Goal: Task Accomplishment & Management: Complete application form

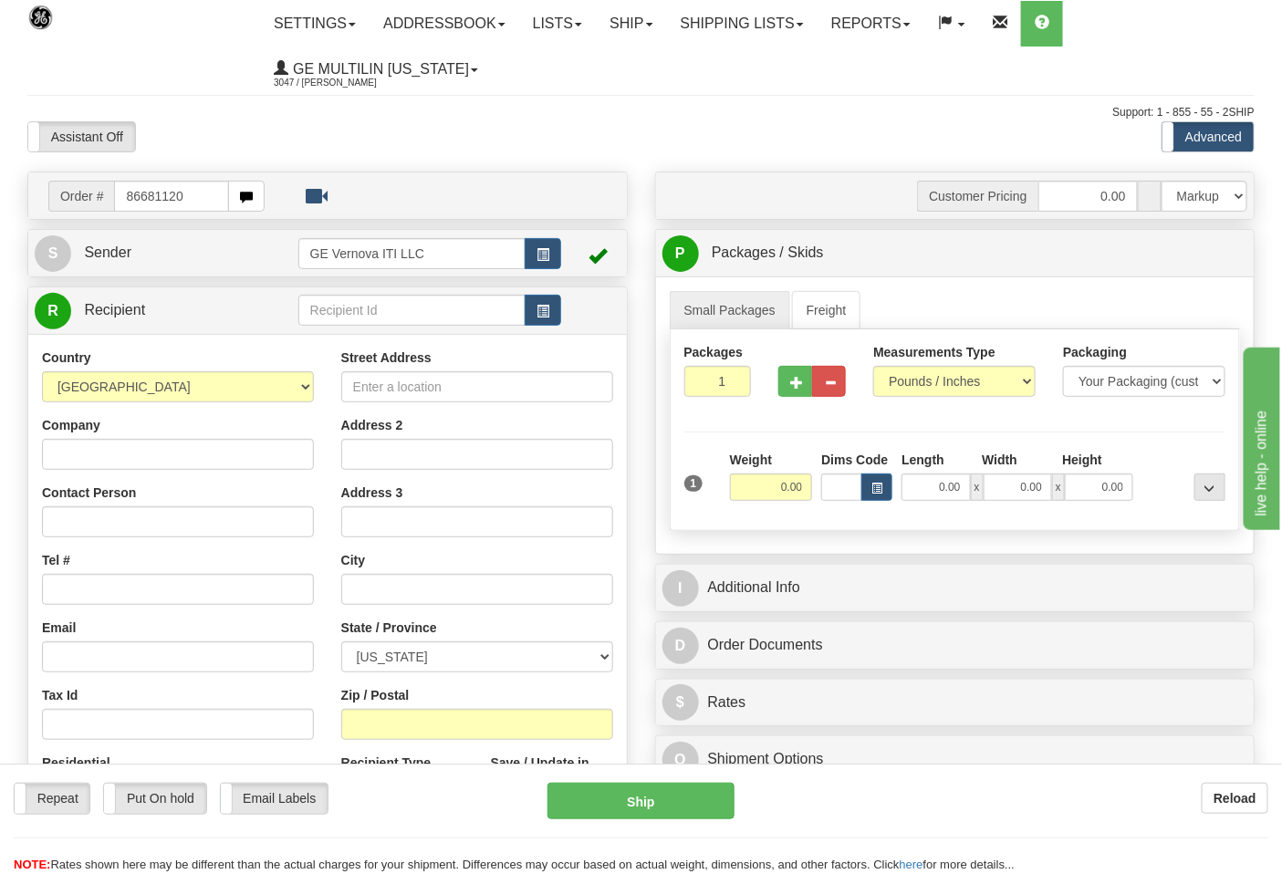
type input "86681120"
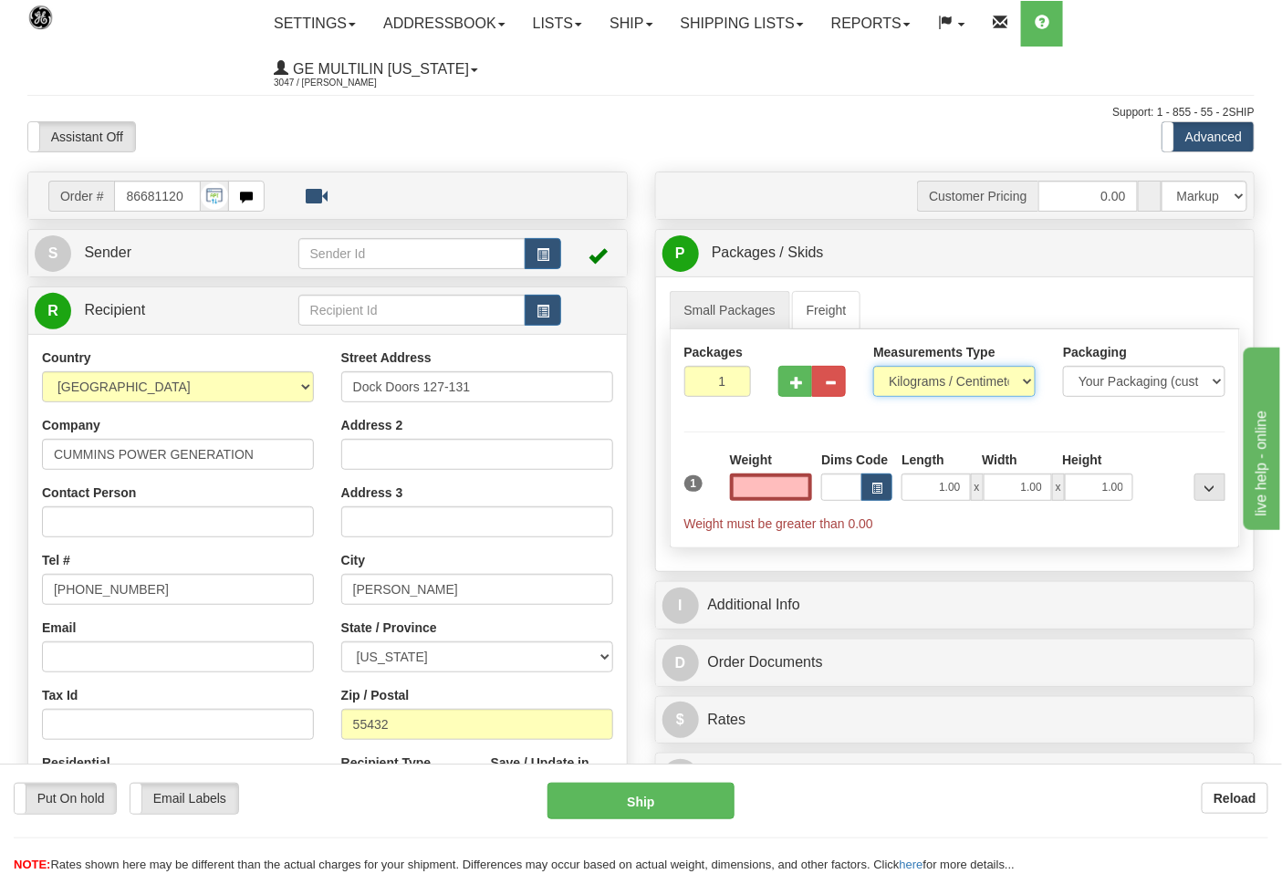
type input "0.00"
click at [922, 382] on select "Pounds / Inches Kilograms / Centimeters" at bounding box center [954, 381] width 162 height 31
click at [873, 367] on select "Pounds / Inches Kilograms / Centimeters" at bounding box center [954, 381] width 162 height 31
click at [908, 377] on select "Pounds / Inches Kilograms / Centimeters" at bounding box center [954, 381] width 162 height 31
click at [873, 367] on select "Pounds / Inches Kilograms / Centimeters" at bounding box center [954, 381] width 162 height 31
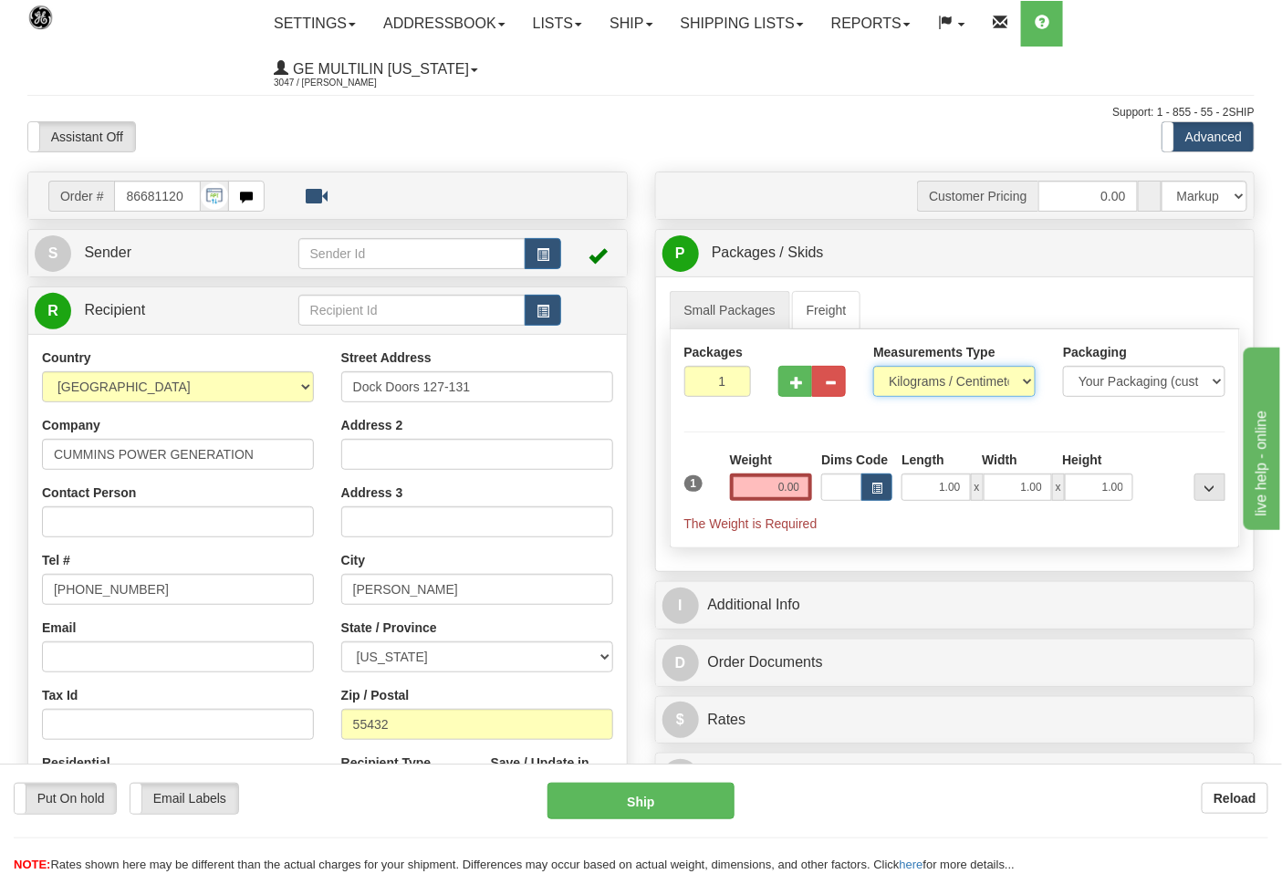
click at [917, 381] on select "Pounds / Inches Kilograms / Centimeters" at bounding box center [954, 381] width 162 height 31
select select "0"
click at [873, 367] on select "Pounds / Inches Kilograms / Centimeters" at bounding box center [954, 381] width 162 height 31
click at [800, 482] on input "0.00" at bounding box center [771, 487] width 83 height 27
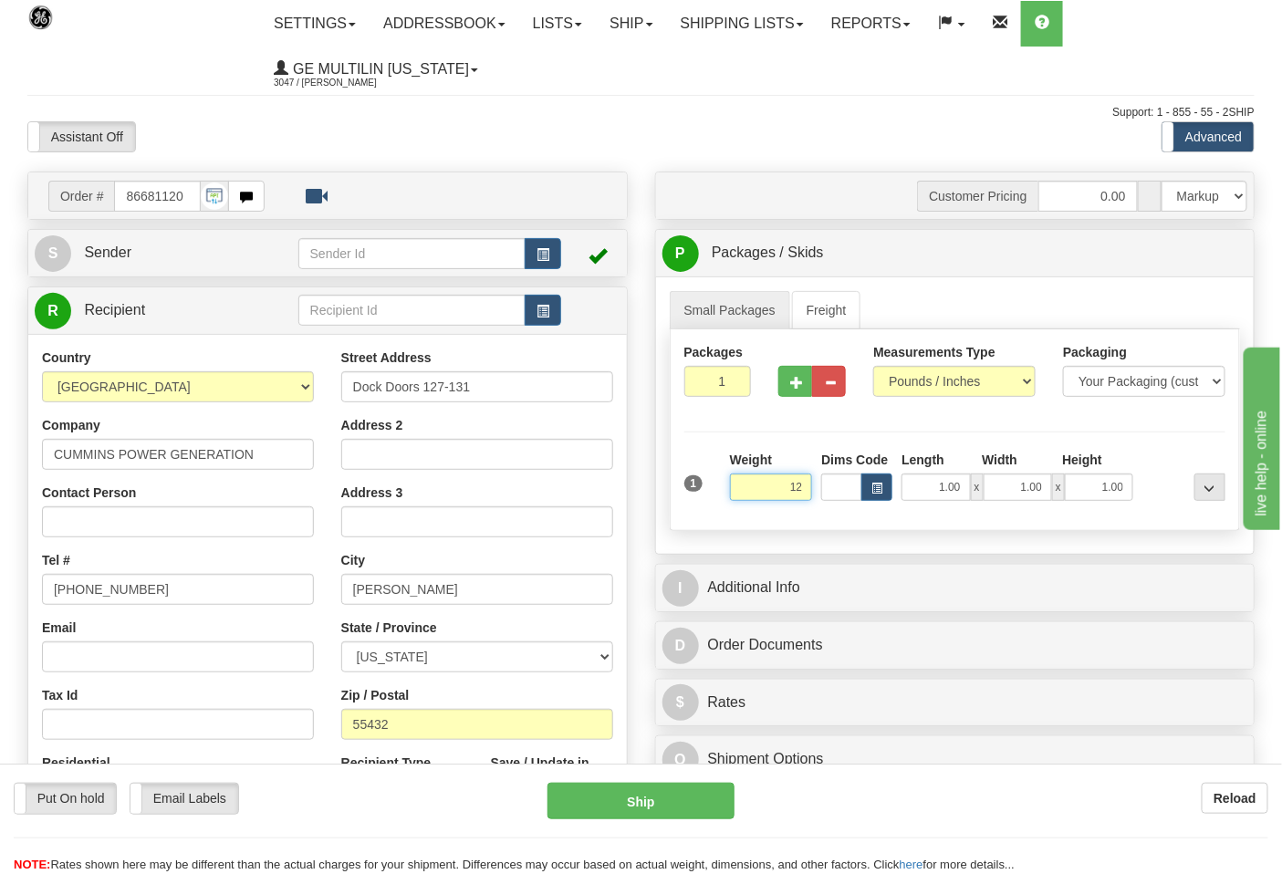
click button "Delete" at bounding box center [0, 0] width 0 height 0
type input "12.00"
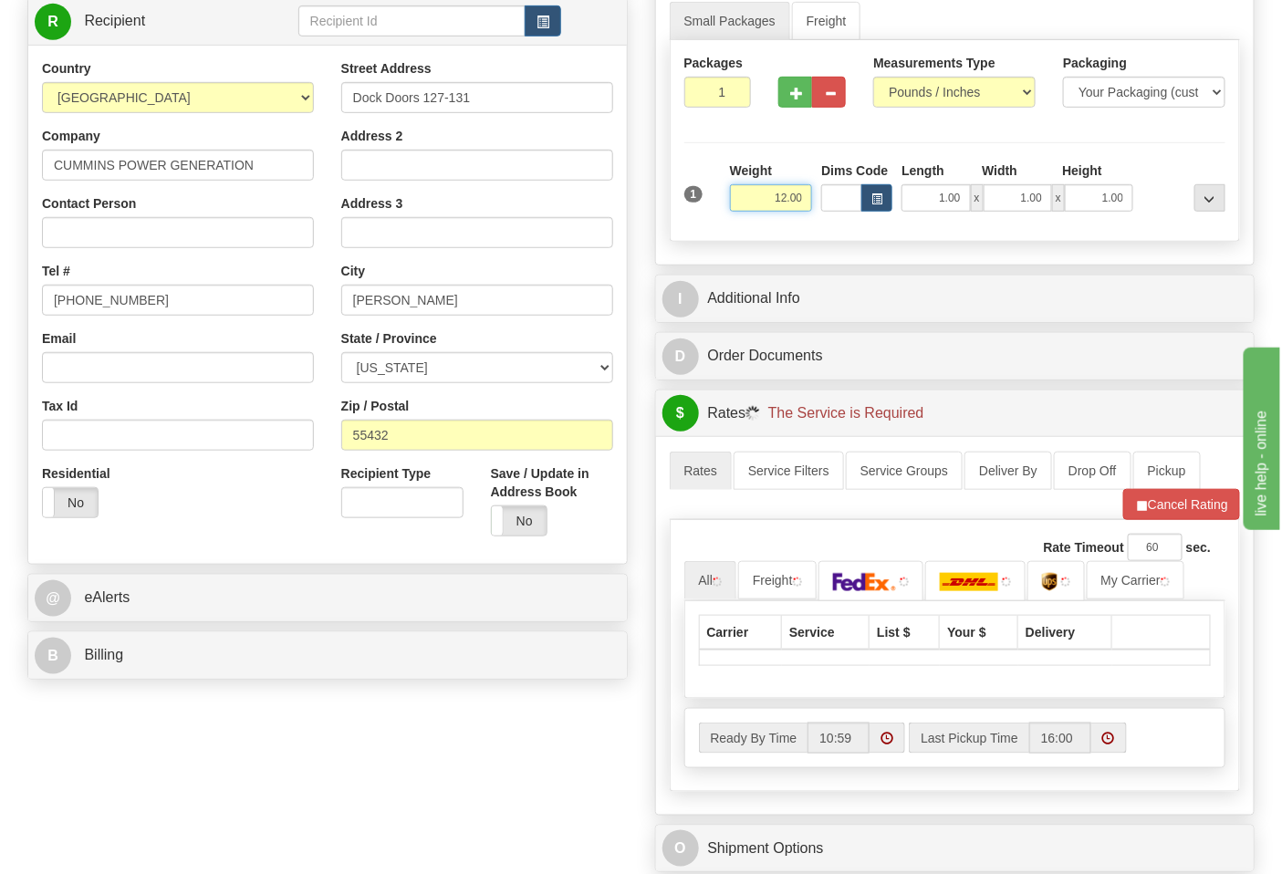
scroll to position [507, 0]
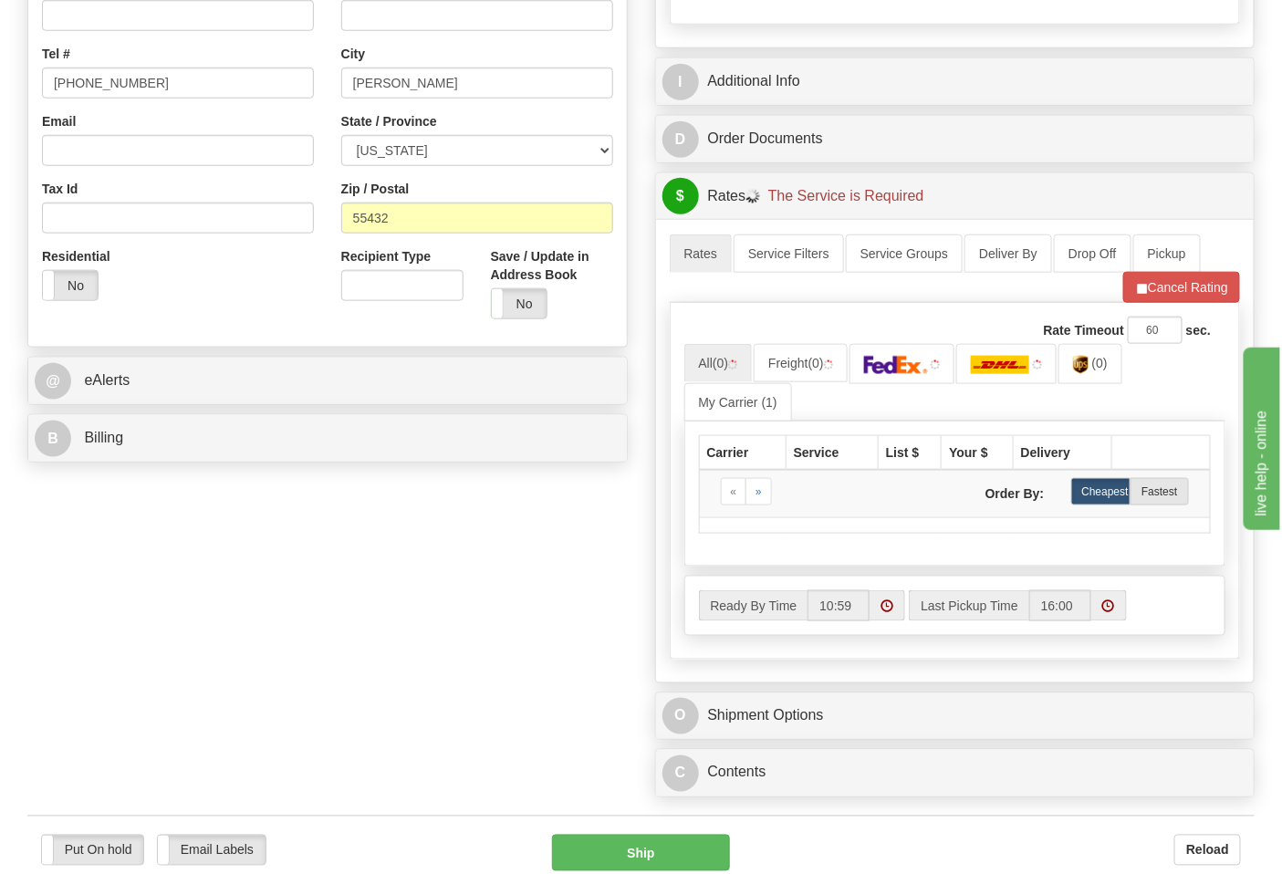
click at [190, 420] on div "B Billing" at bounding box center [327, 438] width 599 height 47
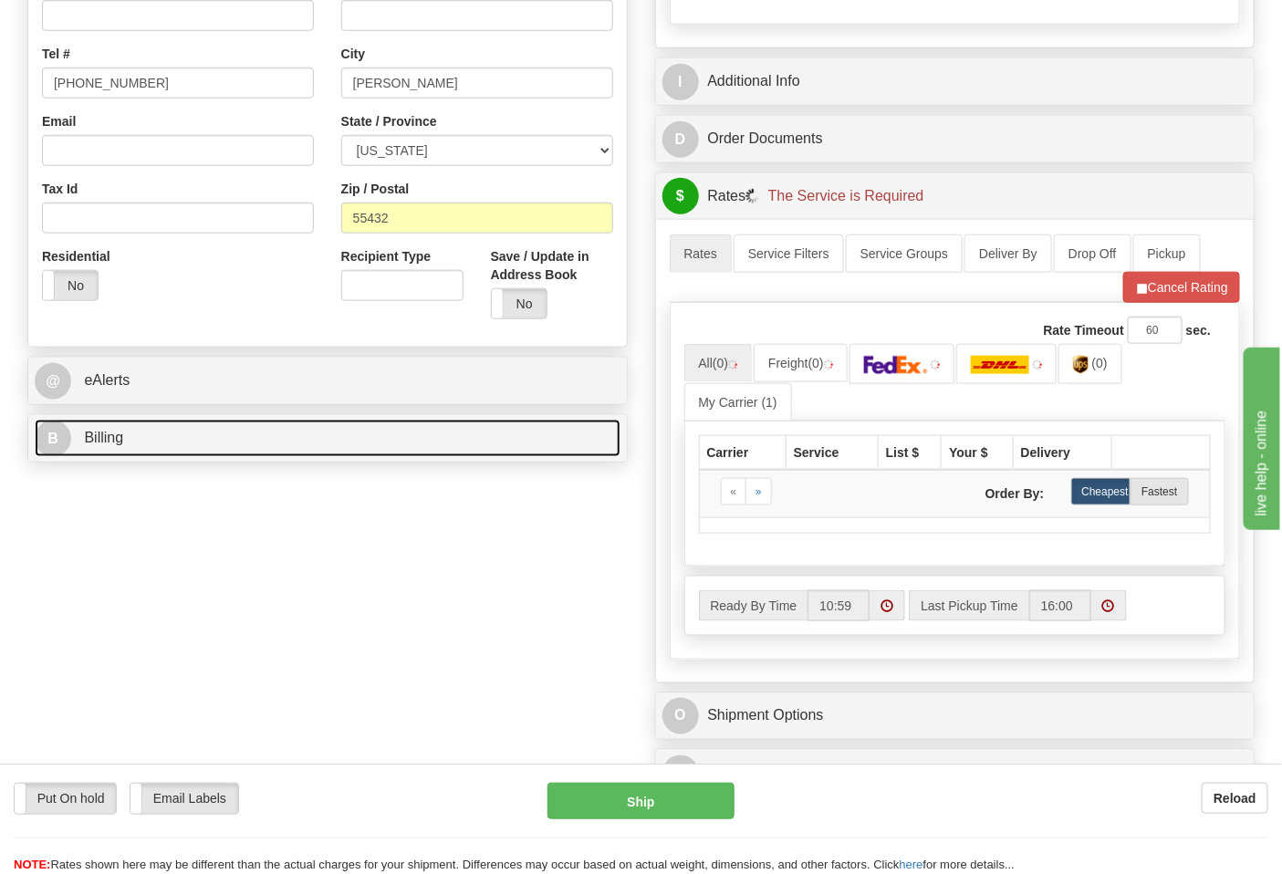
click at [193, 430] on link "B Billing" at bounding box center [328, 438] width 586 height 37
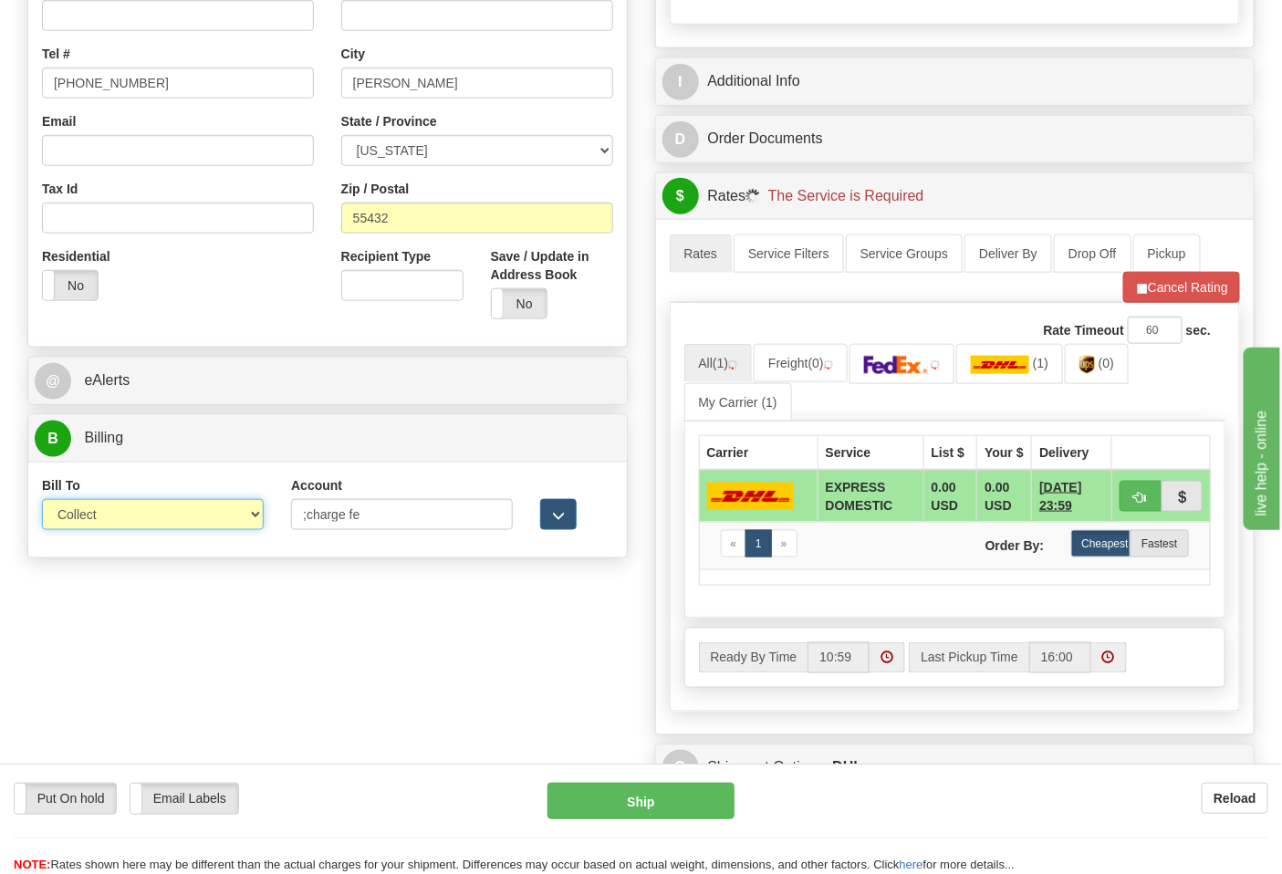
click at [107, 520] on select "Sender Recipient Third Party Collect" at bounding box center [153, 514] width 222 height 31
select select "2"
click at [42, 501] on select "Sender Recipient Third Party Collect" at bounding box center [153, 514] width 222 height 31
drag, startPoint x: 395, startPoint y: 518, endPoint x: 240, endPoint y: 518, distance: 155.2
click at [285, 518] on div "Account ;charge fe 3rd Party Account List Please select" at bounding box center [401, 510] width 249 height 68
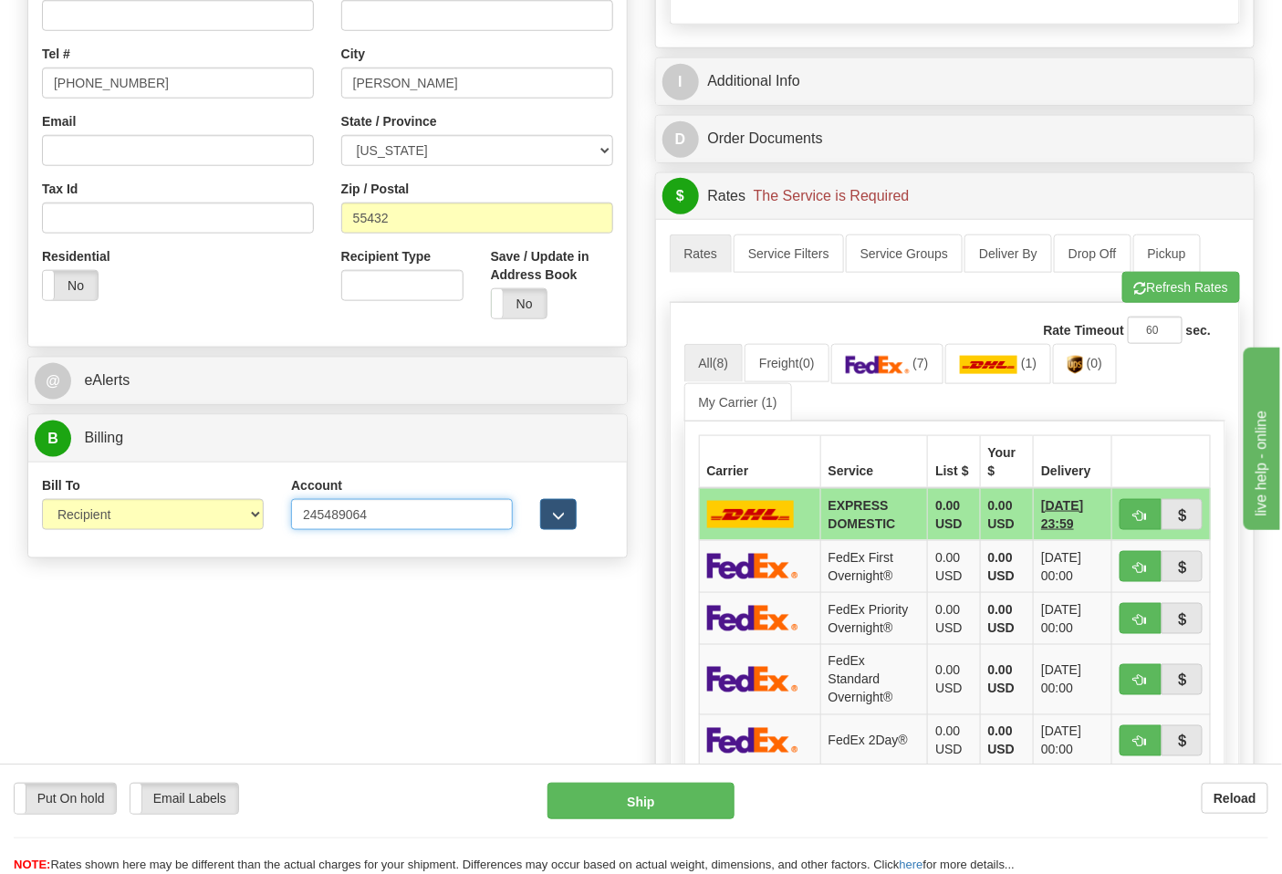
type input "245489064"
click button "Delete" at bounding box center [0, 0] width 0 height 0
click at [892, 383] on link "(7)" at bounding box center [887, 363] width 112 height 39
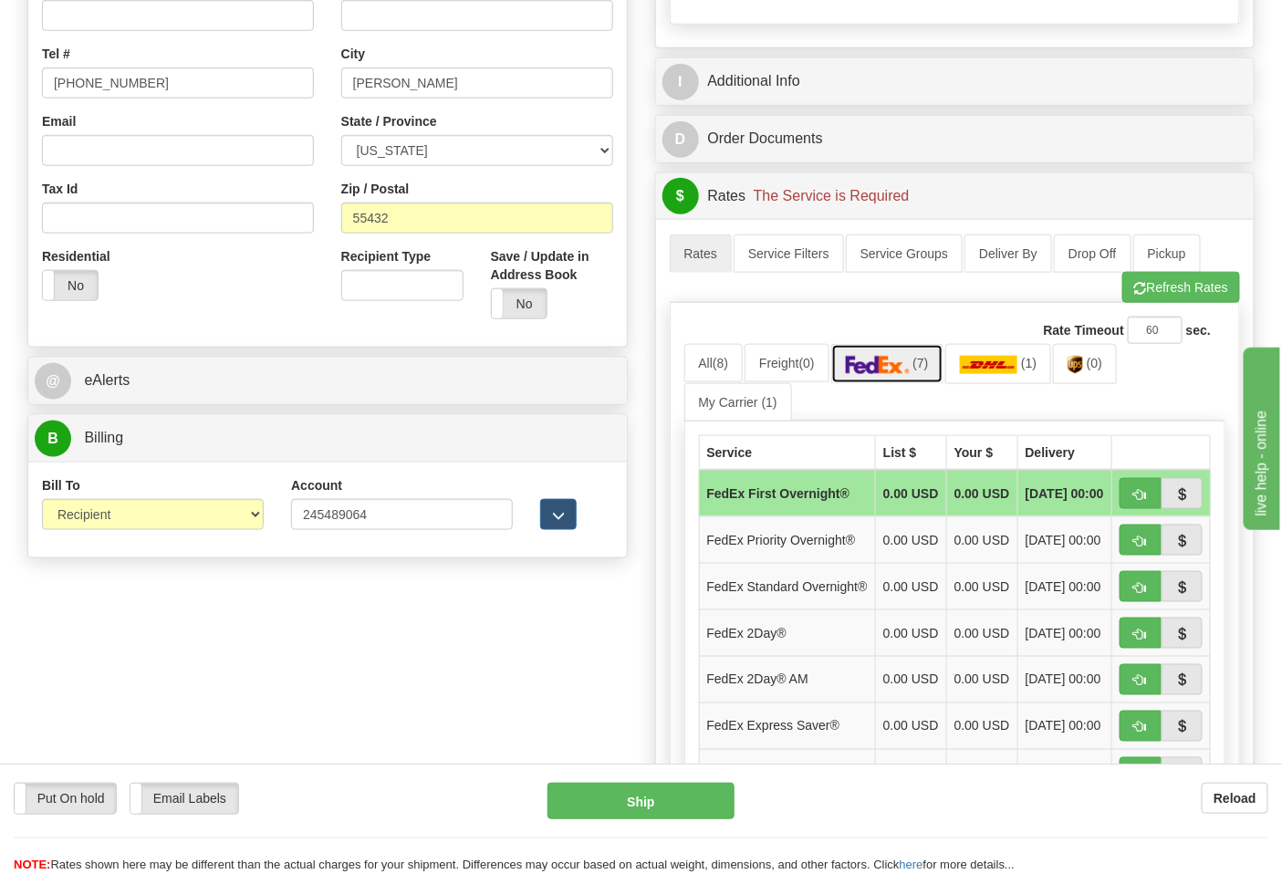
scroll to position [811, 0]
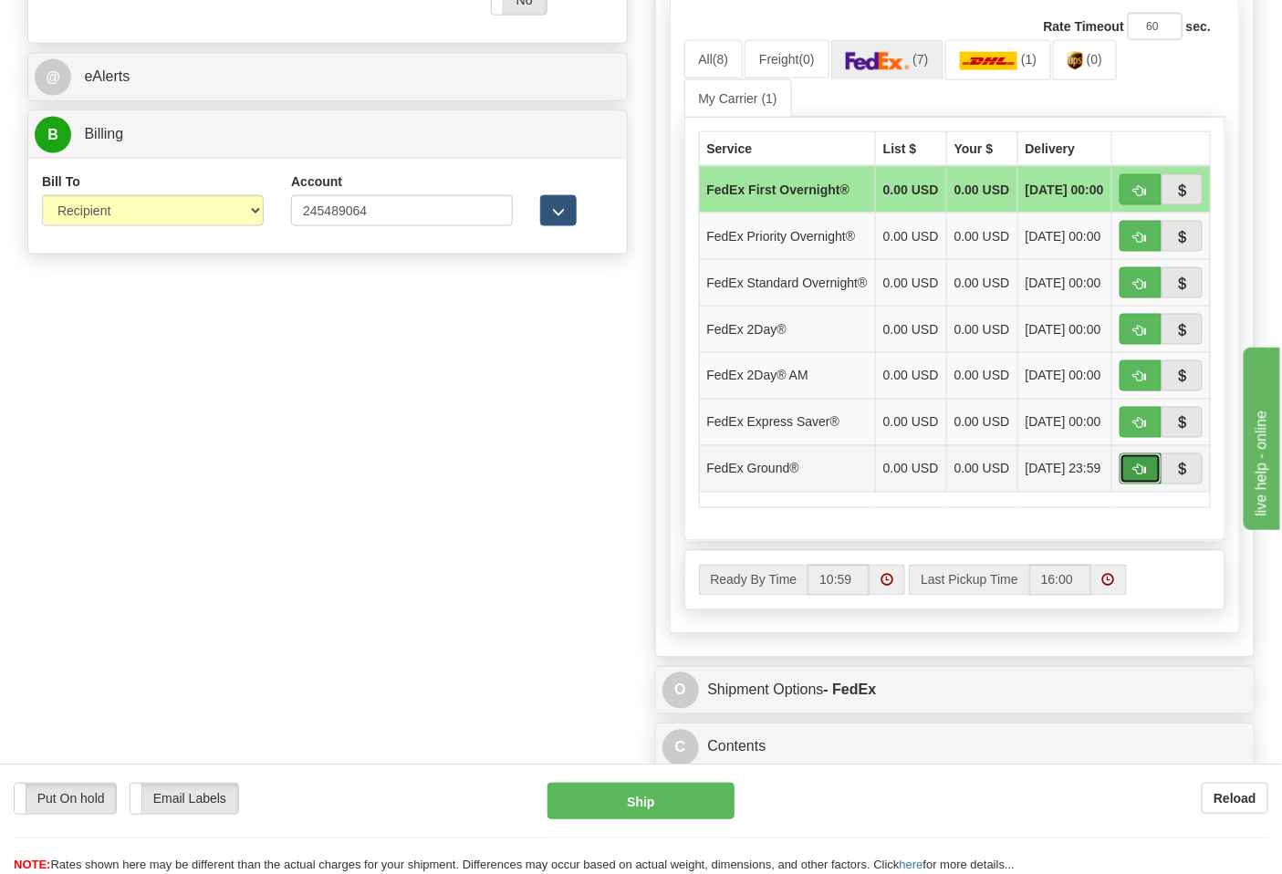
click at [1138, 476] on span "button" at bounding box center [1141, 471] width 13 height 12
type input "92"
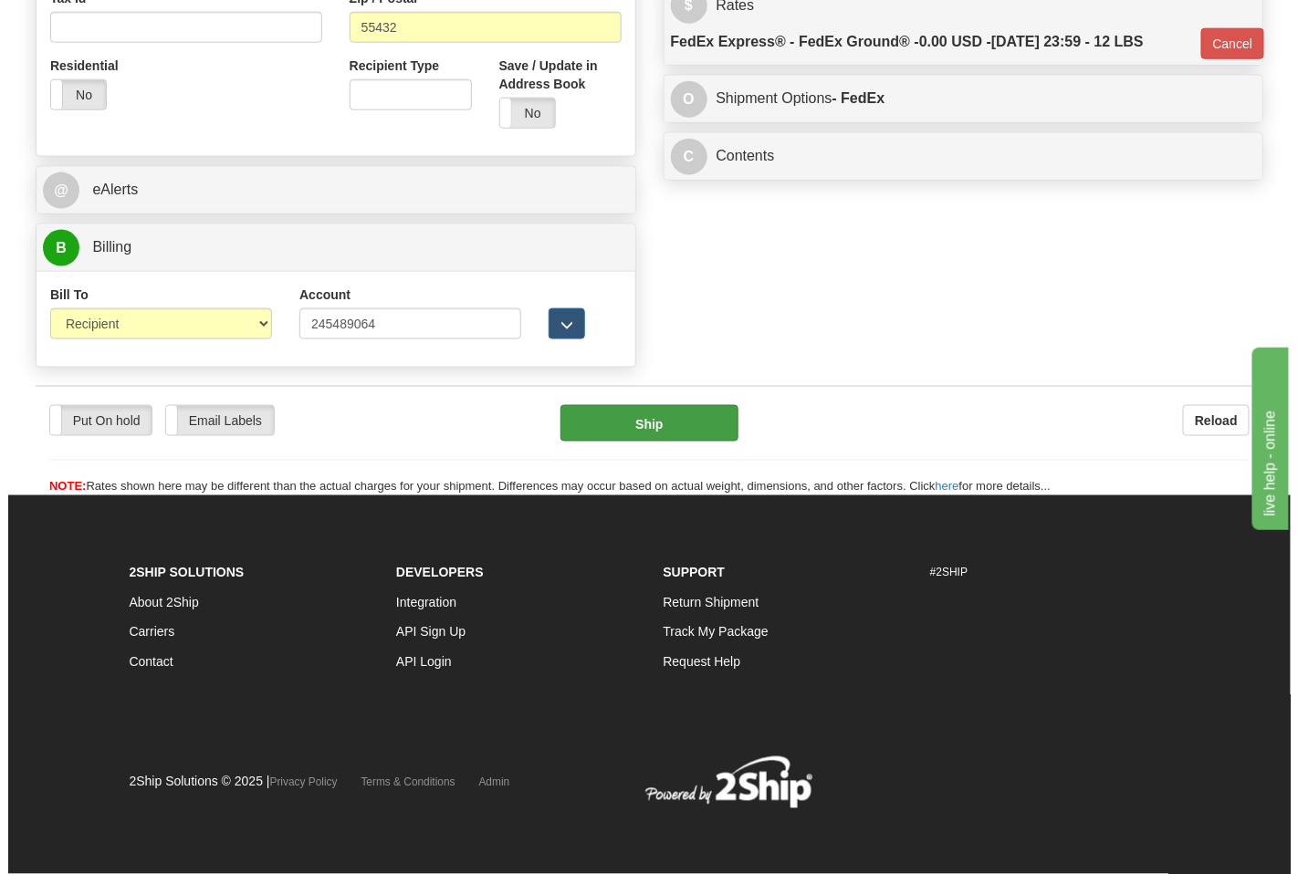
scroll to position [699, 0]
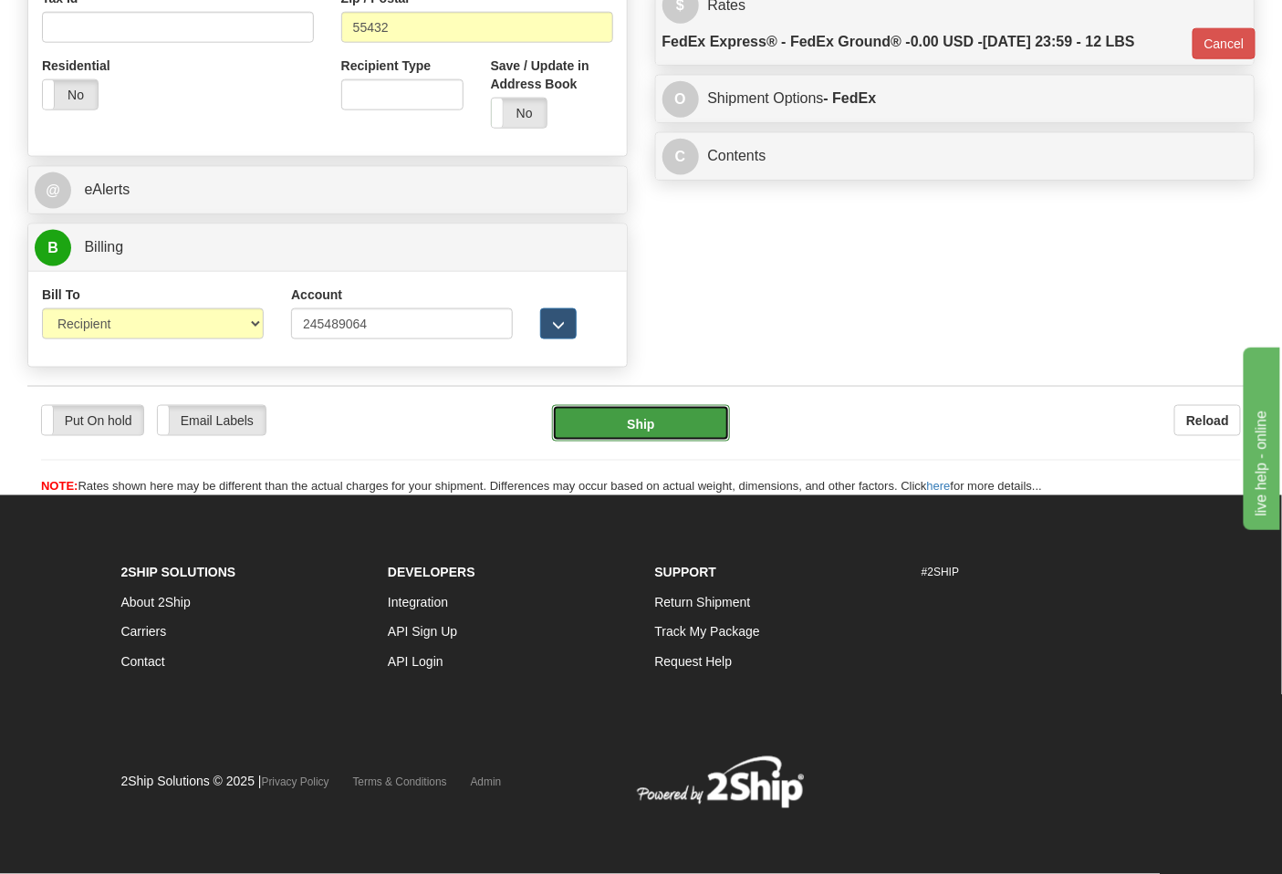
click at [669, 416] on button "Ship" at bounding box center [640, 423] width 177 height 37
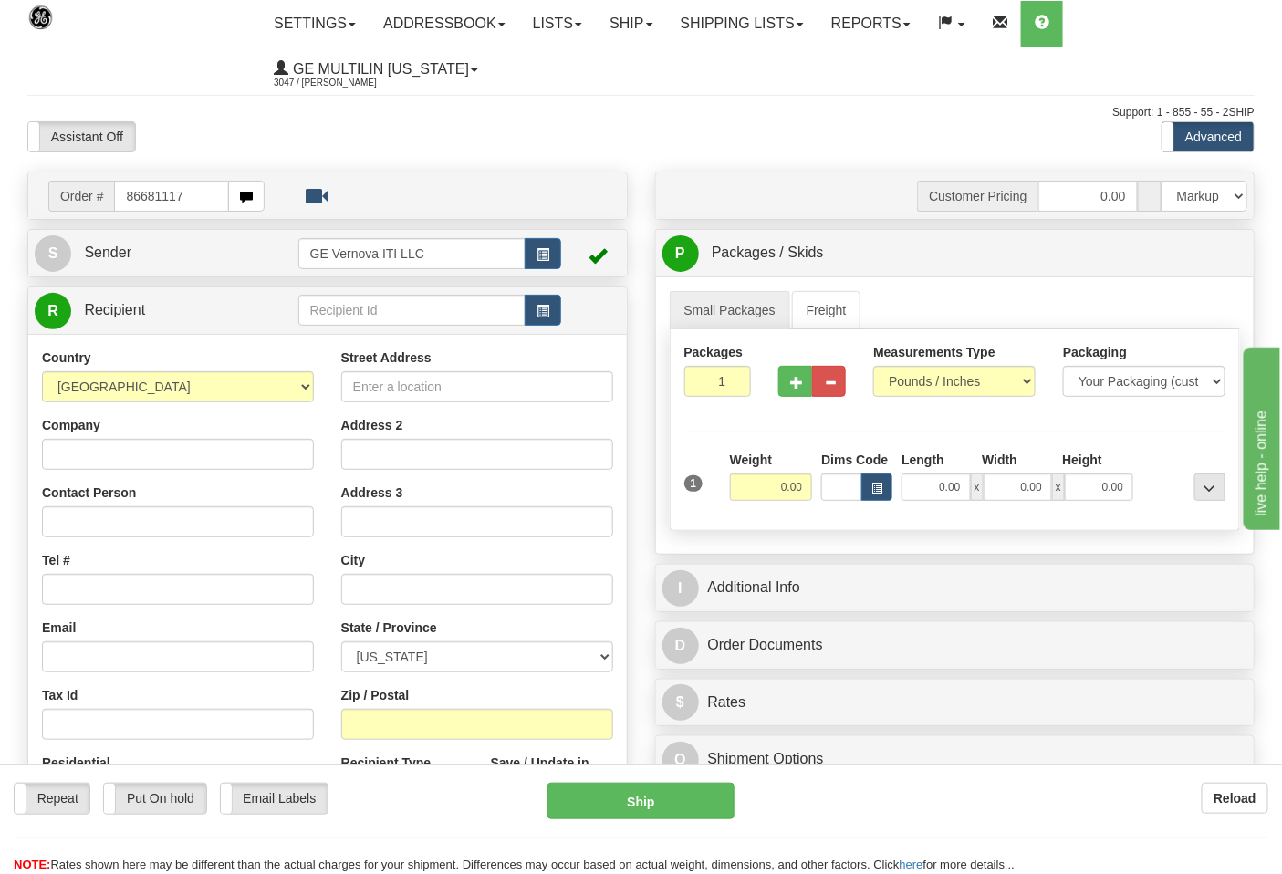
type input "86681117"
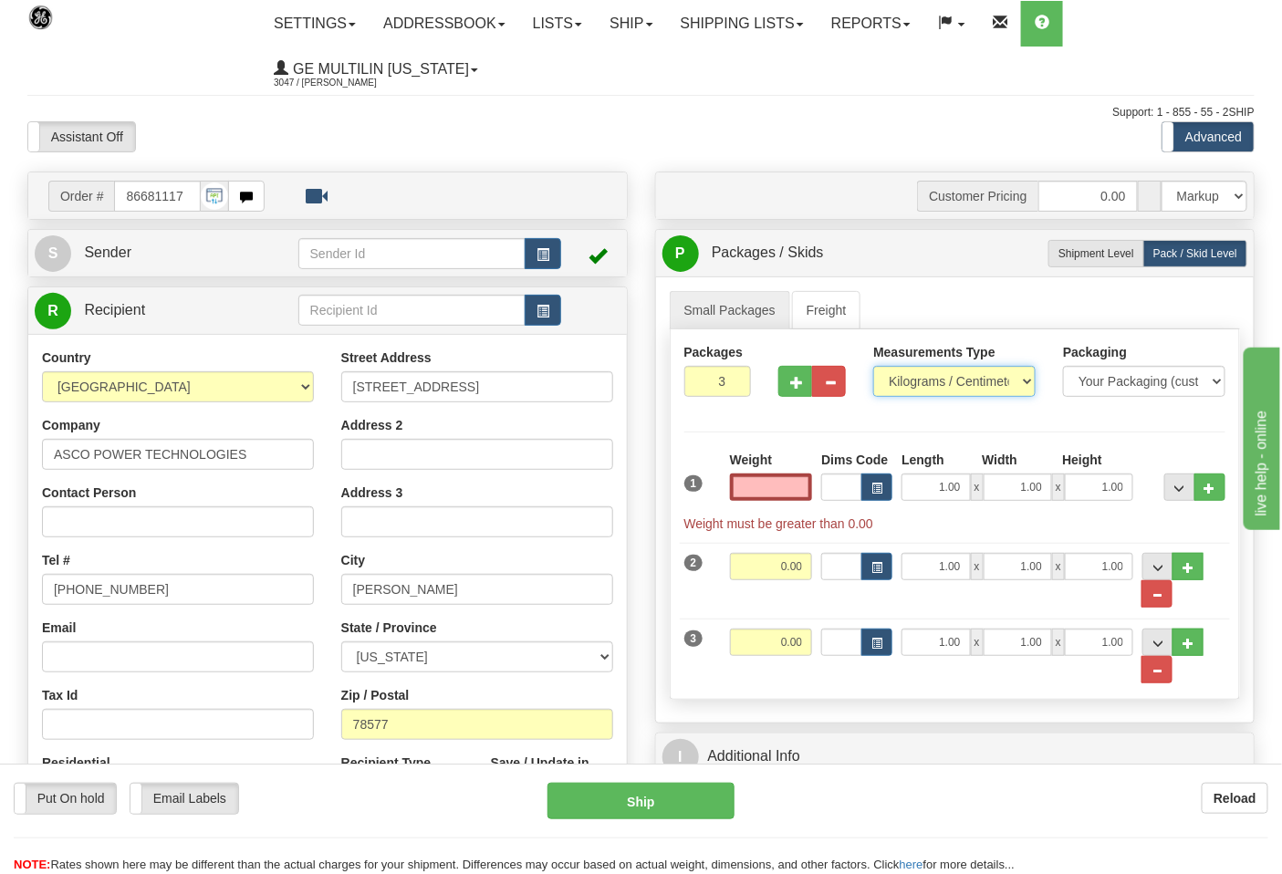
type input "0.00"
drag, startPoint x: 910, startPoint y: 386, endPoint x: 914, endPoint y: 395, distance: 9.8
click at [910, 386] on select "Pounds / Inches Kilograms / Centimeters" at bounding box center [954, 381] width 162 height 31
select select "0"
click at [873, 367] on select "Pounds / Inches Kilograms / Centimeters" at bounding box center [954, 381] width 162 height 31
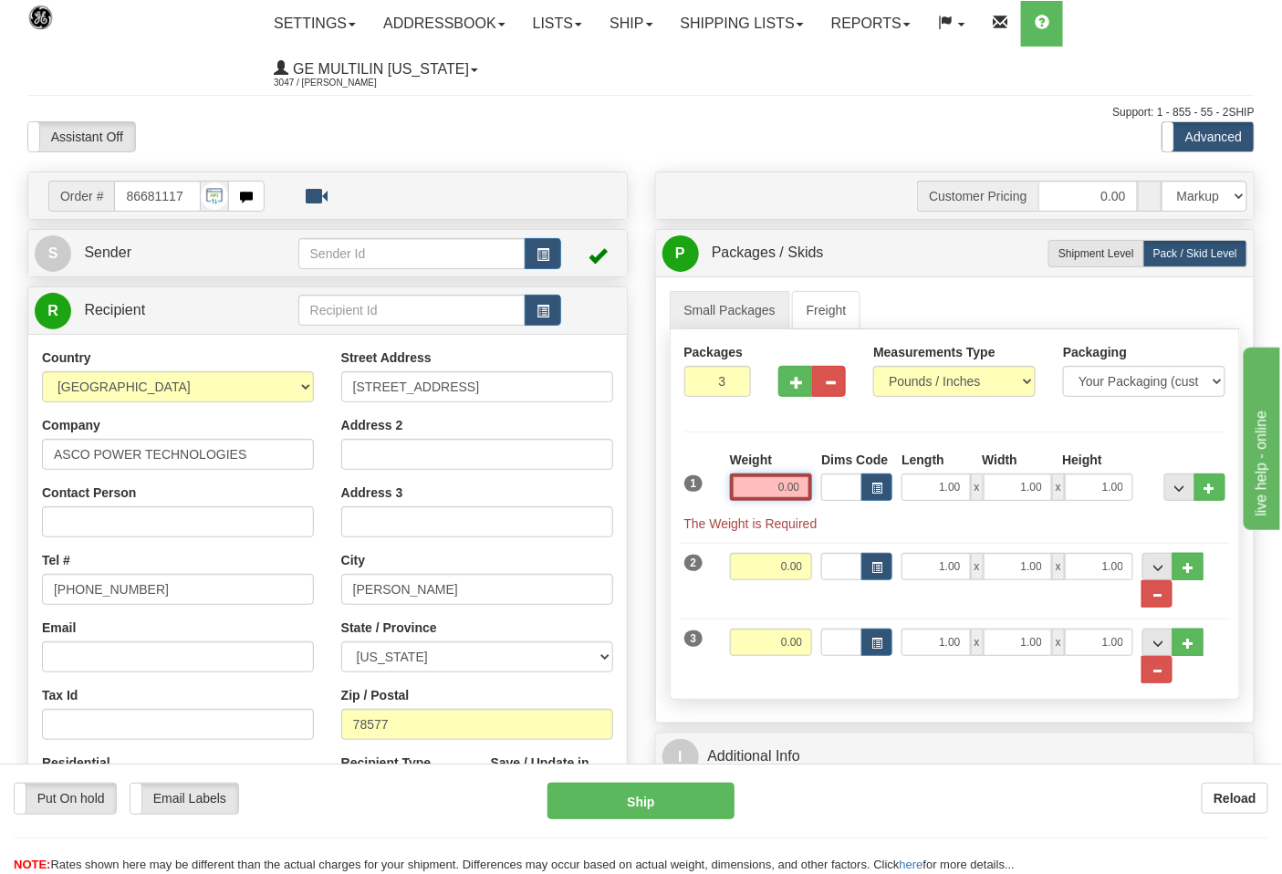
click at [807, 494] on input "0.00" at bounding box center [771, 487] width 83 height 27
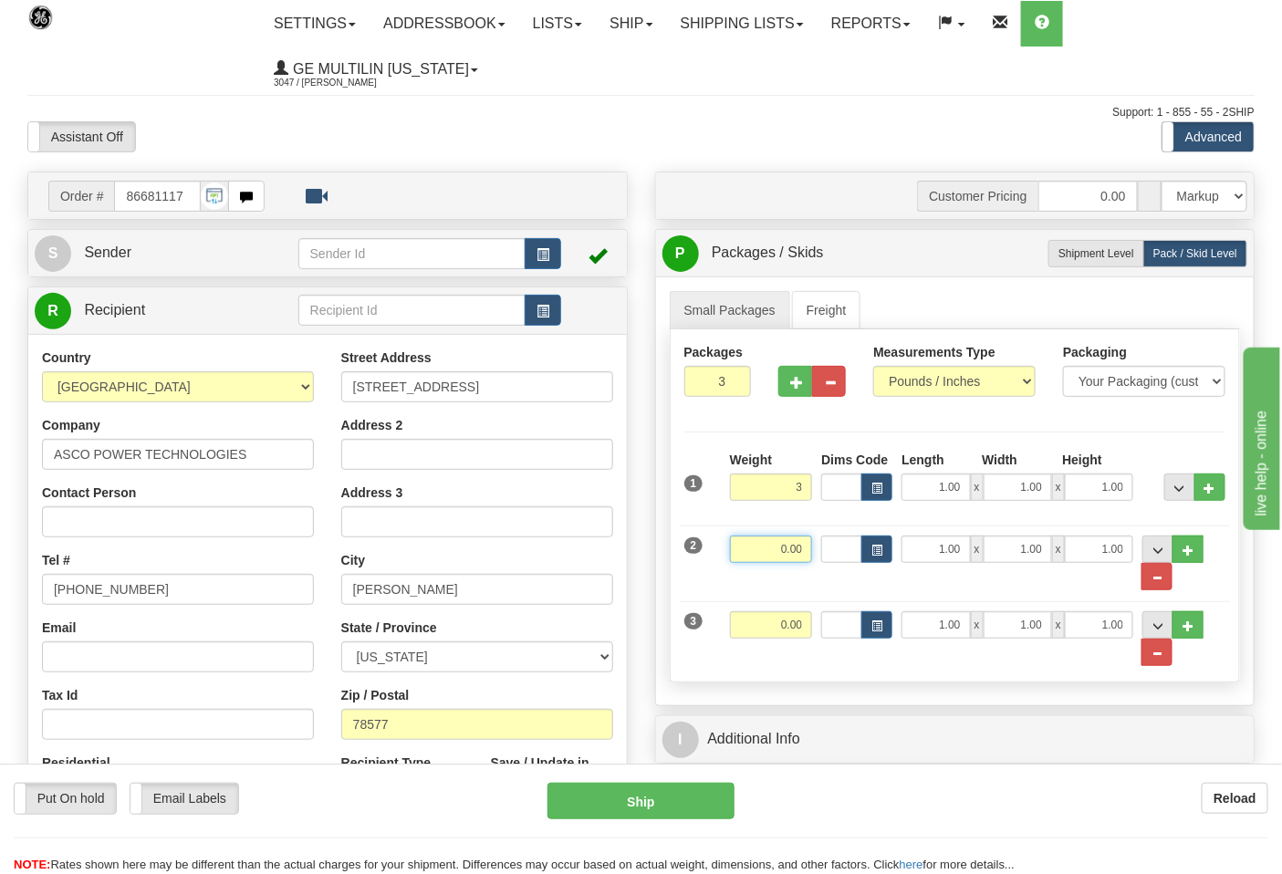
type input "3.00"
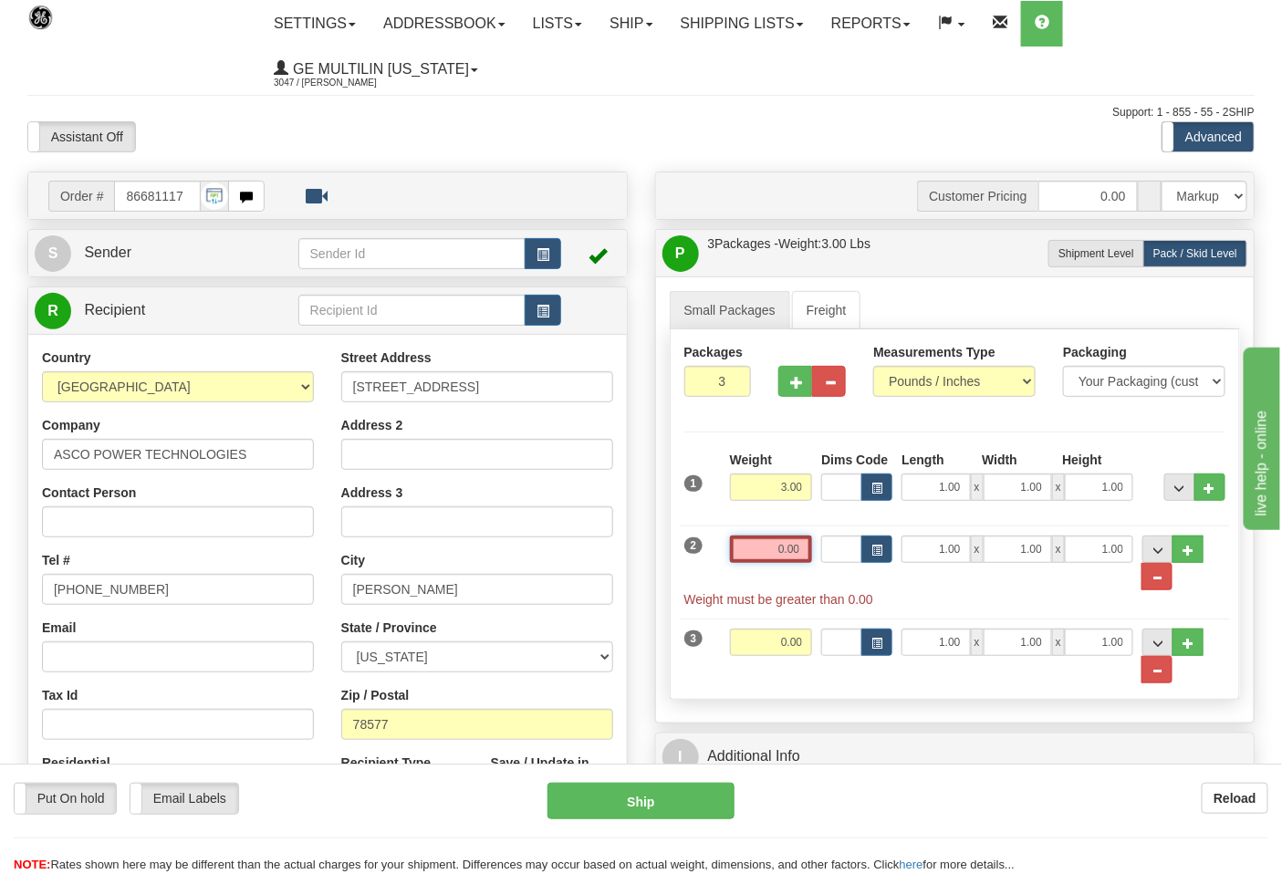
click at [806, 549] on input "0.00" at bounding box center [771, 549] width 83 height 27
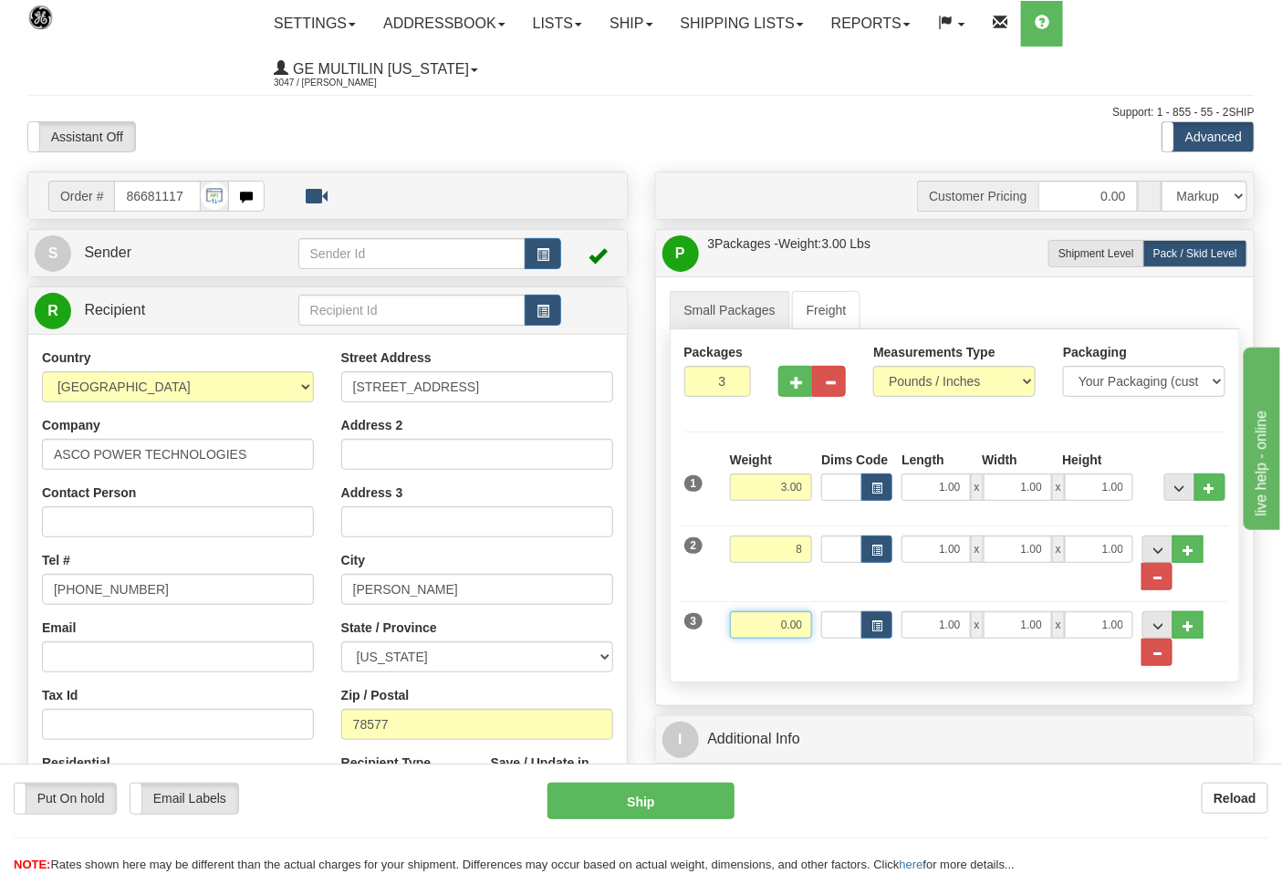
type input "8.00"
click at [811, 628] on input "0.00" at bounding box center [771, 625] width 83 height 27
click button "Delete" at bounding box center [0, 0] width 0 height 0
type input "9.00"
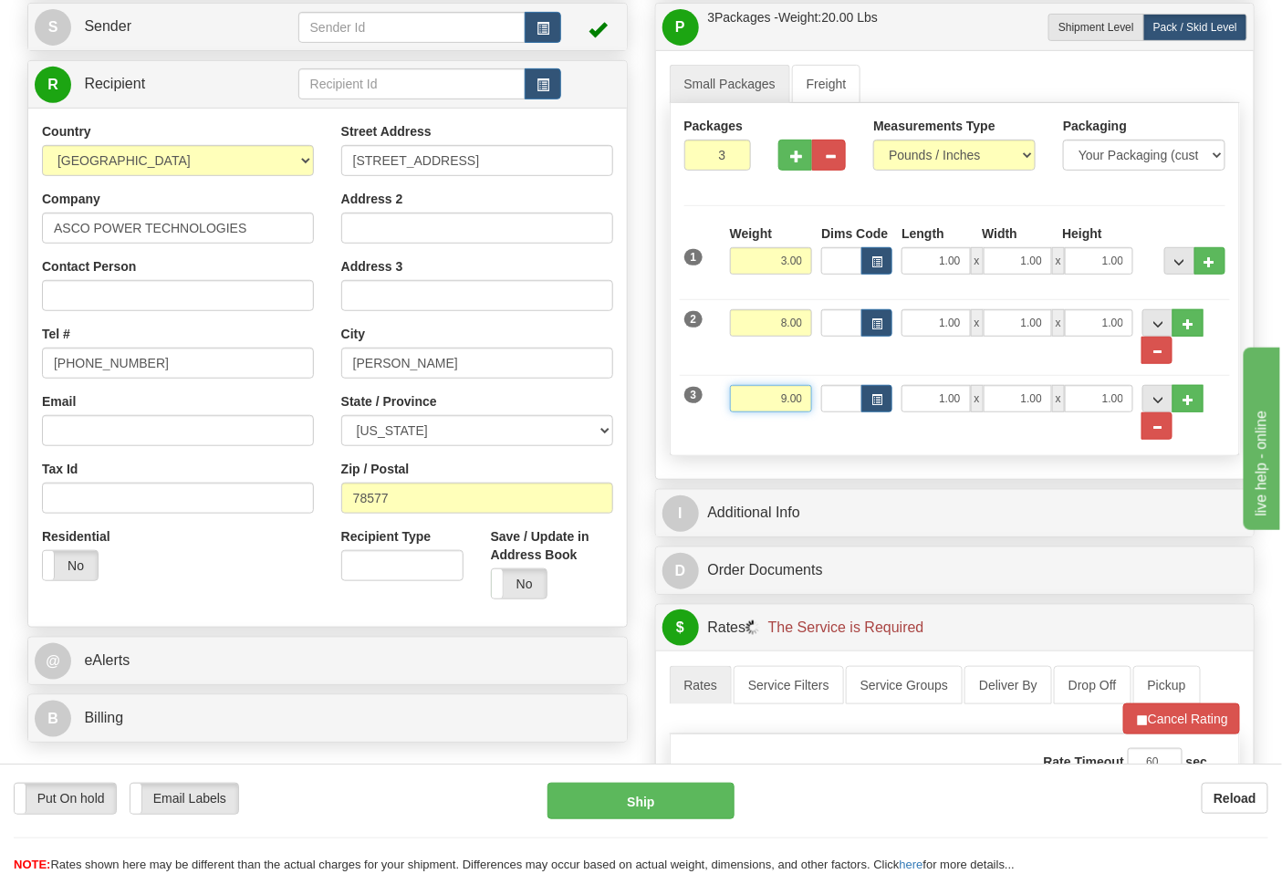
scroll to position [405, 0]
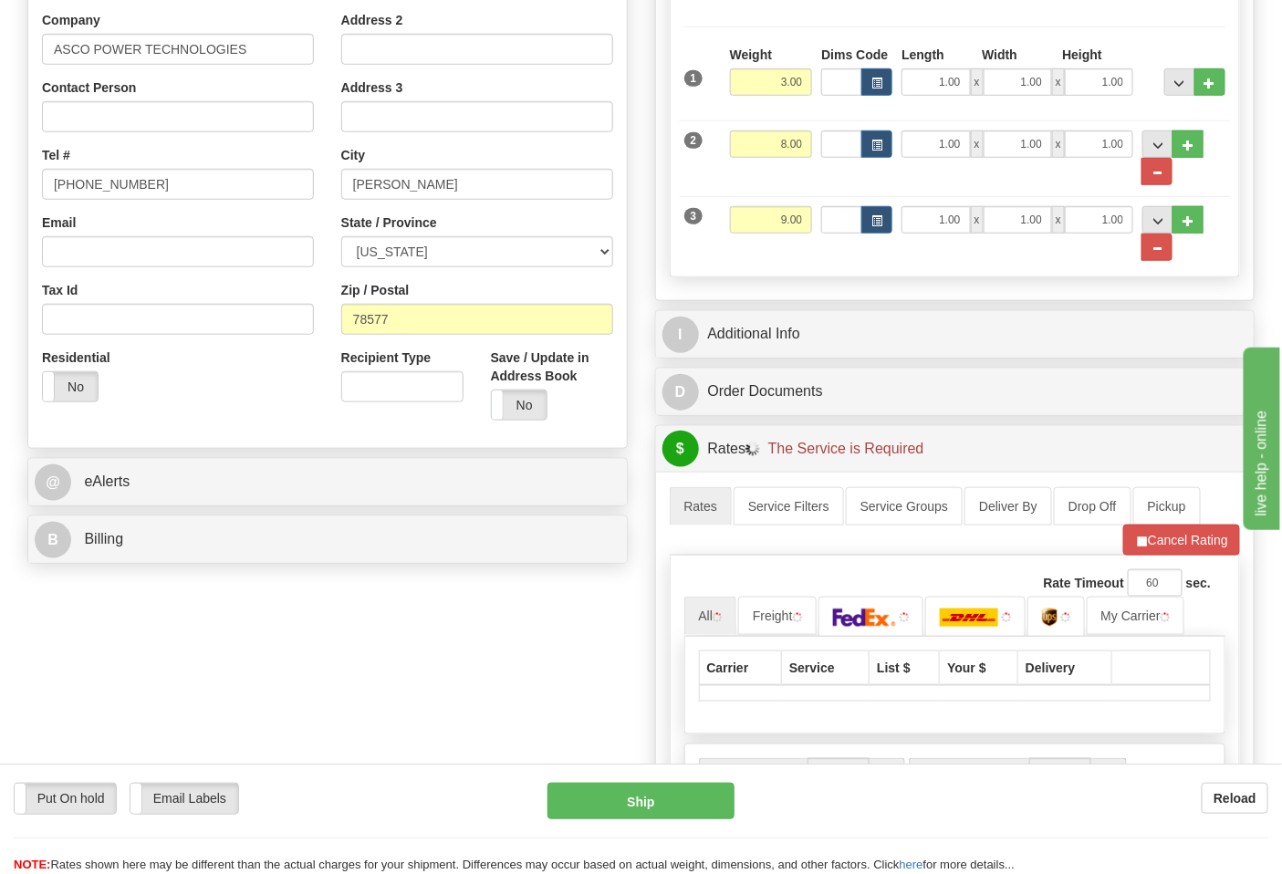
drag, startPoint x: 171, startPoint y: 568, endPoint x: 170, endPoint y: 554, distance: 13.7
click at [170, 568] on div "Order # 86681117 S" at bounding box center [328, 169] width 628 height 806
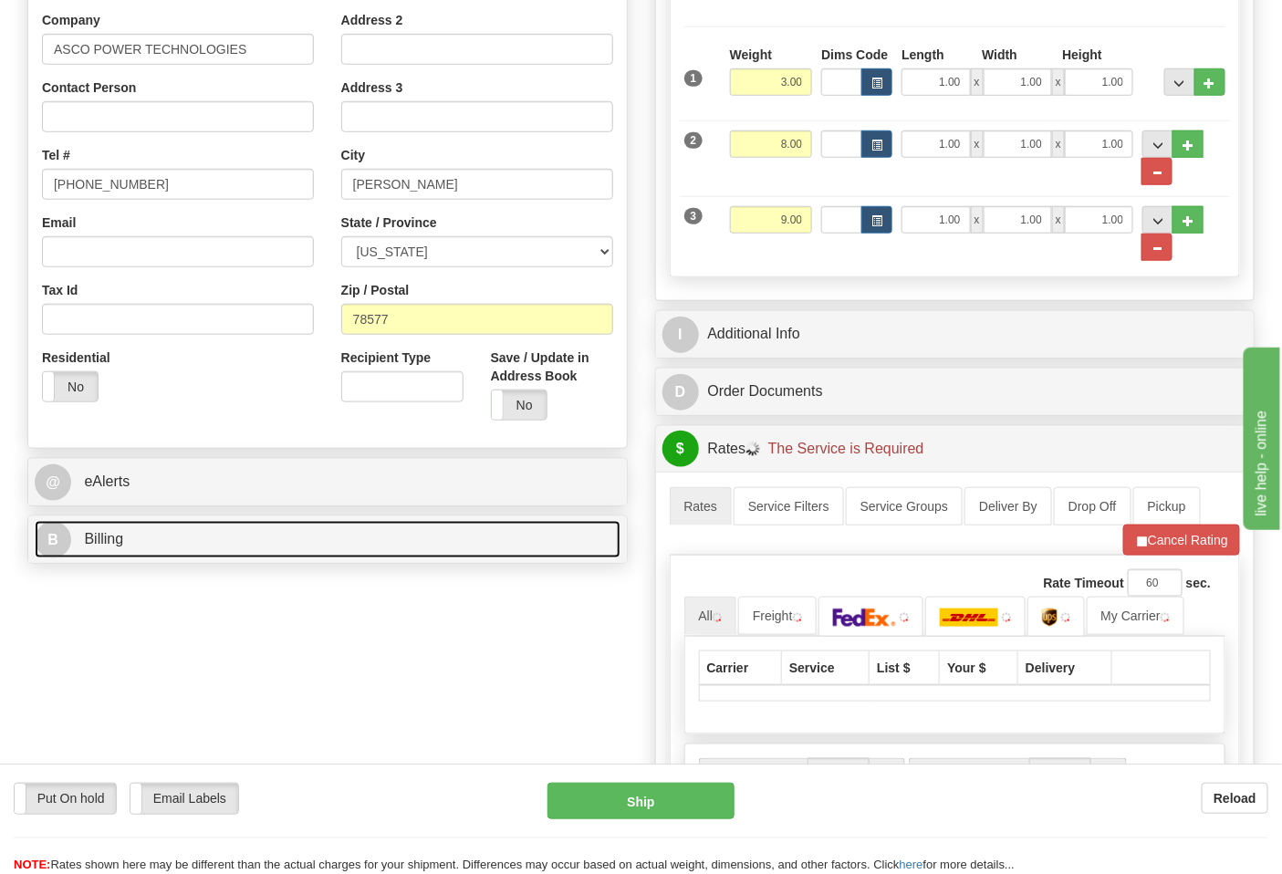
click at [170, 554] on link "B Billing" at bounding box center [328, 539] width 586 height 37
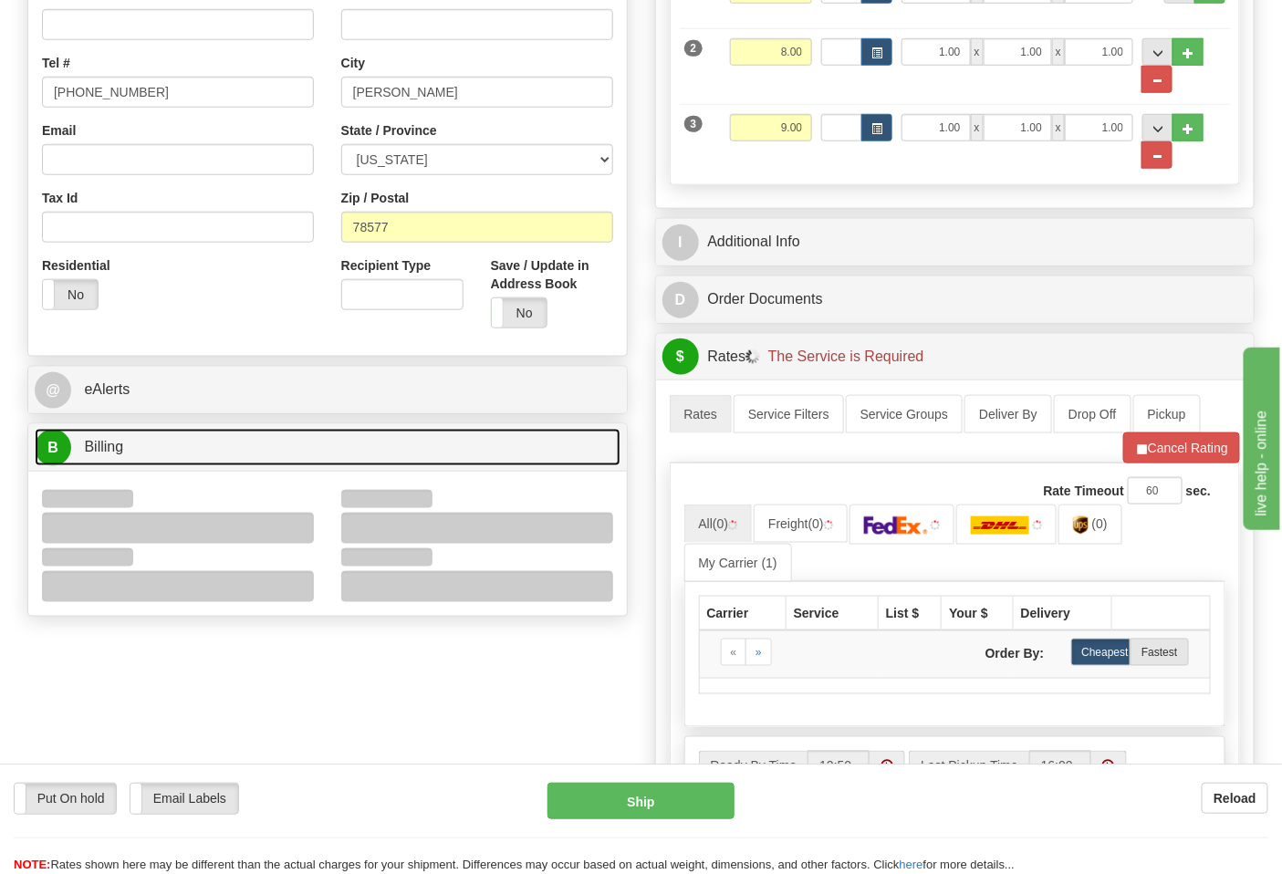
scroll to position [608, 0]
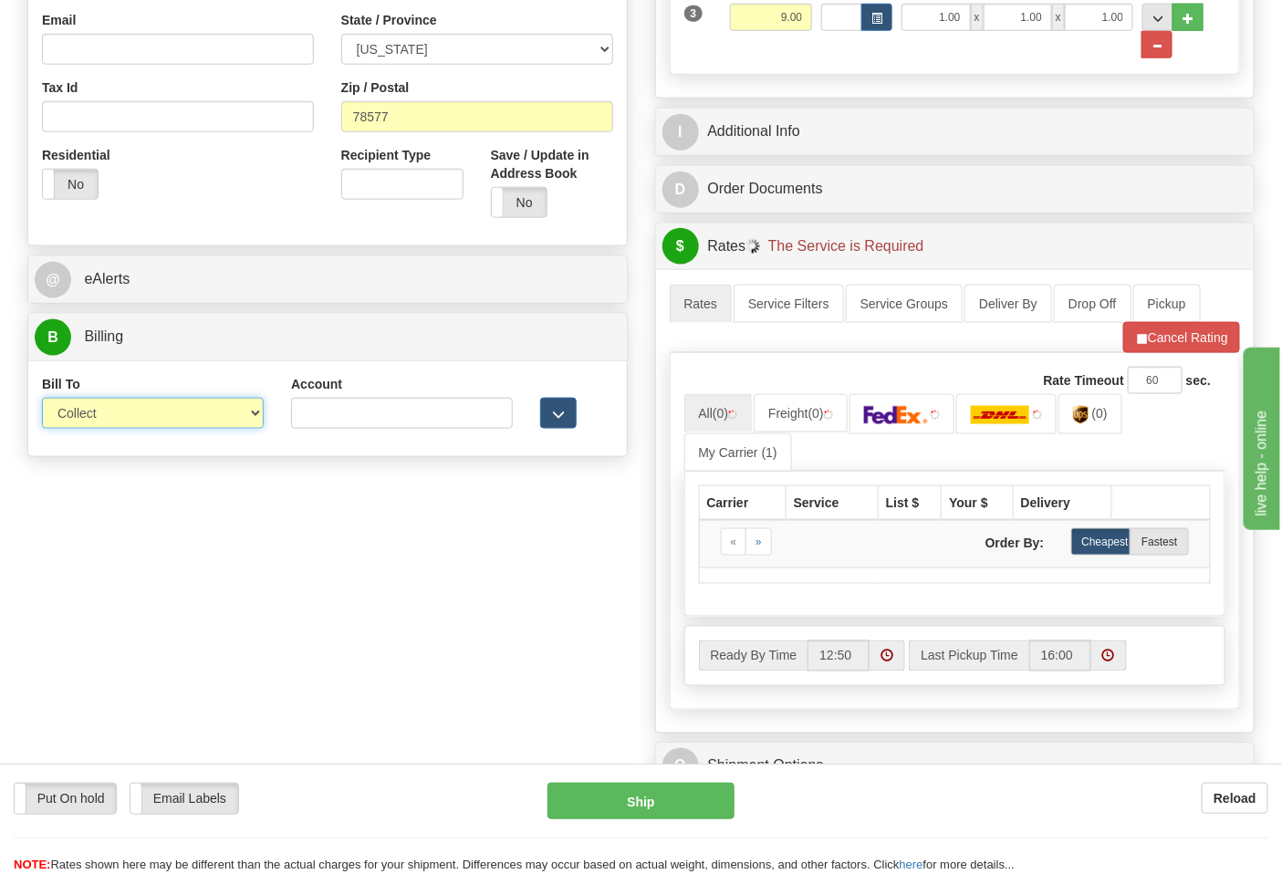
click at [102, 429] on select "Sender Recipient Third Party Collect" at bounding box center [153, 413] width 222 height 31
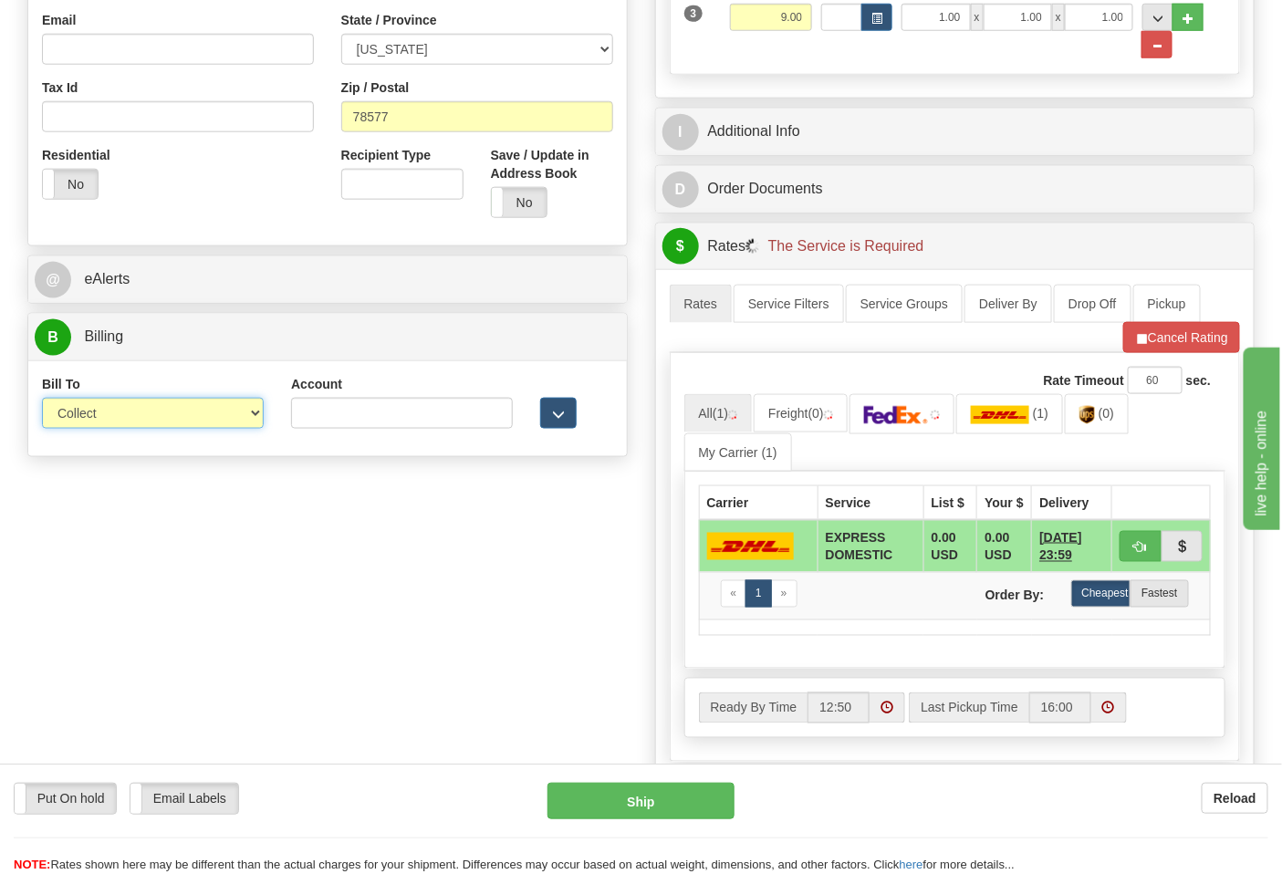
select select "2"
click at [42, 400] on select "Sender Recipient Third Party Collect" at bounding box center [153, 413] width 222 height 31
click at [327, 424] on input "Account" at bounding box center [402, 413] width 222 height 31
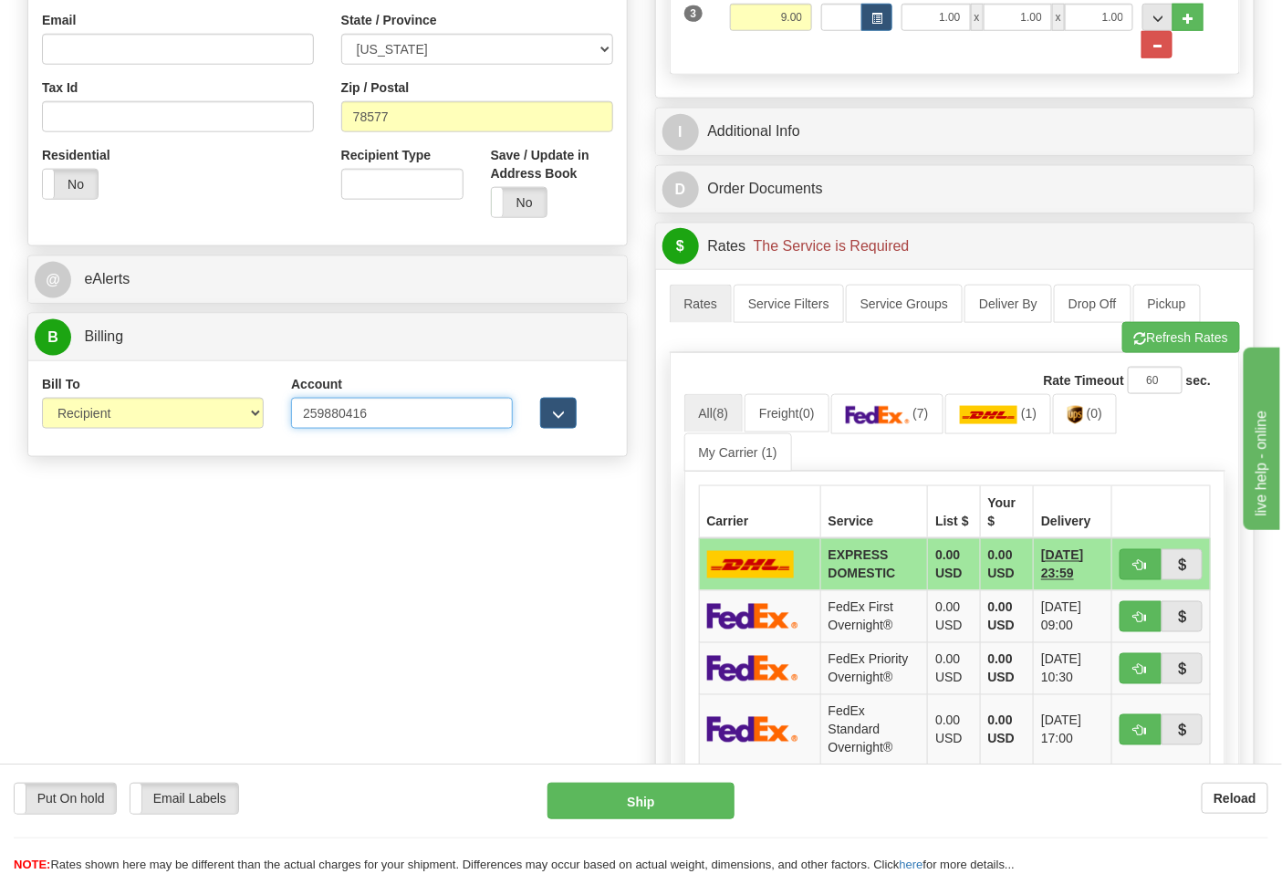
type input "259880416"
click button "Delete" at bounding box center [0, 0] width 0 height 0
click at [855, 429] on link "(7)" at bounding box center [887, 413] width 112 height 39
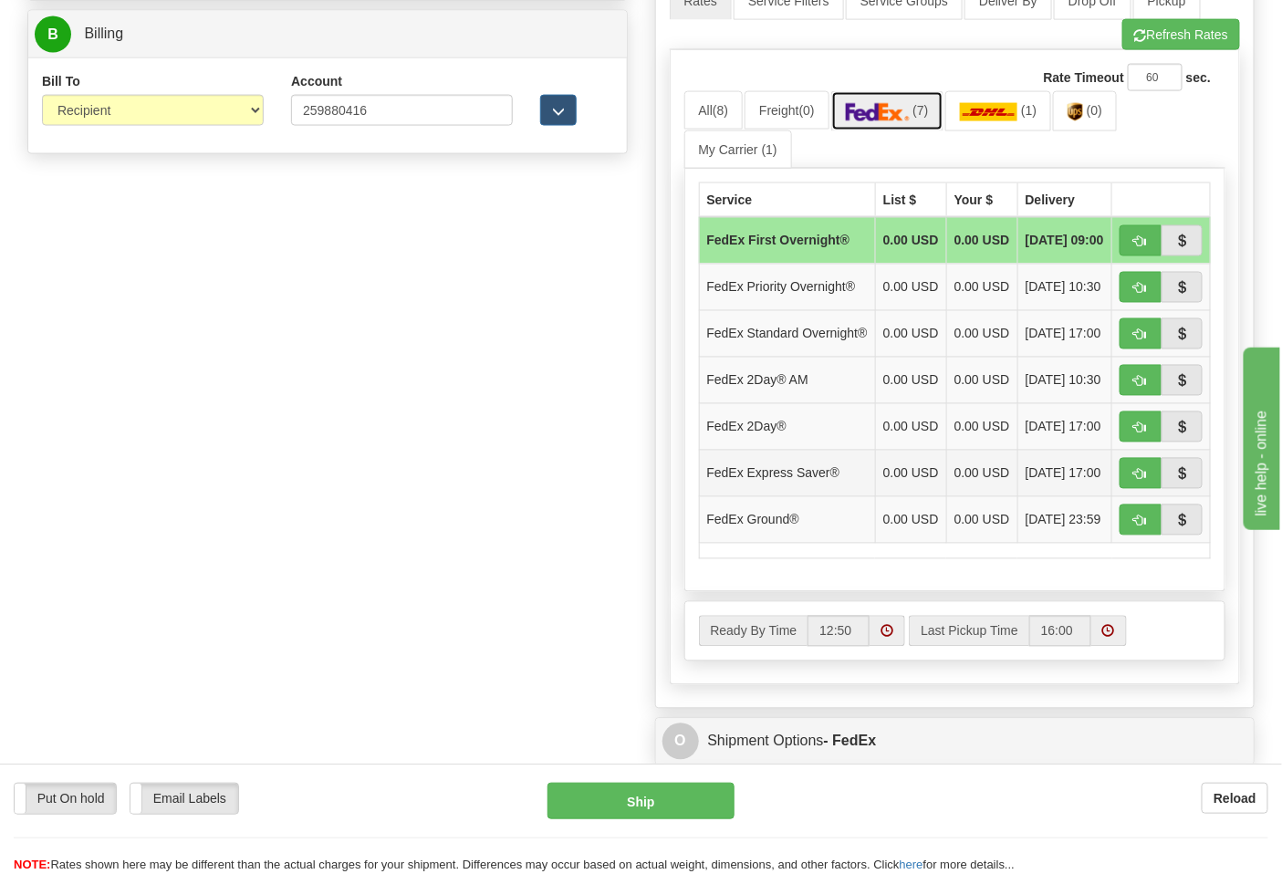
scroll to position [913, 0]
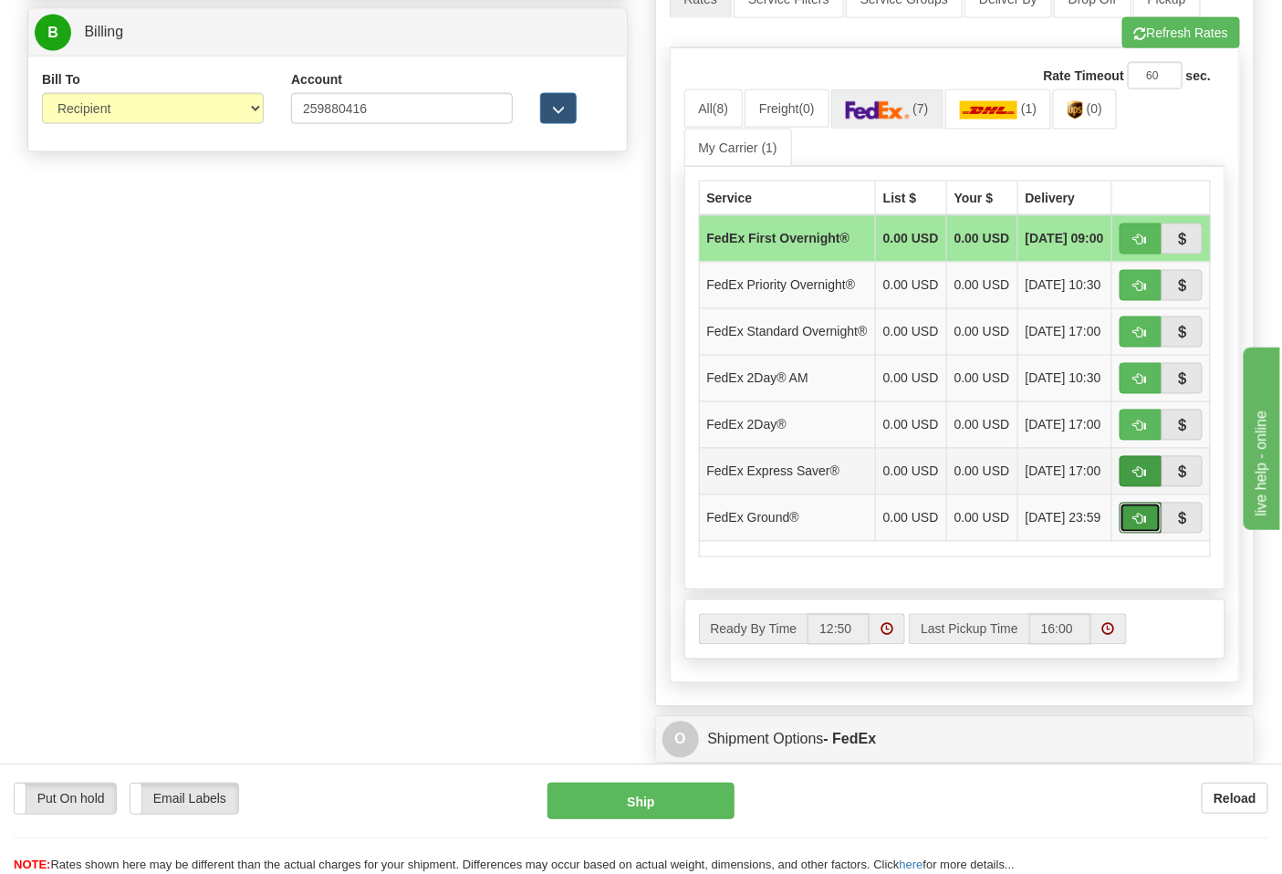
click at [1141, 526] on span "button" at bounding box center [1141, 520] width 13 height 12
type input "92"
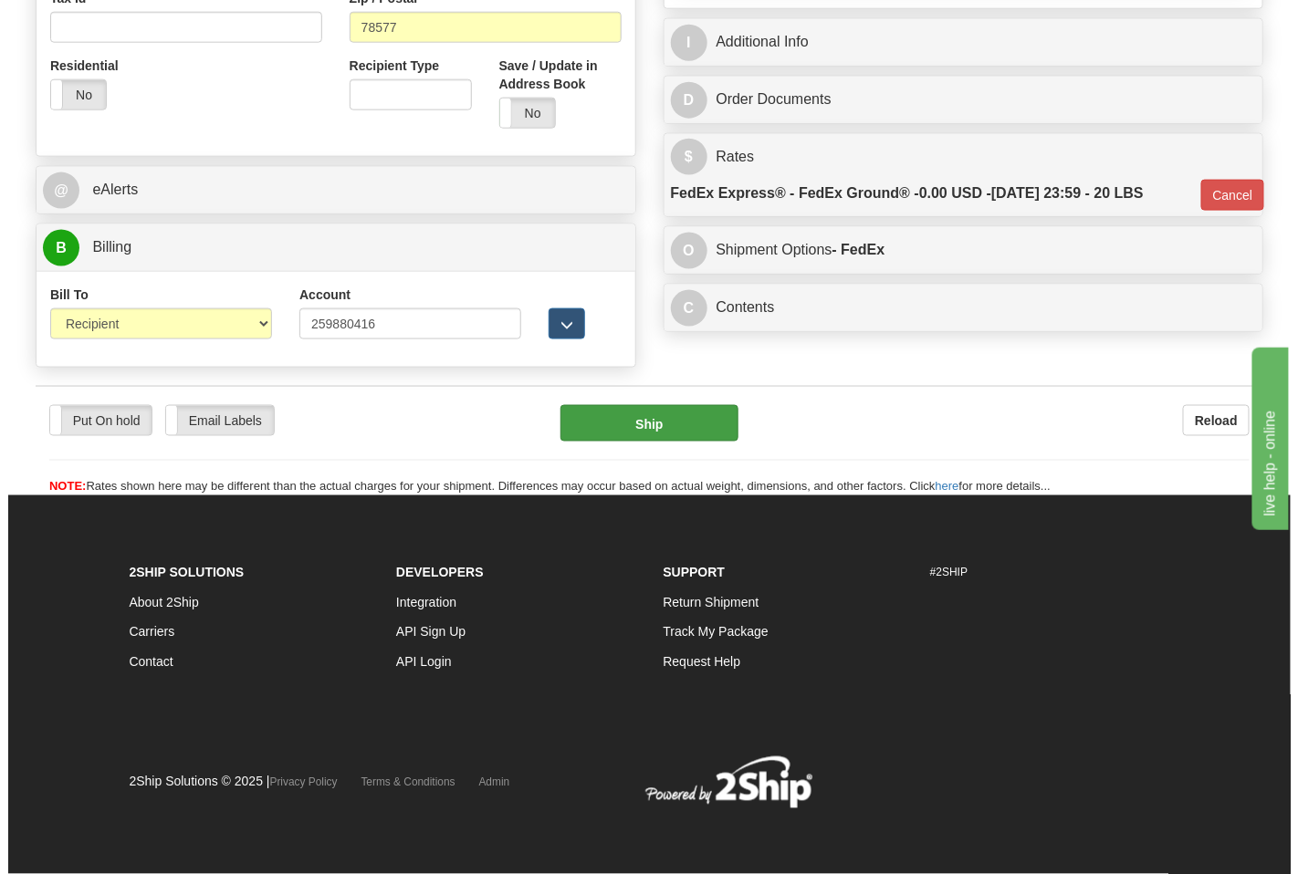
scroll to position [699, 0]
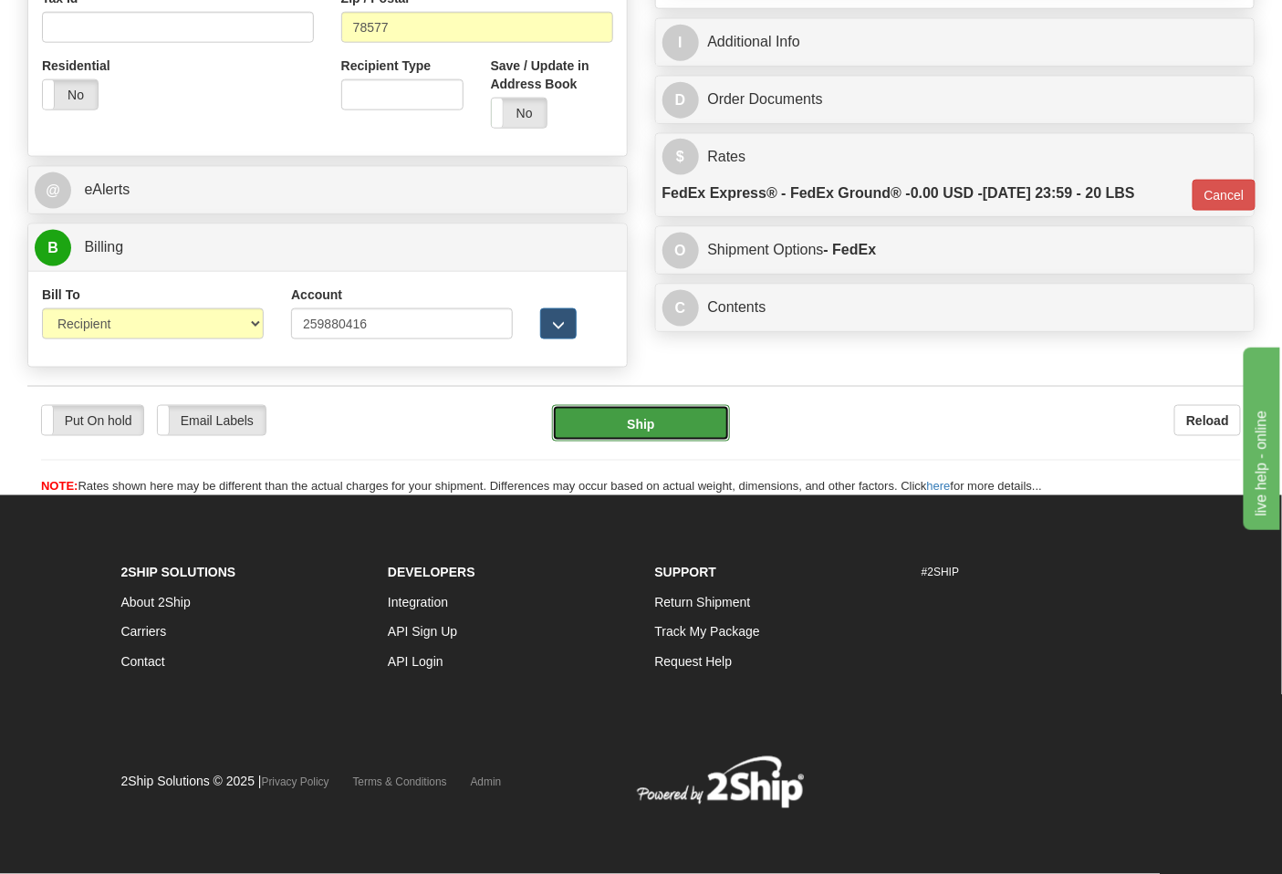
click at [678, 438] on button "Ship" at bounding box center [640, 423] width 177 height 37
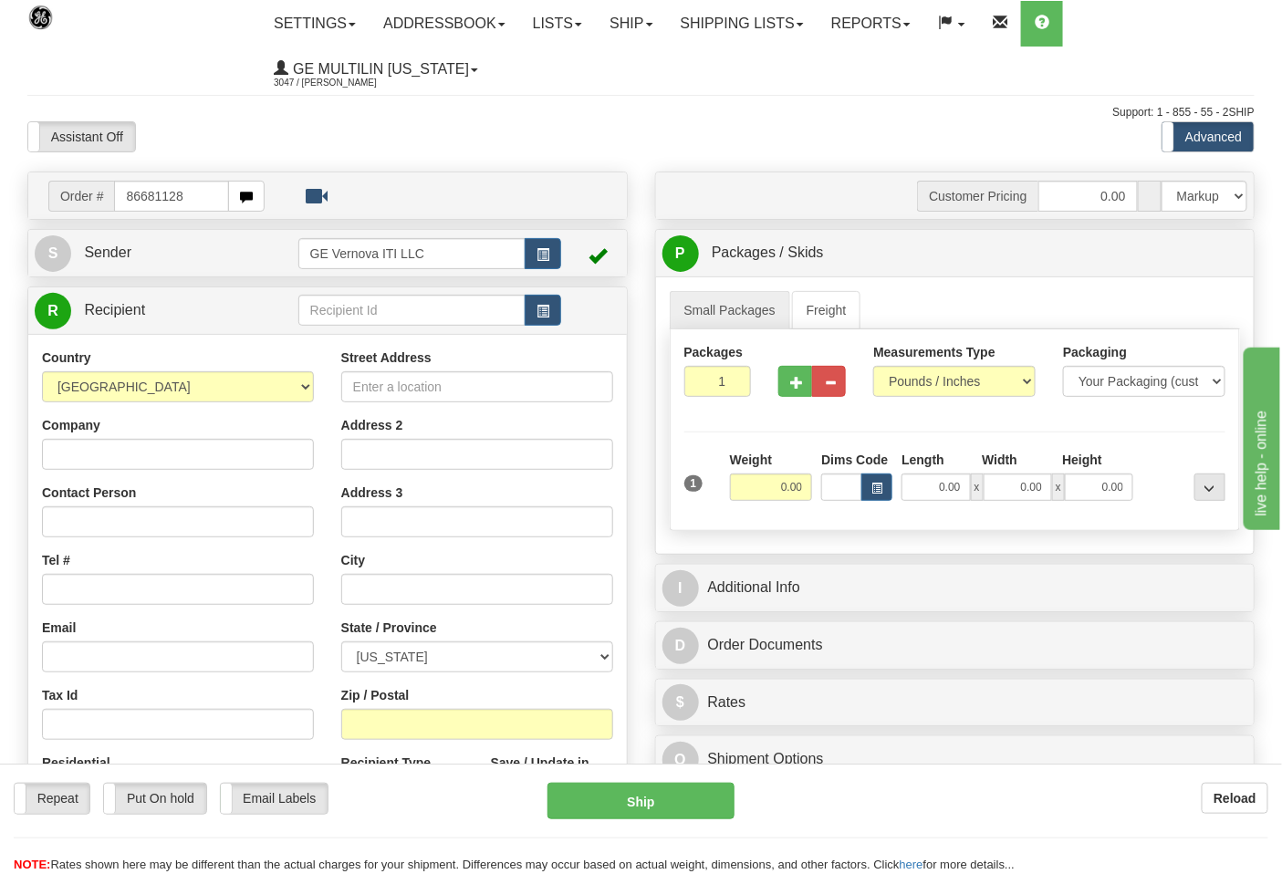
type input "86681128"
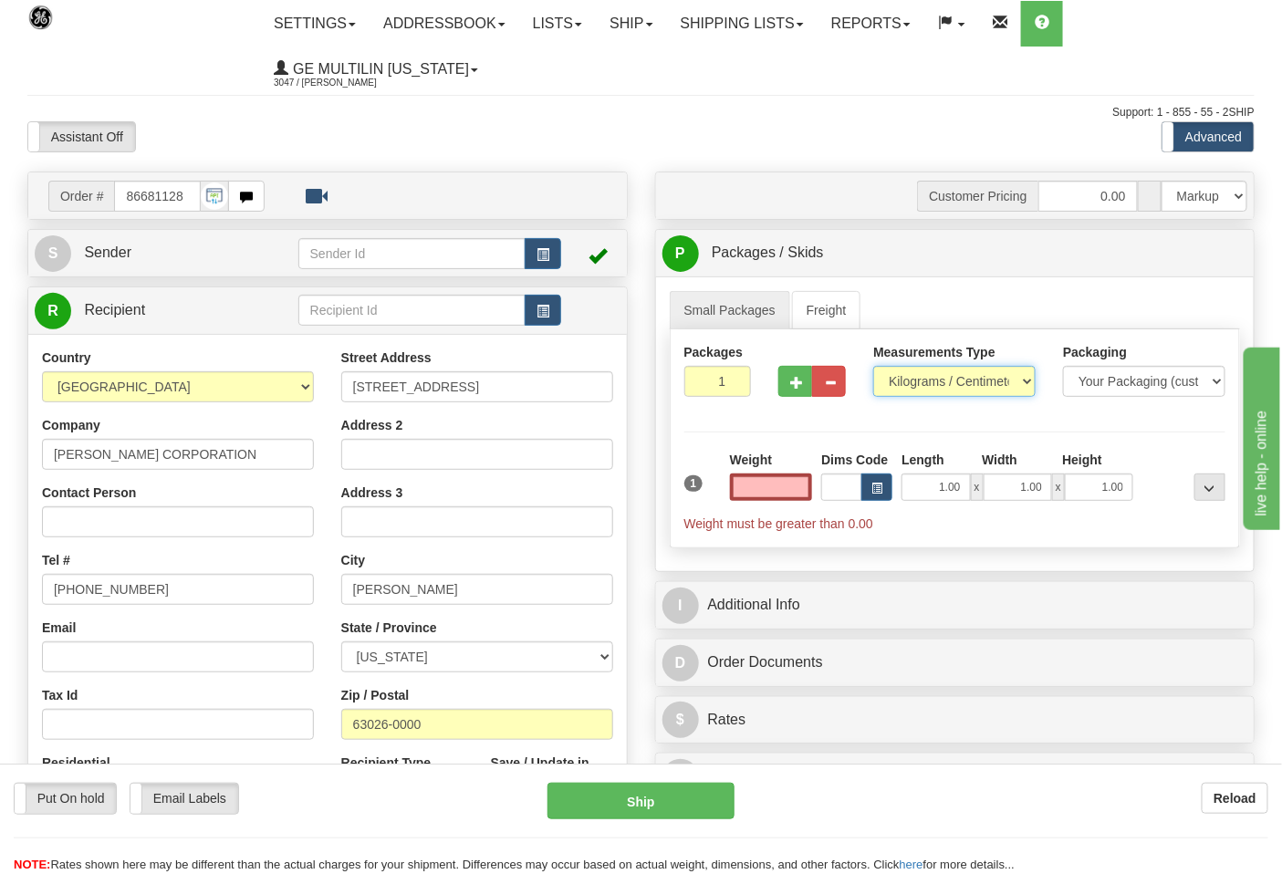
type input "0.00"
click at [950, 386] on select "Pounds / Inches Kilograms / Centimeters" at bounding box center [954, 381] width 162 height 31
select select "0"
click at [873, 367] on select "Pounds / Inches Kilograms / Centimeters" at bounding box center [954, 381] width 162 height 31
click at [803, 497] on input "0.00" at bounding box center [771, 487] width 83 height 27
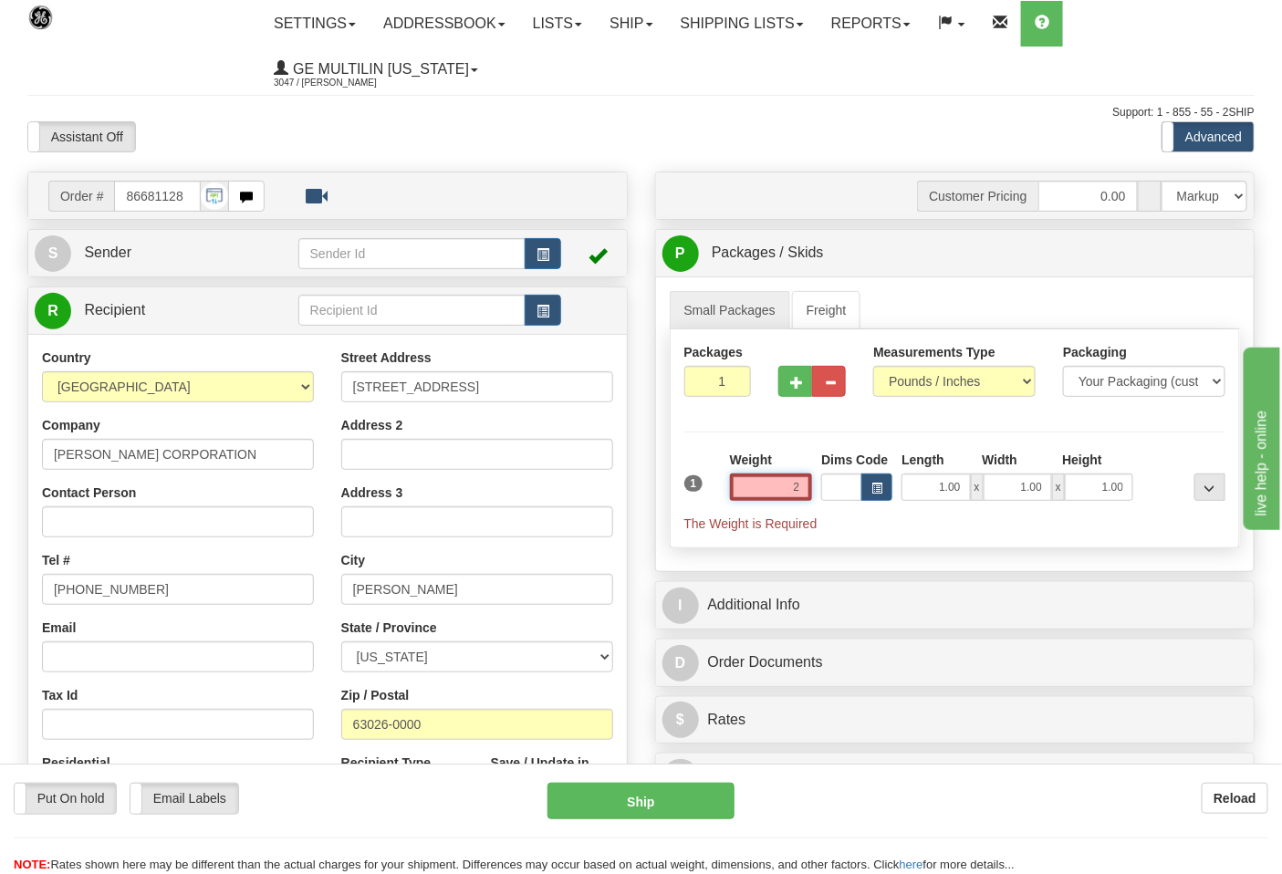
click button "Delete" at bounding box center [0, 0] width 0 height 0
type input "2.00"
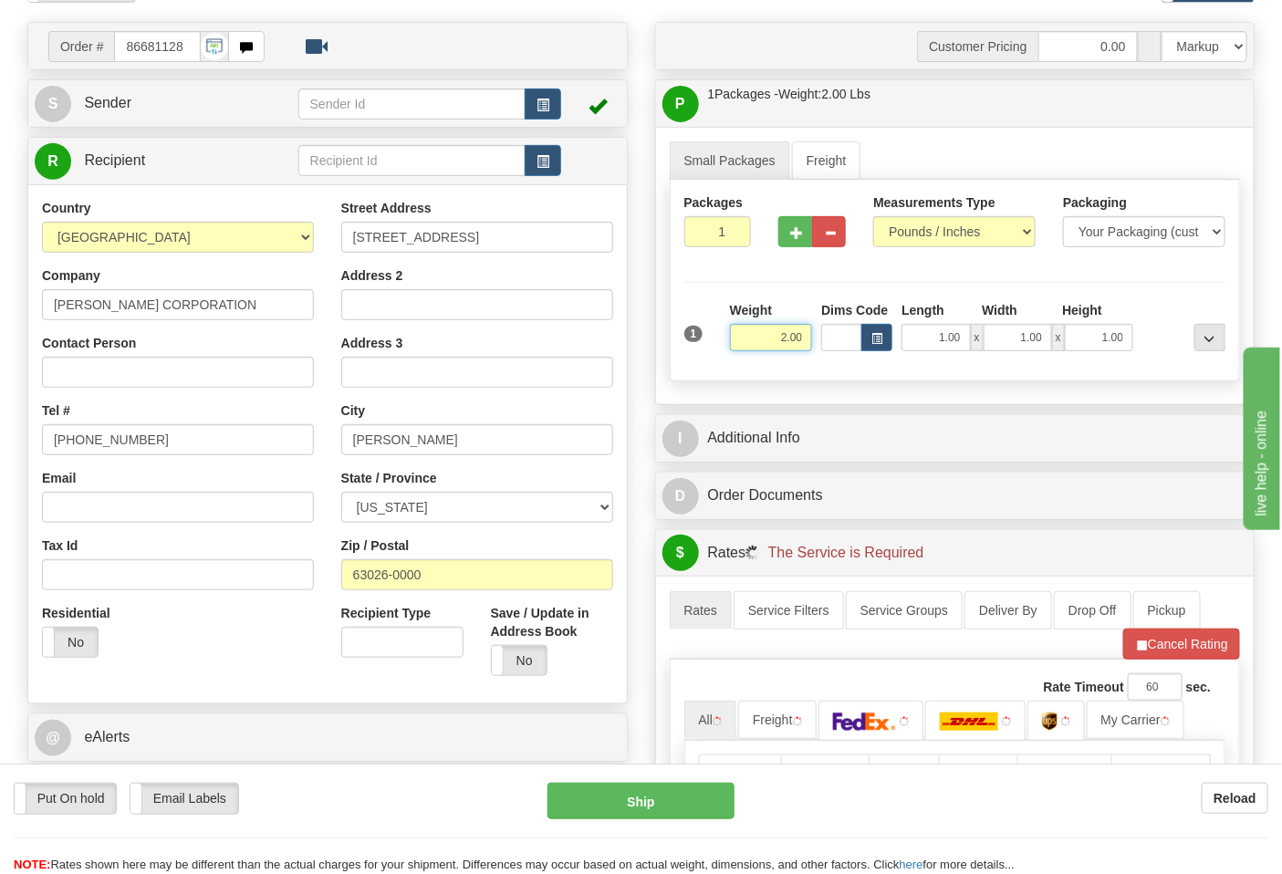
scroll to position [405, 0]
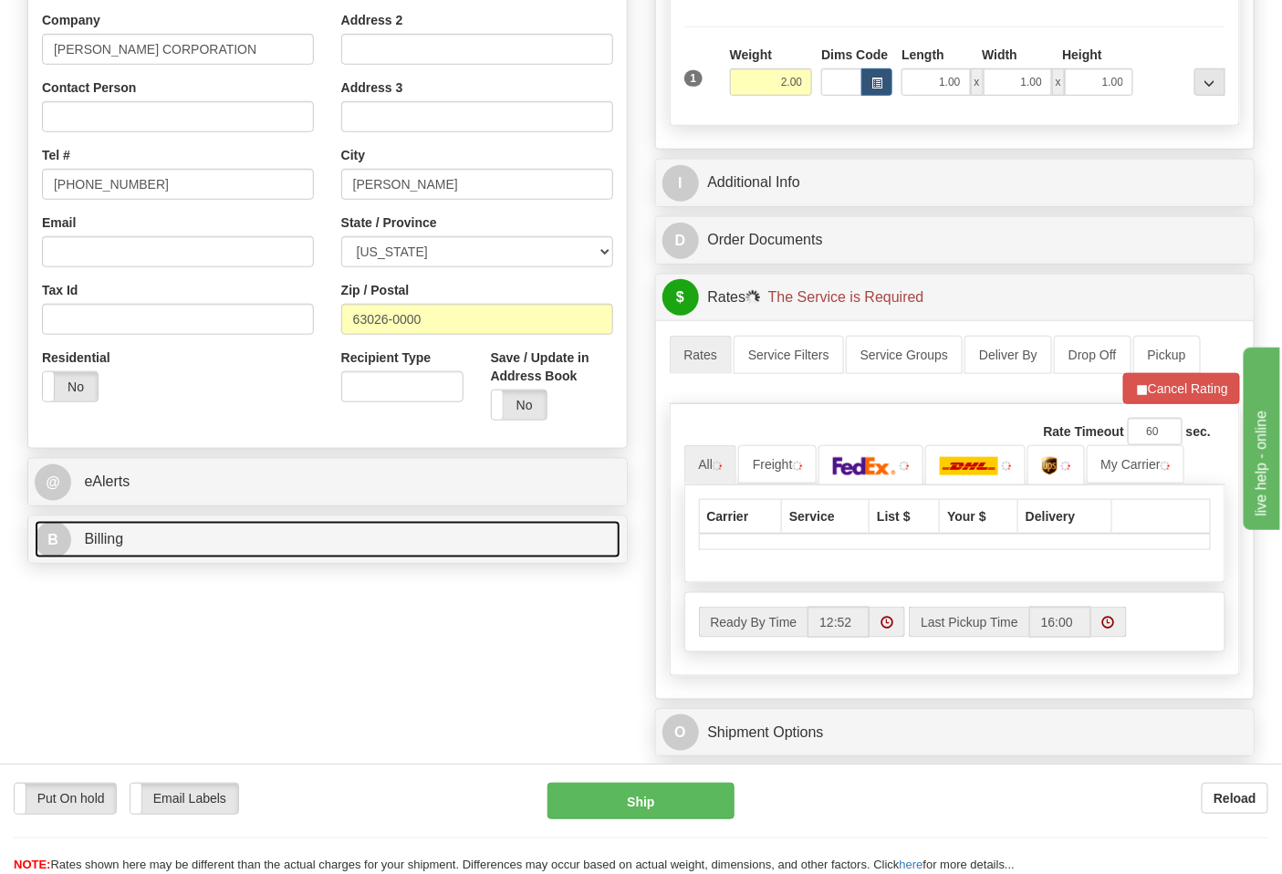
click at [186, 534] on link "B Billing" at bounding box center [328, 539] width 586 height 37
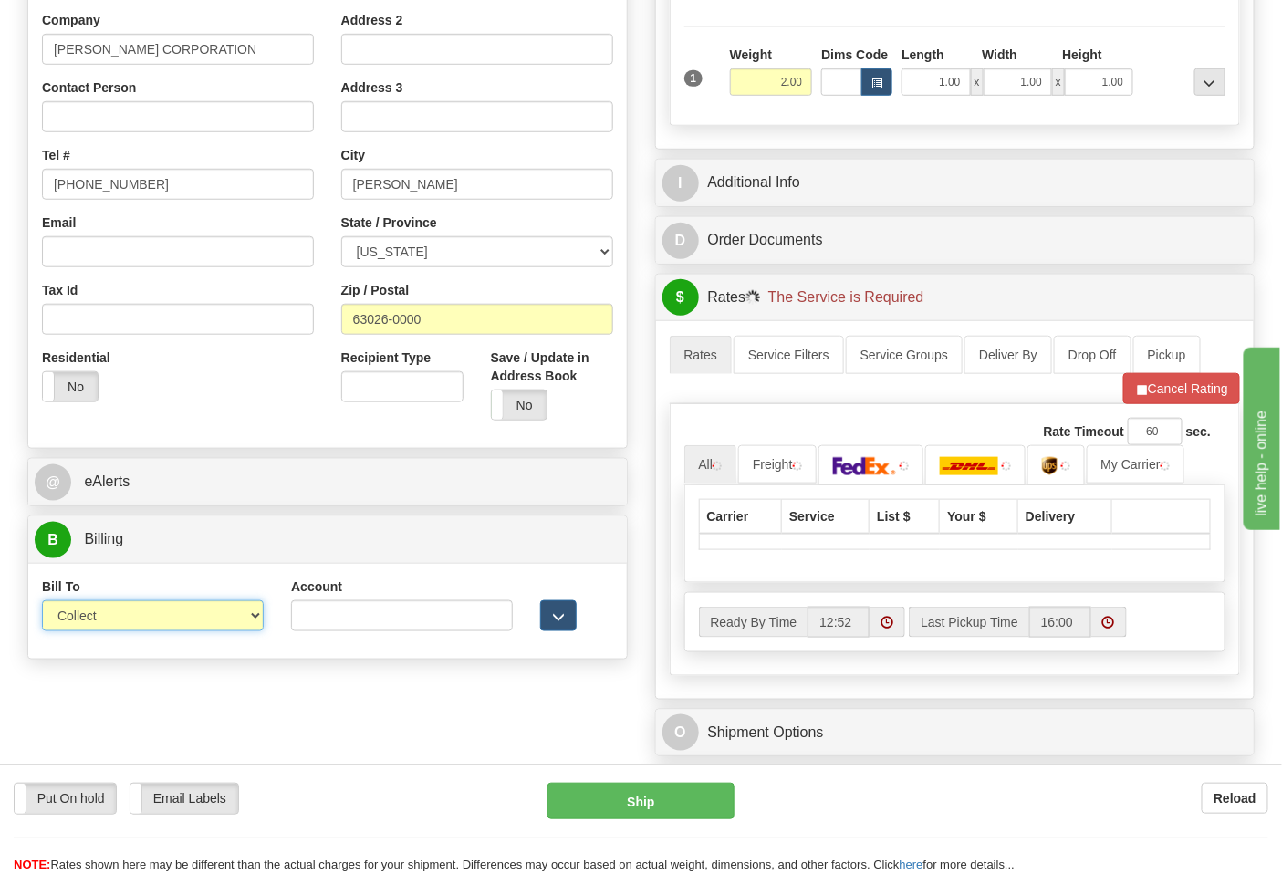
click at [159, 628] on select "Sender Recipient Third Party Collect" at bounding box center [153, 616] width 222 height 31
select select "2"
click at [42, 602] on select "Sender Recipient Third Party Collect" at bounding box center [153, 616] width 222 height 31
click at [461, 612] on input "Account" at bounding box center [402, 616] width 222 height 31
paste input "103538629"
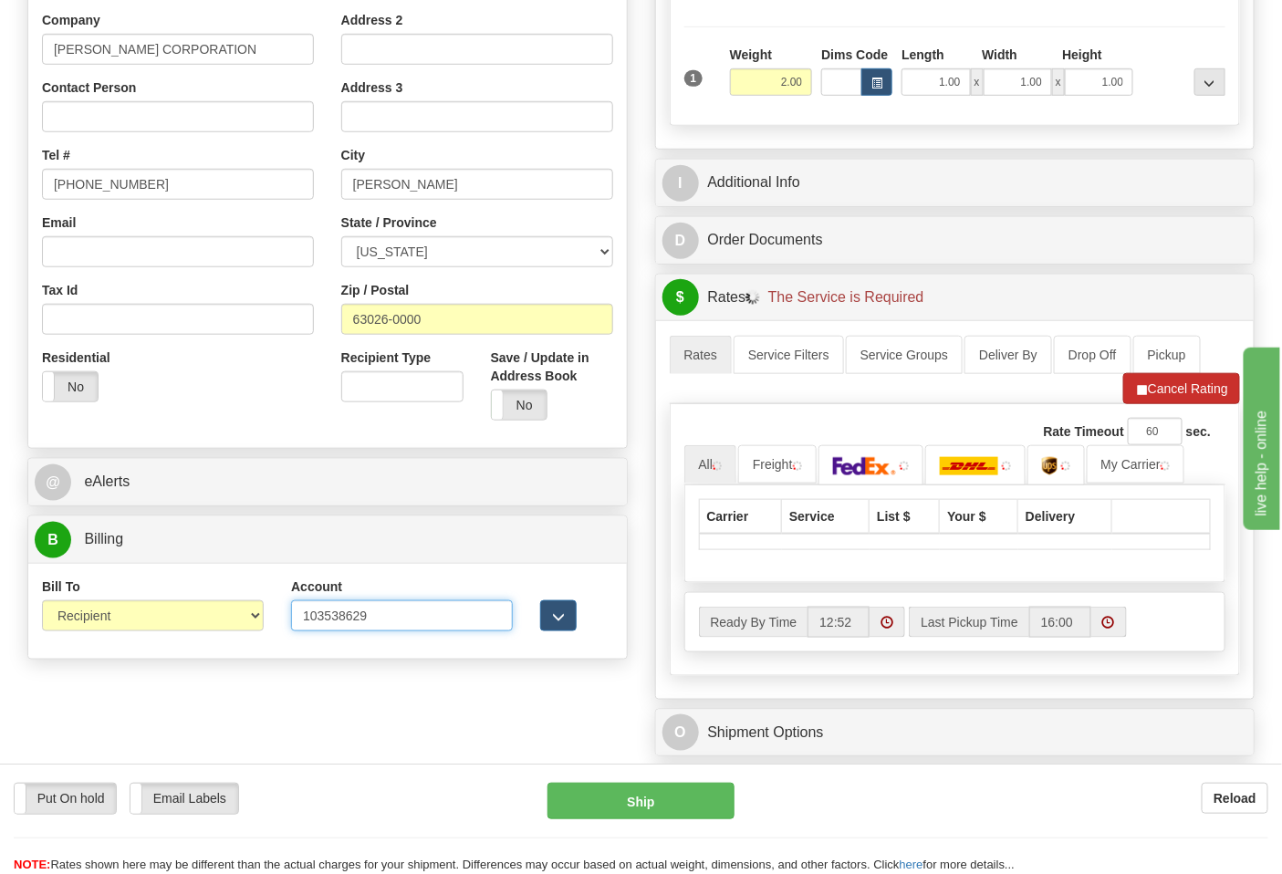
type input "103538629"
click at [1155, 382] on button "Cancel Rating" at bounding box center [1182, 388] width 117 height 31
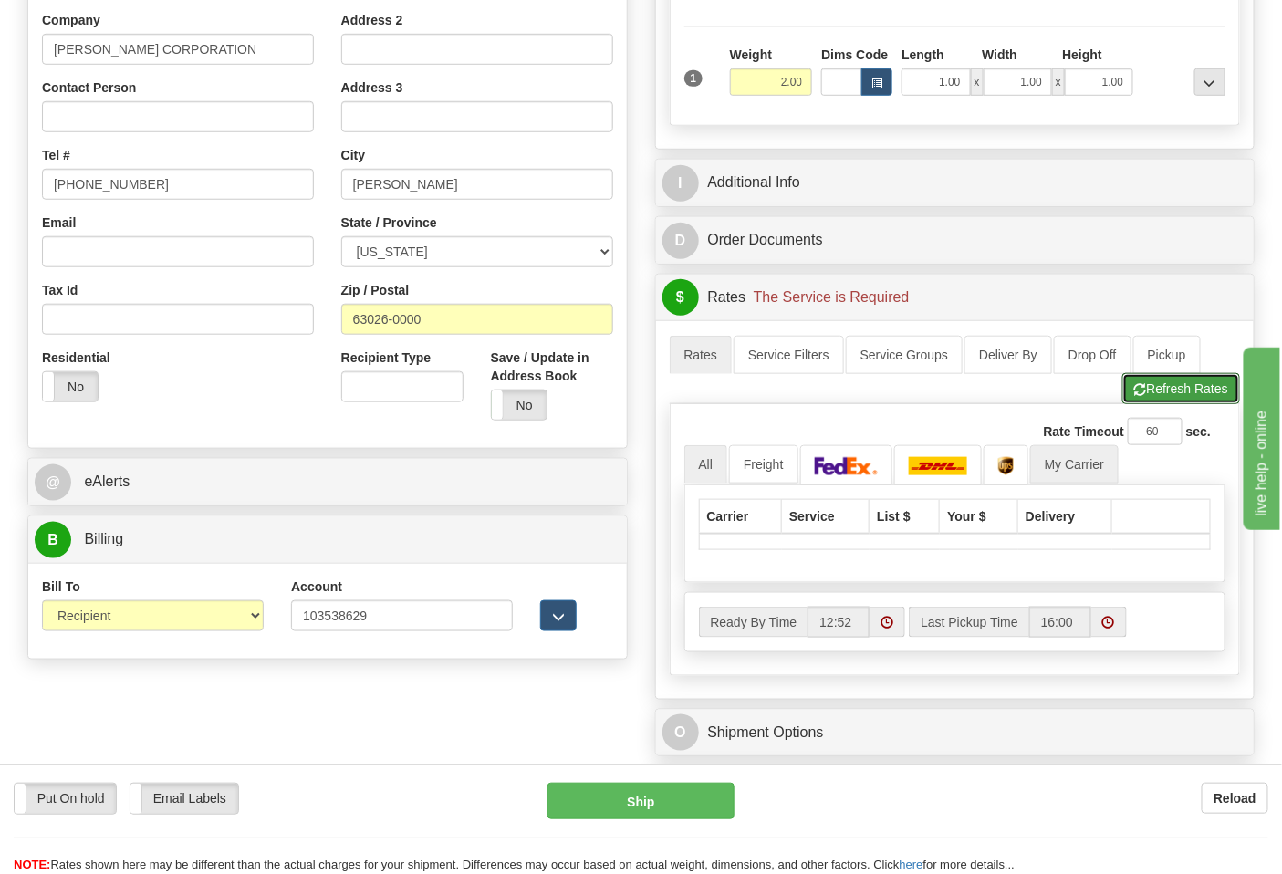
click at [1148, 391] on button "Refresh Rates" at bounding box center [1182, 388] width 118 height 31
click at [1200, 404] on button "Refresh Rates" at bounding box center [1182, 388] width 118 height 31
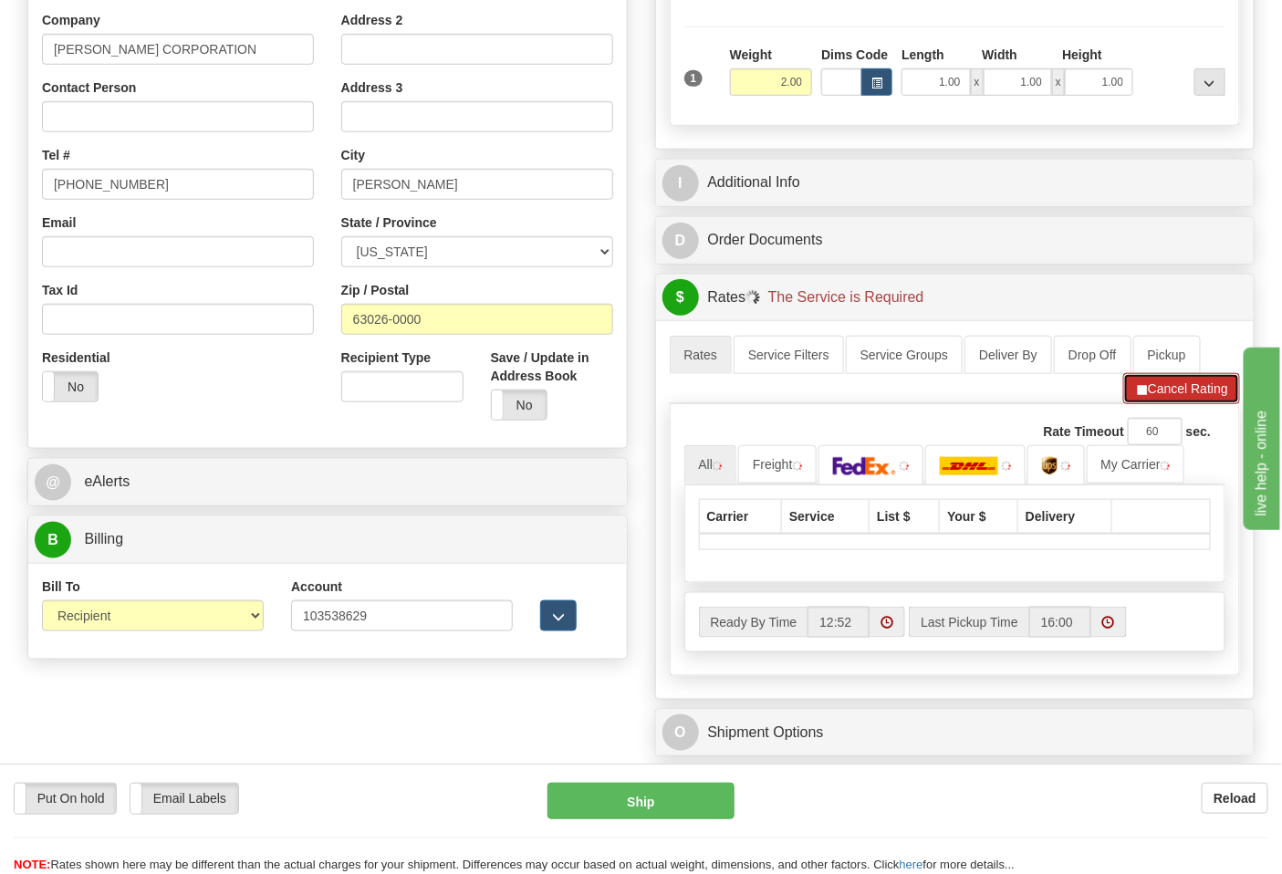
click at [1207, 398] on button "Cancel Rating" at bounding box center [1182, 388] width 117 height 31
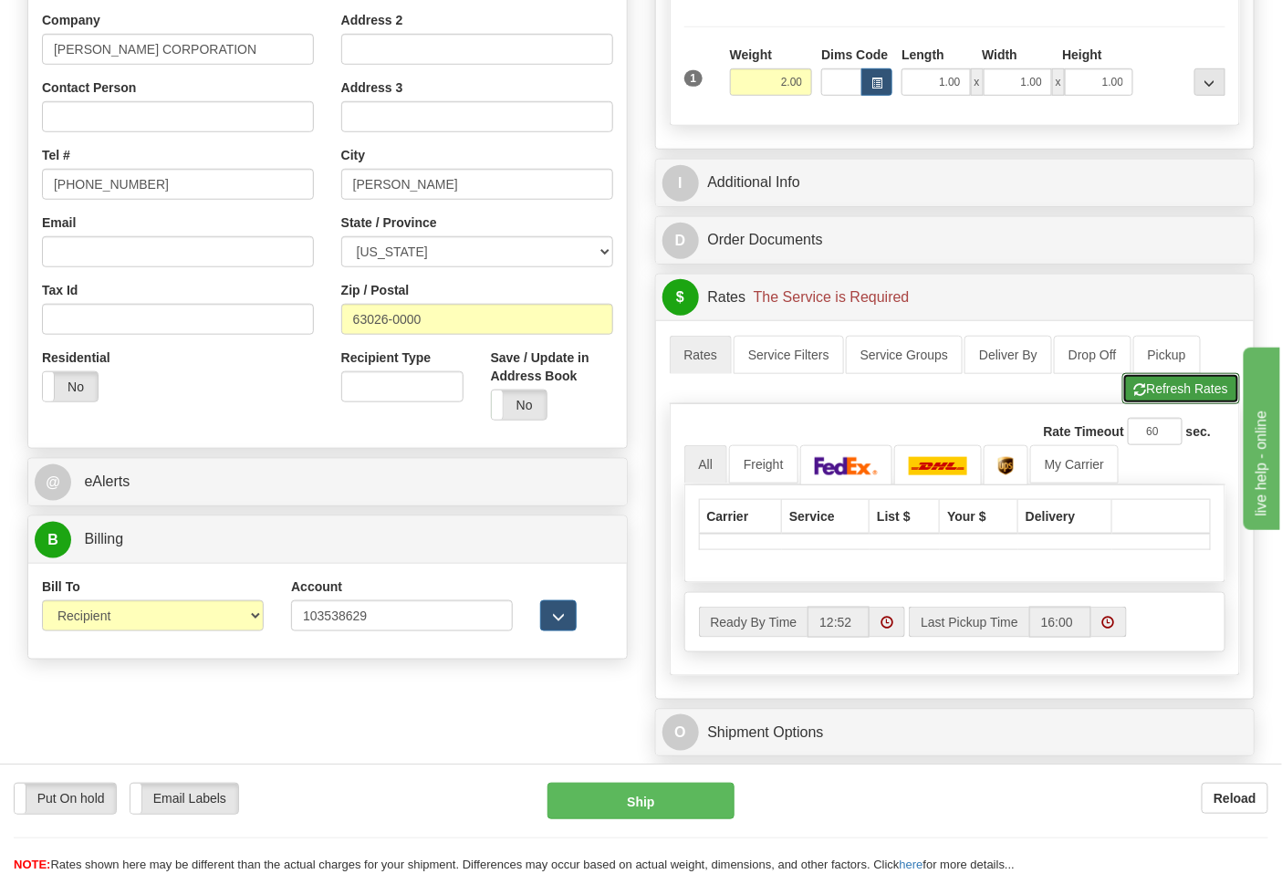
click at [1207, 398] on button "Refresh Rates" at bounding box center [1182, 388] width 118 height 31
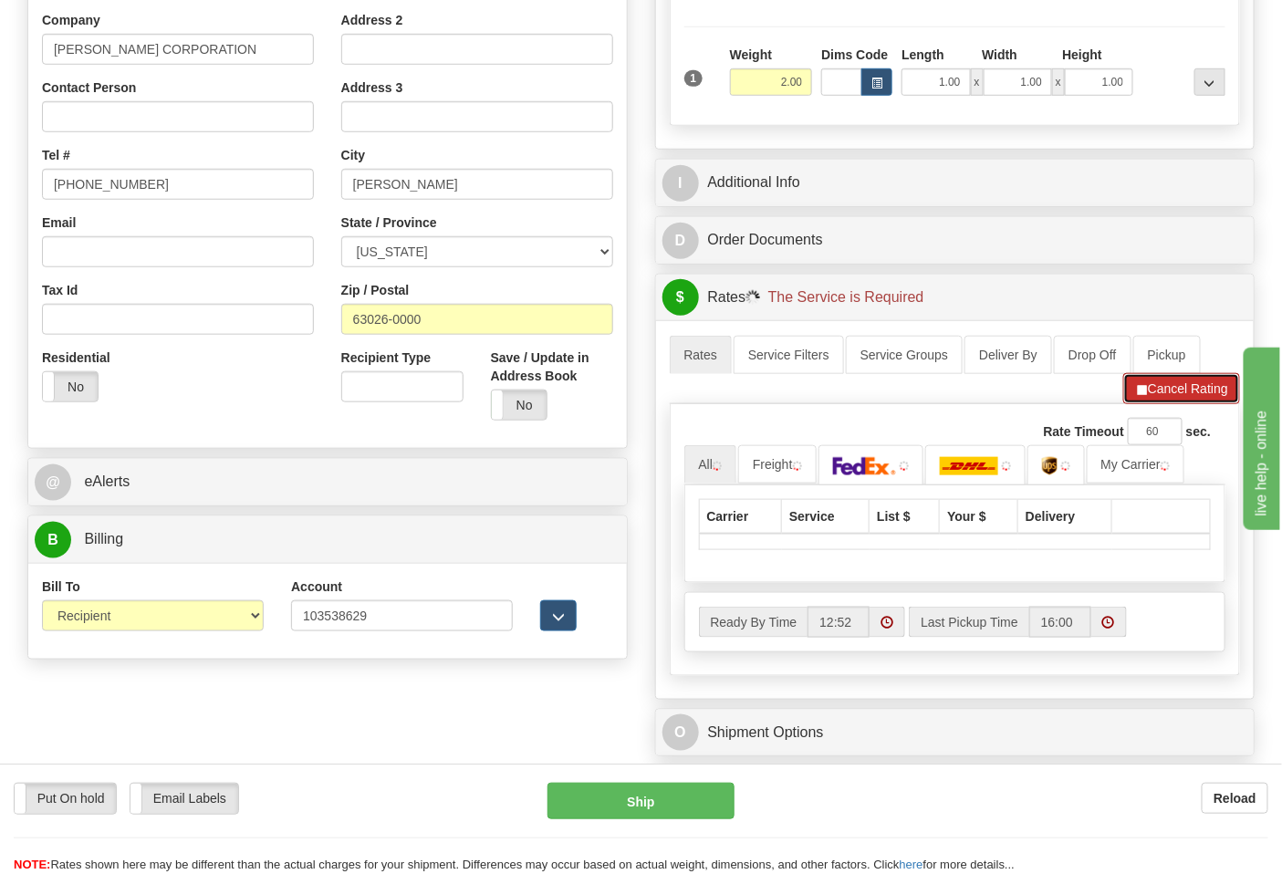
click at [1207, 398] on button "Cancel Rating" at bounding box center [1182, 388] width 117 height 31
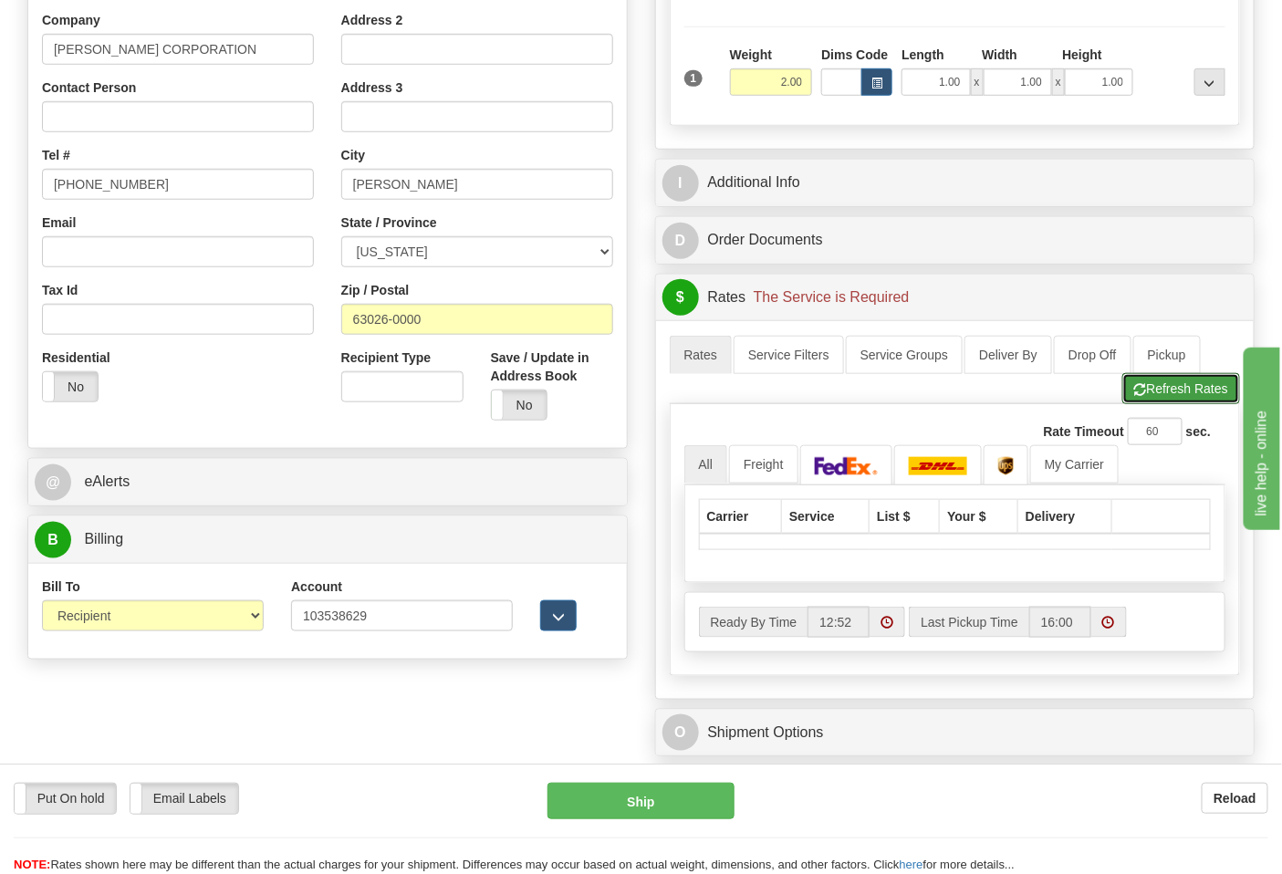
click at [1207, 397] on button "Refresh Rates" at bounding box center [1182, 388] width 118 height 31
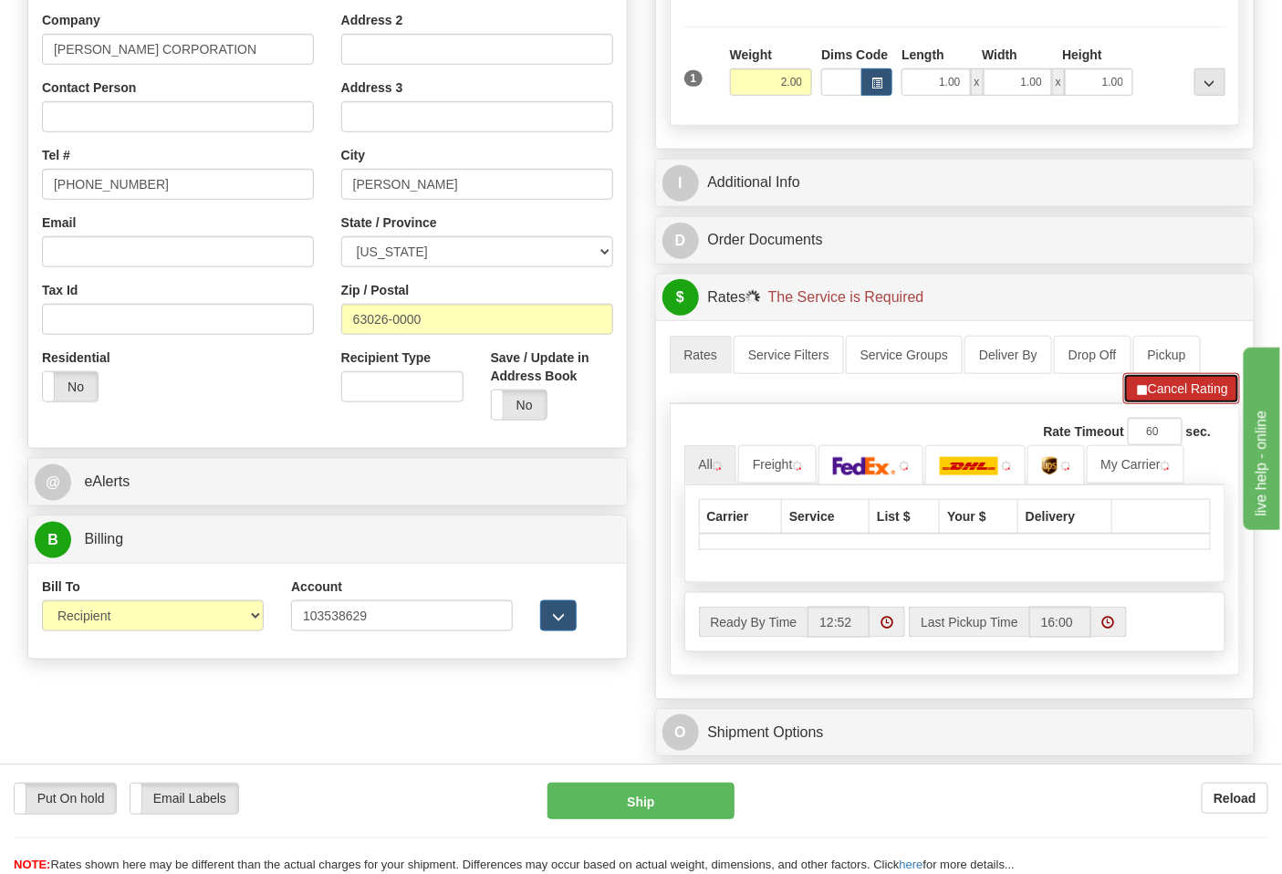
click at [1207, 397] on button "Cancel Rating" at bounding box center [1182, 388] width 117 height 31
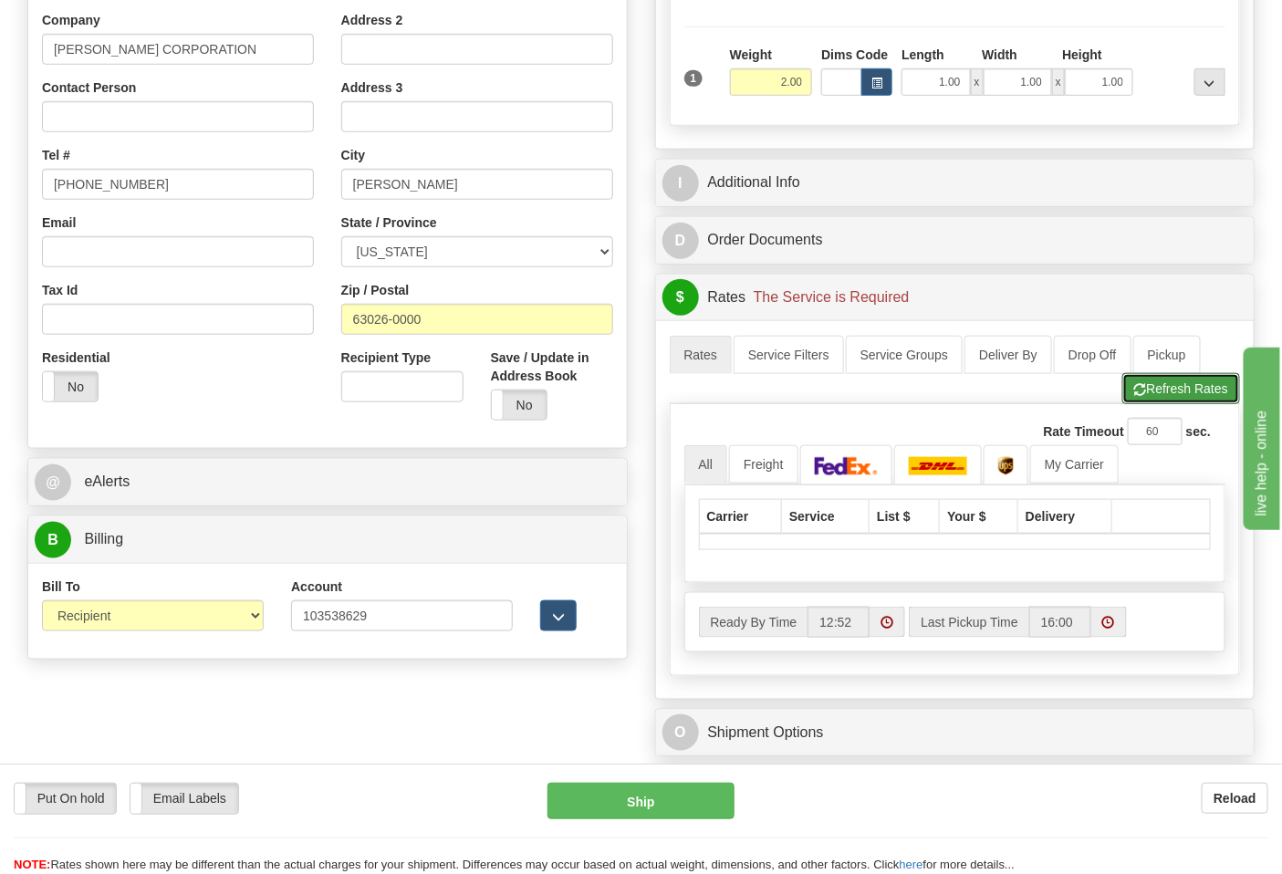
click at [1207, 397] on button "Refresh Rates" at bounding box center [1182, 388] width 118 height 31
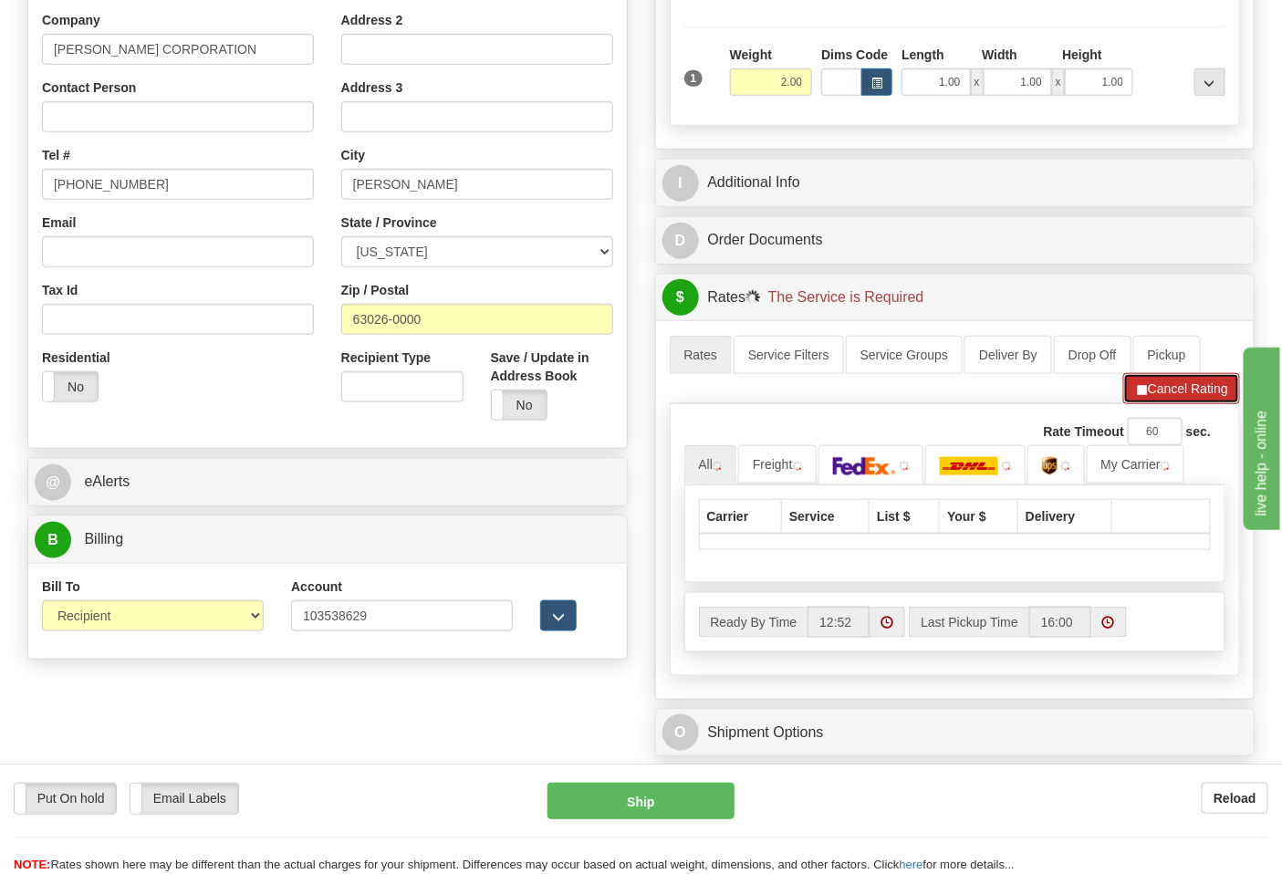
click at [1207, 397] on button "Cancel Rating" at bounding box center [1182, 388] width 117 height 31
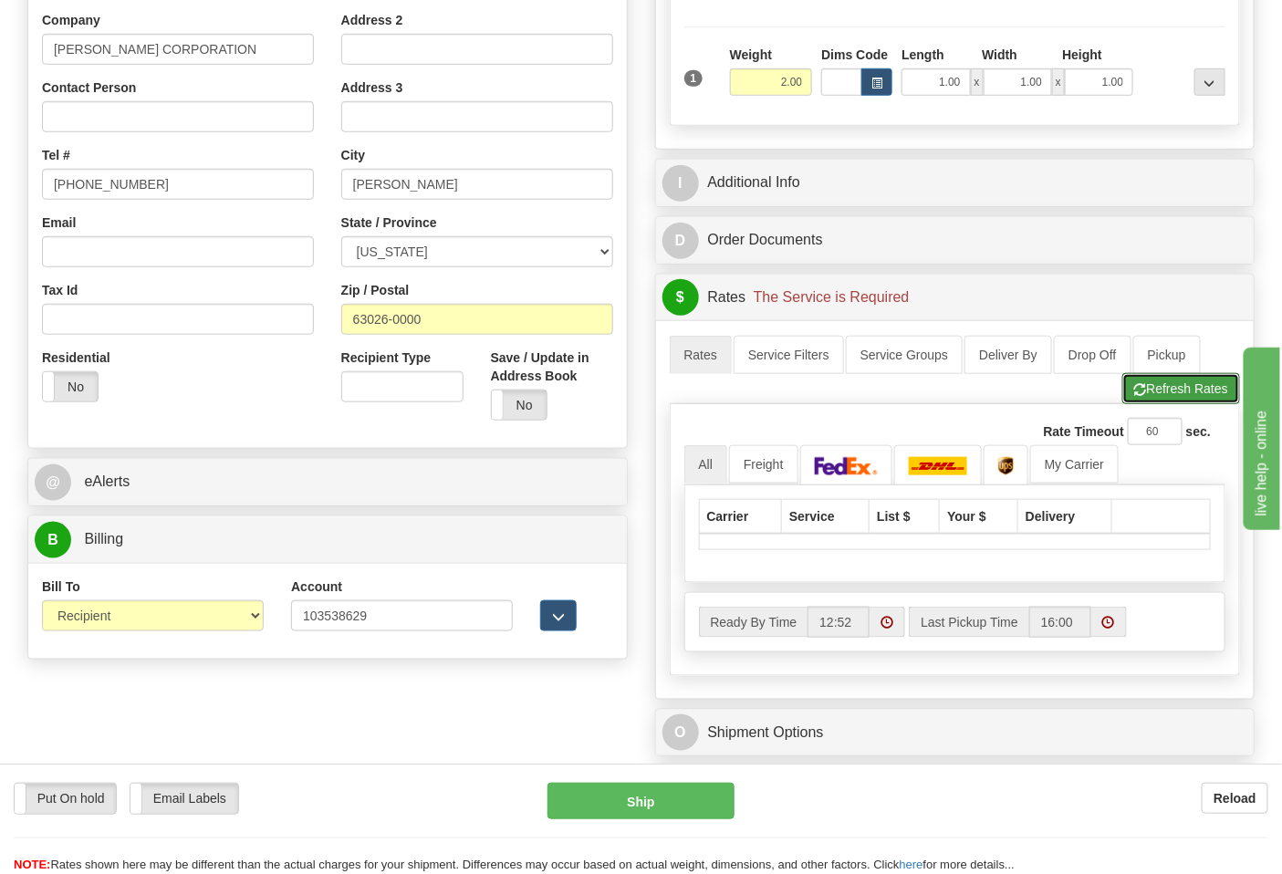
click at [1206, 394] on button "Refresh Rates" at bounding box center [1182, 388] width 118 height 31
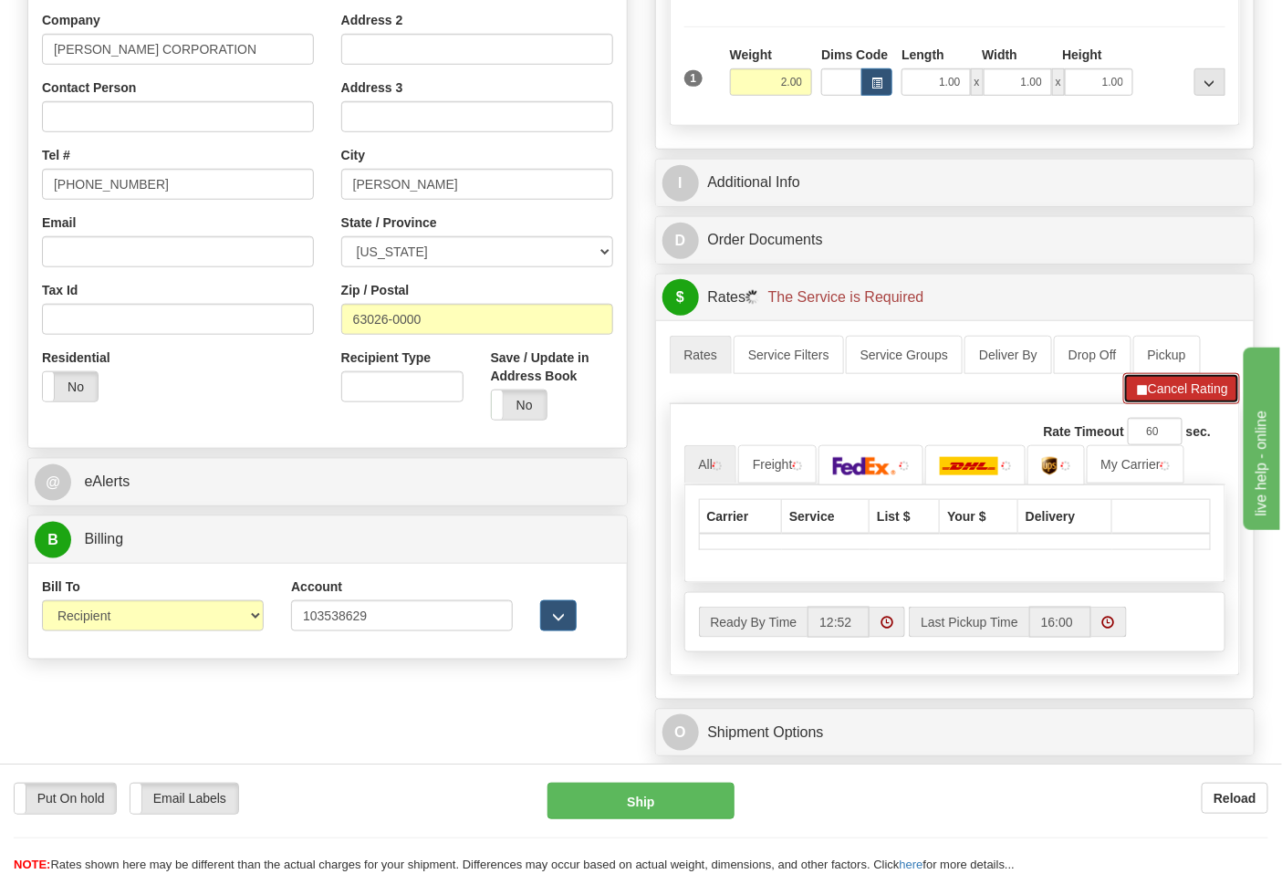
click at [1203, 381] on button "Cancel Rating" at bounding box center [1182, 388] width 117 height 31
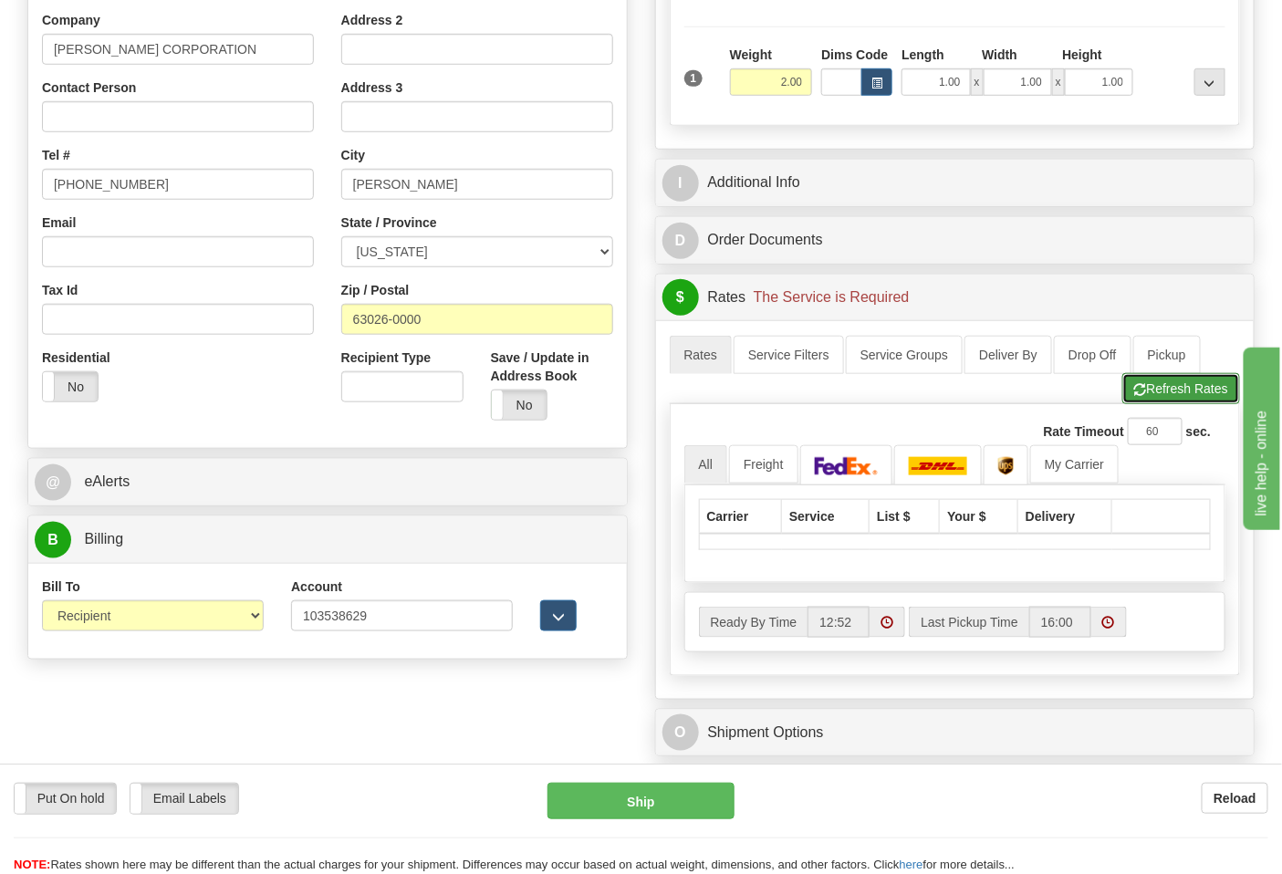
click at [1202, 380] on button "Refresh Rates" at bounding box center [1182, 388] width 118 height 31
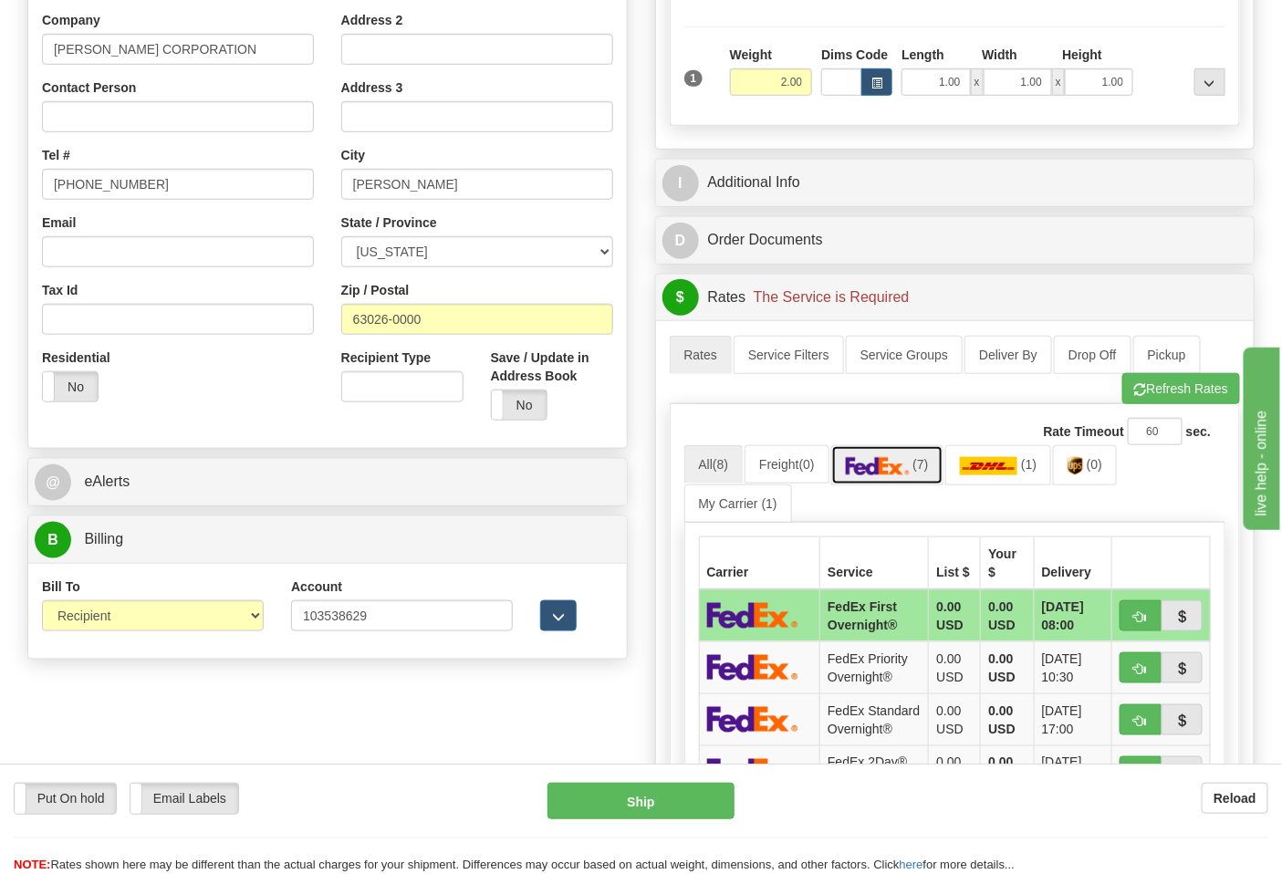
click at [877, 466] on img at bounding box center [878, 466] width 64 height 18
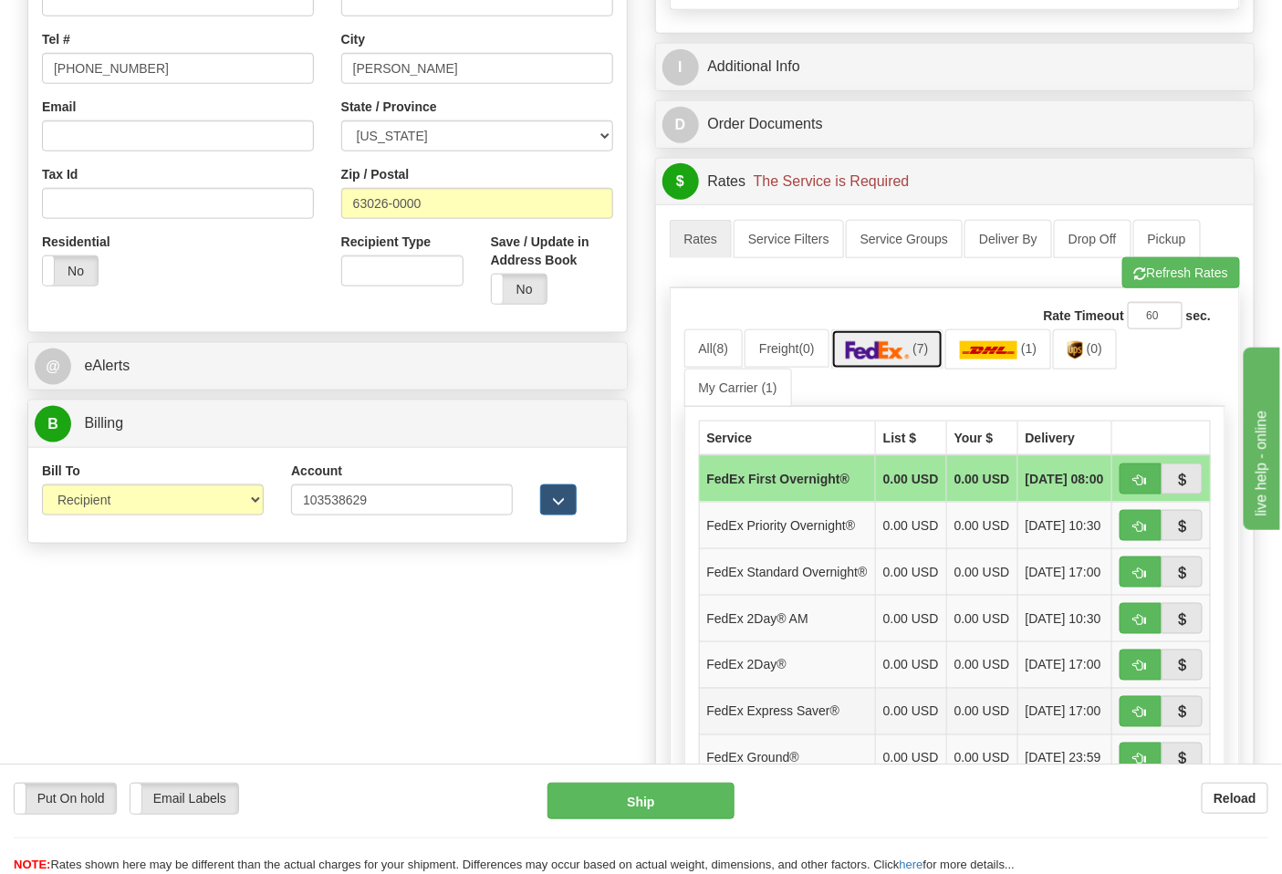
scroll to position [811, 0]
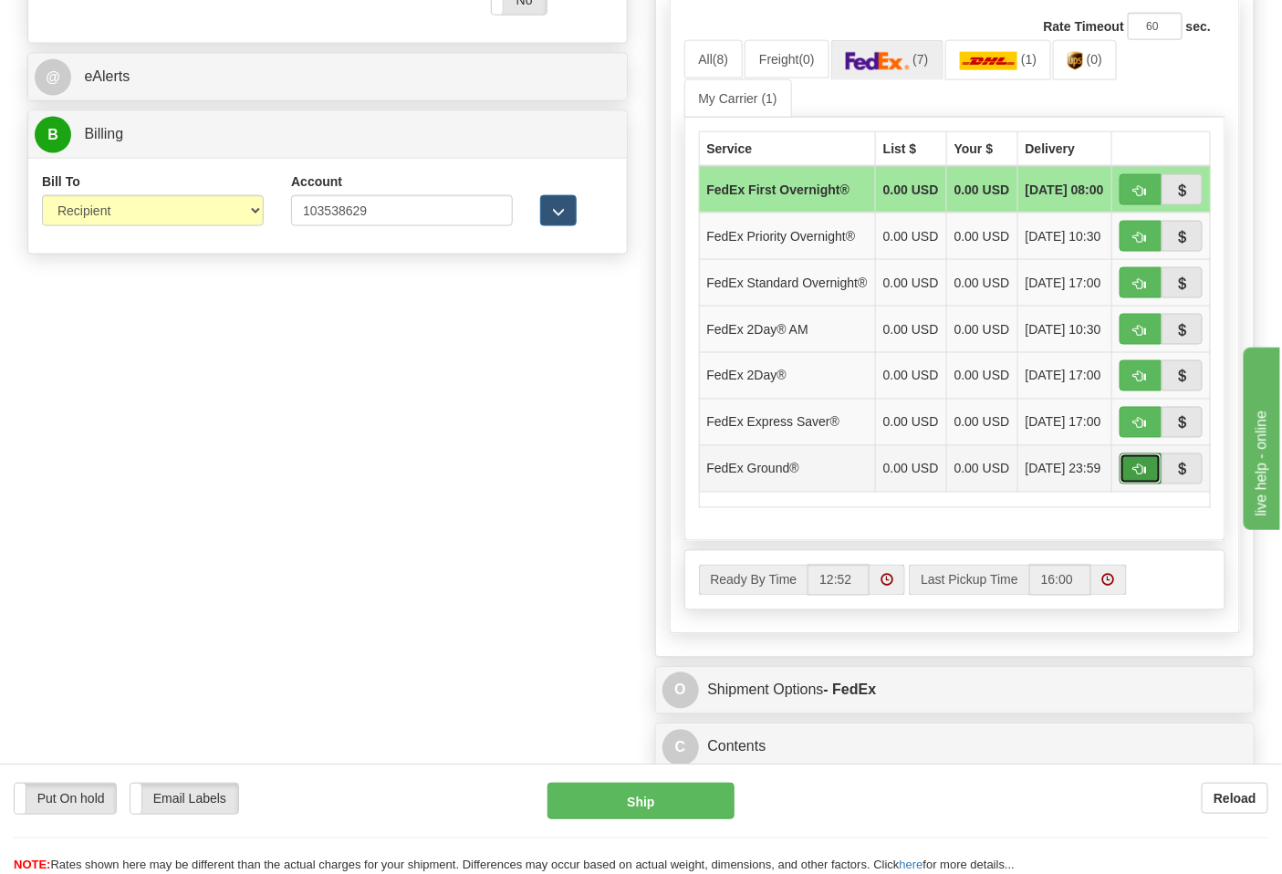
click at [1133, 485] on button "button" at bounding box center [1141, 469] width 42 height 31
type input "92"
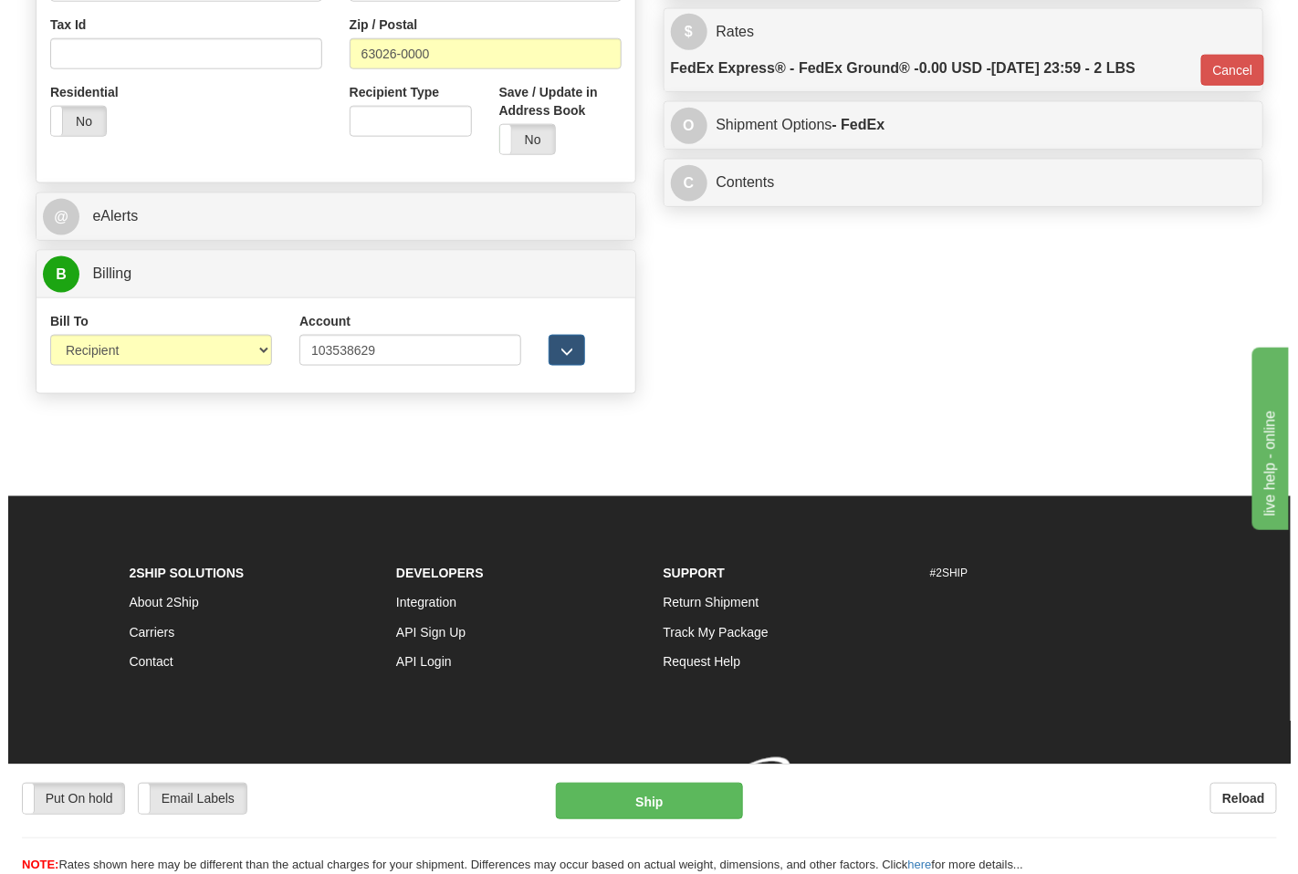
scroll to position [699, 0]
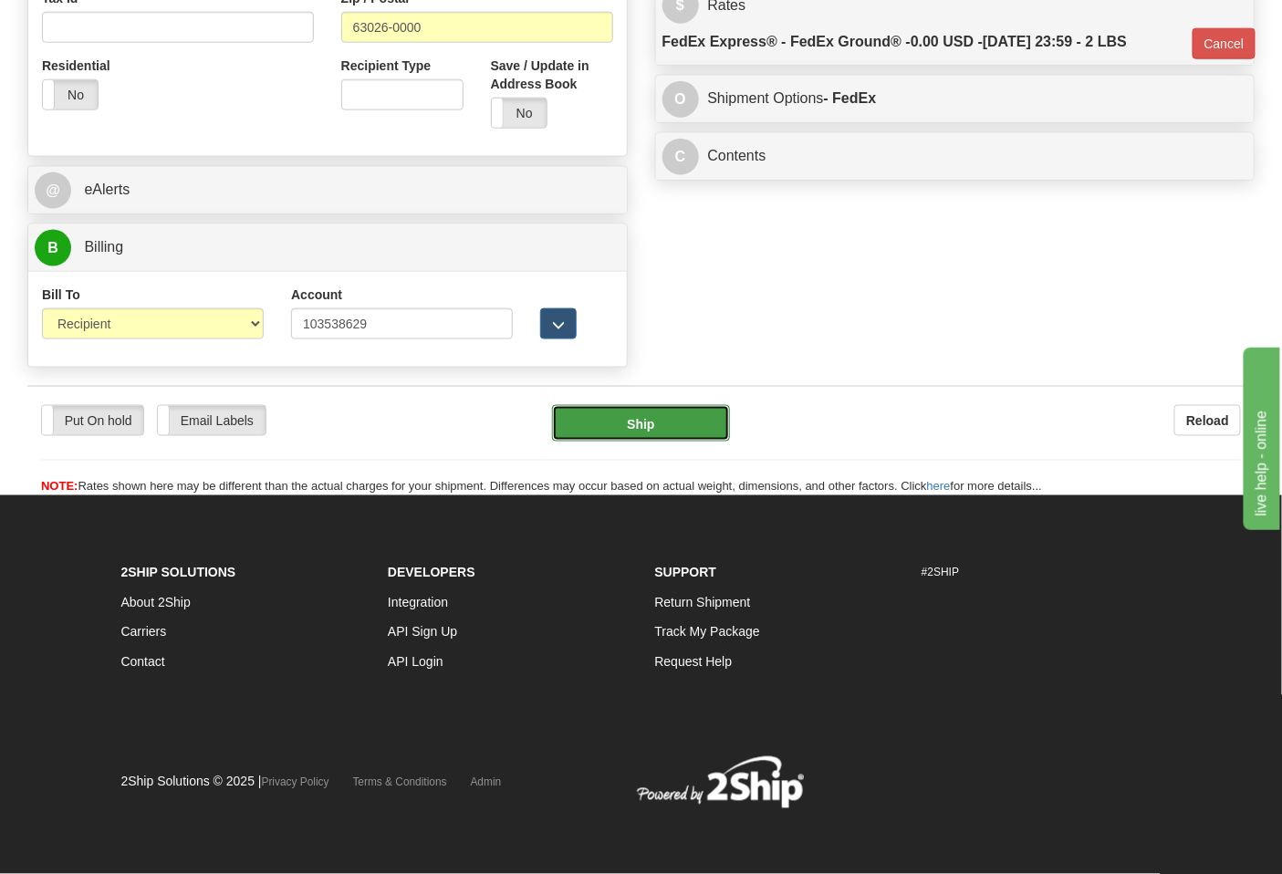
click at [690, 433] on button "Ship" at bounding box center [640, 423] width 177 height 37
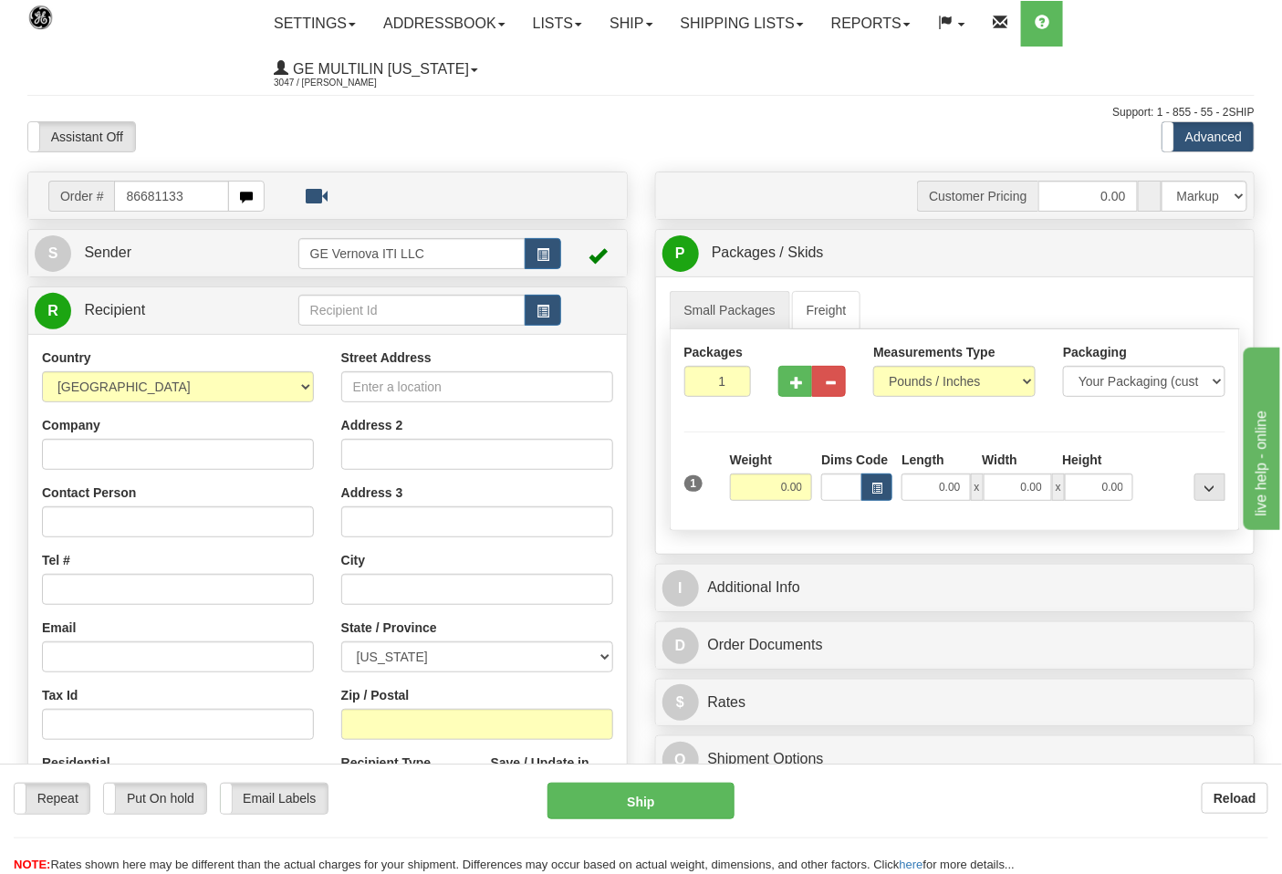
type input "86681133"
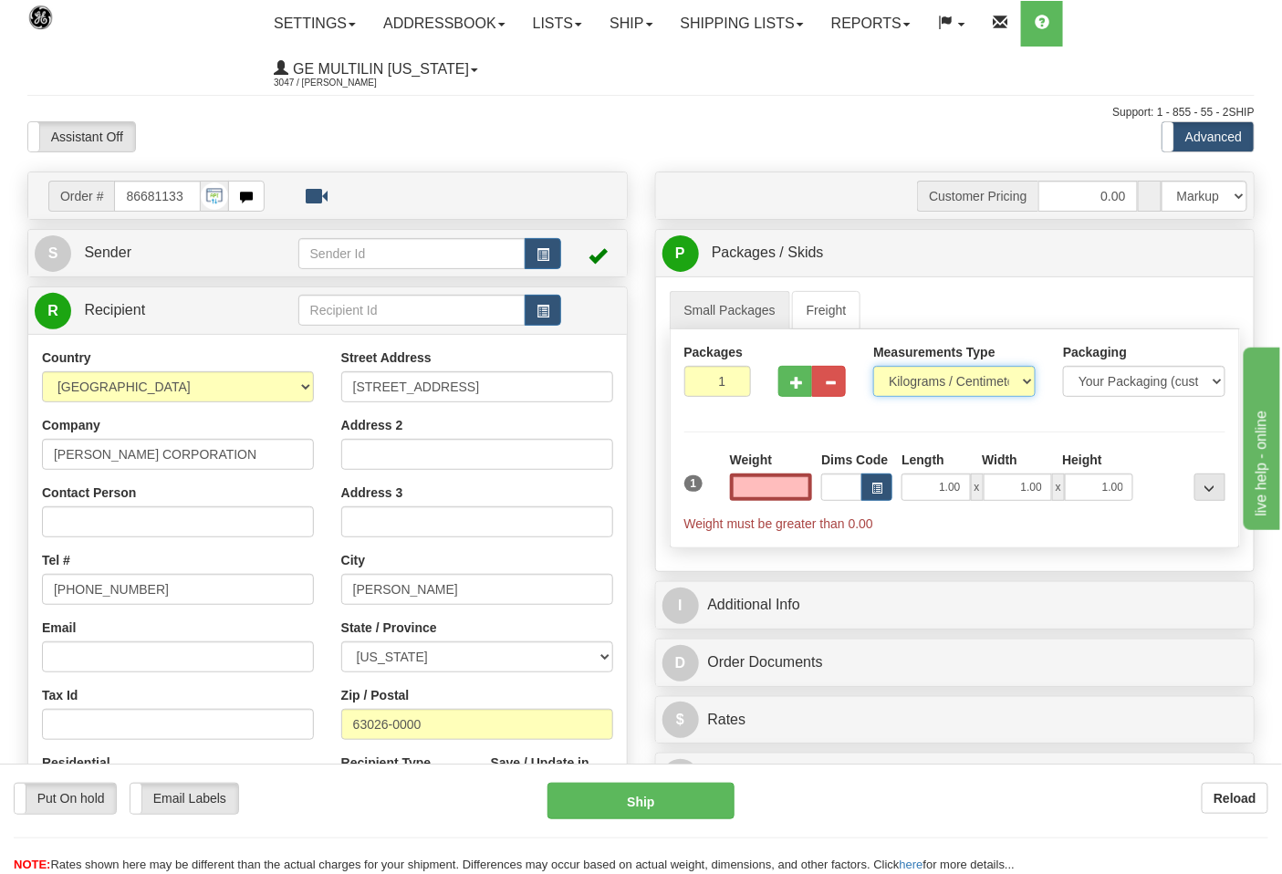
type input "0.00"
click at [915, 393] on select "Pounds / Inches Kilograms / Centimeters" at bounding box center [954, 381] width 162 height 31
select select "0"
click at [873, 367] on select "Pounds / Inches Kilograms / Centimeters" at bounding box center [954, 381] width 162 height 31
click at [803, 479] on input "0.00" at bounding box center [771, 487] width 83 height 27
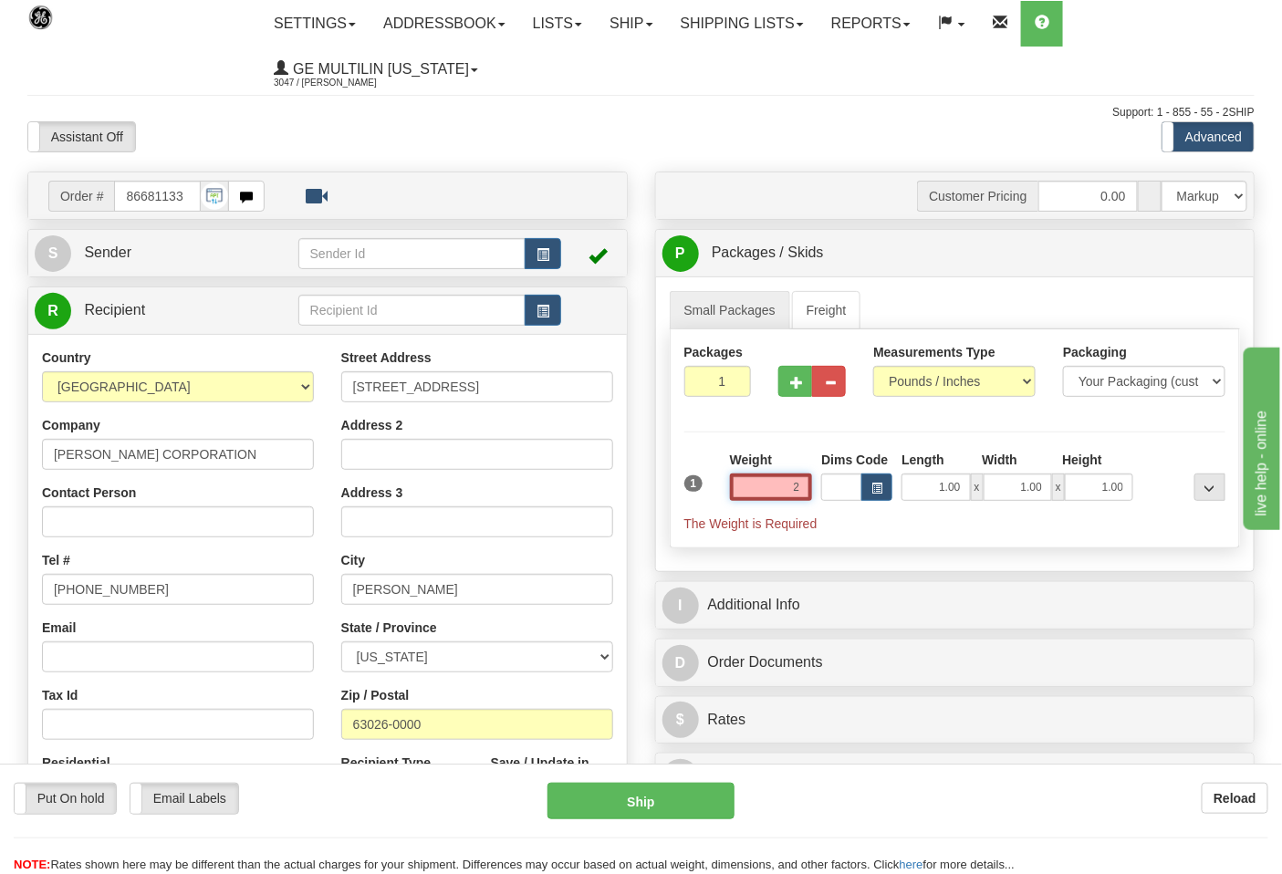
click button "Delete" at bounding box center [0, 0] width 0 height 0
type input "2.00"
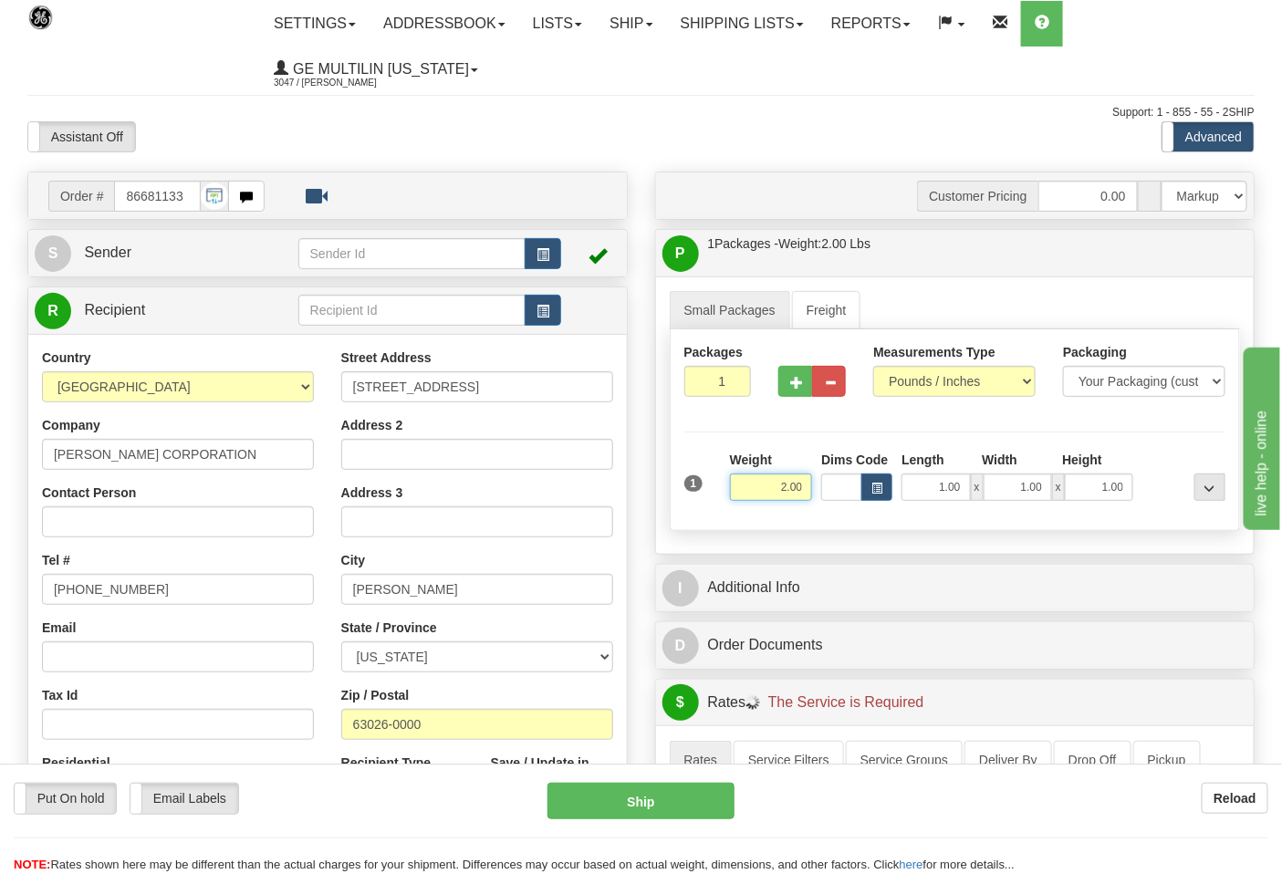
scroll to position [304, 0]
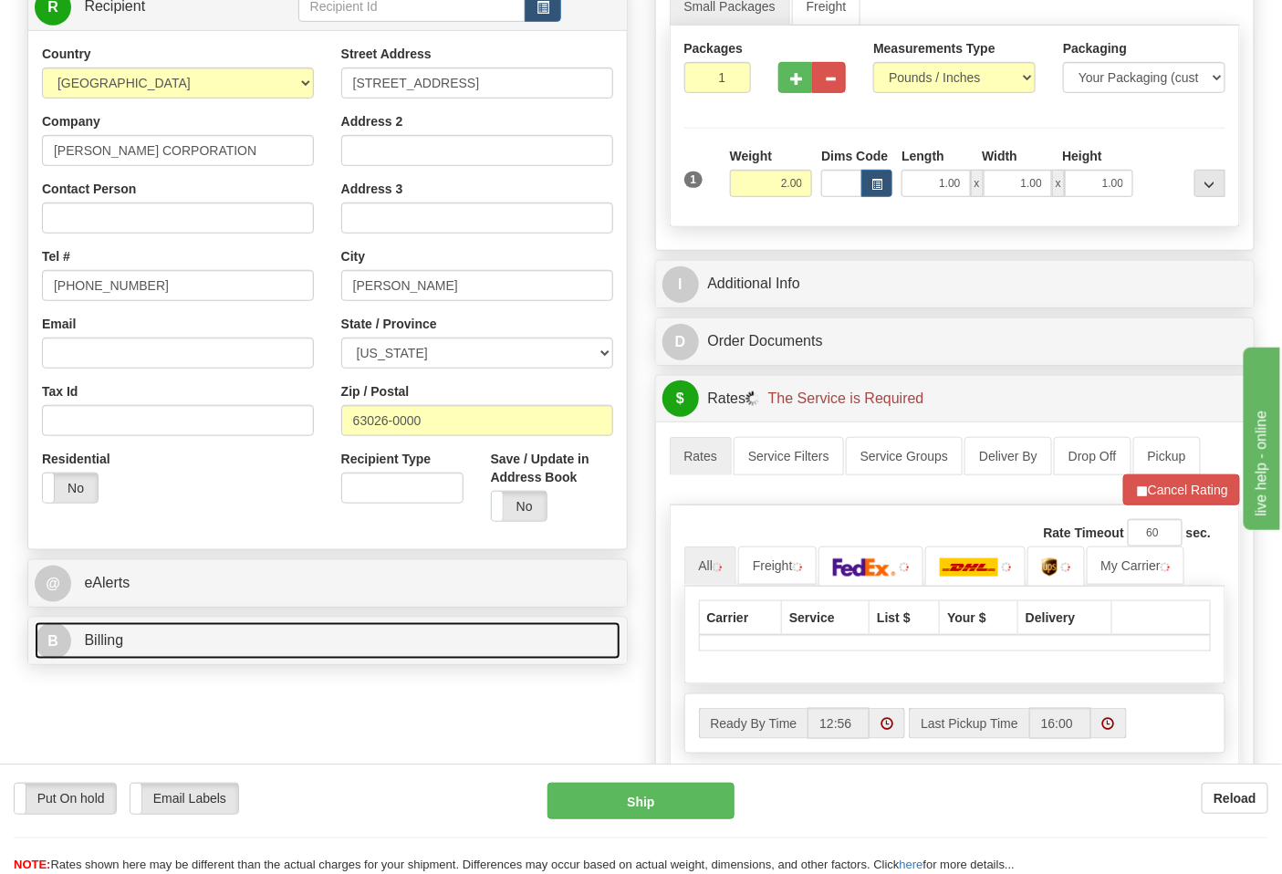
click at [208, 649] on link "B Billing" at bounding box center [328, 640] width 586 height 37
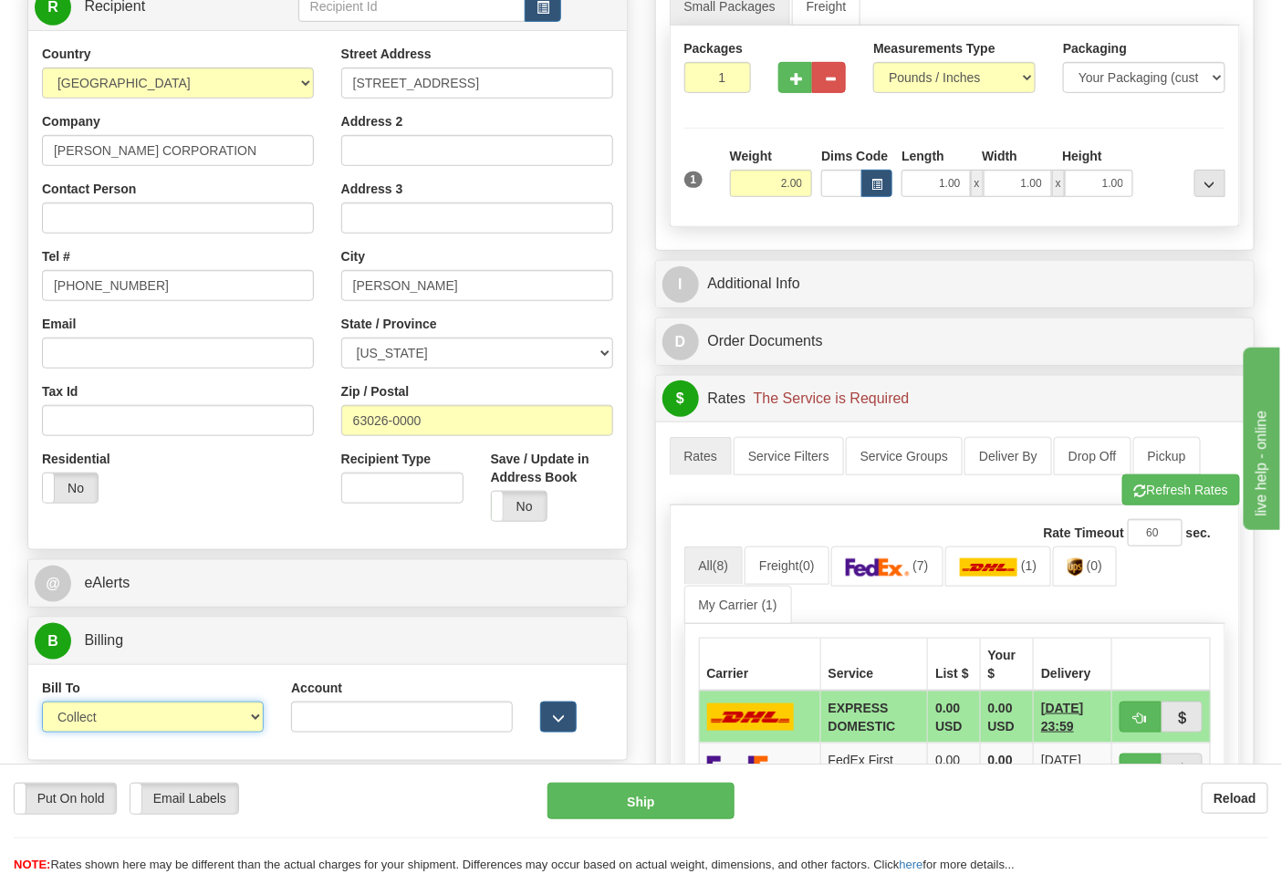
click at [143, 723] on select "Sender Recipient Third Party Collect" at bounding box center [153, 717] width 222 height 31
select select "2"
click at [42, 705] on select "Sender Recipient Third Party Collect" at bounding box center [153, 717] width 222 height 31
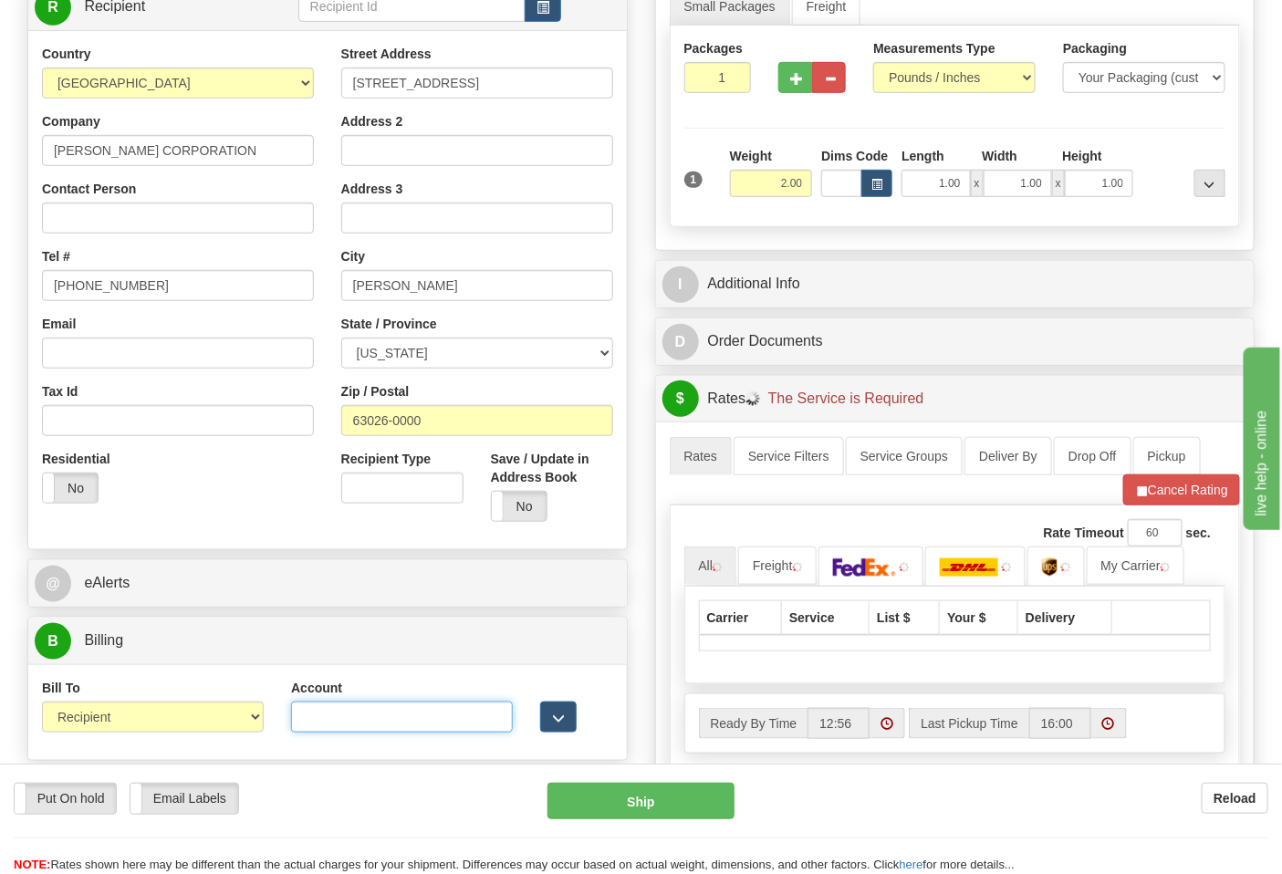
click at [326, 714] on input "Account" at bounding box center [402, 717] width 222 height 31
paste input "103538629"
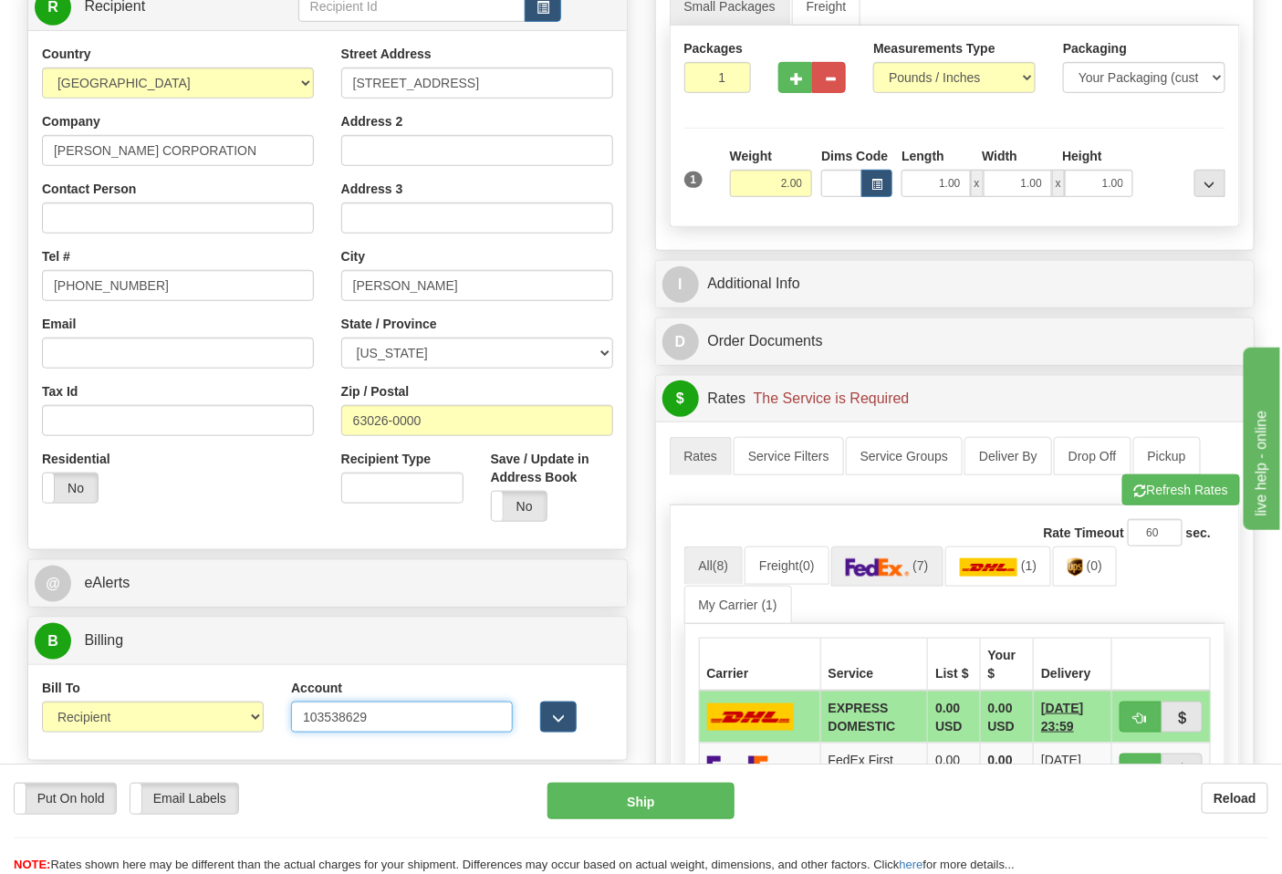
type input "103538629"
click at [917, 570] on link "(7)" at bounding box center [887, 566] width 112 height 39
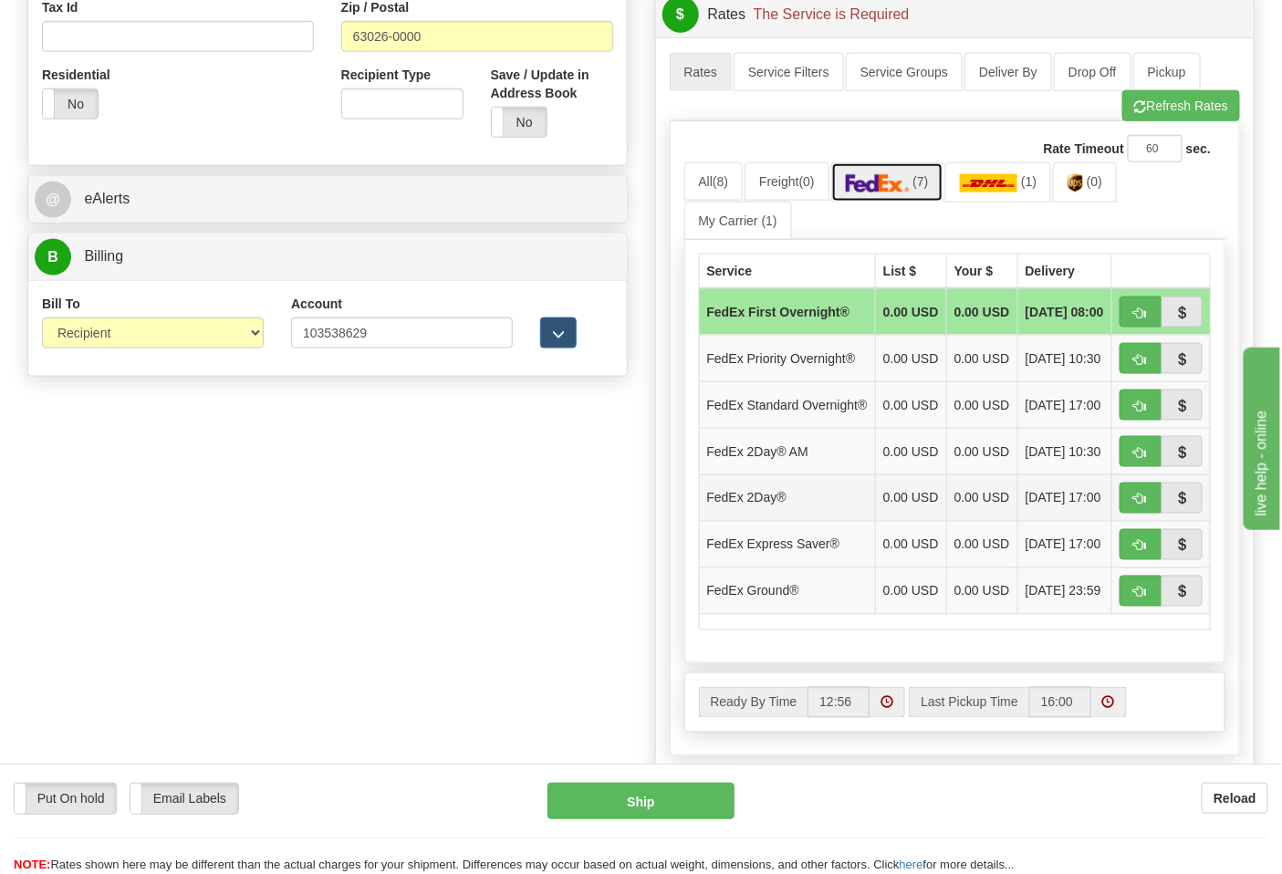
scroll to position [709, 0]
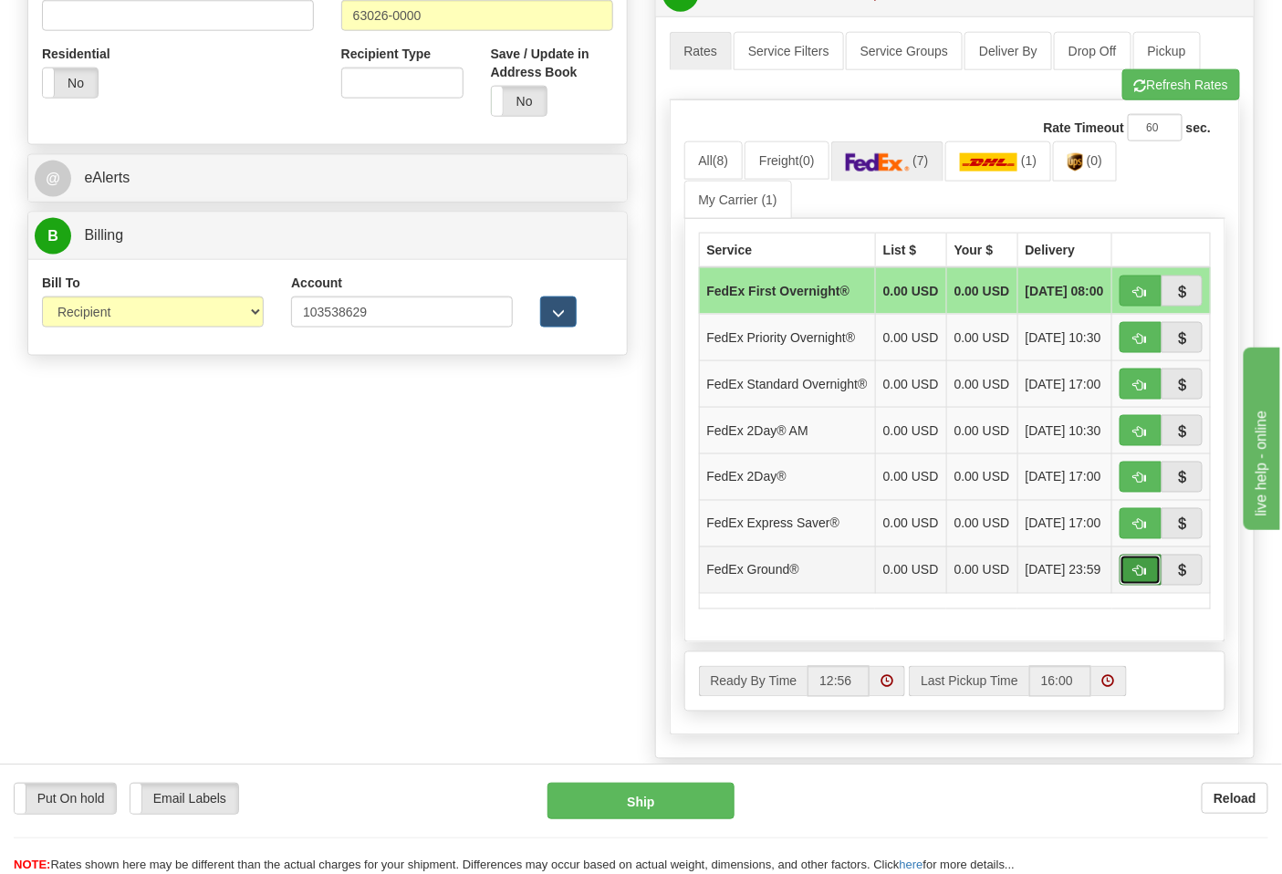
click at [1137, 578] on span "button" at bounding box center [1141, 572] width 13 height 12
type input "92"
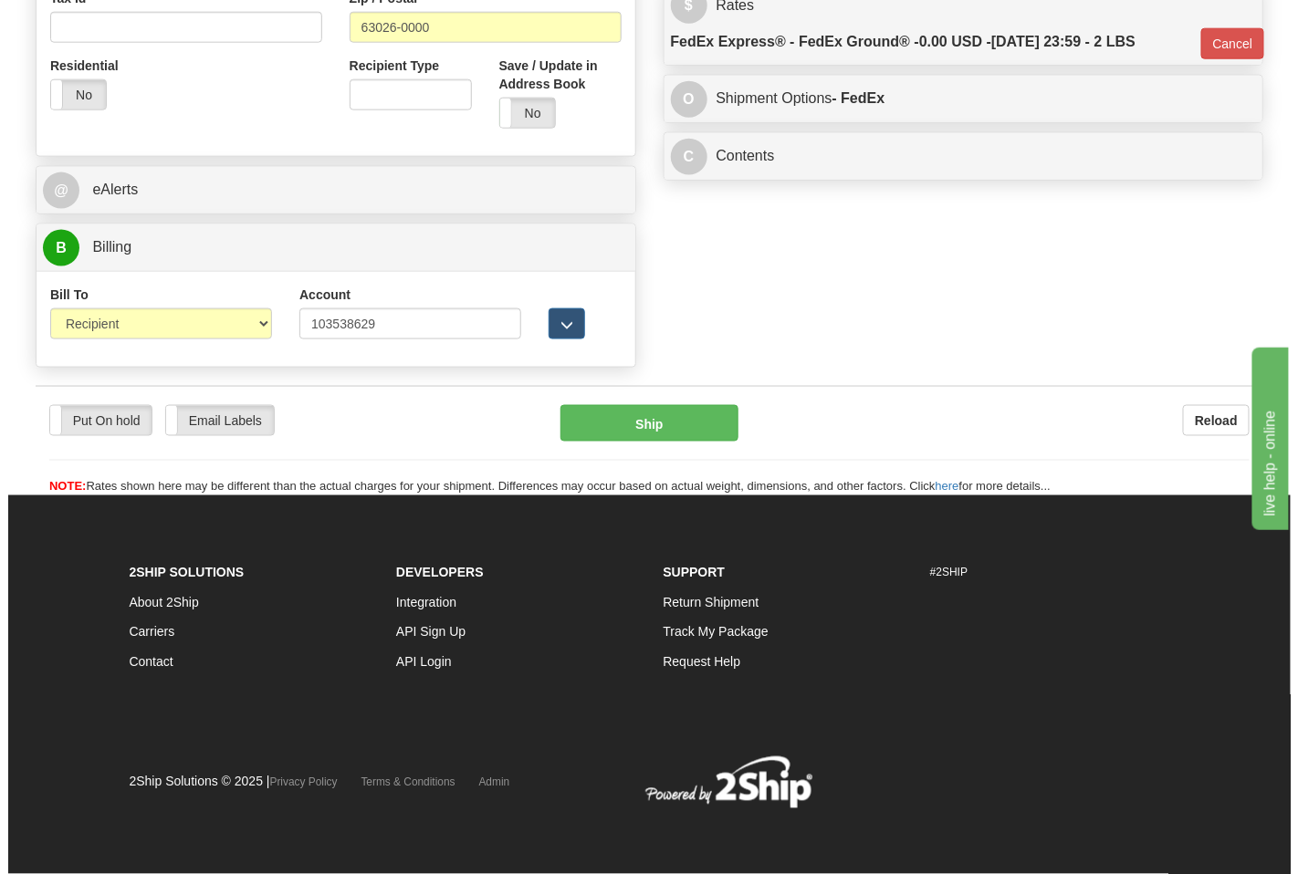
scroll to position [699, 0]
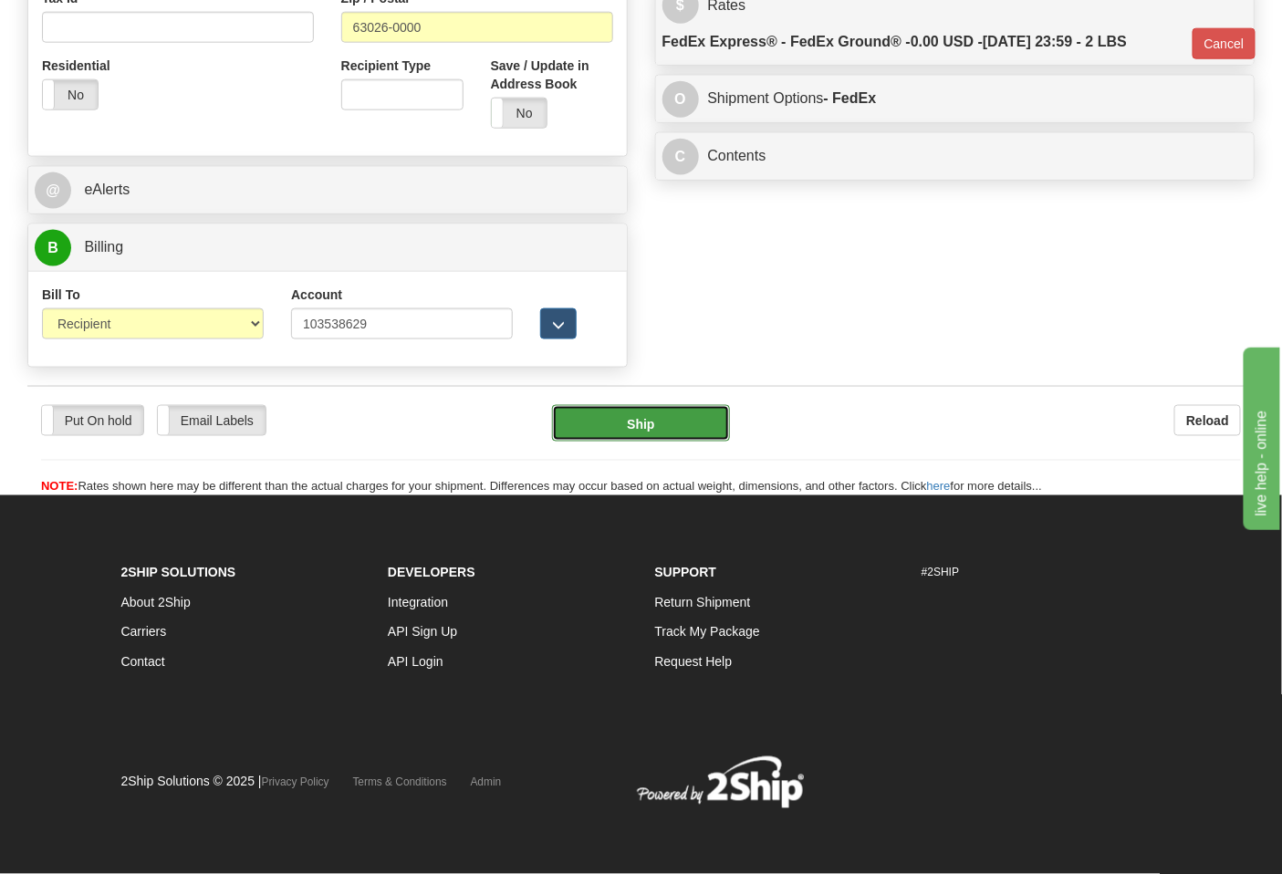
click at [662, 420] on button "Ship" at bounding box center [640, 423] width 177 height 37
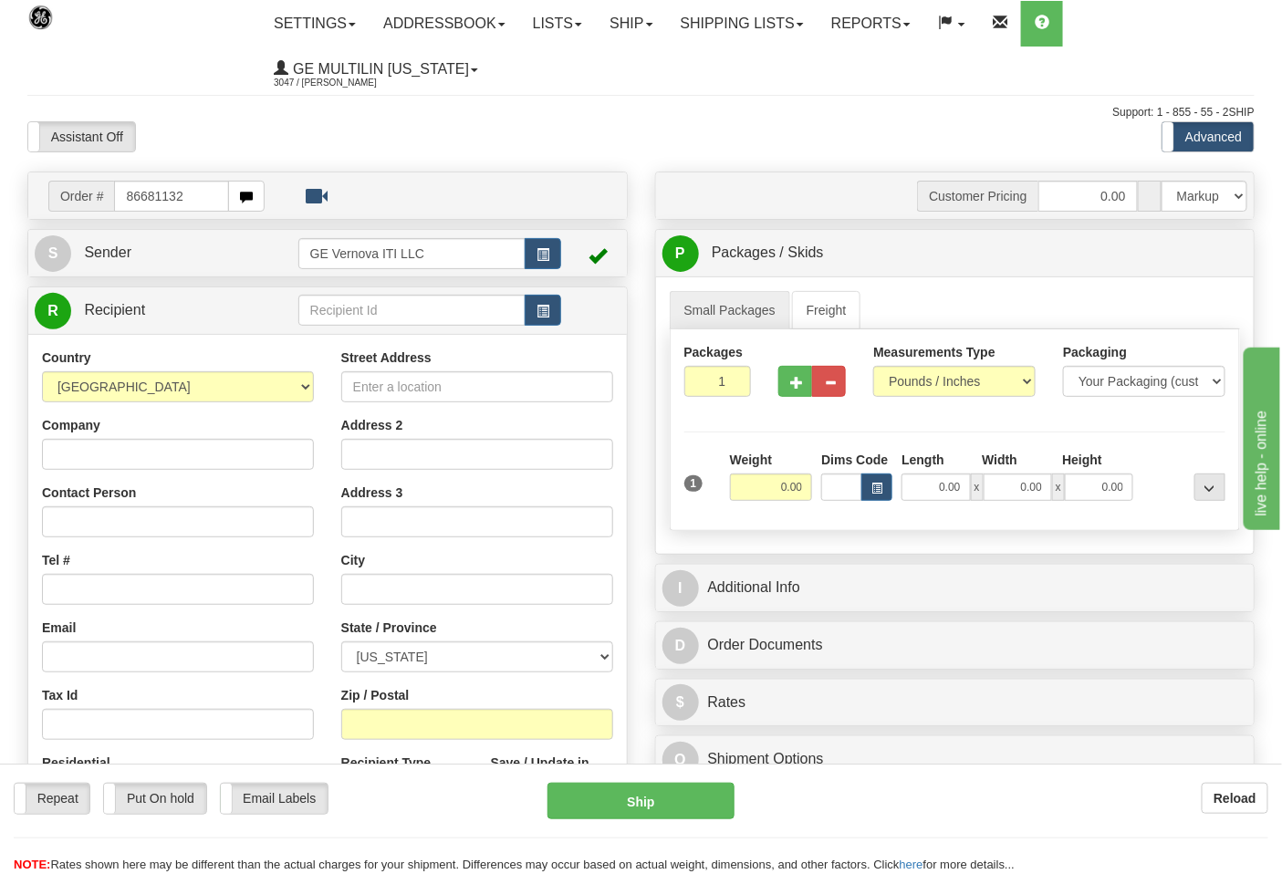
type input "86681132"
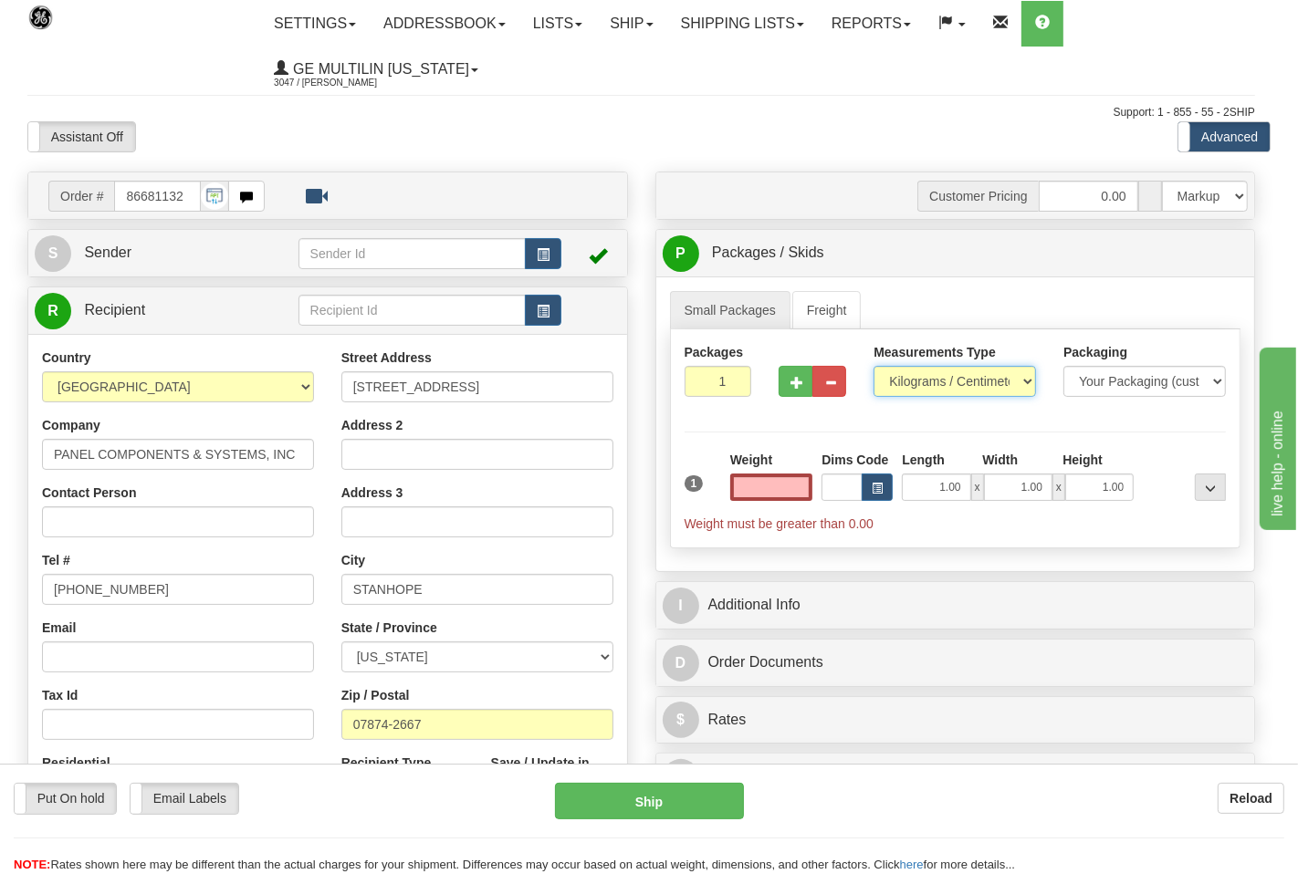
type input "0.00"
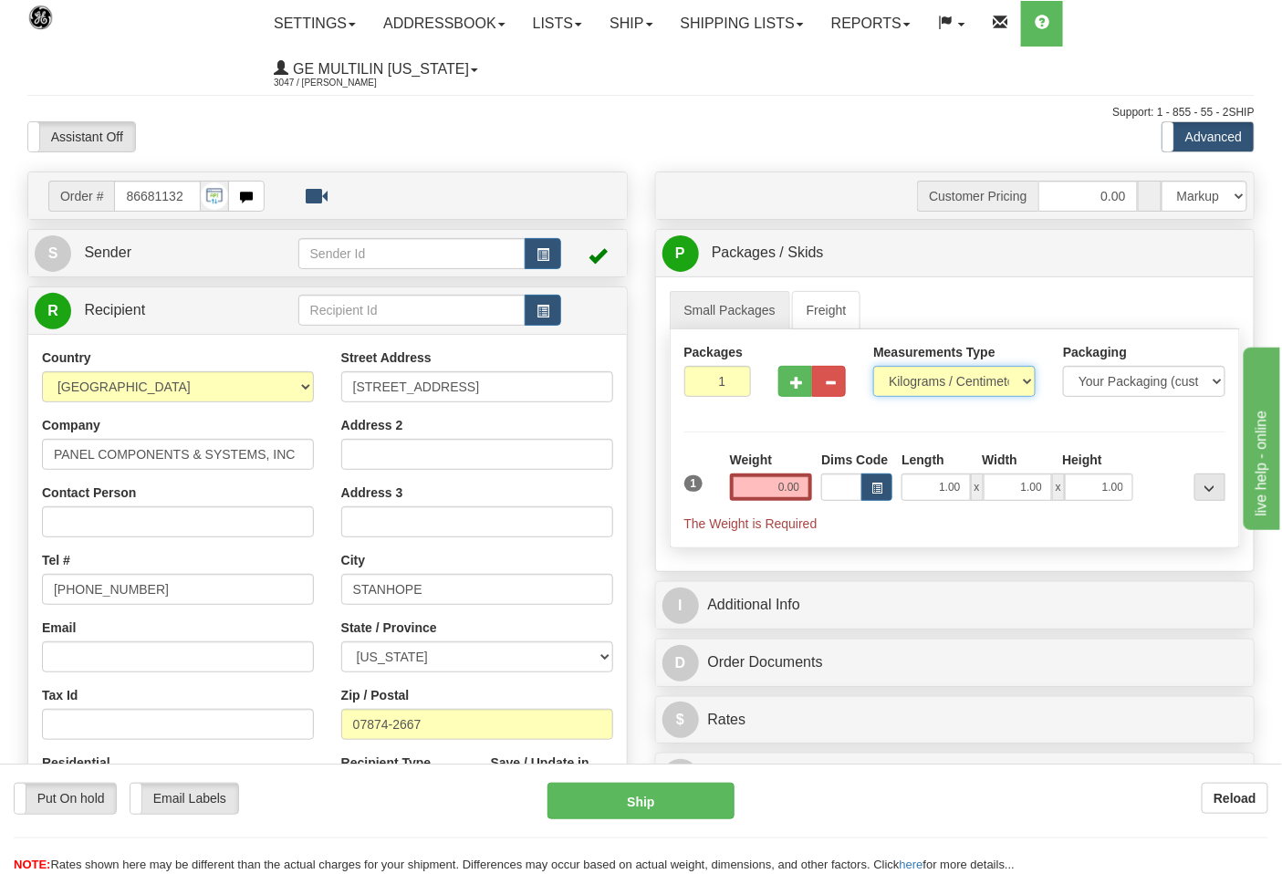
click at [933, 380] on select "Pounds / Inches Kilograms / Centimeters" at bounding box center [954, 381] width 162 height 31
select select "0"
click at [873, 367] on select "Pounds / Inches Kilograms / Centimeters" at bounding box center [954, 381] width 162 height 31
click at [809, 494] on input "0.00" at bounding box center [771, 487] width 83 height 27
click button "Delete" at bounding box center [0, 0] width 0 height 0
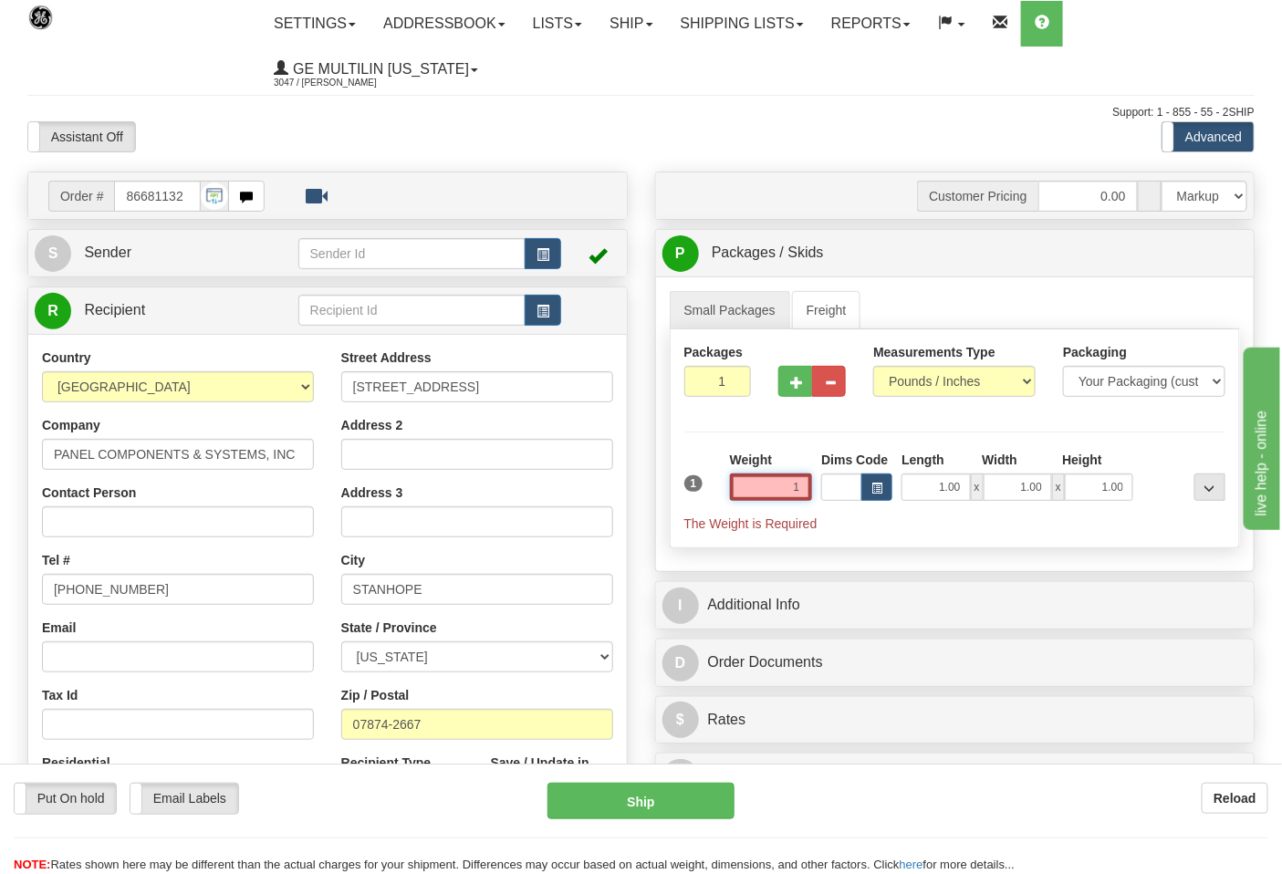
type input "1.00"
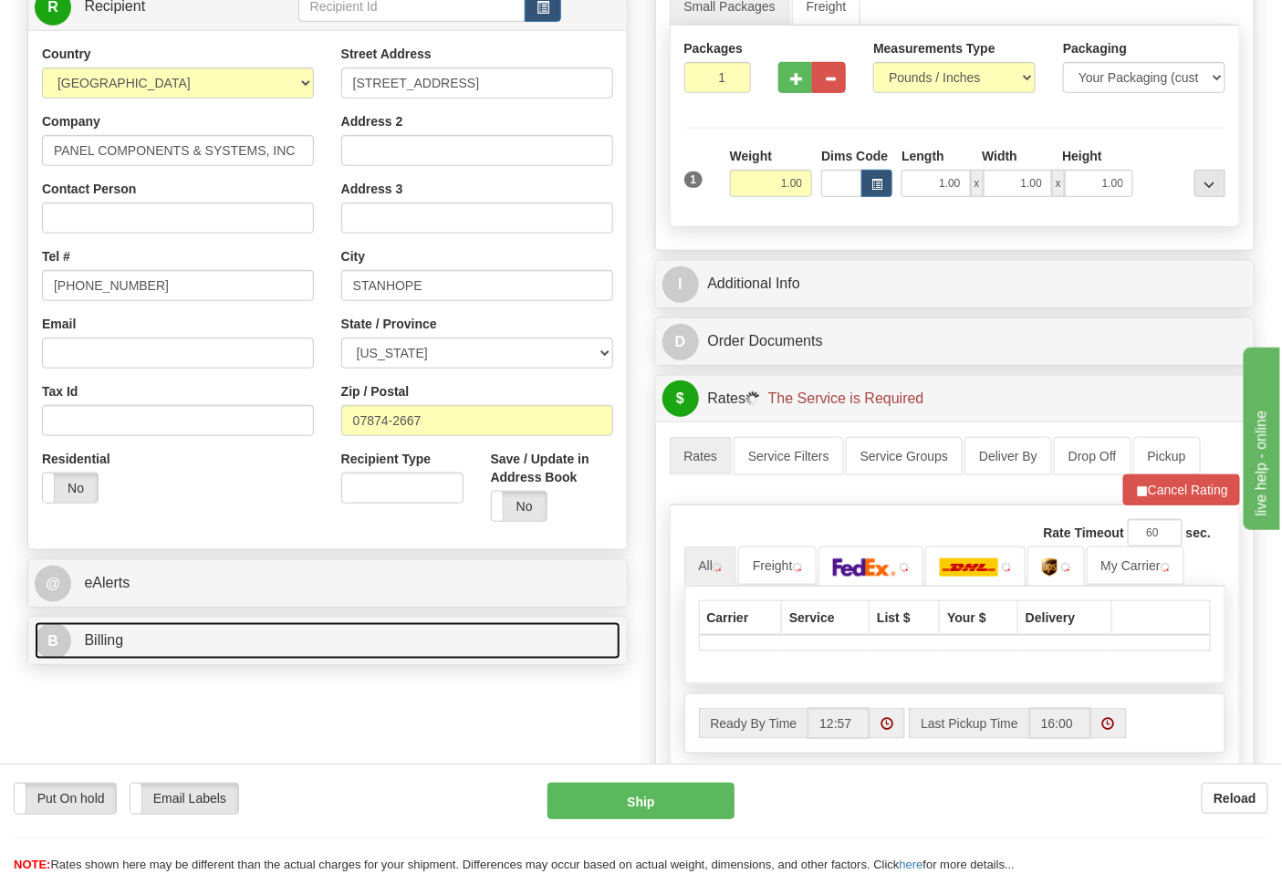
click at [272, 654] on link "B Billing" at bounding box center [328, 640] width 586 height 37
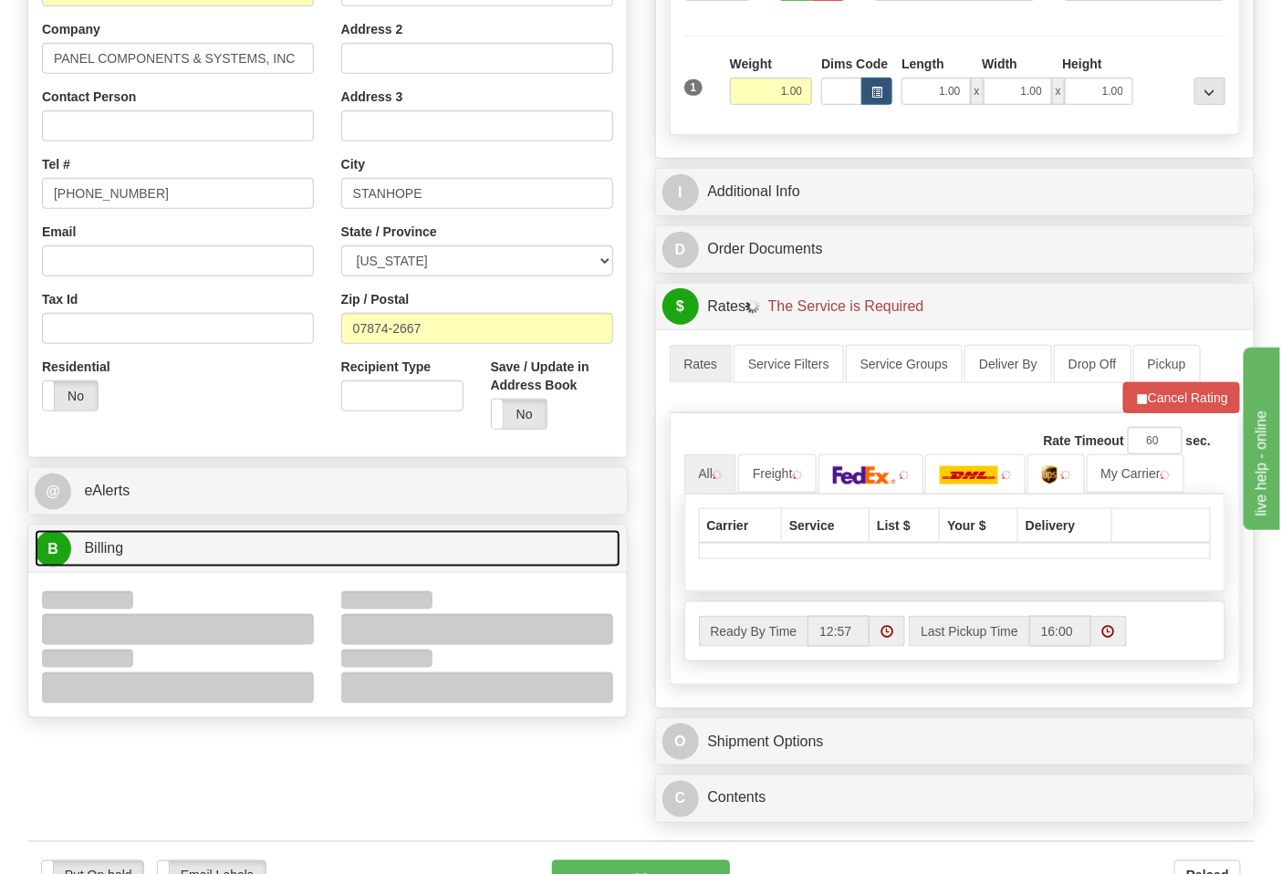
scroll to position [507, 0]
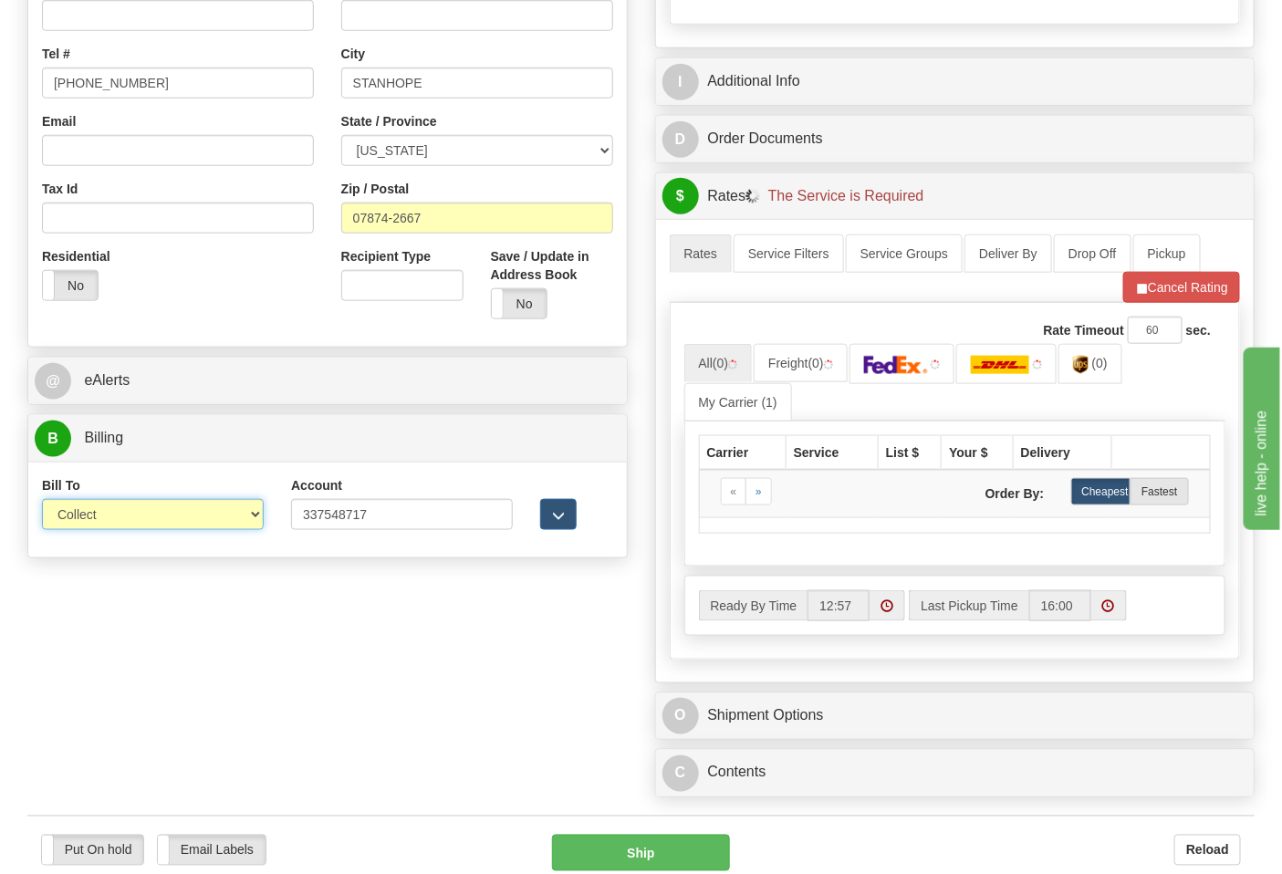
click at [126, 525] on select "Sender Recipient Third Party Collect" at bounding box center [153, 514] width 222 height 31
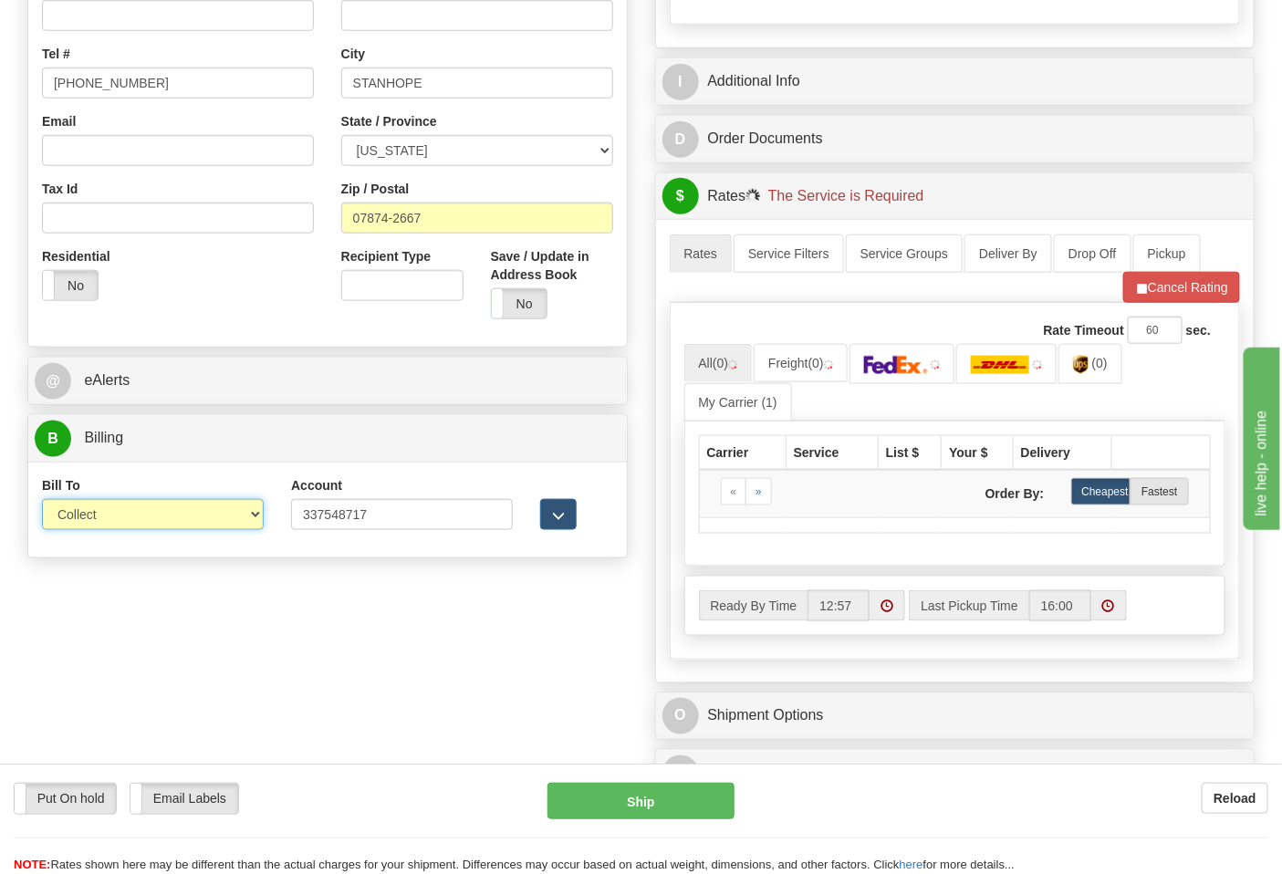
select select "2"
click at [42, 501] on select "Sender Recipient Third Party Collect" at bounding box center [153, 514] width 222 height 31
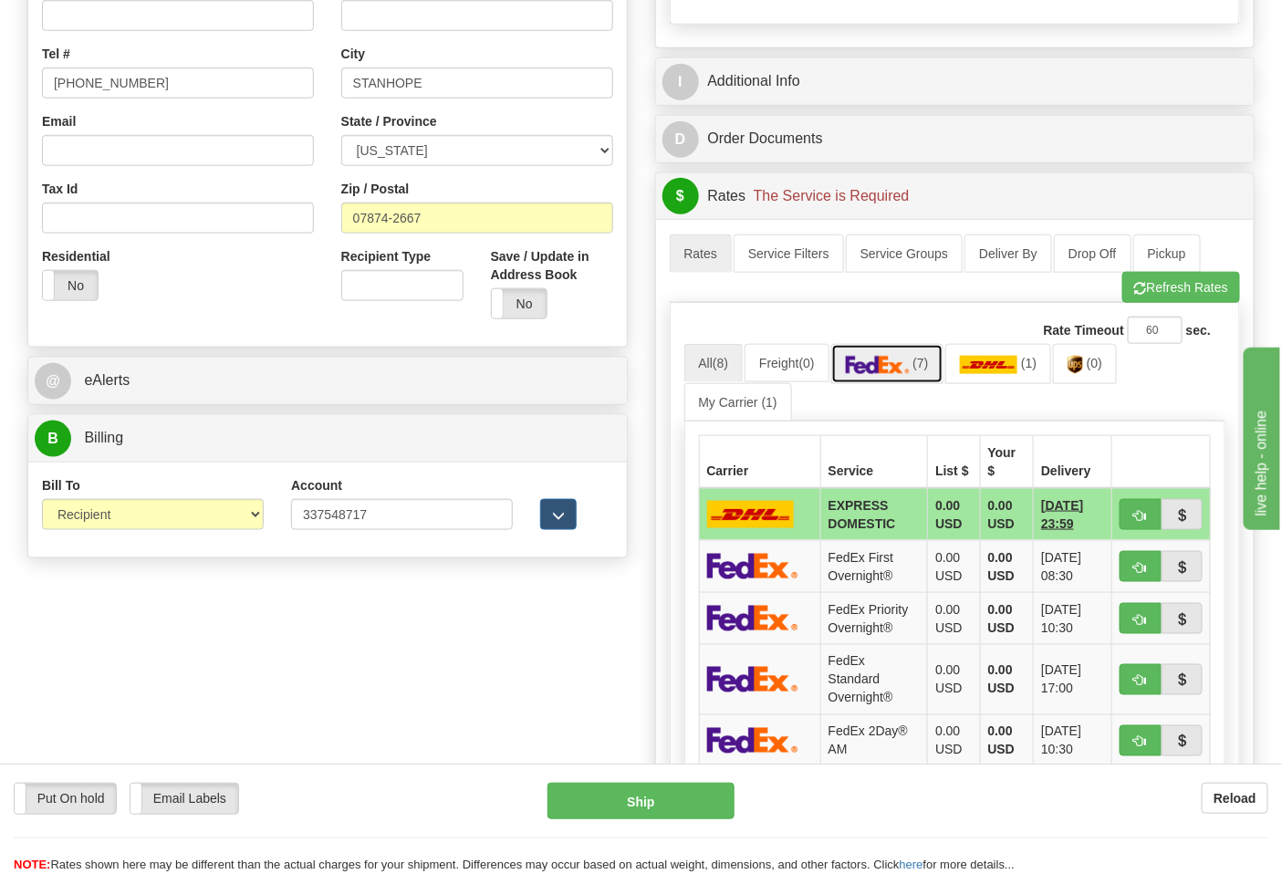
click at [907, 380] on link "(7)" at bounding box center [887, 363] width 112 height 39
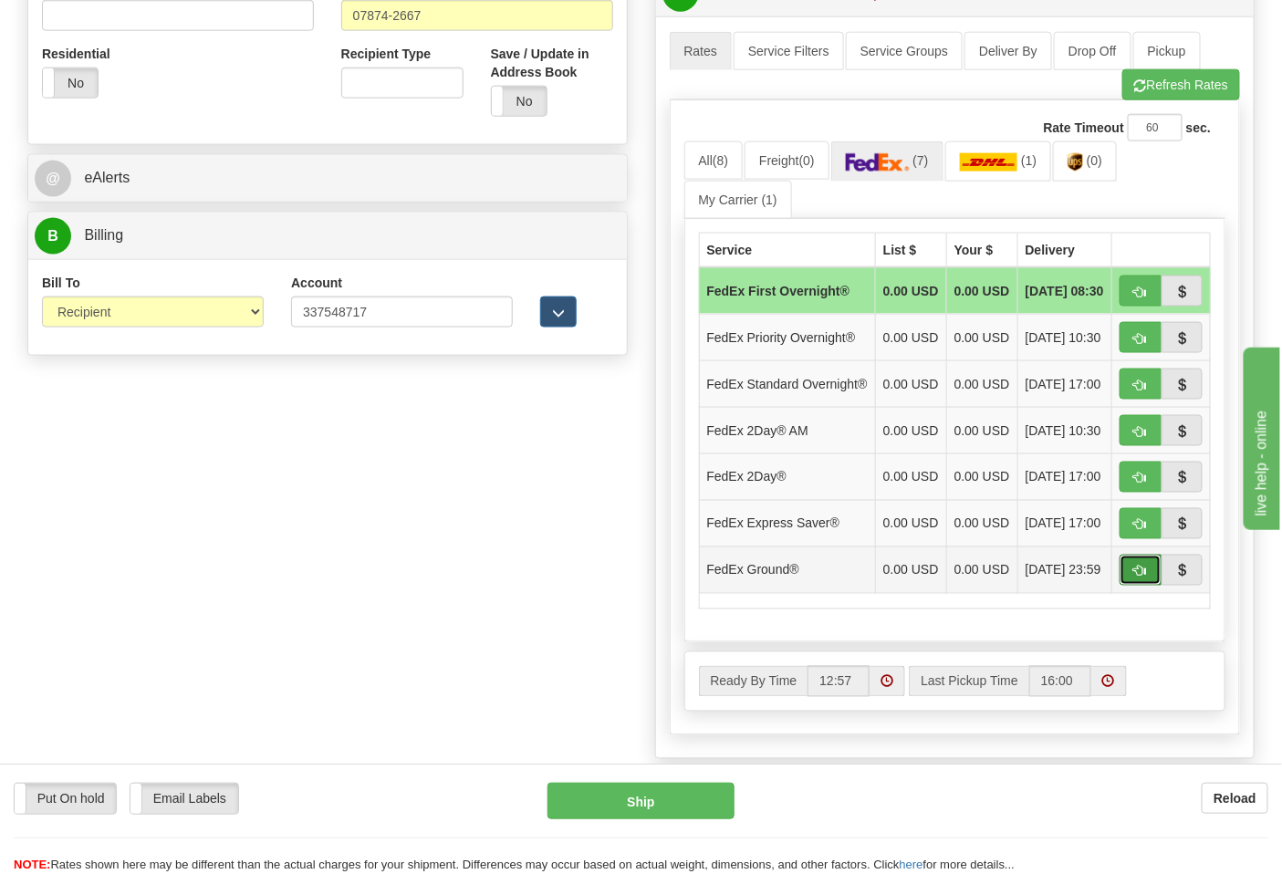
click at [1124, 586] on button "button" at bounding box center [1141, 570] width 42 height 31
type input "92"
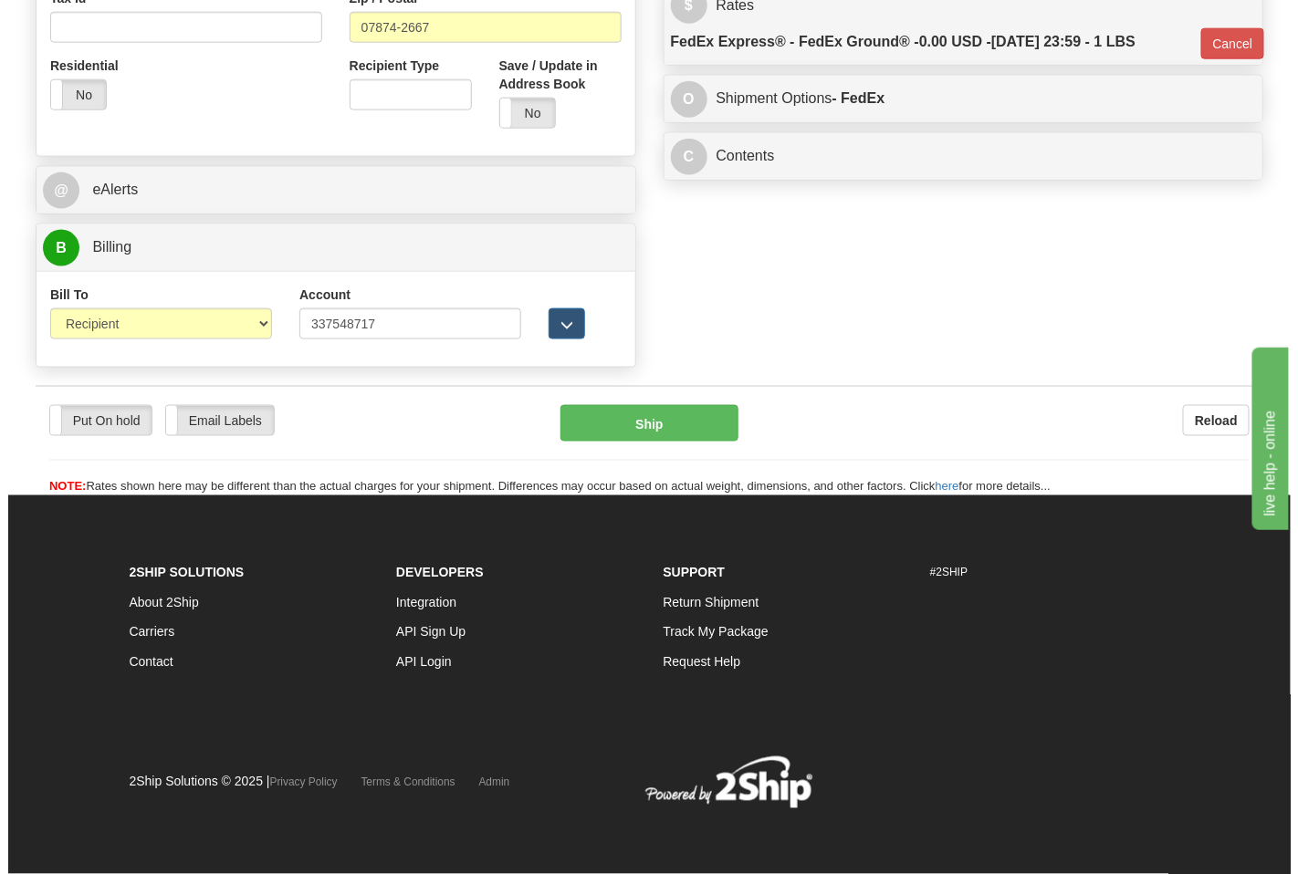
scroll to position [699, 0]
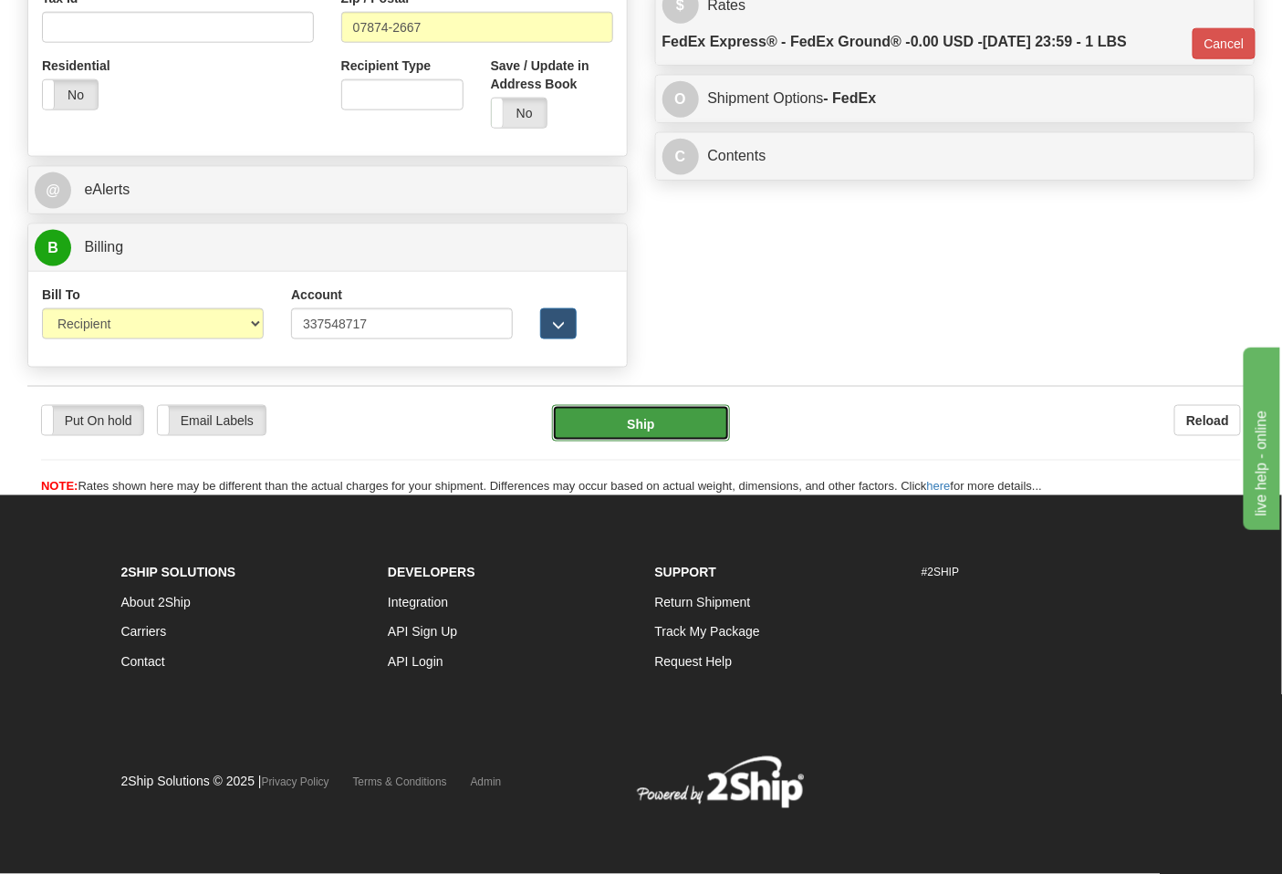
click at [628, 427] on button "Ship" at bounding box center [640, 423] width 177 height 37
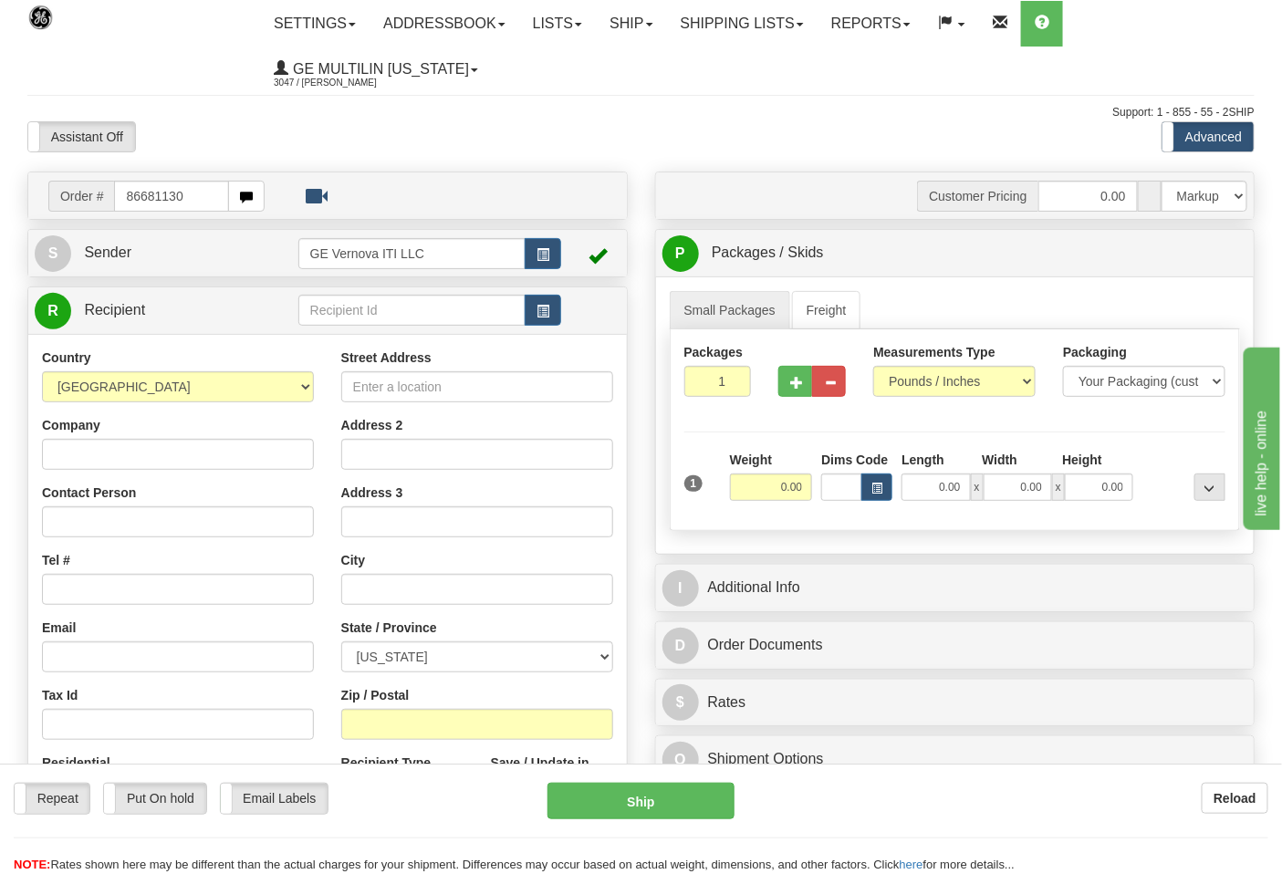
type input "86681130"
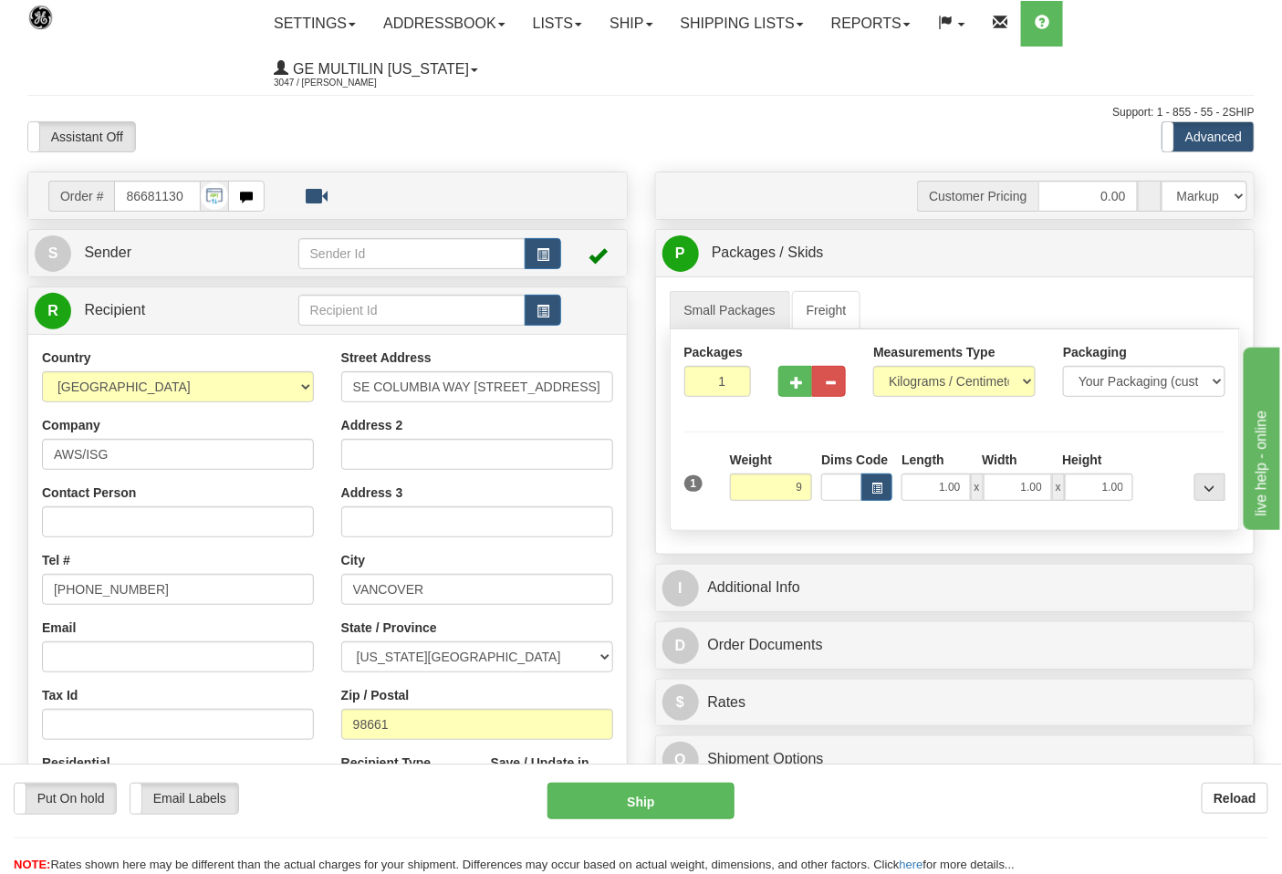
click button "Delete" at bounding box center [0, 0] width 0 height 0
type input "9.00"
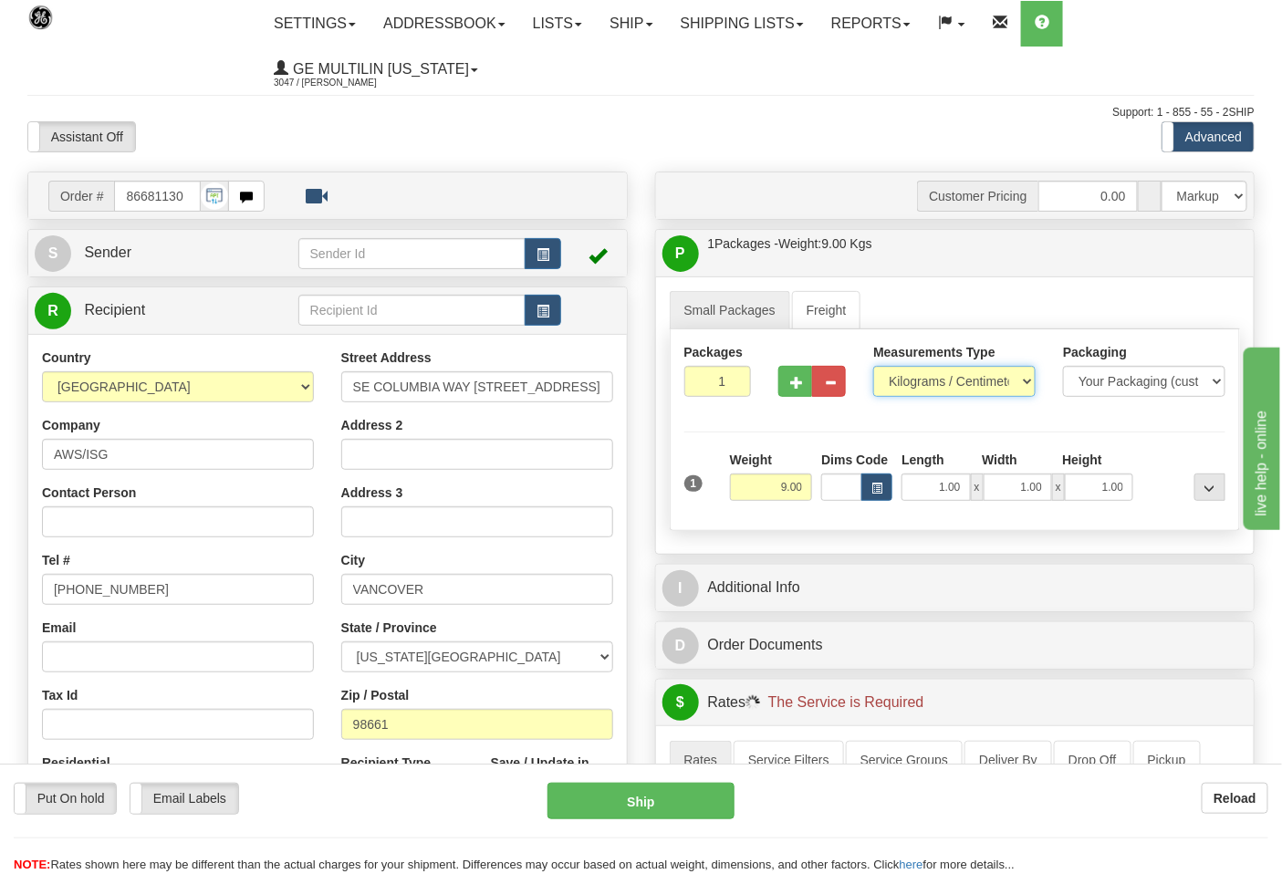
drag, startPoint x: 986, startPoint y: 371, endPoint x: 964, endPoint y: 390, distance: 29.1
click at [984, 371] on select "Pounds / Inches Kilograms / Centimeters" at bounding box center [954, 381] width 162 height 31
select select "0"
click at [873, 367] on select "Pounds / Inches Kilograms / Centimeters" at bounding box center [954, 381] width 162 height 31
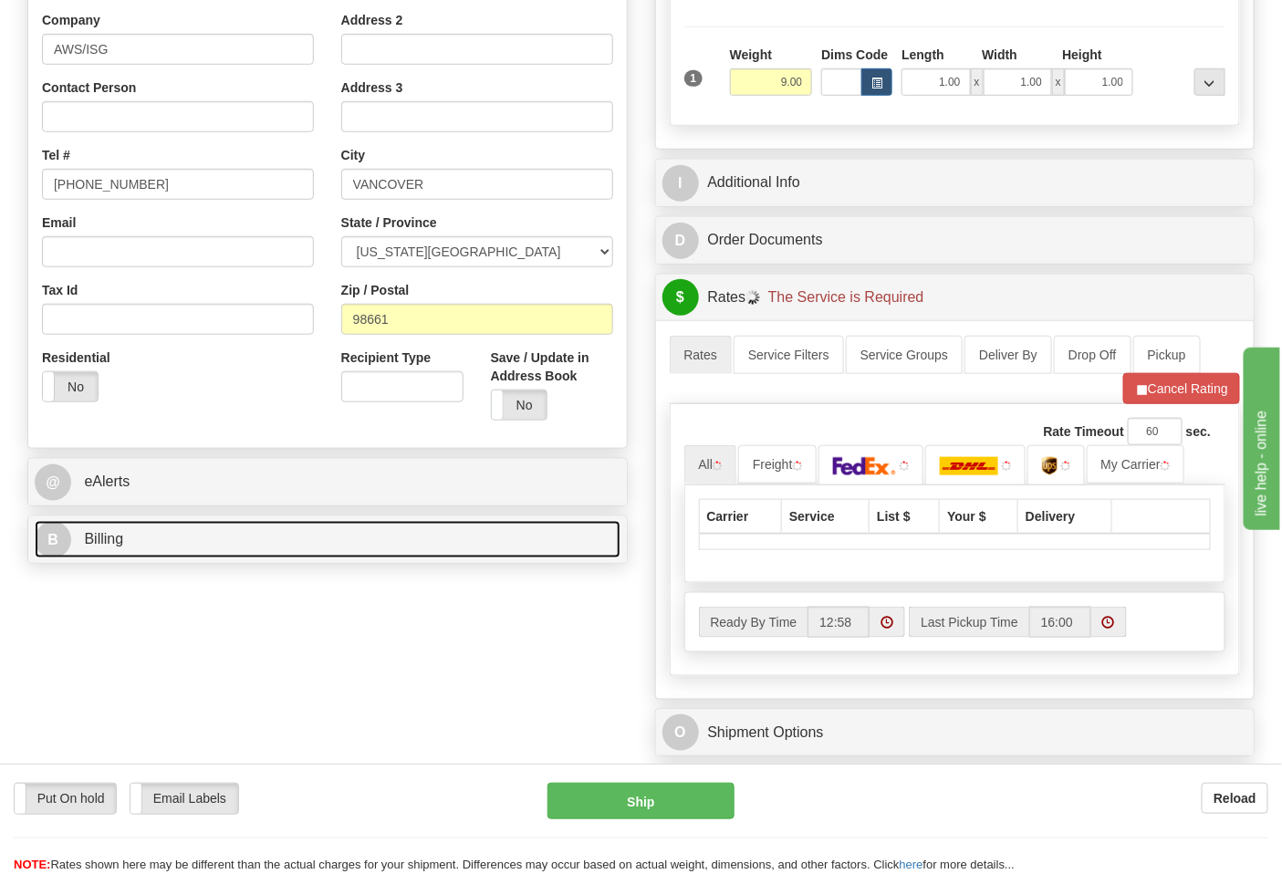
click at [160, 525] on link "B Billing" at bounding box center [328, 539] width 586 height 37
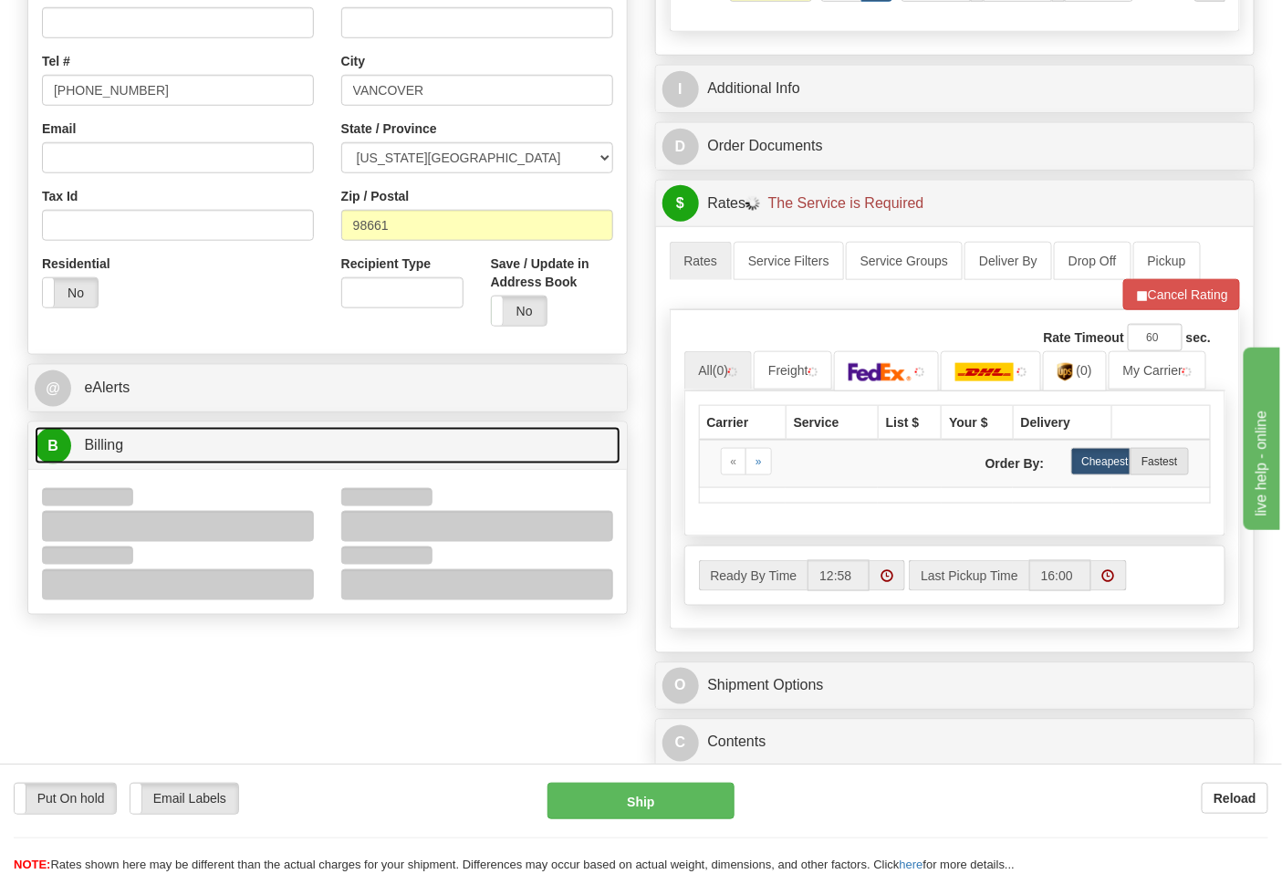
scroll to position [608, 0]
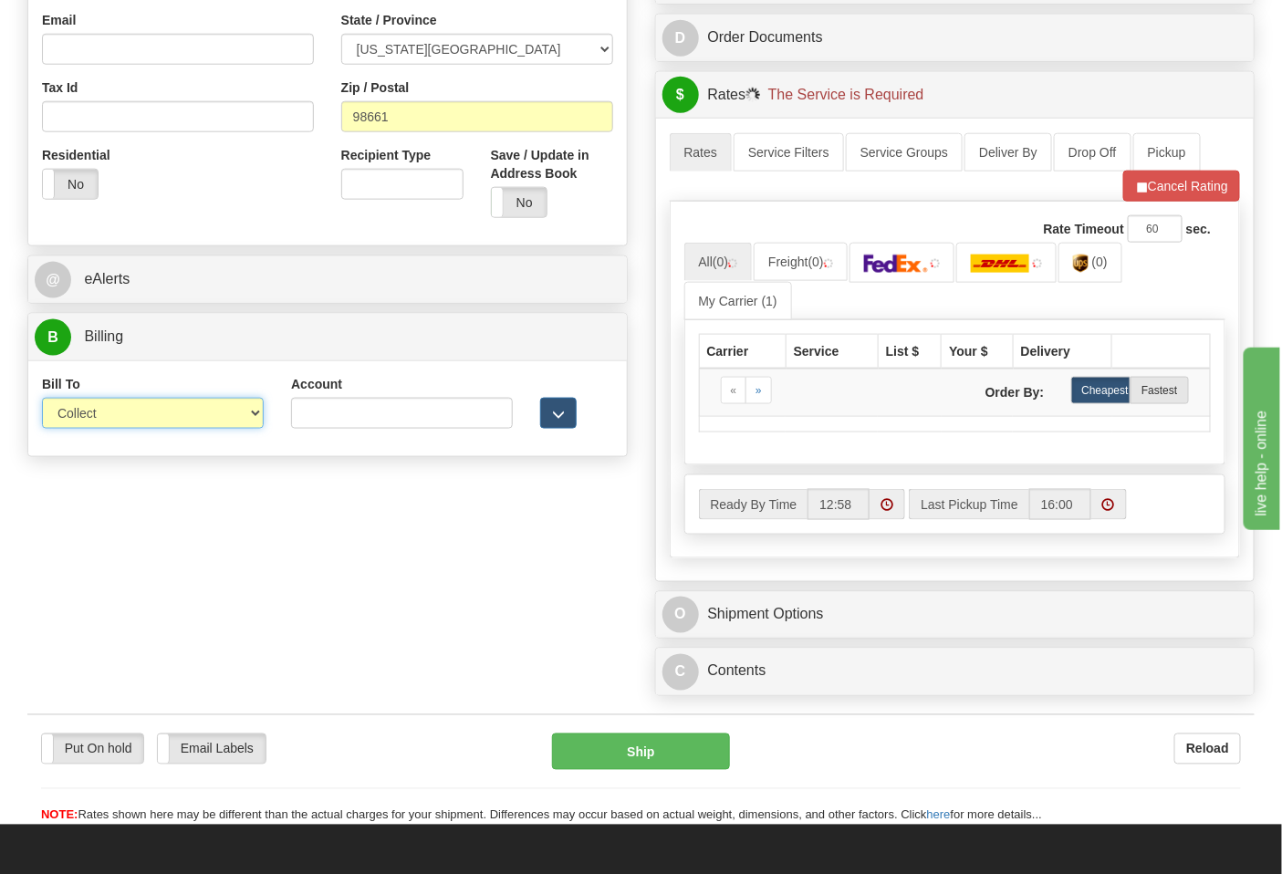
click at [92, 425] on select "Sender Recipient Third Party Collect" at bounding box center [153, 413] width 222 height 31
select select "2"
click at [42, 400] on select "Sender Recipient Third Party Collect" at bounding box center [153, 413] width 222 height 31
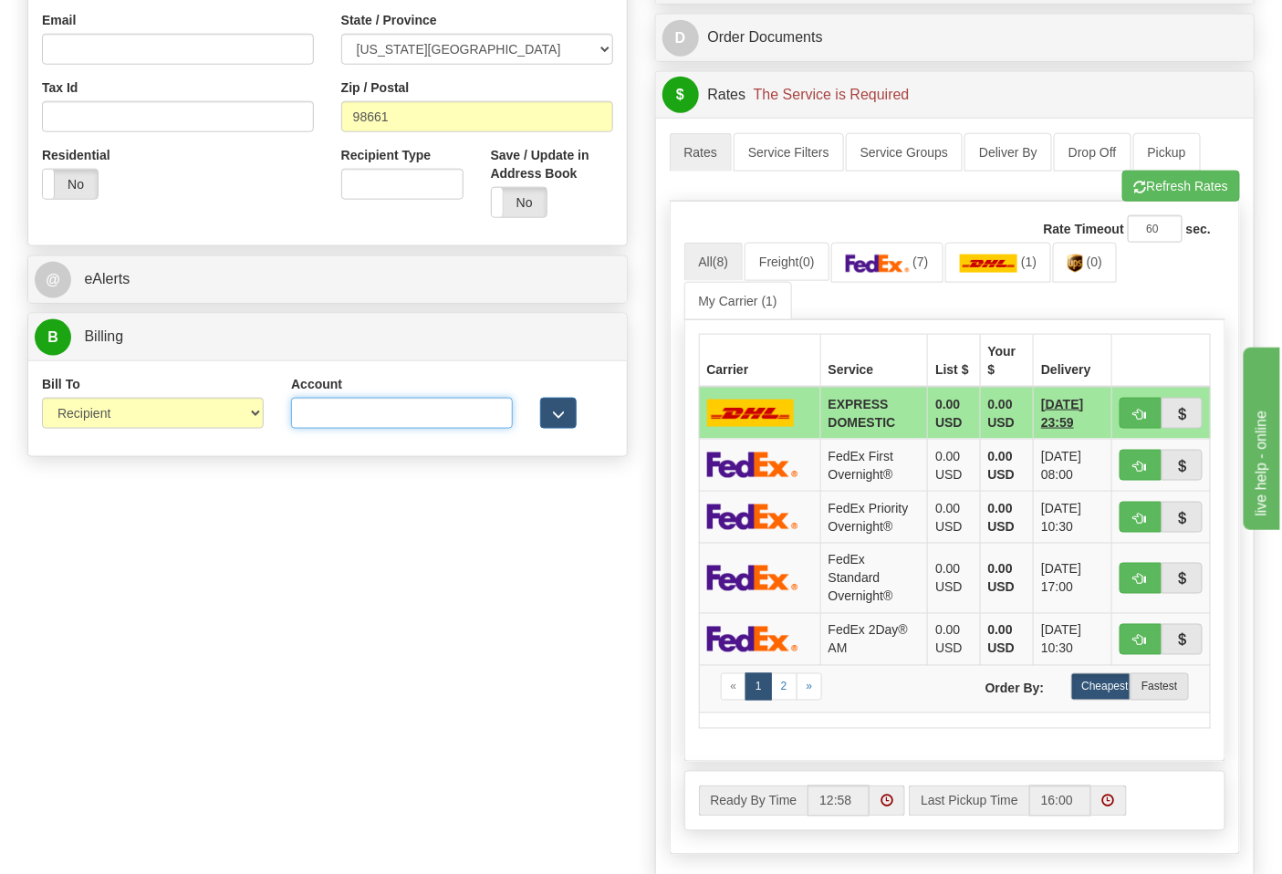
click at [360, 422] on input "Account" at bounding box center [402, 413] width 222 height 31
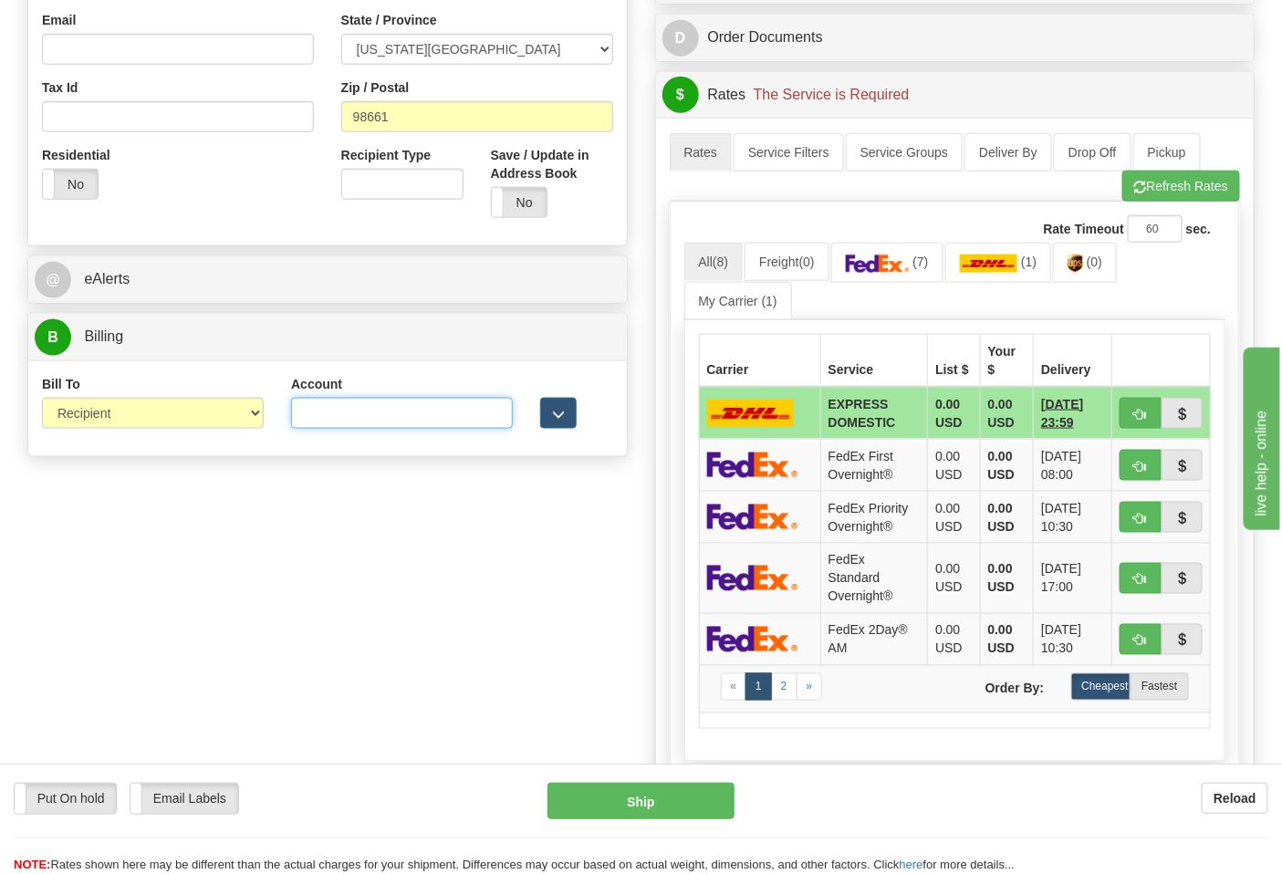
paste input "103538629"
type input "103538629"
click at [909, 258] on img at bounding box center [878, 264] width 64 height 18
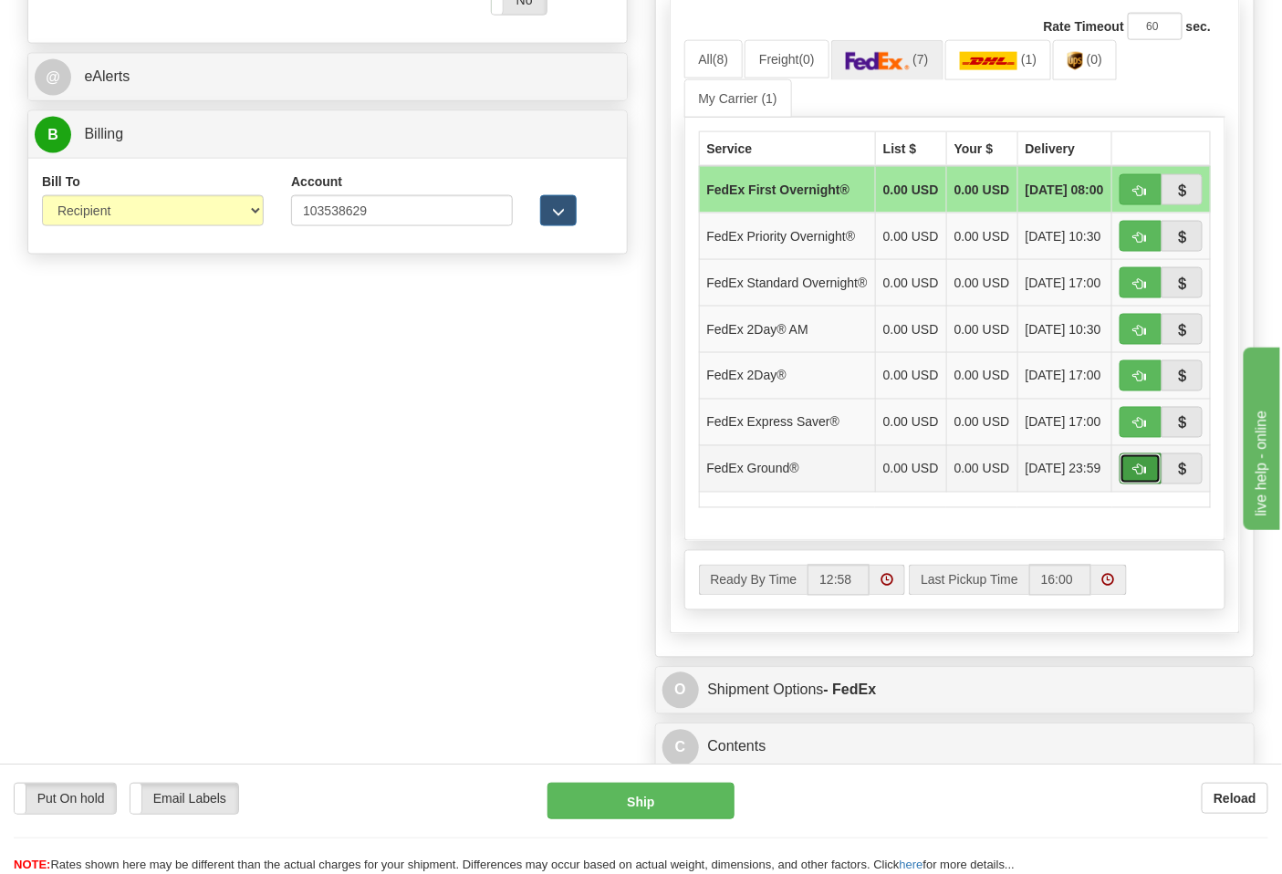
click at [1137, 476] on span "button" at bounding box center [1141, 471] width 13 height 12
type input "92"
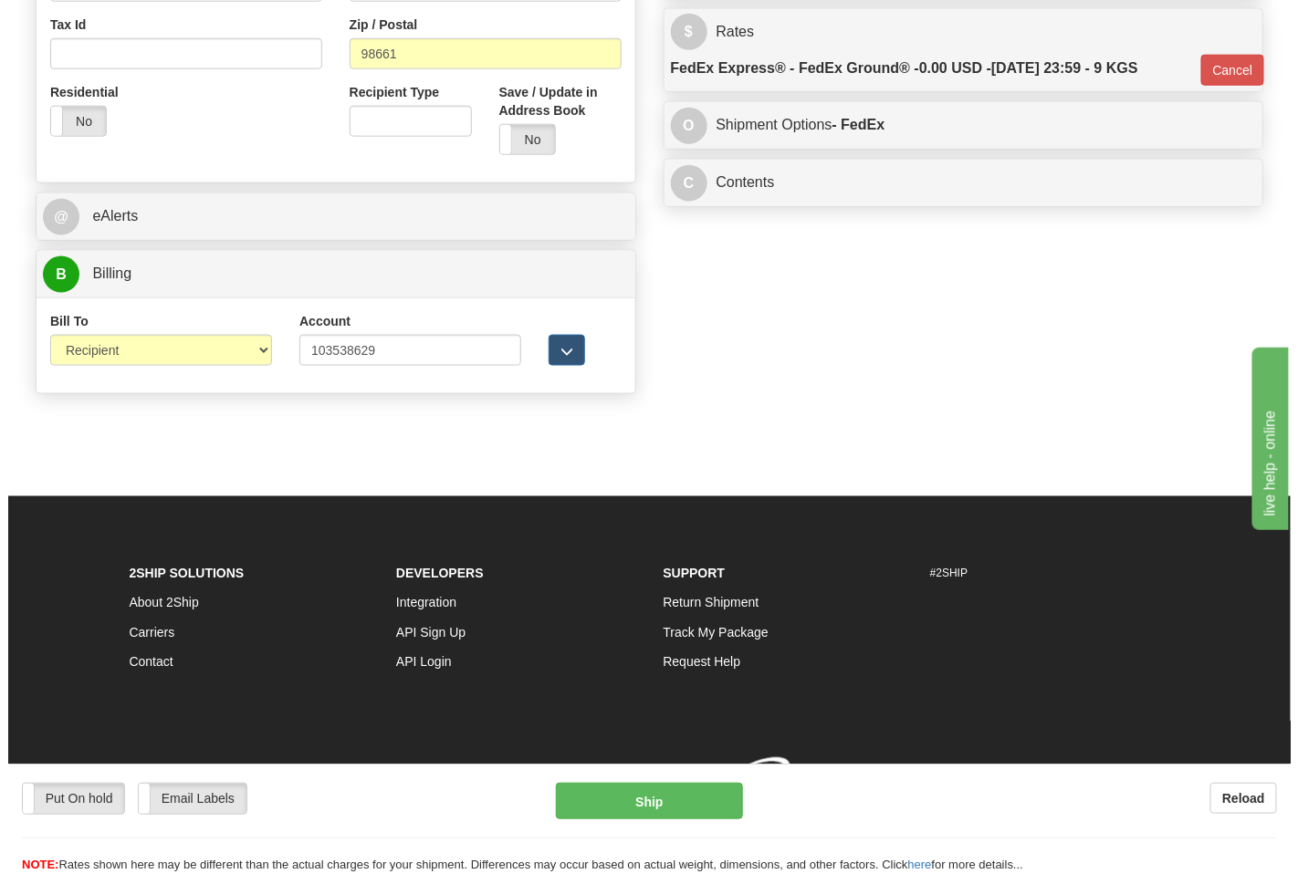
scroll to position [699, 0]
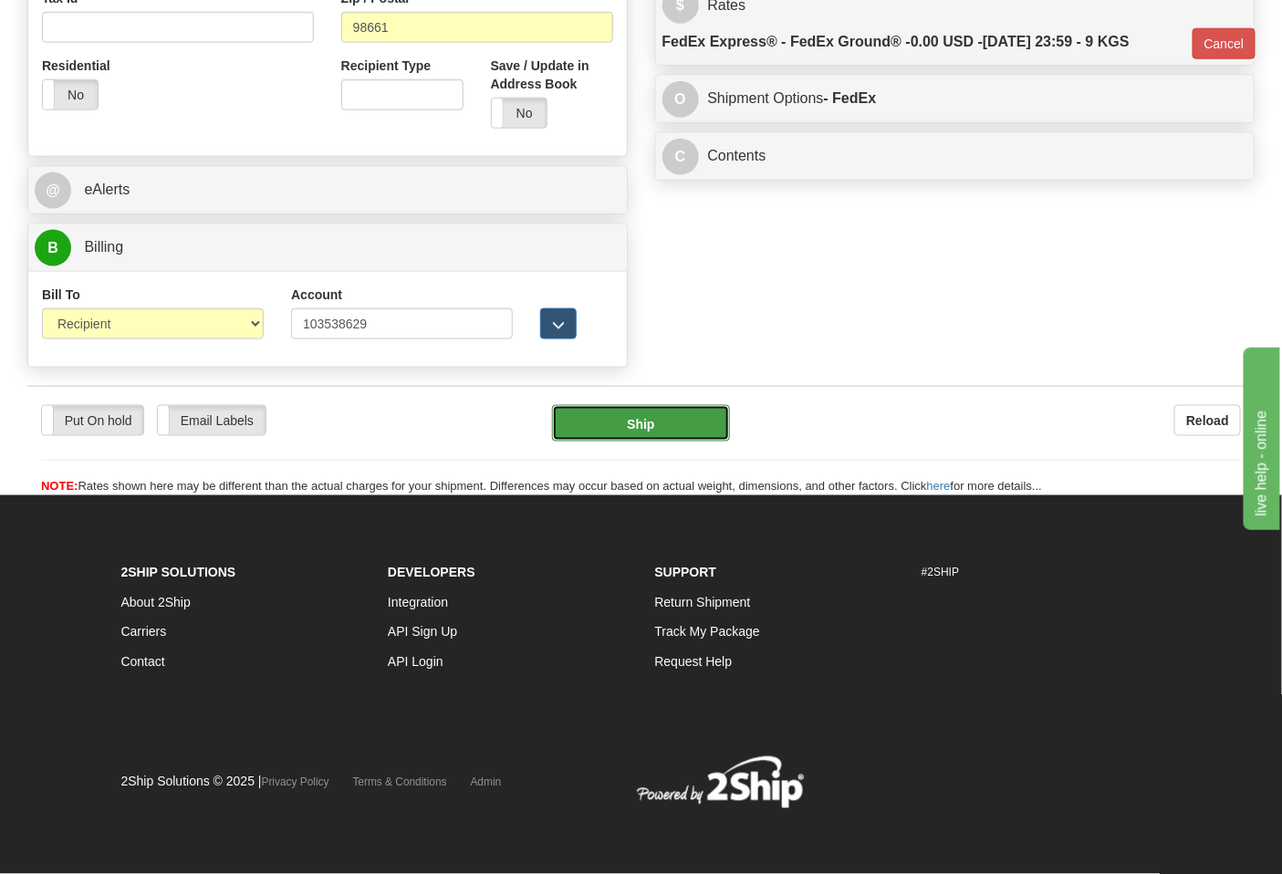
click at [674, 408] on button "Ship" at bounding box center [640, 423] width 177 height 37
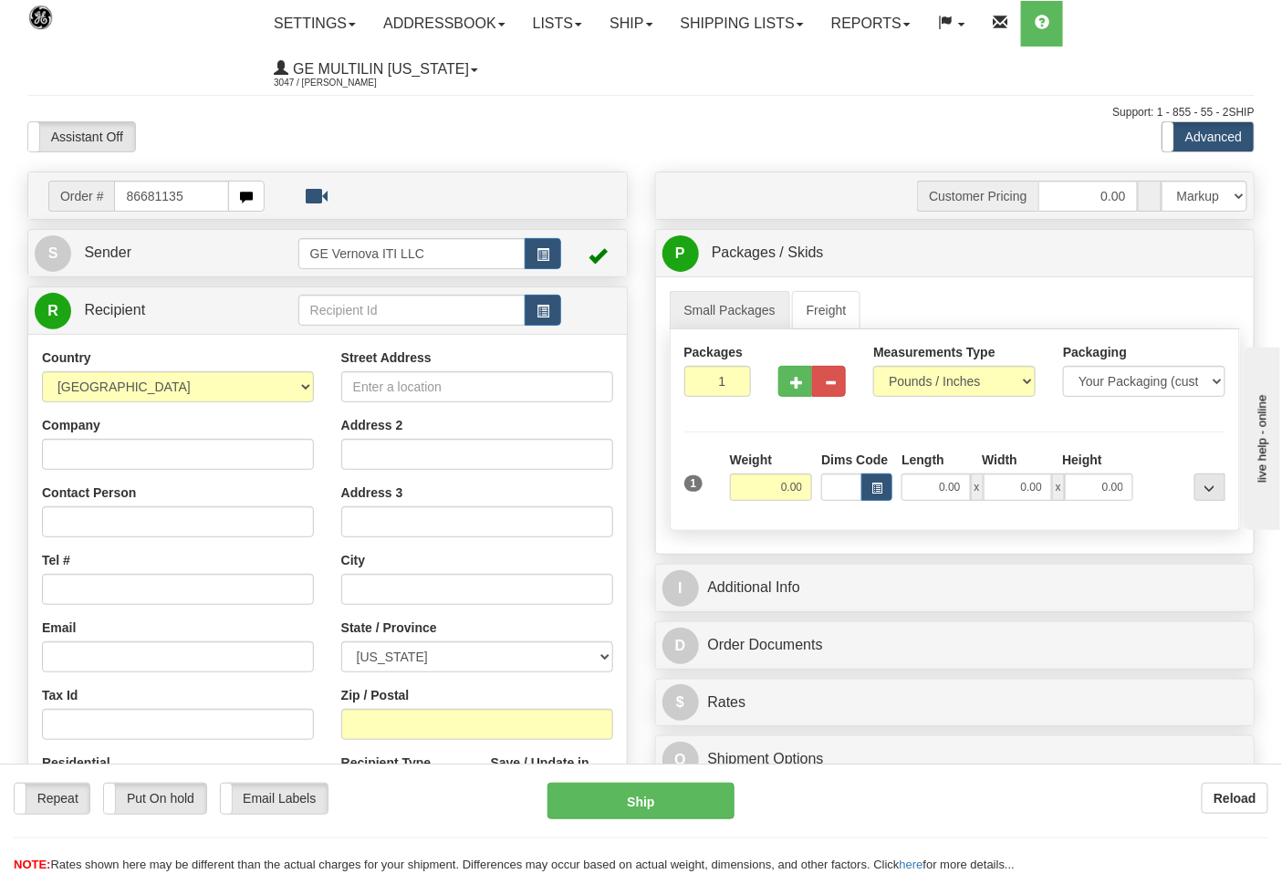
type input "86681135"
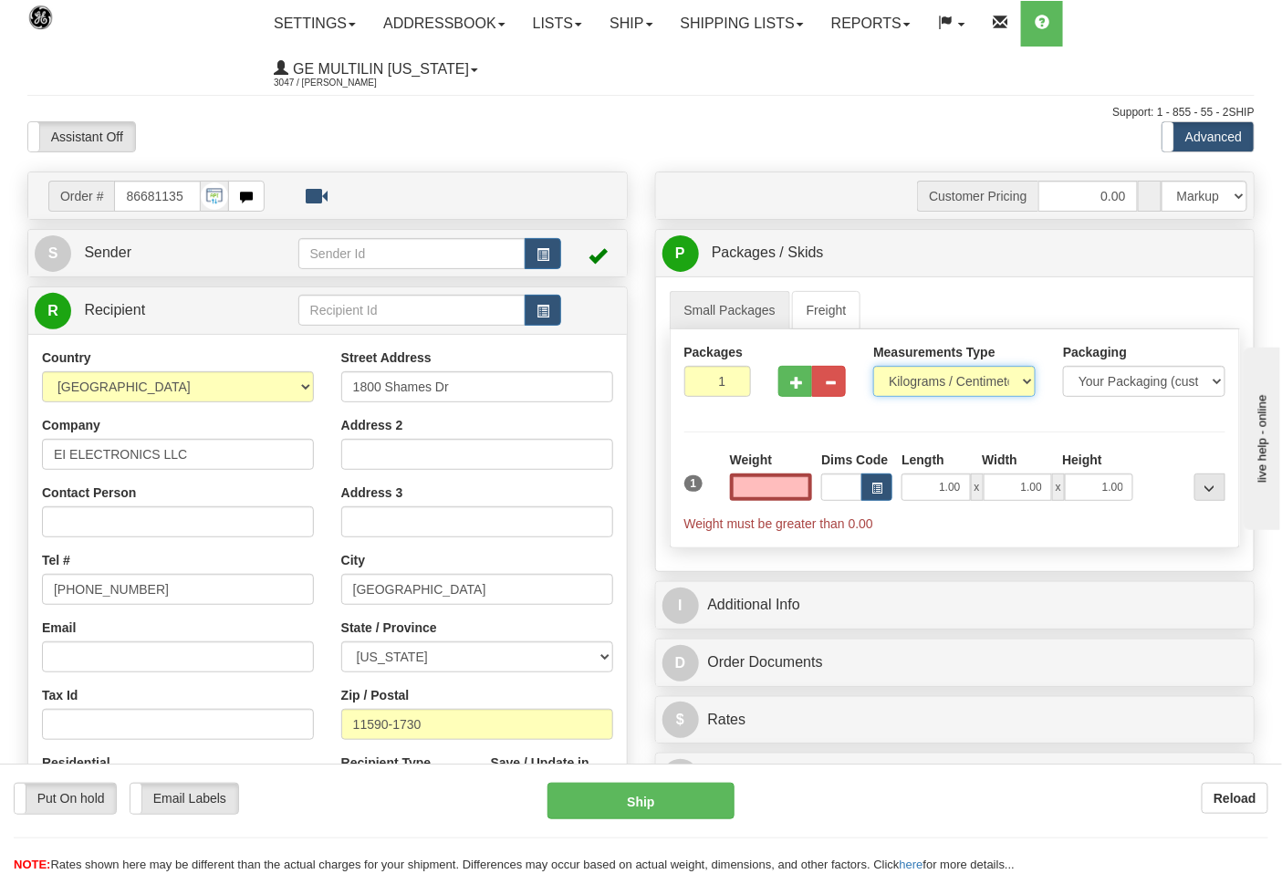
type input "0.00"
click at [911, 386] on select "Pounds / Inches Kilograms / Centimeters" at bounding box center [954, 381] width 162 height 31
select select "0"
click at [873, 367] on select "Pounds / Inches Kilograms / Centimeters" at bounding box center [954, 381] width 162 height 31
drag, startPoint x: 780, startPoint y: 376, endPoint x: 799, endPoint y: 380, distance: 18.6
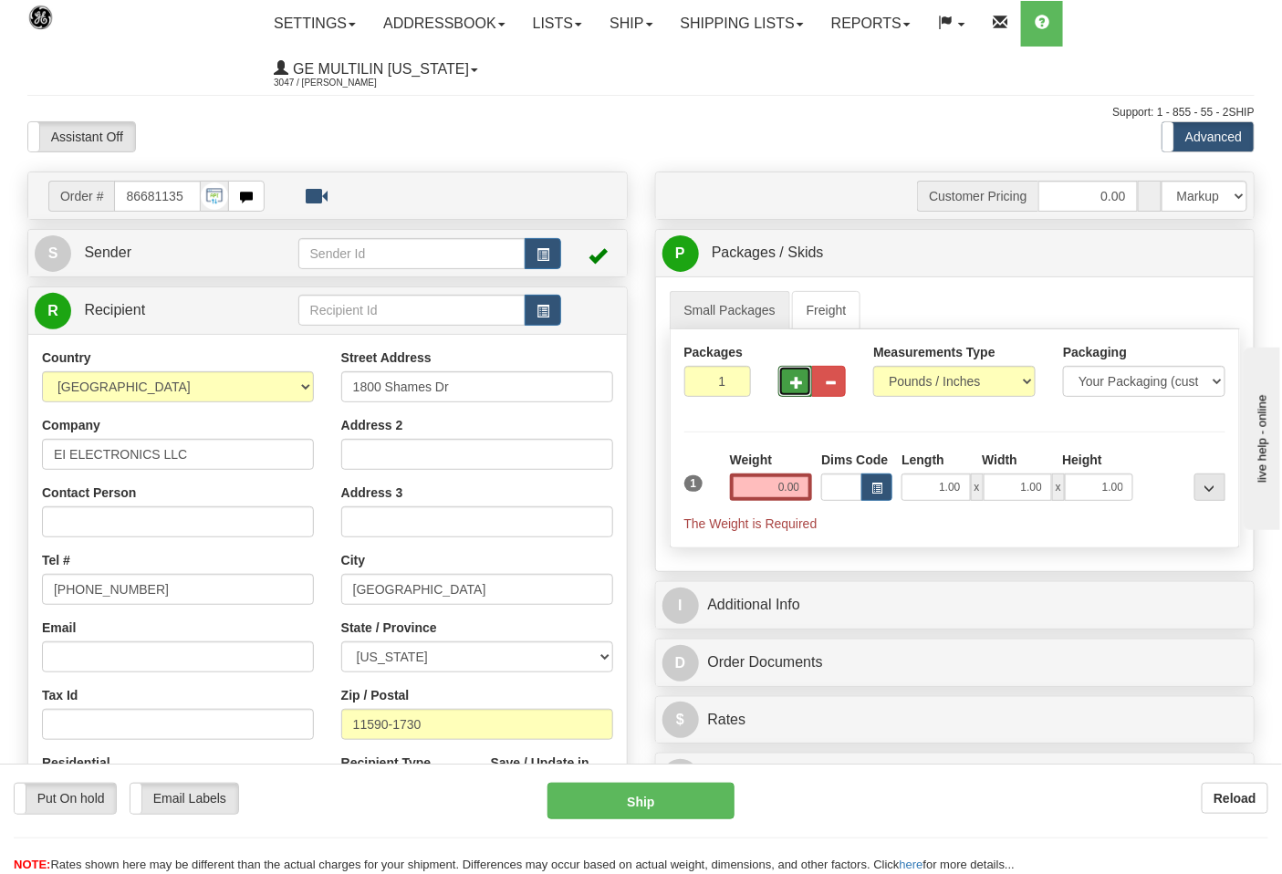
click at [783, 376] on button "button" at bounding box center [796, 381] width 34 height 31
click at [799, 381] on span "button" at bounding box center [796, 383] width 13 height 12
click at [798, 381] on span "button" at bounding box center [796, 383] width 13 height 12
type input "4"
click at [1176, 256] on span "Pack / Skid Level" at bounding box center [1196, 253] width 84 height 13
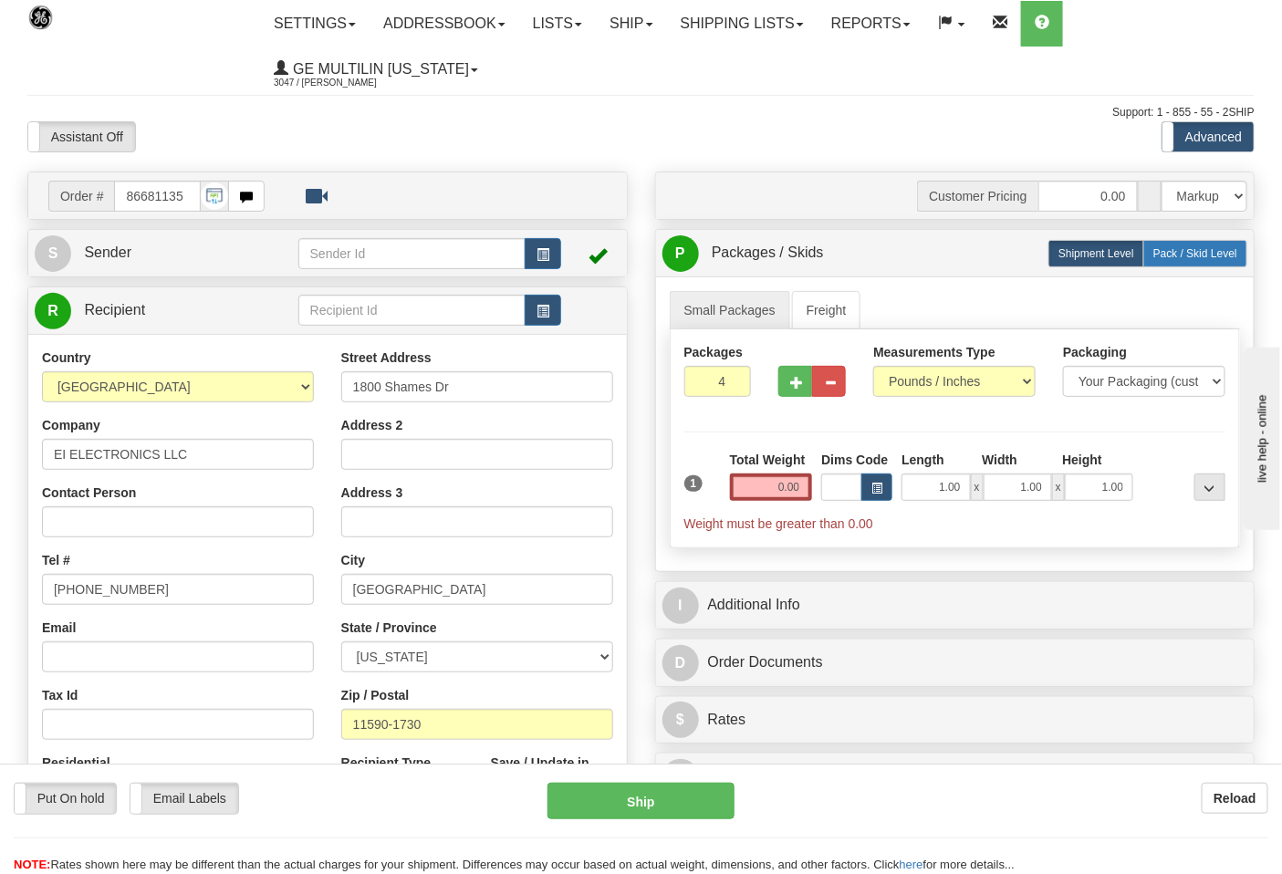
radio input "true"
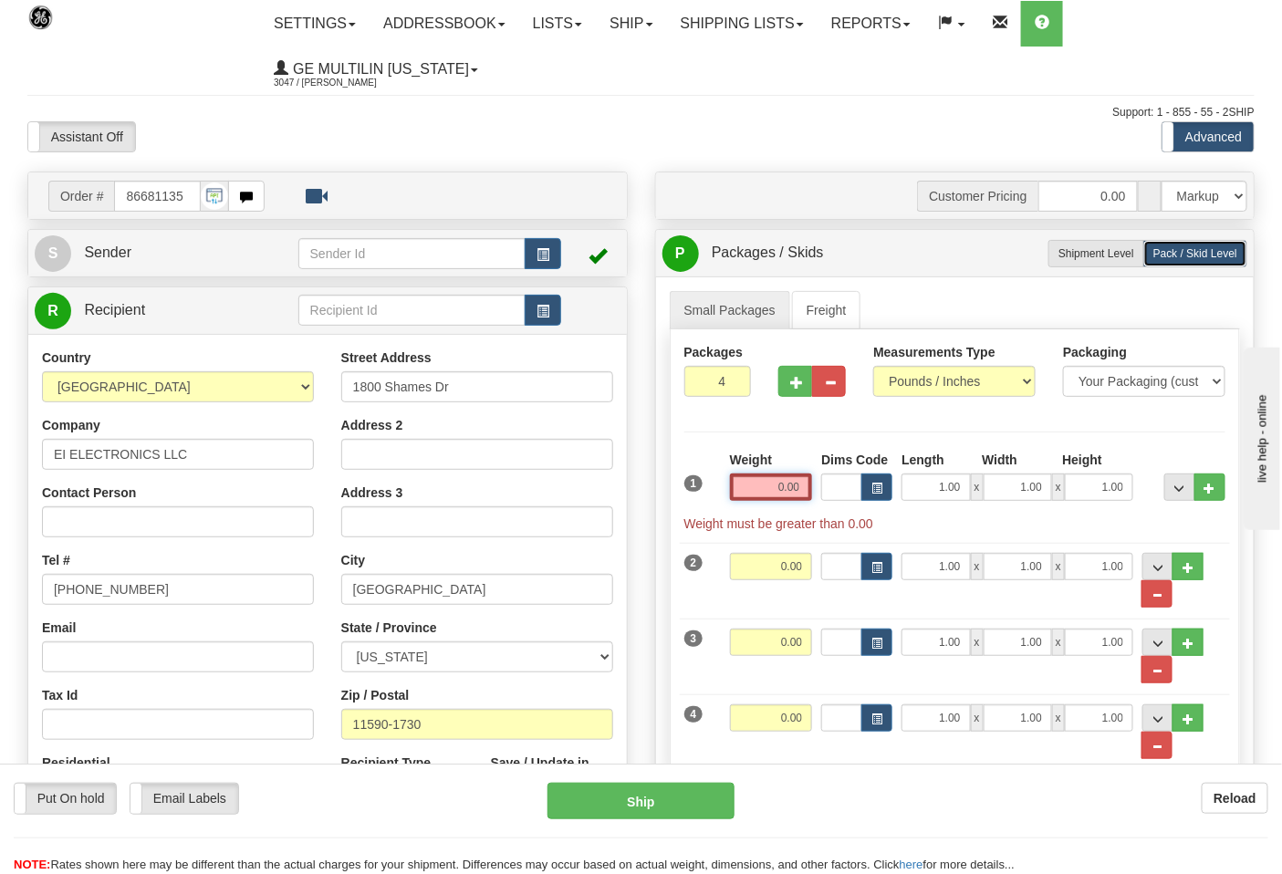
click at [807, 488] on input "0.00" at bounding box center [771, 487] width 83 height 27
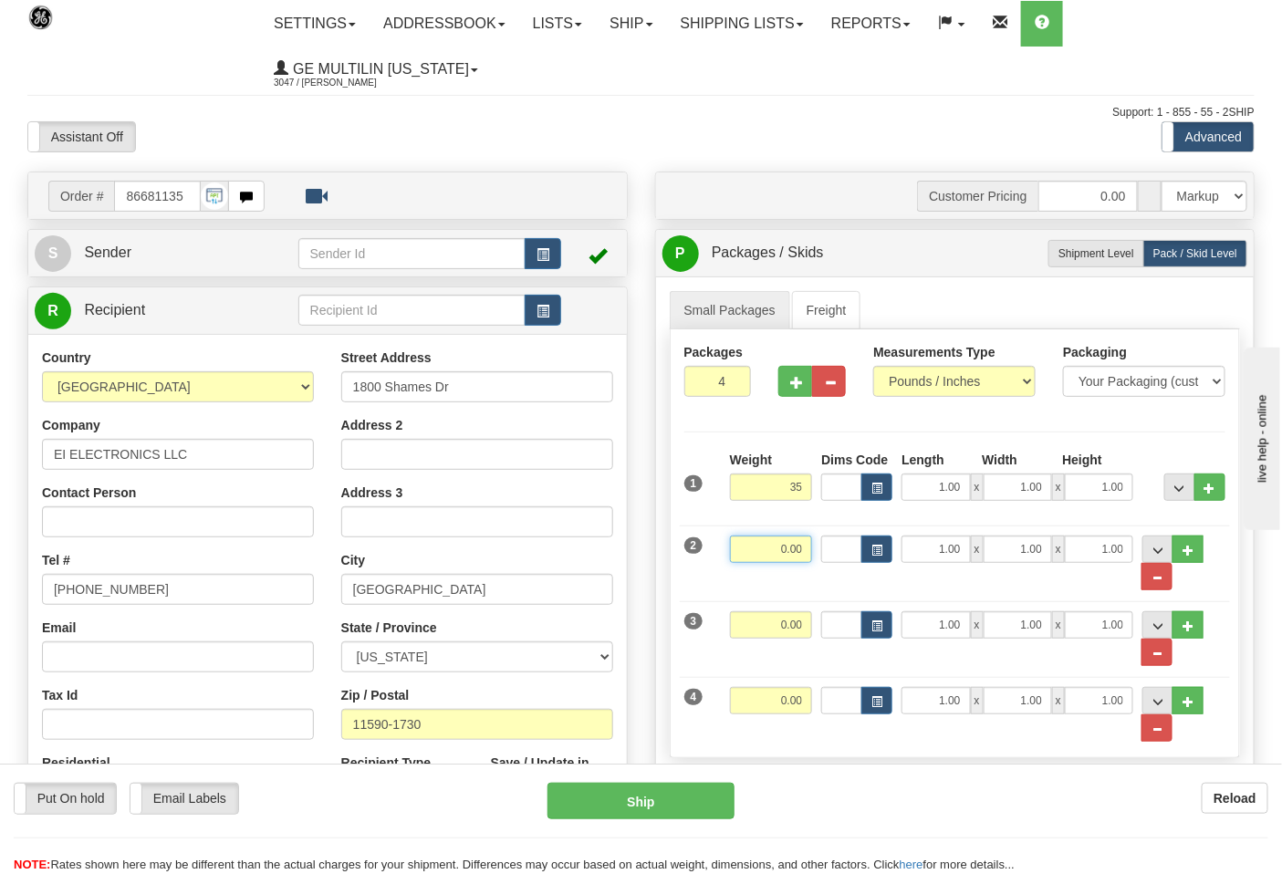
type input "35.00"
click at [800, 550] on input "0.00" at bounding box center [771, 549] width 83 height 27
type input "35.00"
click at [805, 624] on input "0.00" at bounding box center [771, 625] width 83 height 27
type input "35.00"
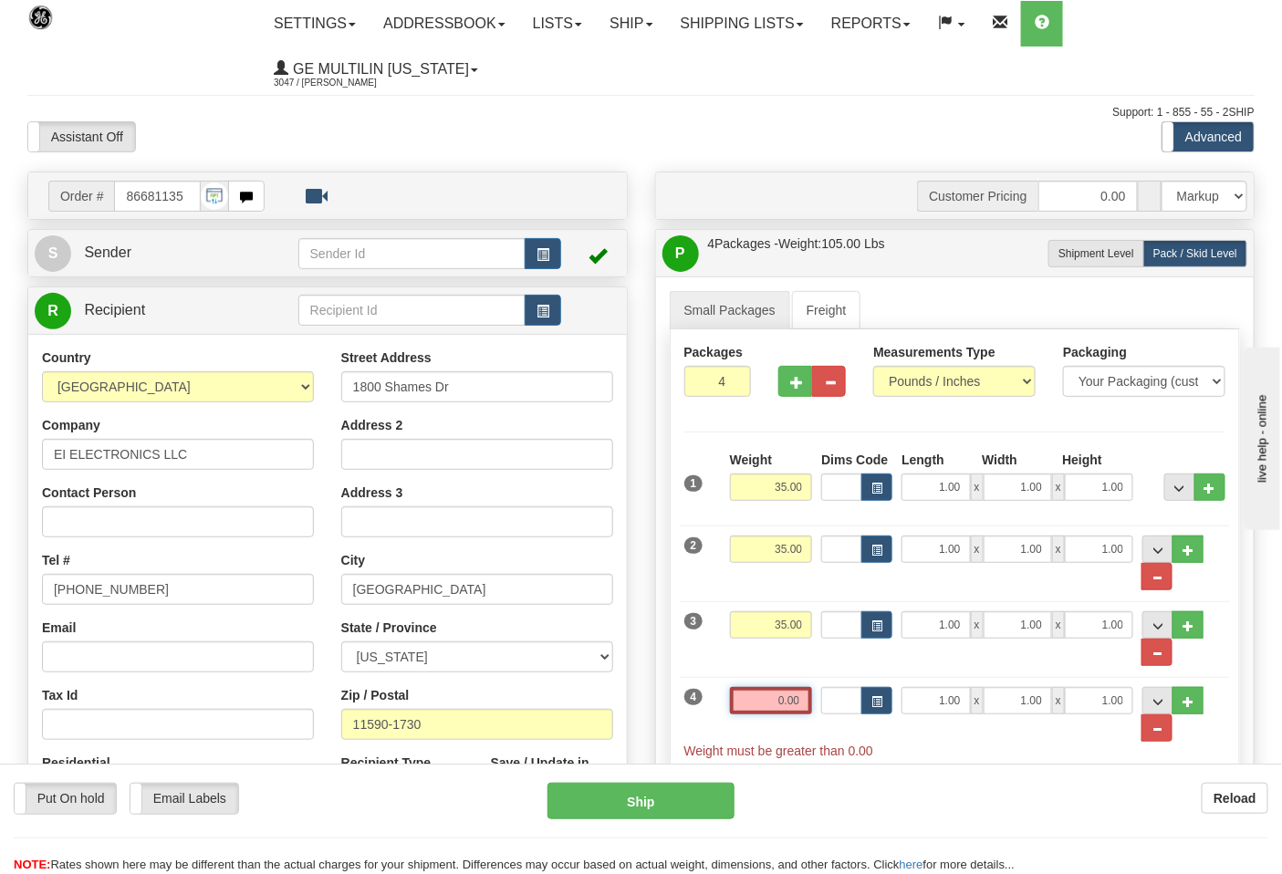
click at [803, 706] on input "0.00" at bounding box center [771, 700] width 83 height 27
click button "Delete" at bounding box center [0, 0] width 0 height 0
type input "18.00"
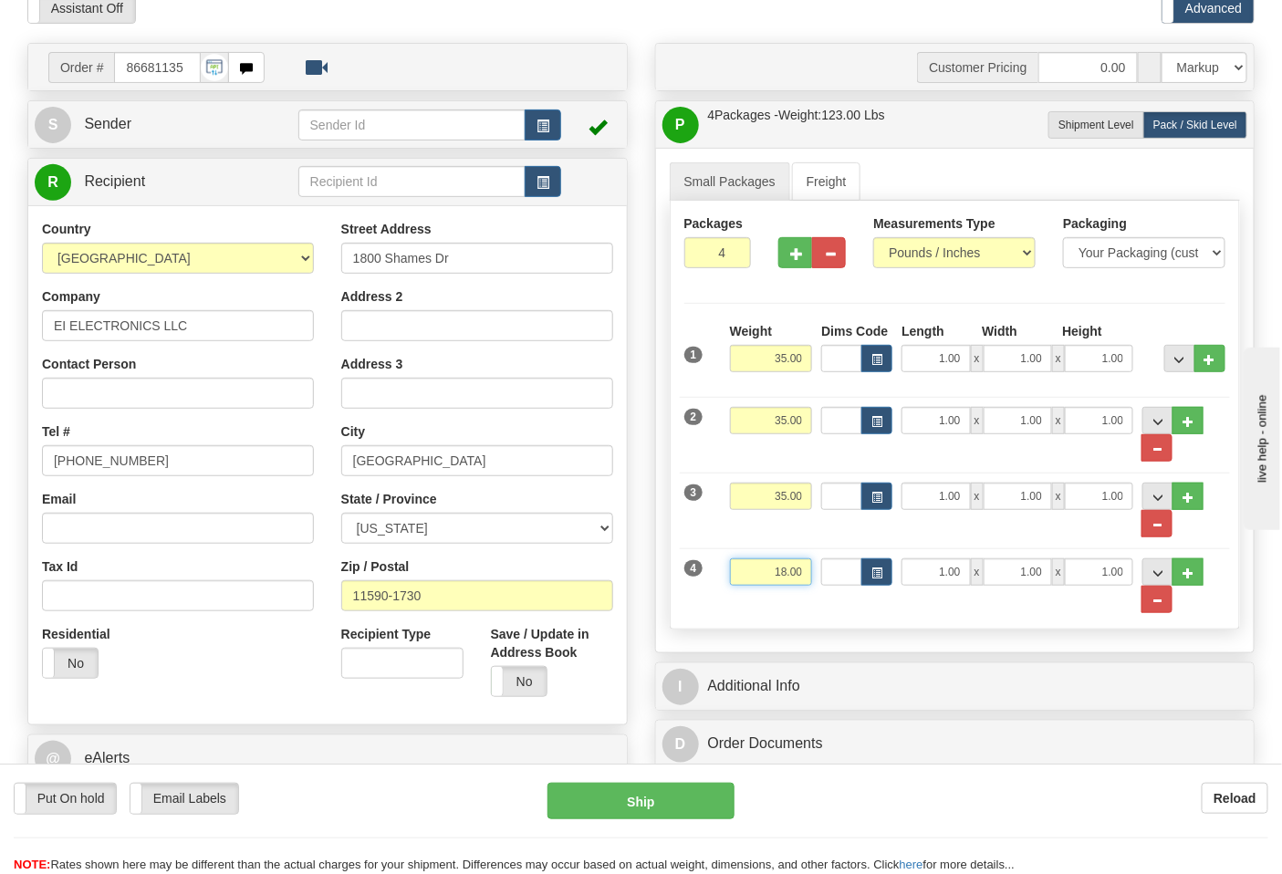
scroll to position [304, 0]
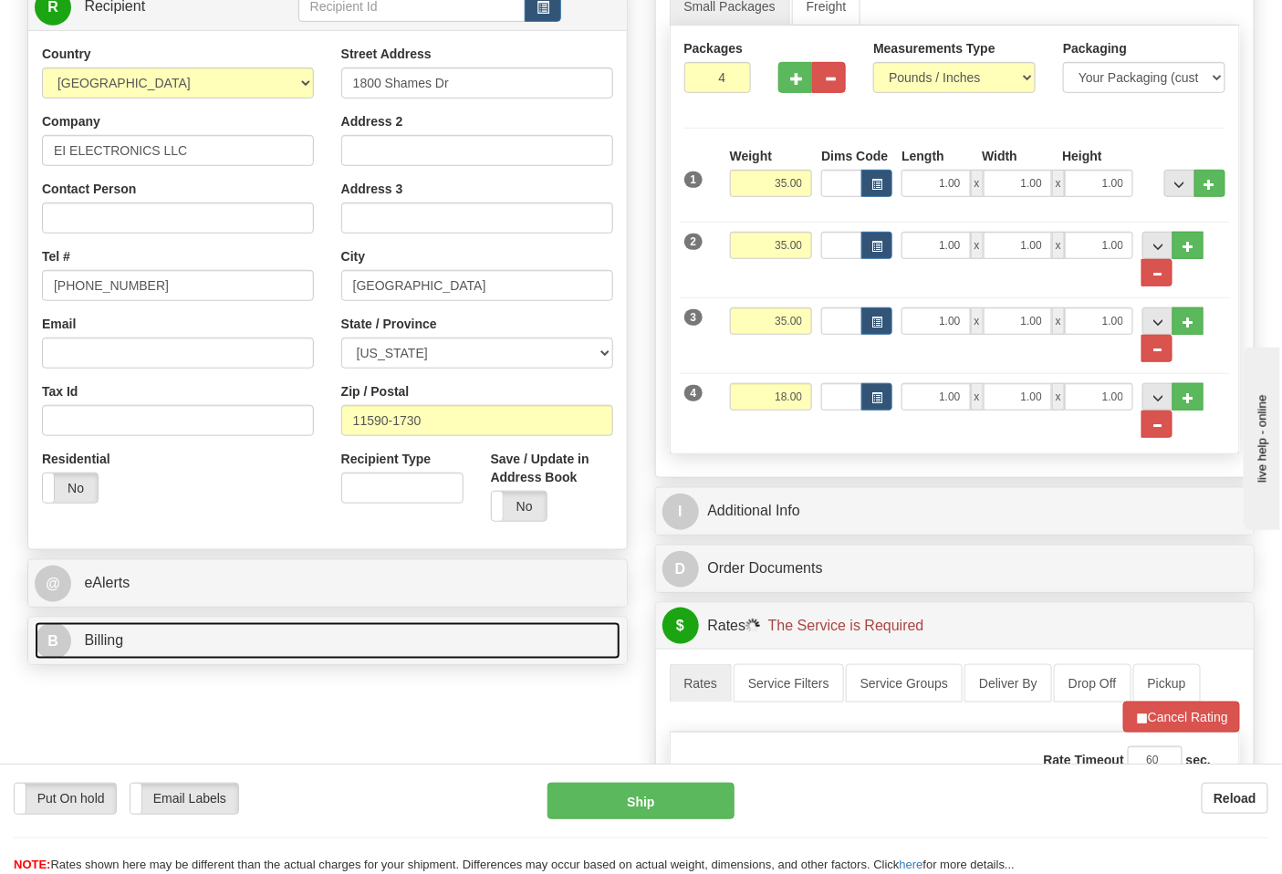
click at [226, 628] on link "B Billing" at bounding box center [328, 640] width 586 height 37
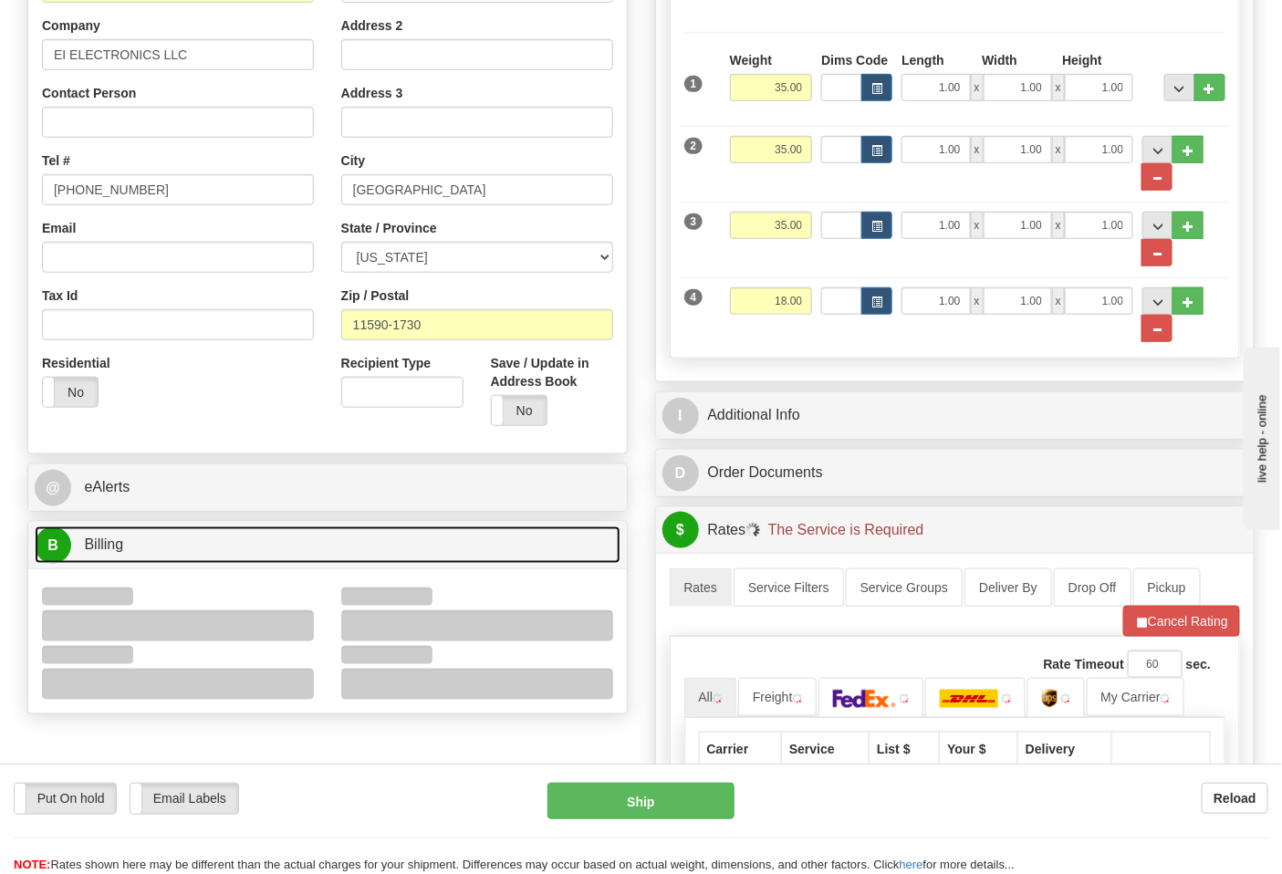
scroll to position [405, 0]
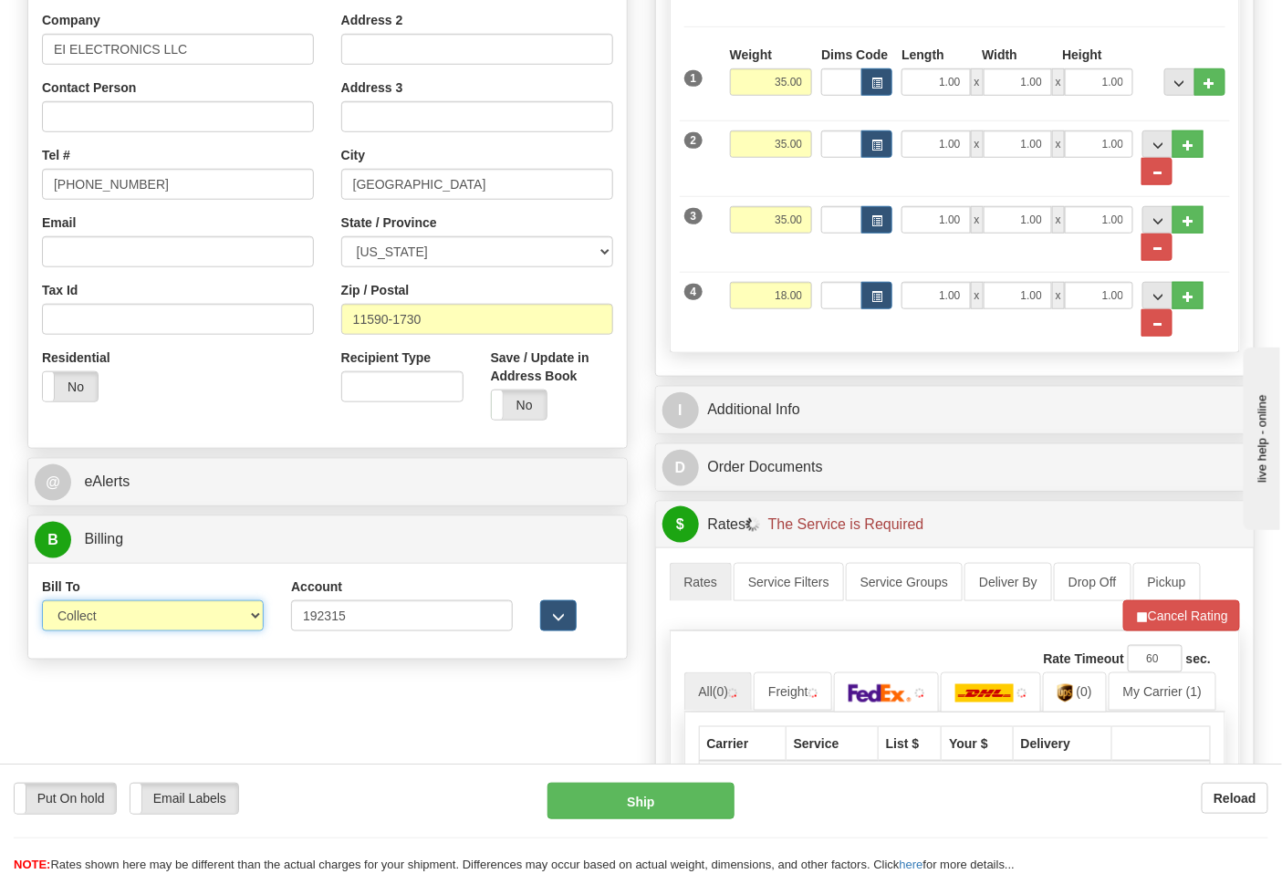
click at [108, 616] on select "Sender Recipient Third Party Collect" at bounding box center [153, 616] width 222 height 31
select select "2"
click at [42, 602] on select "Sender Recipient Third Party Collect" at bounding box center [153, 616] width 222 height 31
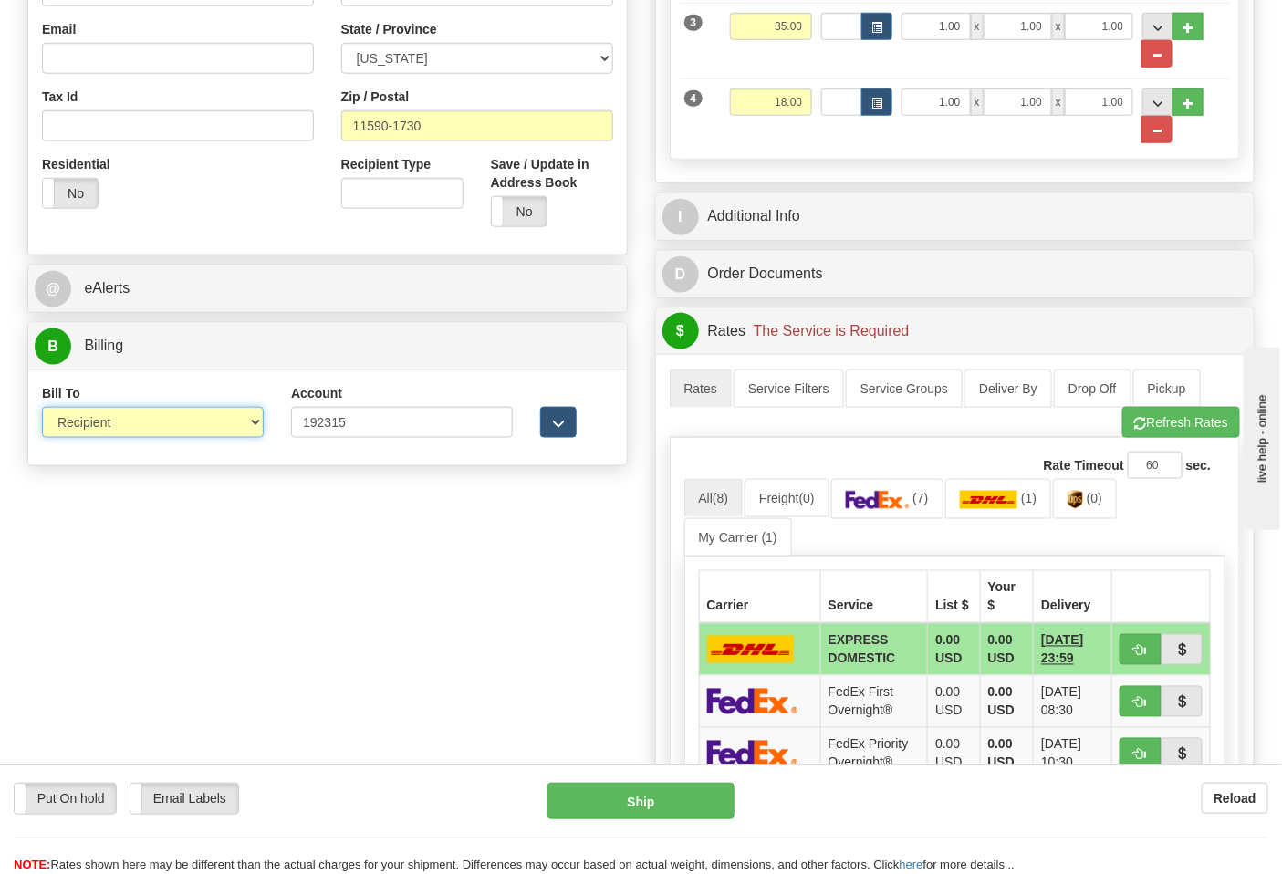
scroll to position [608, 0]
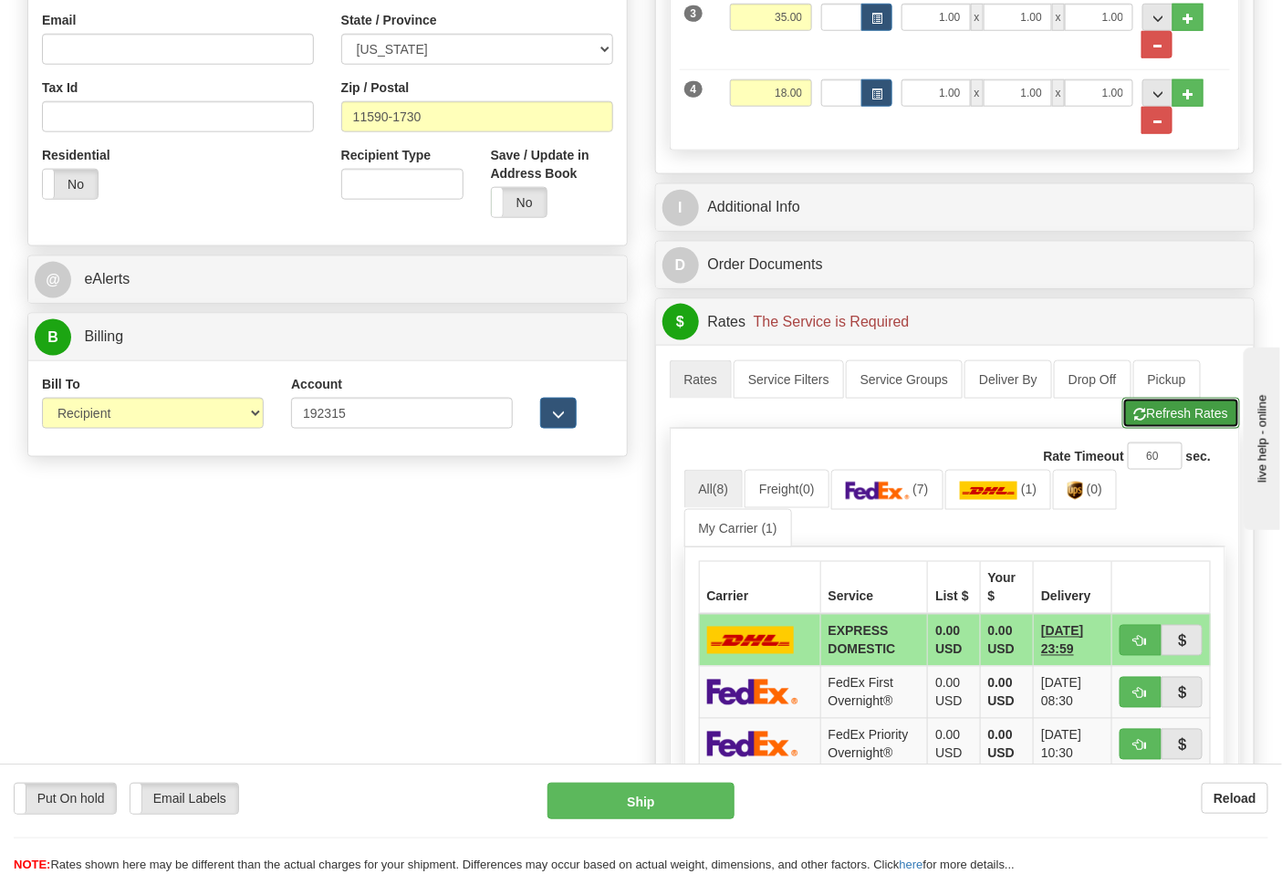
click at [1182, 414] on button "Refresh Rates" at bounding box center [1182, 413] width 118 height 31
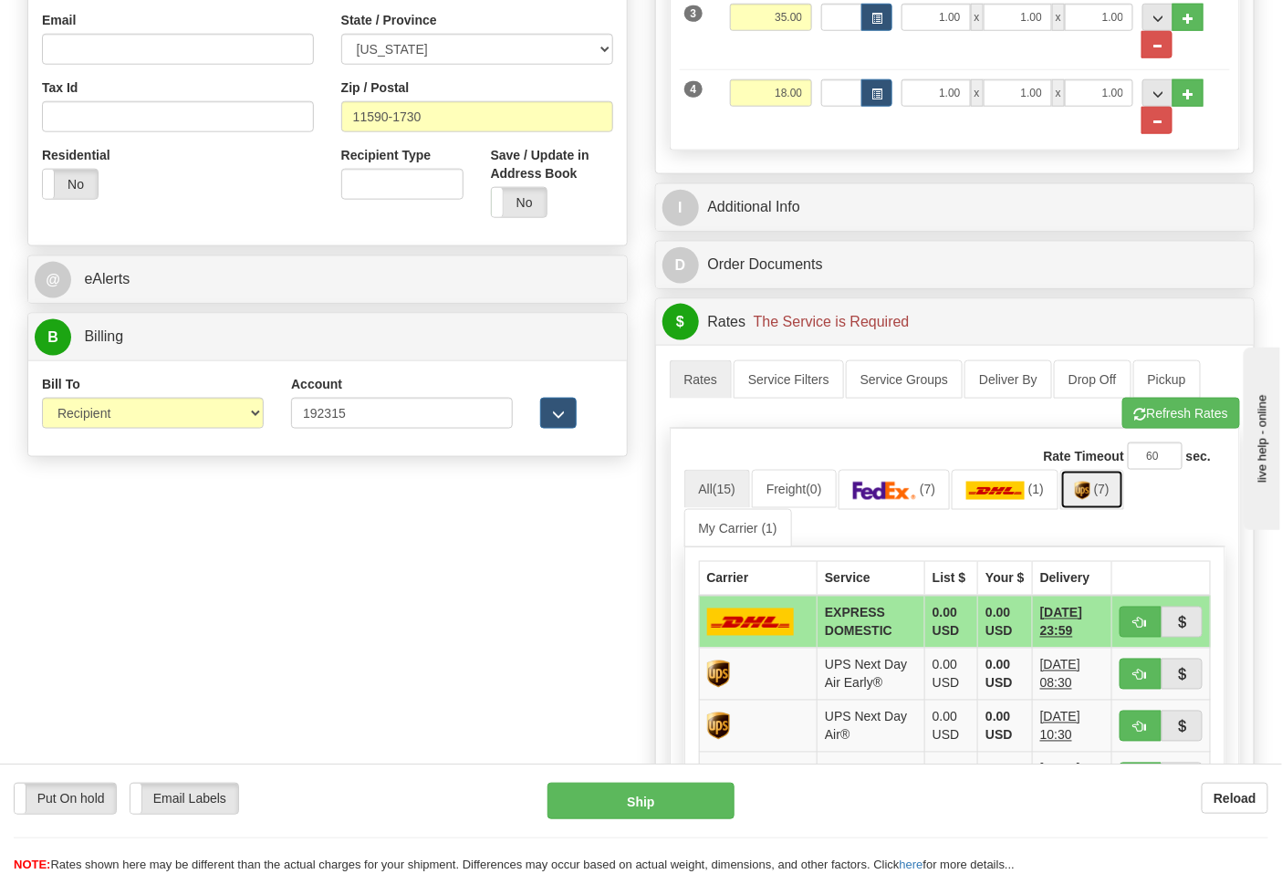
click at [1104, 497] on span "(7)" at bounding box center [1102, 489] width 16 height 15
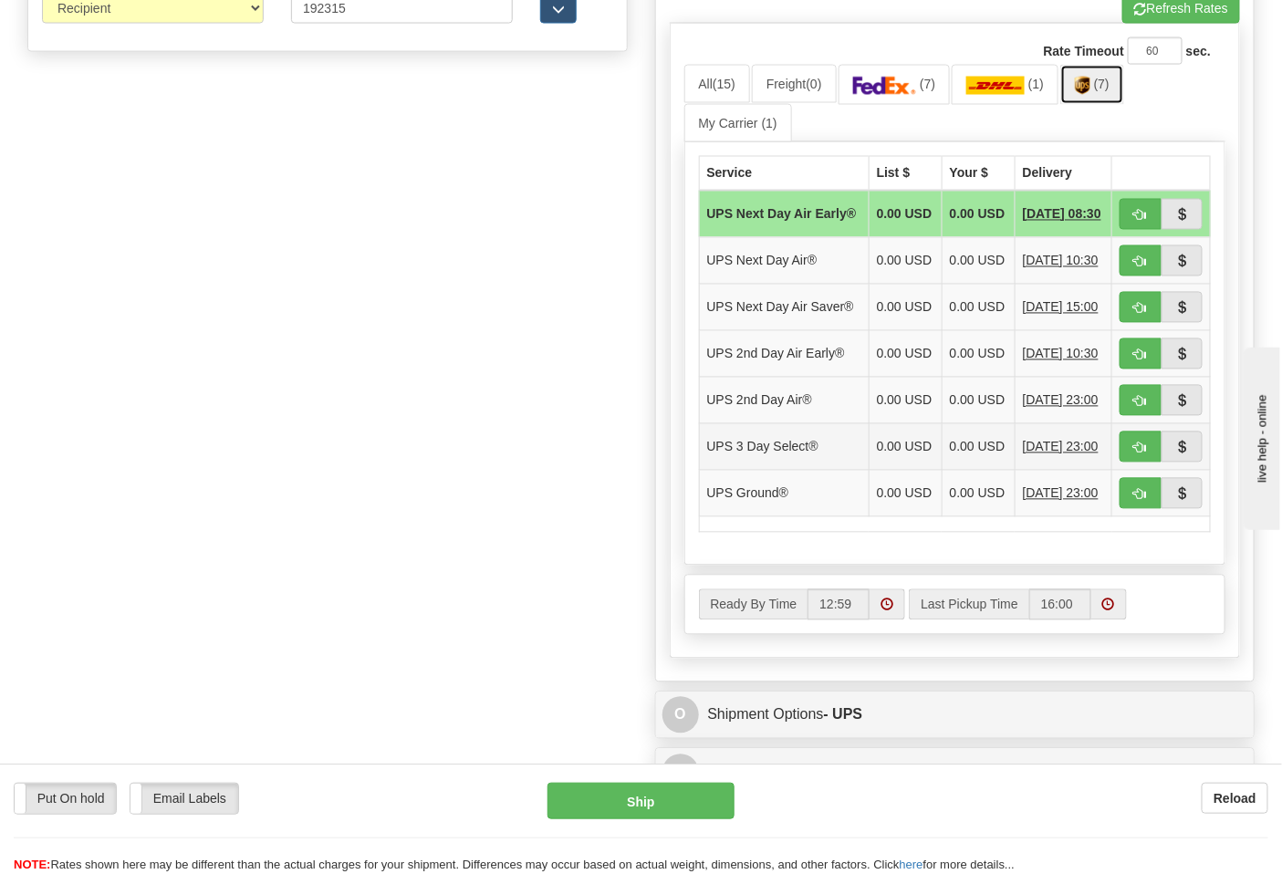
scroll to position [1014, 0]
click at [1145, 500] on span "button" at bounding box center [1141, 494] width 13 height 12
type input "03"
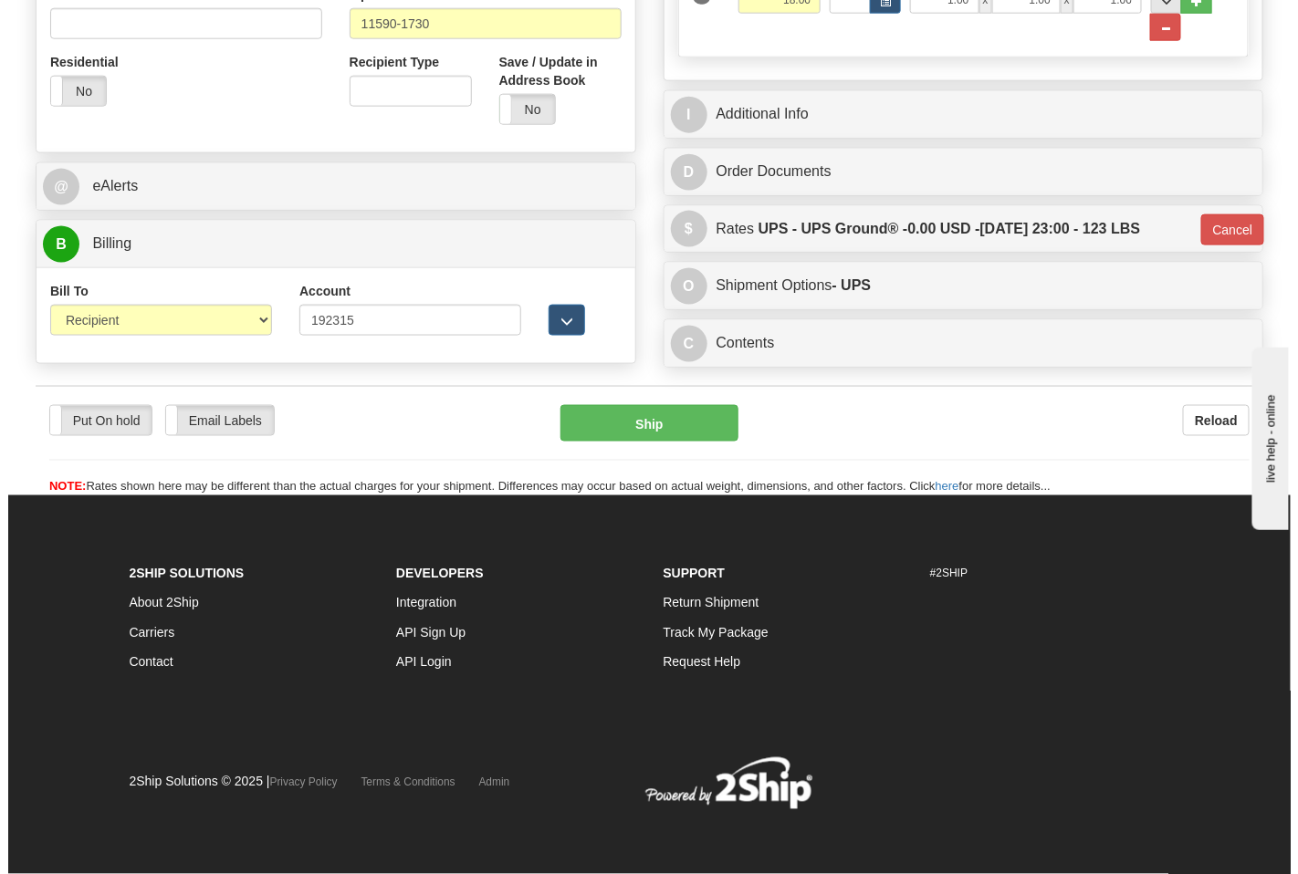
scroll to position [706, 0]
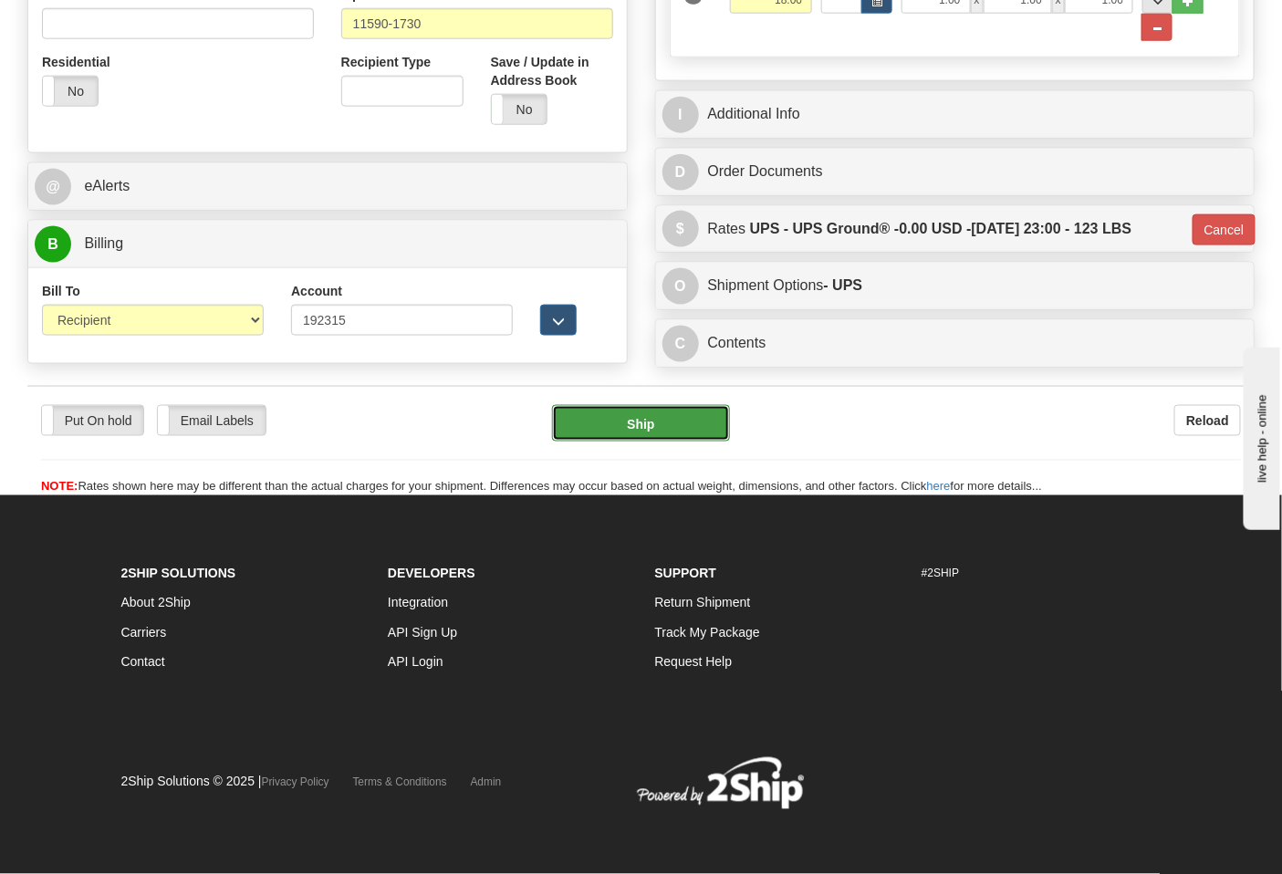
click at [675, 433] on button "Ship" at bounding box center [640, 423] width 177 height 37
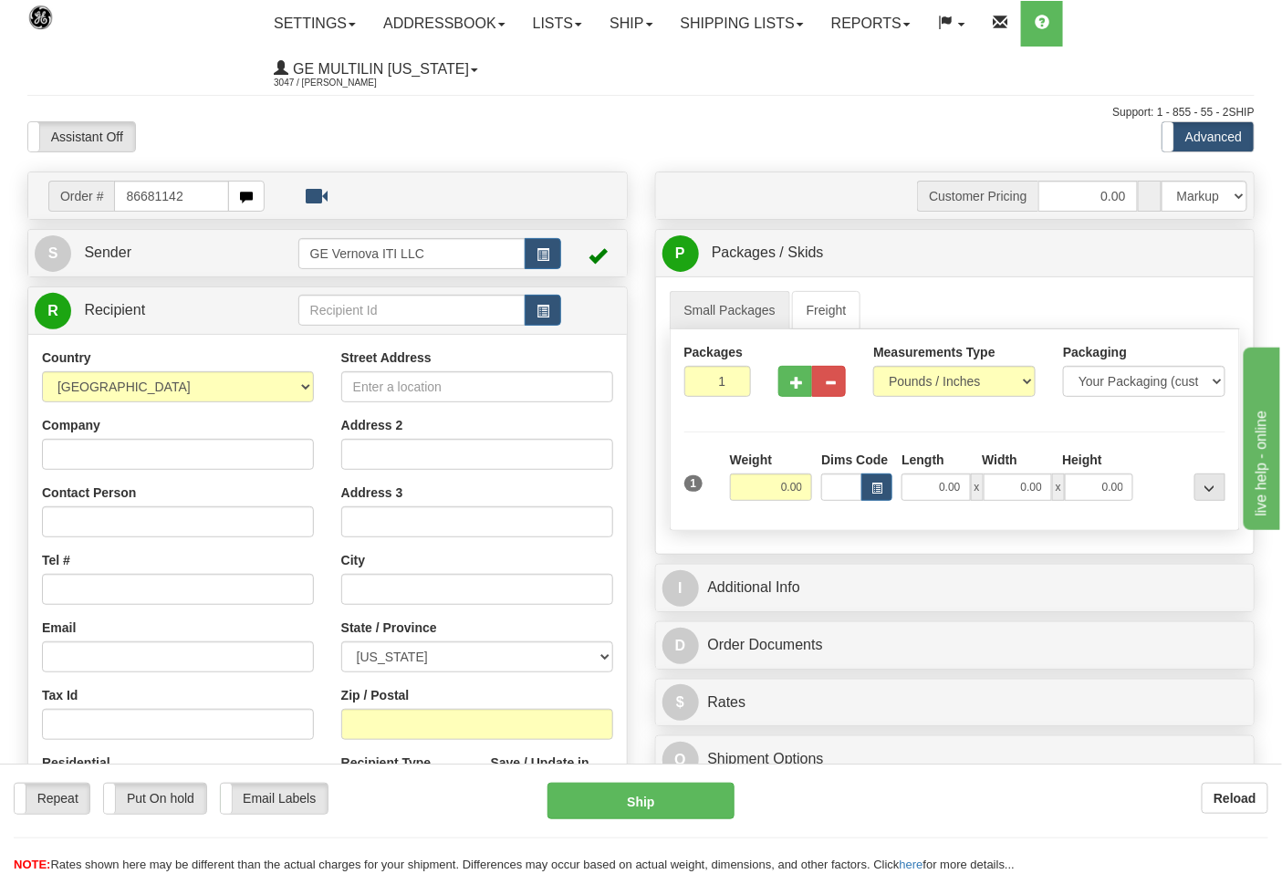
type input "86681142"
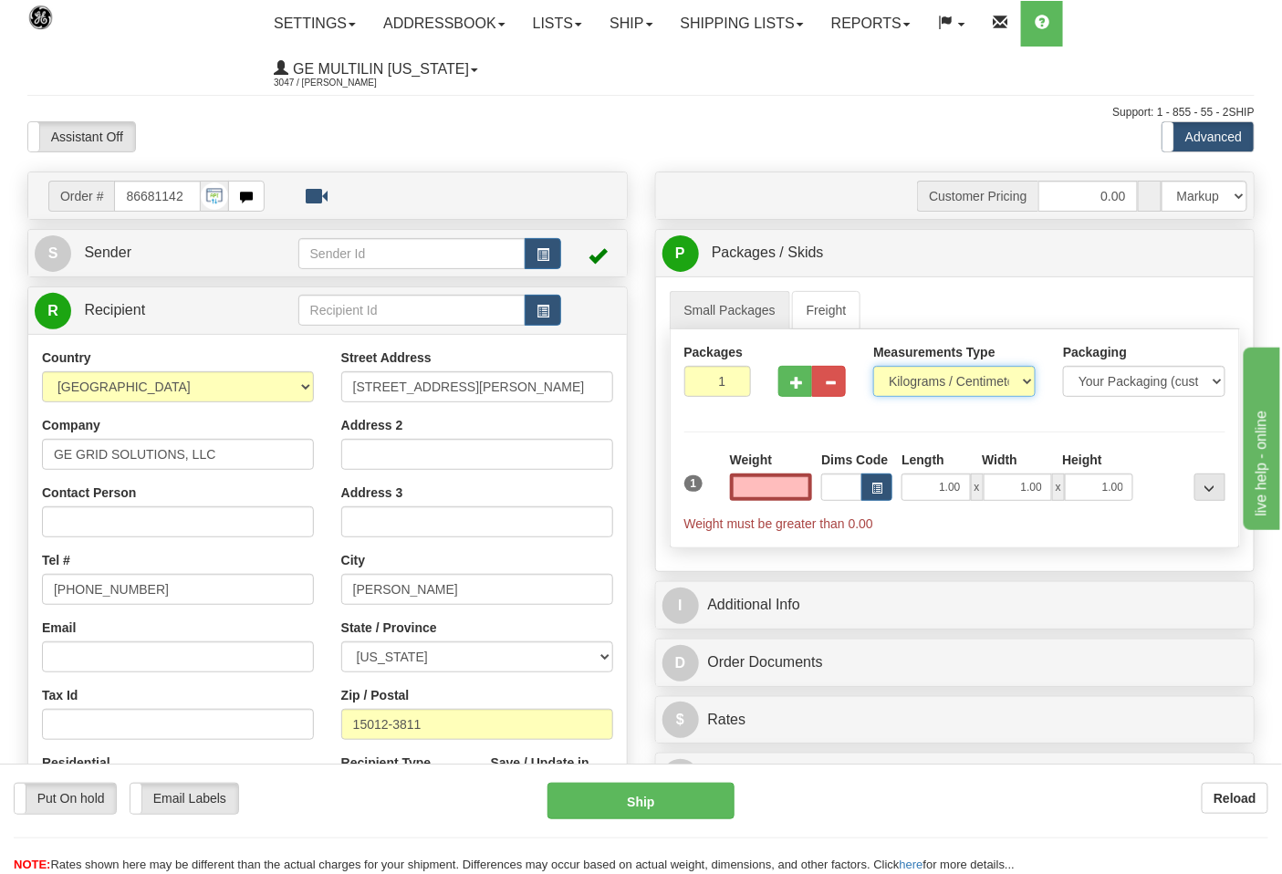
type input "0.00"
click at [914, 387] on select "Pounds / Inches Kilograms / Centimeters" at bounding box center [954, 381] width 162 height 31
select select "0"
click at [873, 367] on select "Pounds / Inches Kilograms / Centimeters" at bounding box center [954, 381] width 162 height 31
click at [804, 482] on input "0.00" at bounding box center [771, 487] width 83 height 27
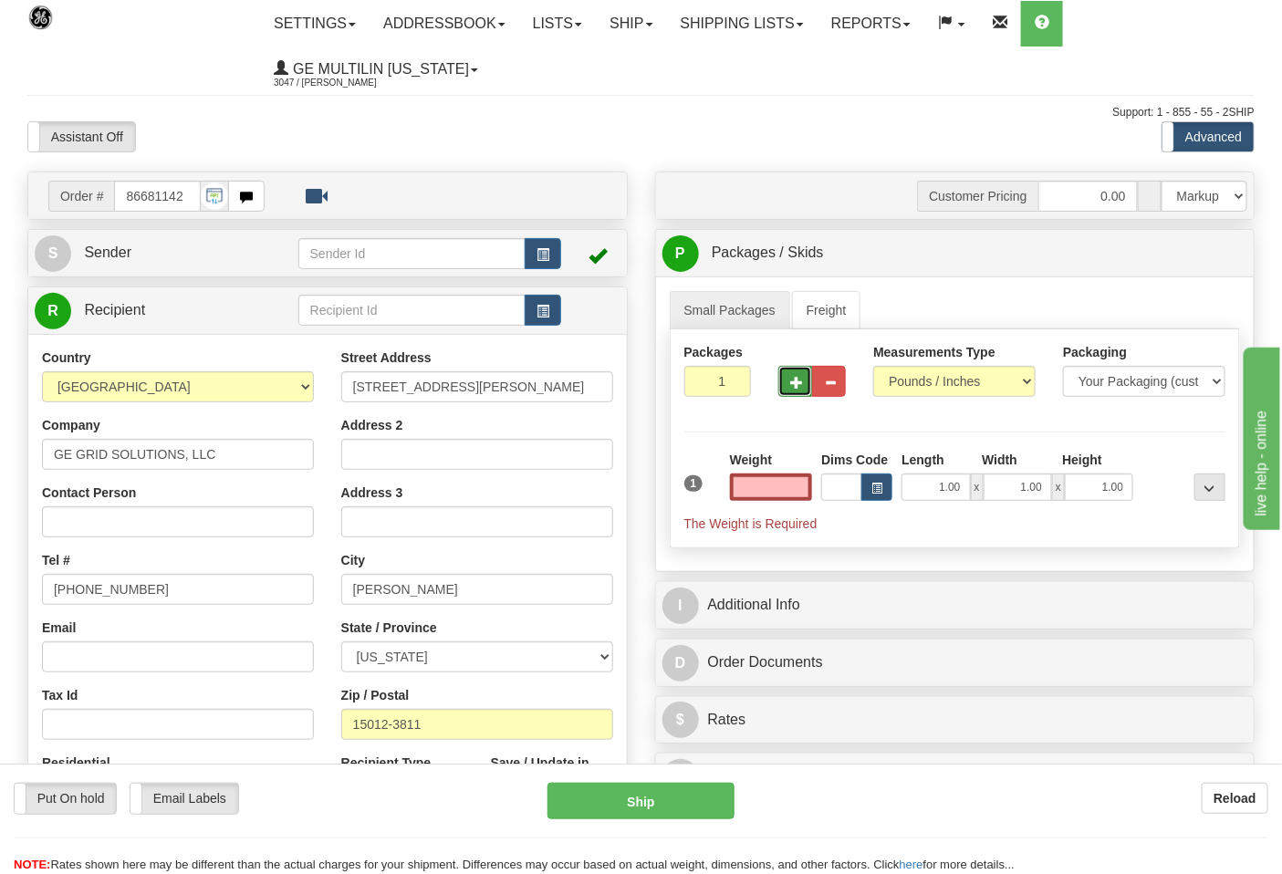
type input "0.00"
click at [797, 380] on span "button" at bounding box center [796, 383] width 13 height 12
type input "2"
click at [805, 489] on input "0.00" at bounding box center [771, 487] width 83 height 27
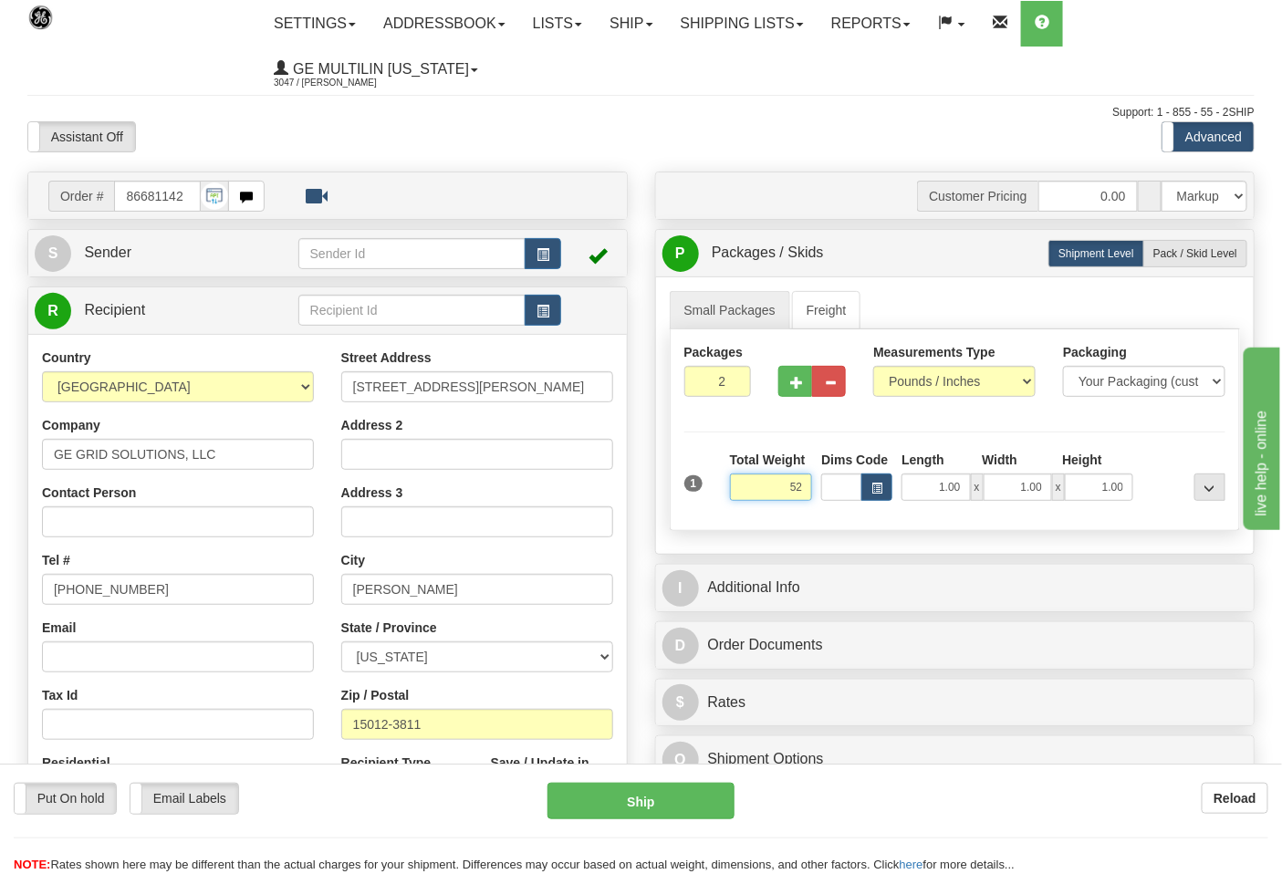
click button "Delete" at bounding box center [0, 0] width 0 height 0
type input "52.00"
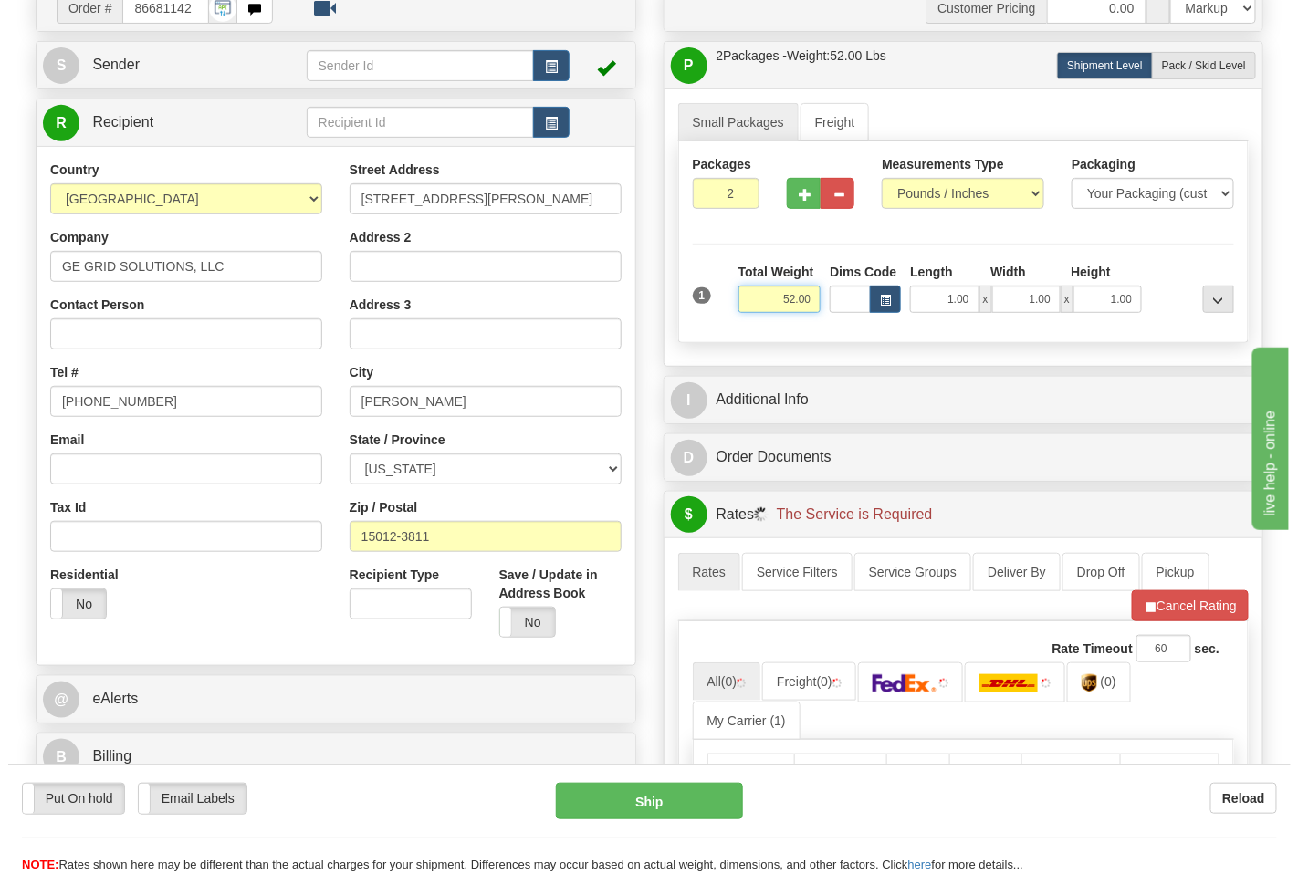
scroll to position [507, 0]
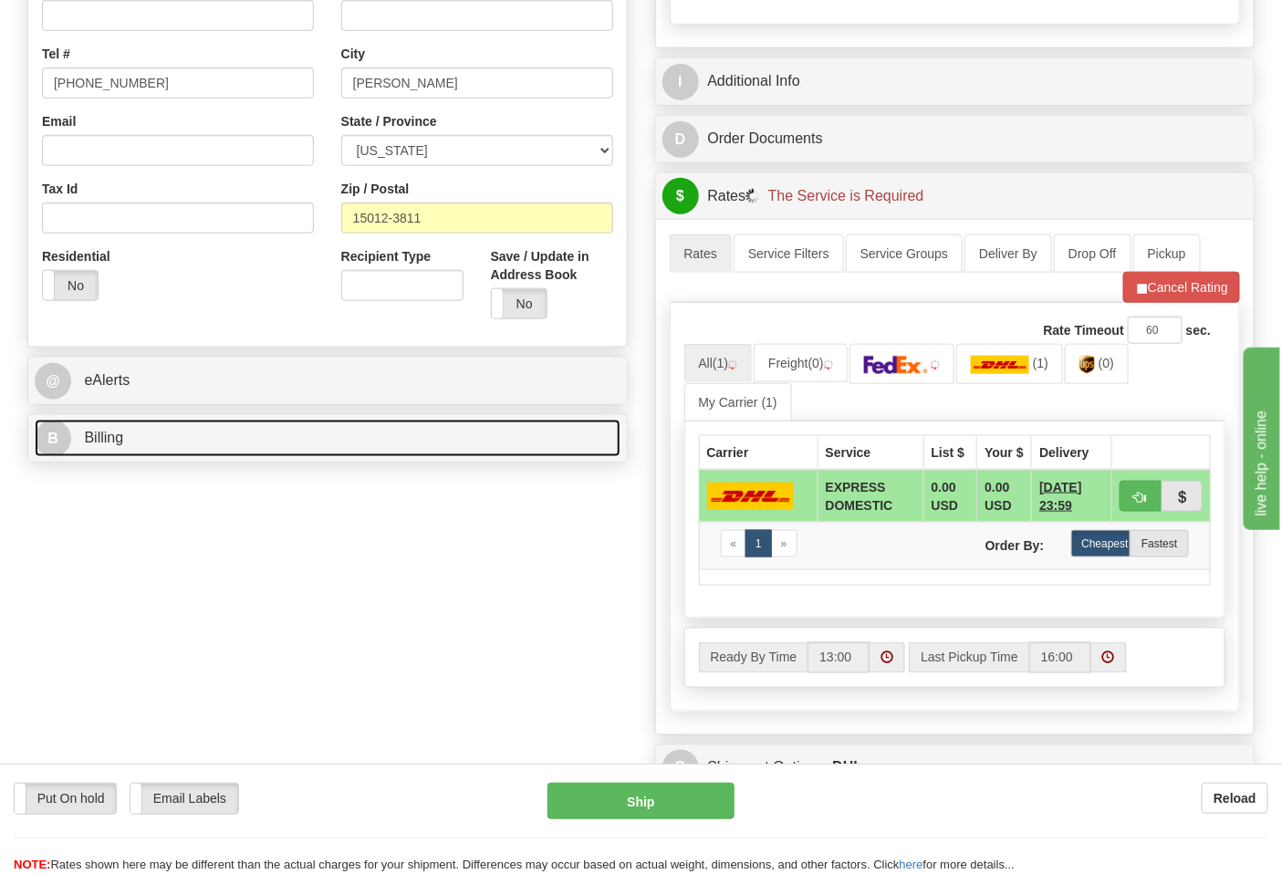
click at [78, 451] on link "B Billing" at bounding box center [328, 438] width 586 height 37
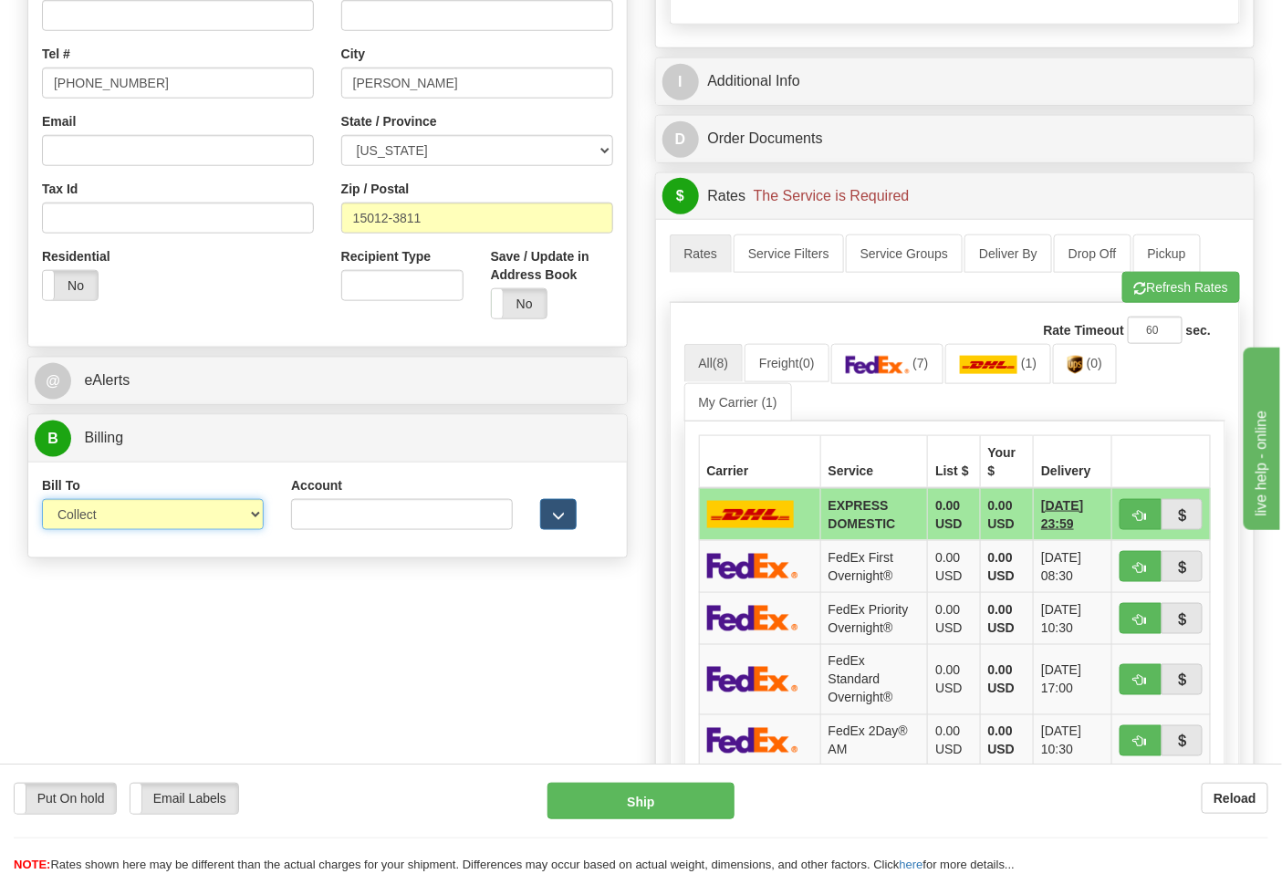
click at [108, 507] on select "Sender Recipient Third Party Collect" at bounding box center [153, 514] width 222 height 31
select select "2"
click at [42, 501] on select "Sender Recipient Third Party Collect" at bounding box center [153, 514] width 222 height 31
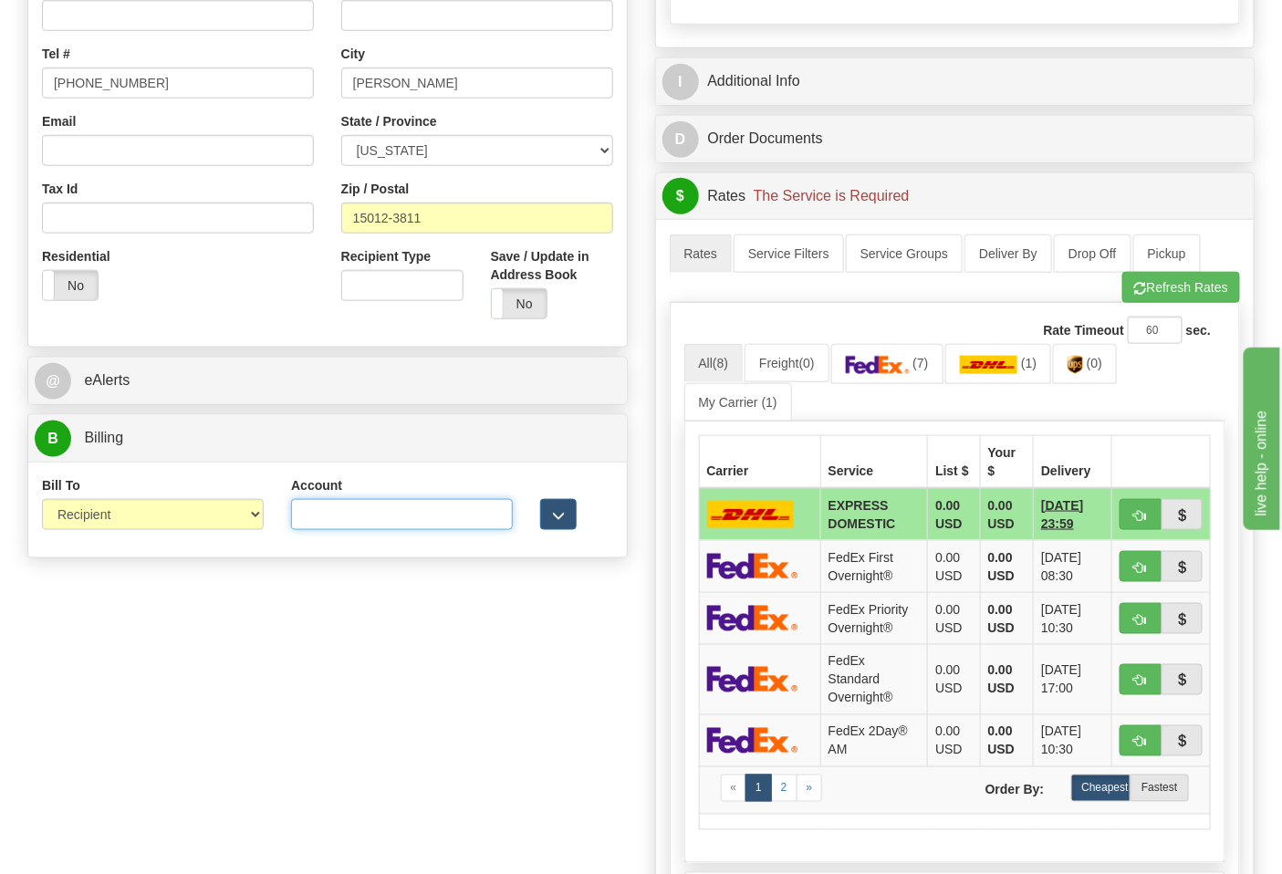
click at [325, 530] on input "Account" at bounding box center [402, 514] width 222 height 31
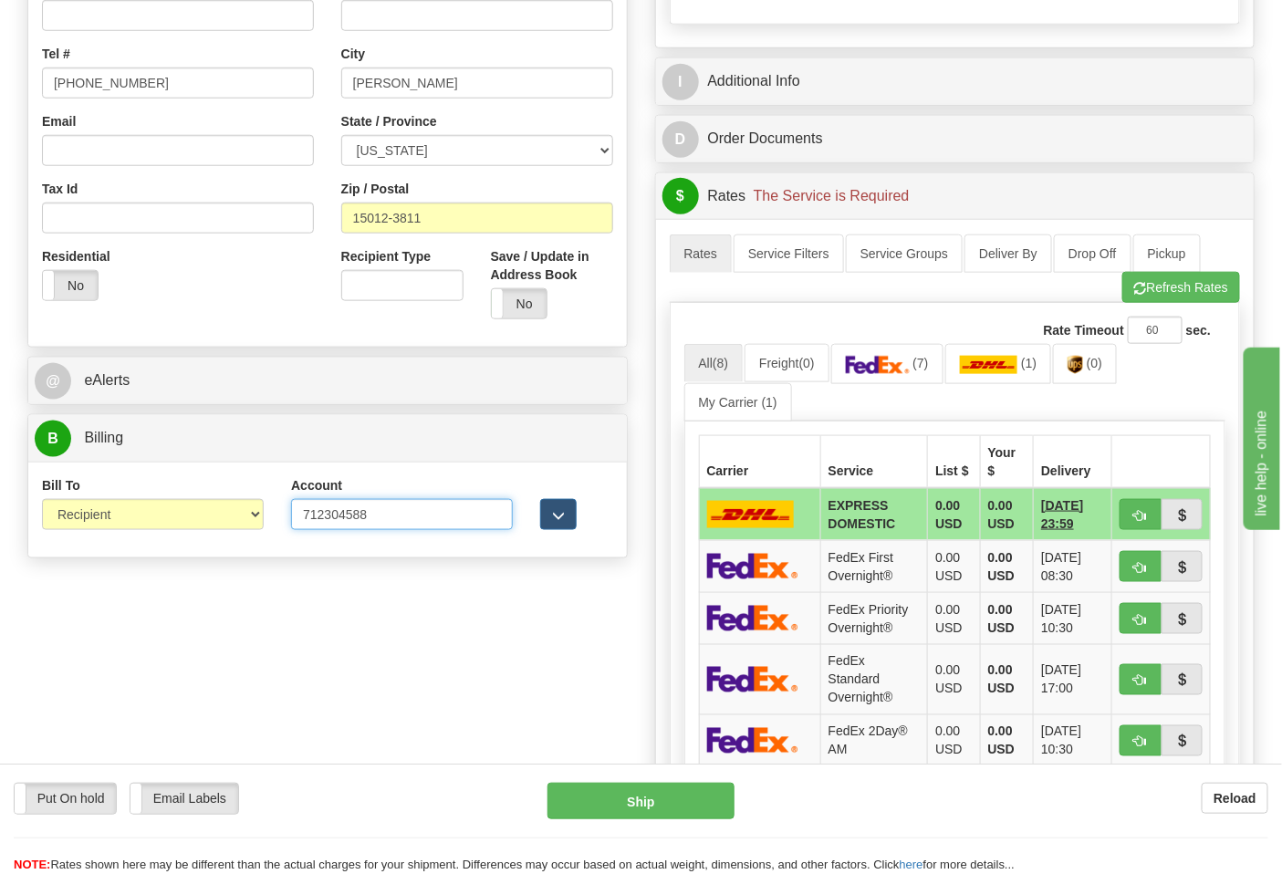
type input "712304588"
click button "Delete" at bounding box center [0, 0] width 0 height 0
click at [920, 388] on ul "All (8) Freight (0) (7) (1) (0) My Carrier (1)" at bounding box center [956, 382] width 542 height 77
click at [917, 380] on link "(7)" at bounding box center [887, 363] width 112 height 39
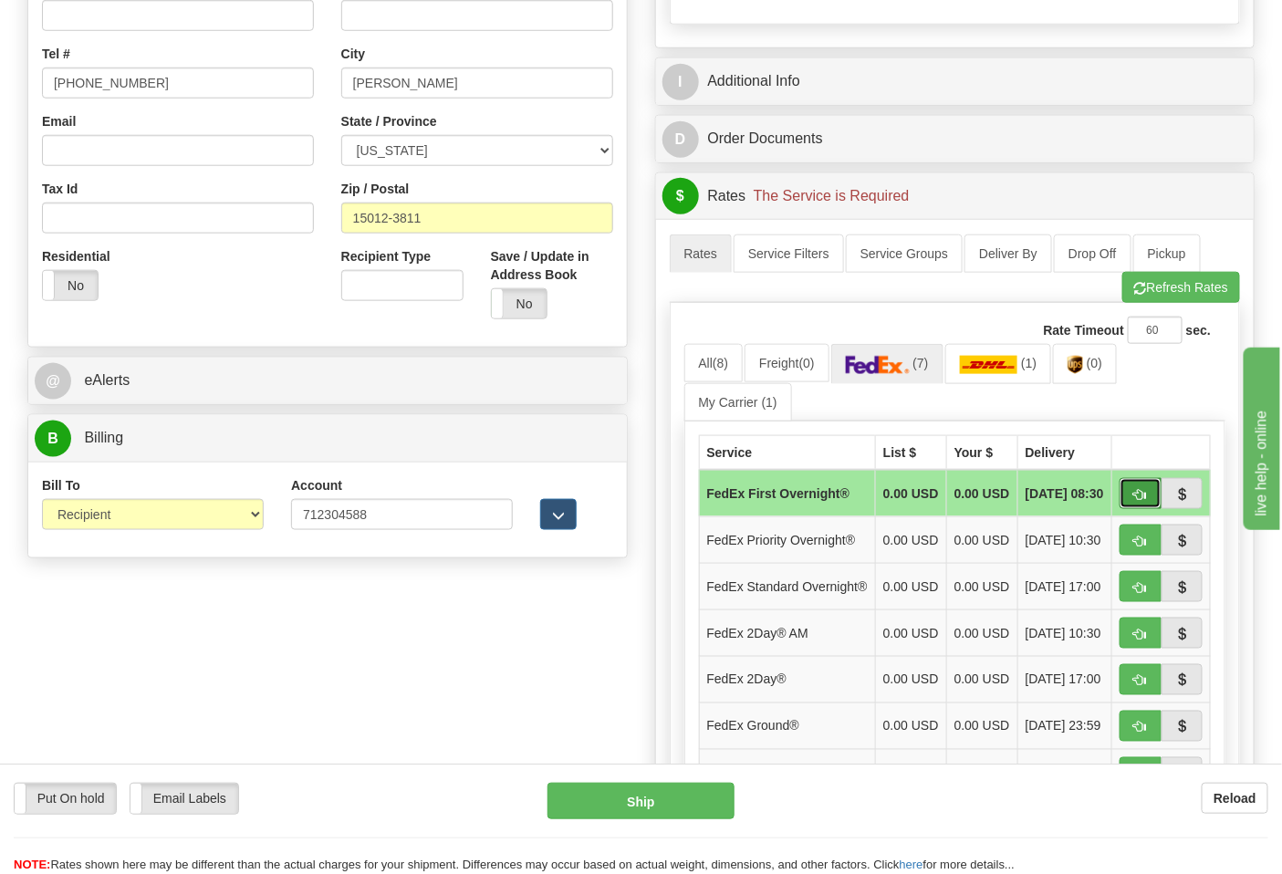
click at [1146, 499] on span "button" at bounding box center [1141, 495] width 13 height 12
type input "06"
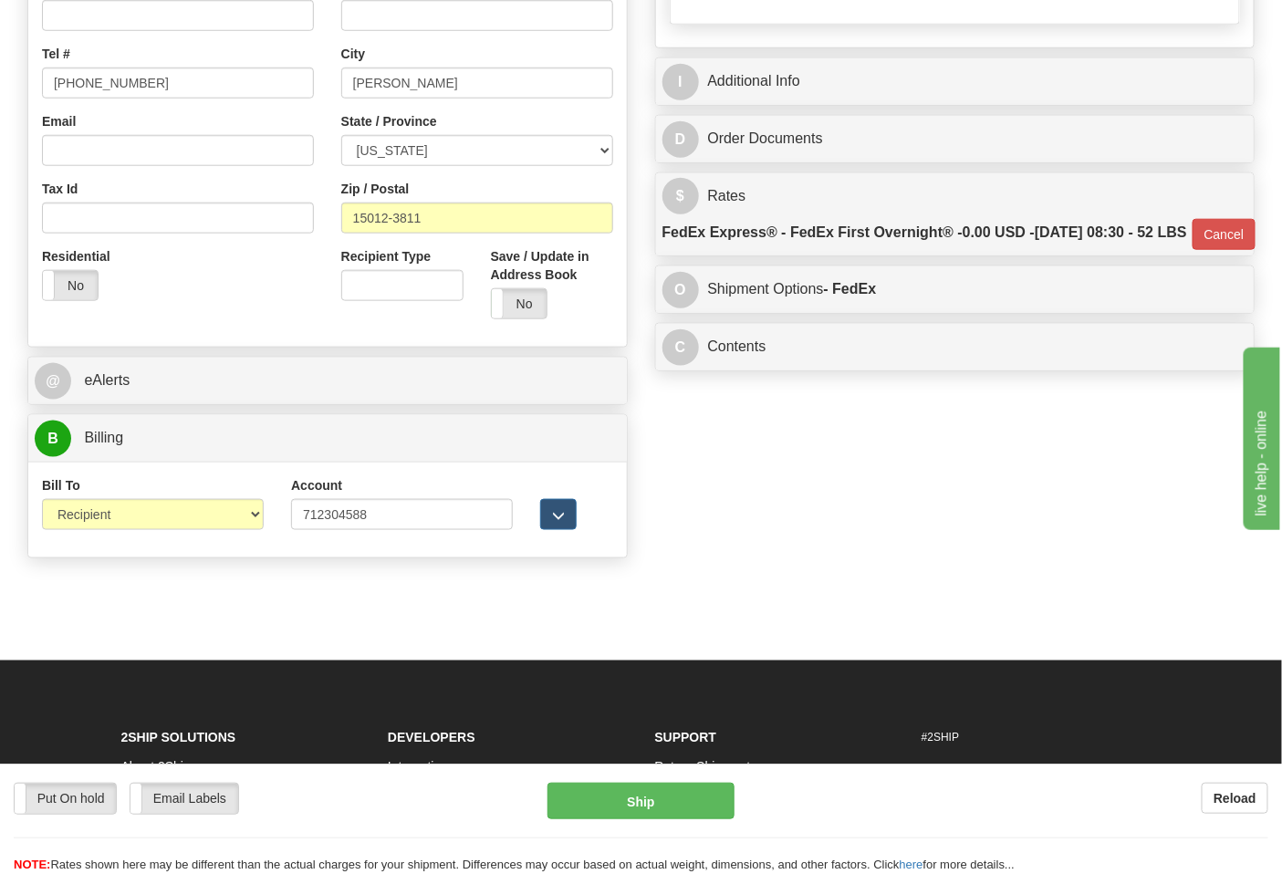
click at [685, 824] on div "Put On hold Put On hold Email Labels Email Labels Edit Reload Ship" at bounding box center [641, 828] width 1282 height 91
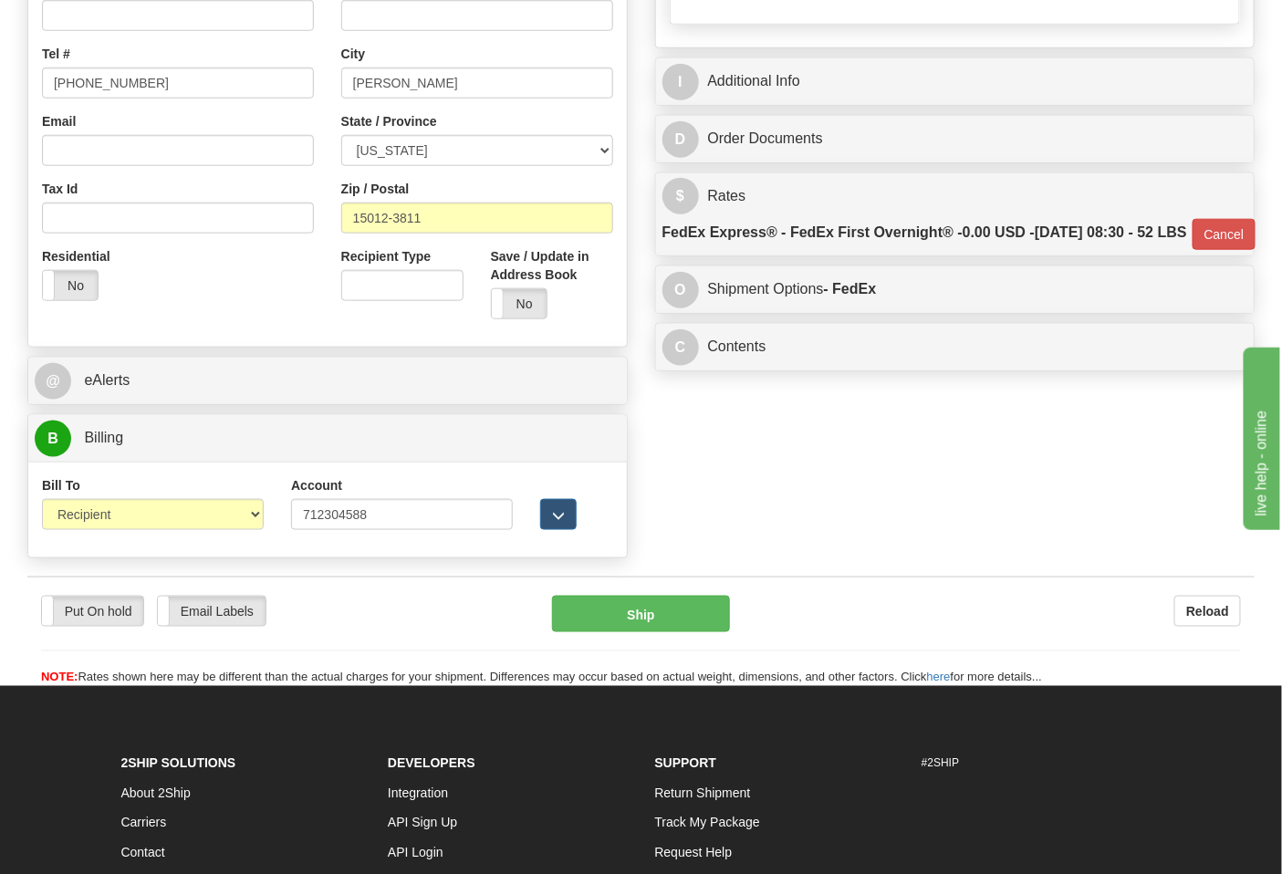
click at [697, 790] on link "Return Shipment" at bounding box center [703, 794] width 96 height 15
click at [643, 631] on button "Ship" at bounding box center [640, 614] width 177 height 37
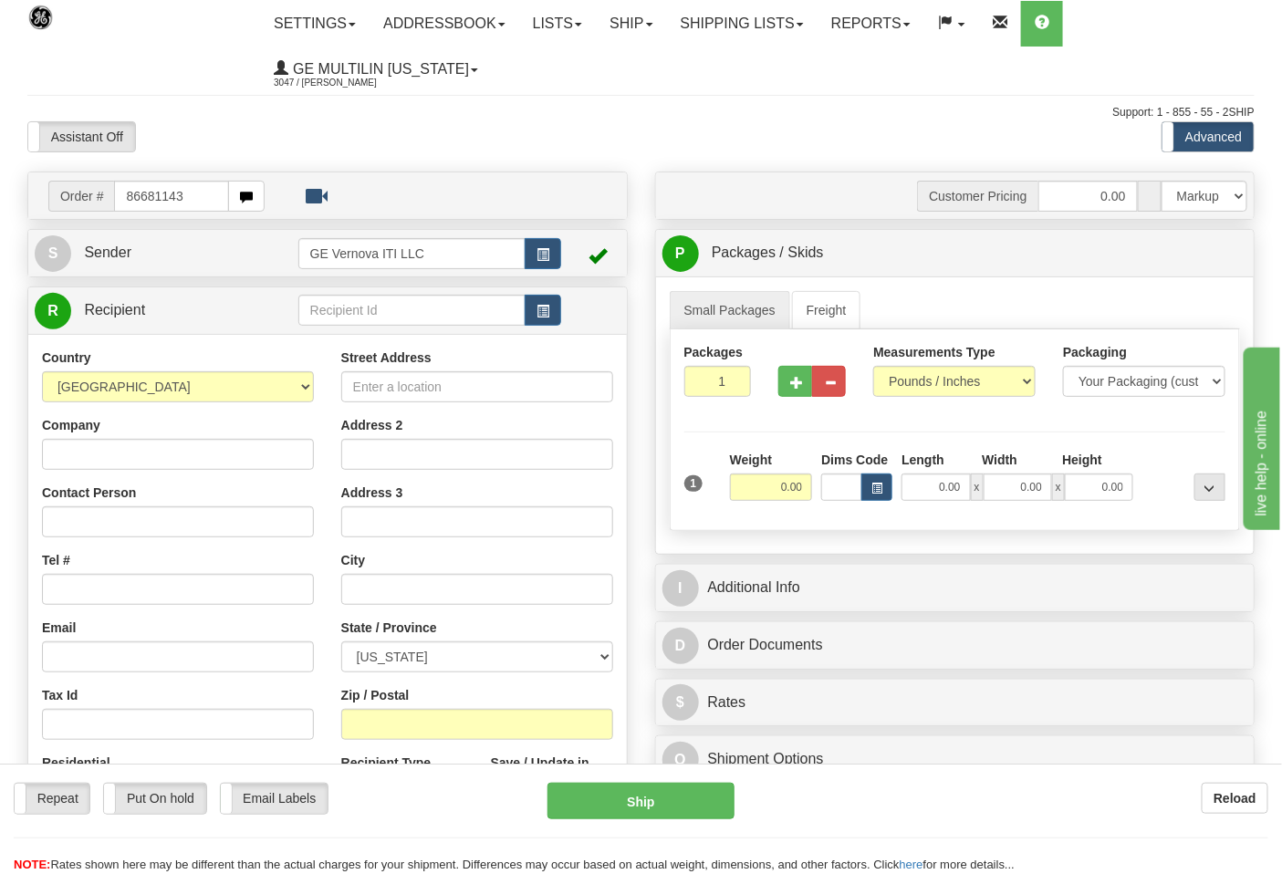
type input "86681143"
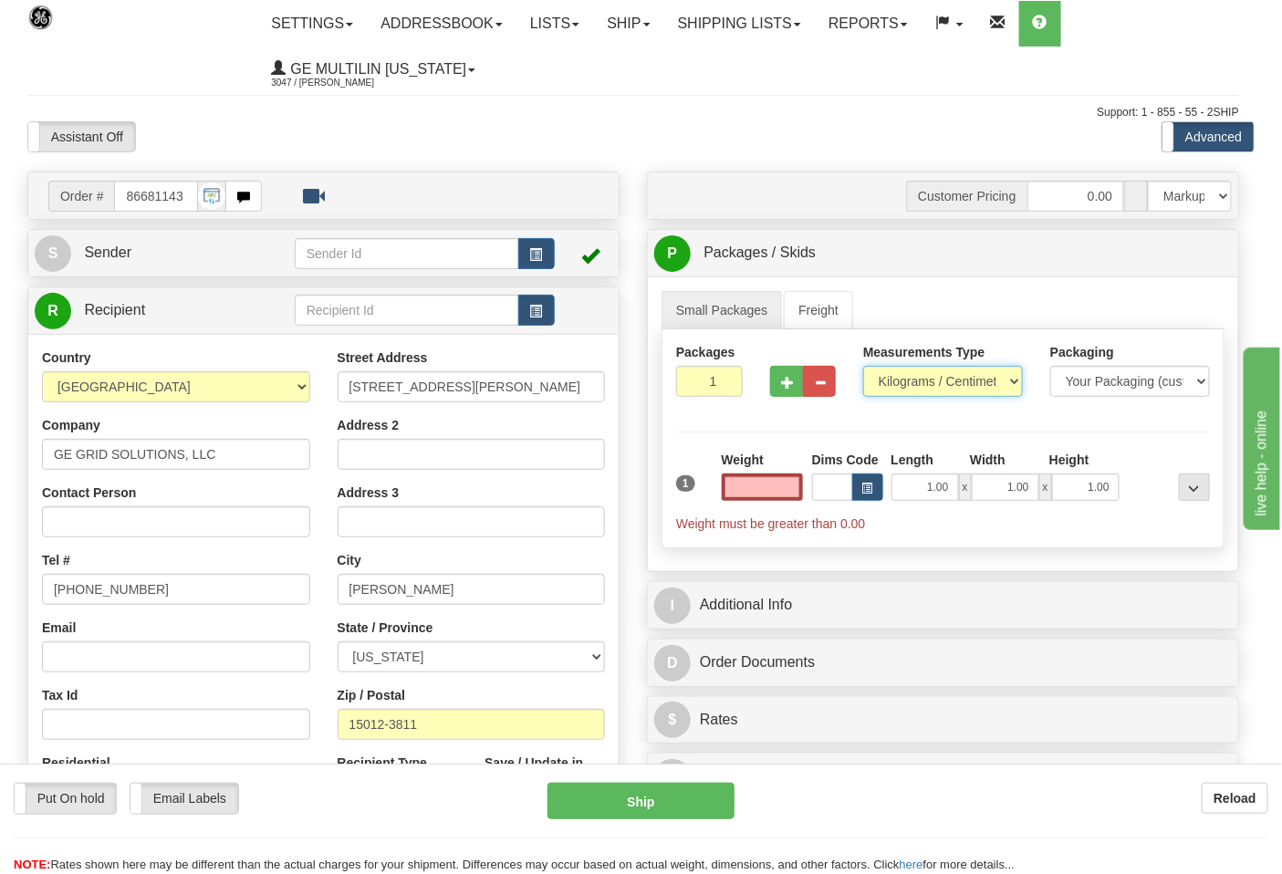
type input "0.00"
drag, startPoint x: 926, startPoint y: 383, endPoint x: 926, endPoint y: 395, distance: 11.9
click at [926, 383] on select "Pounds / Inches Kilograms / Centimeters" at bounding box center [943, 381] width 160 height 31
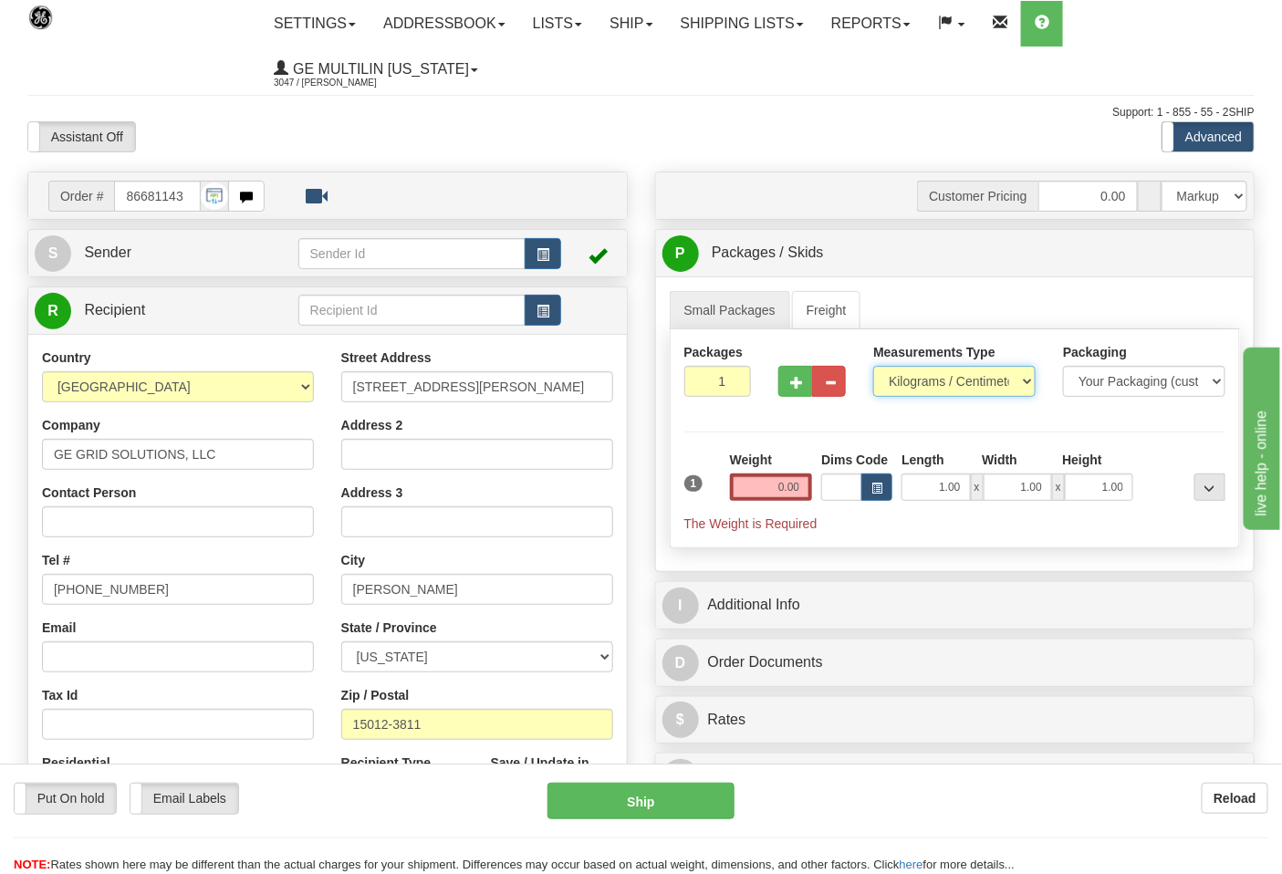
select select "0"
click at [873, 367] on select "Pounds / Inches Kilograms / Centimeters" at bounding box center [954, 381] width 162 height 31
click at [798, 500] on input "0.00" at bounding box center [771, 487] width 83 height 27
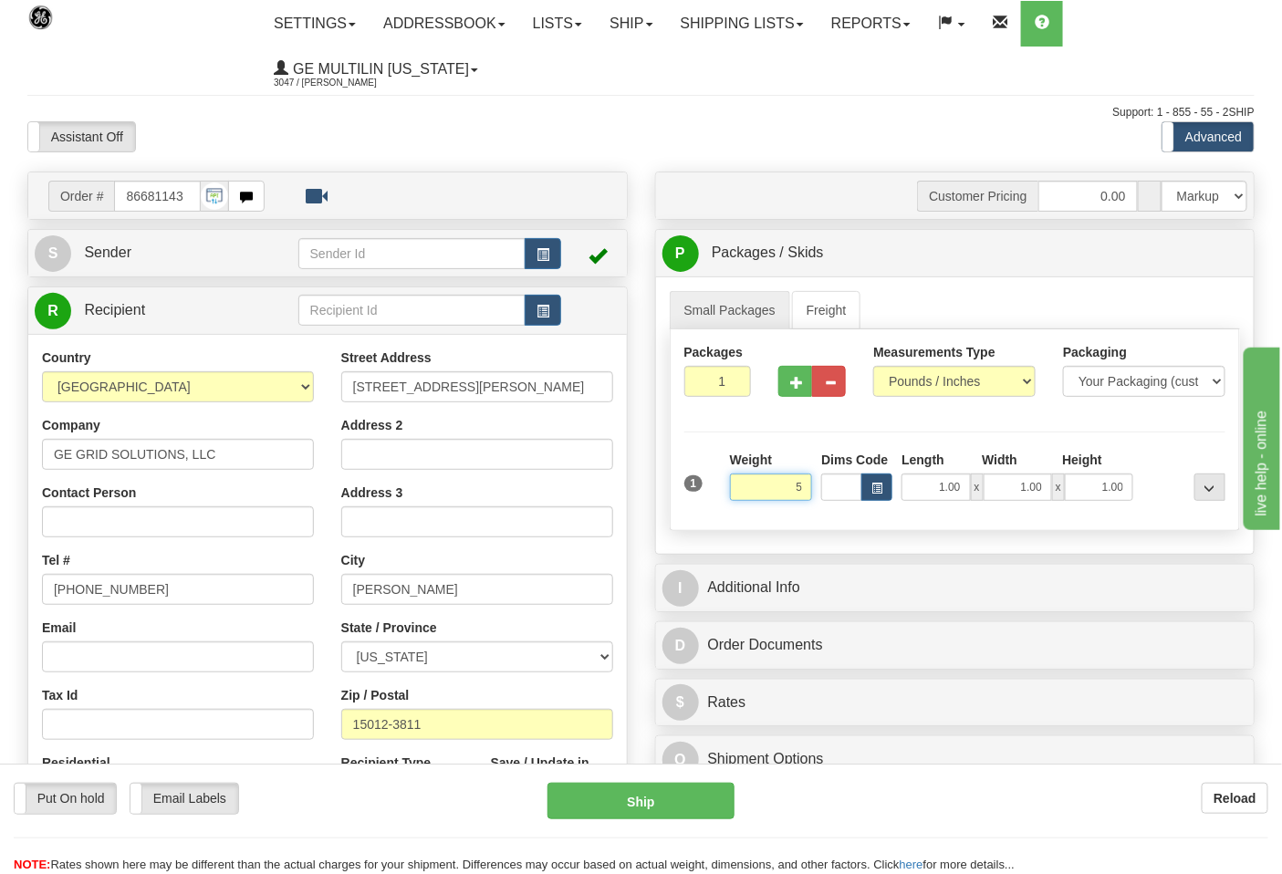
click button "Delete" at bounding box center [0, 0] width 0 height 0
type input "5.00"
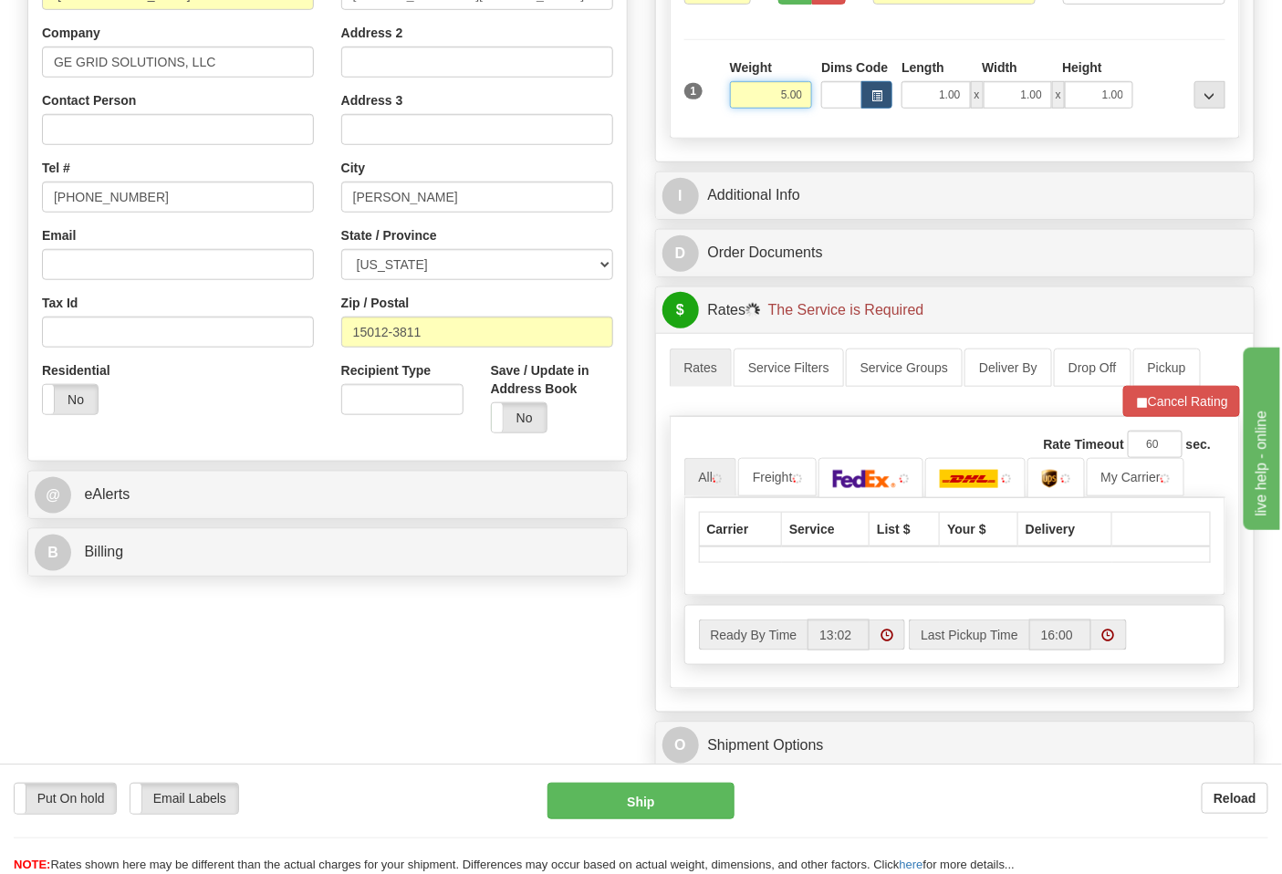
scroll to position [405, 0]
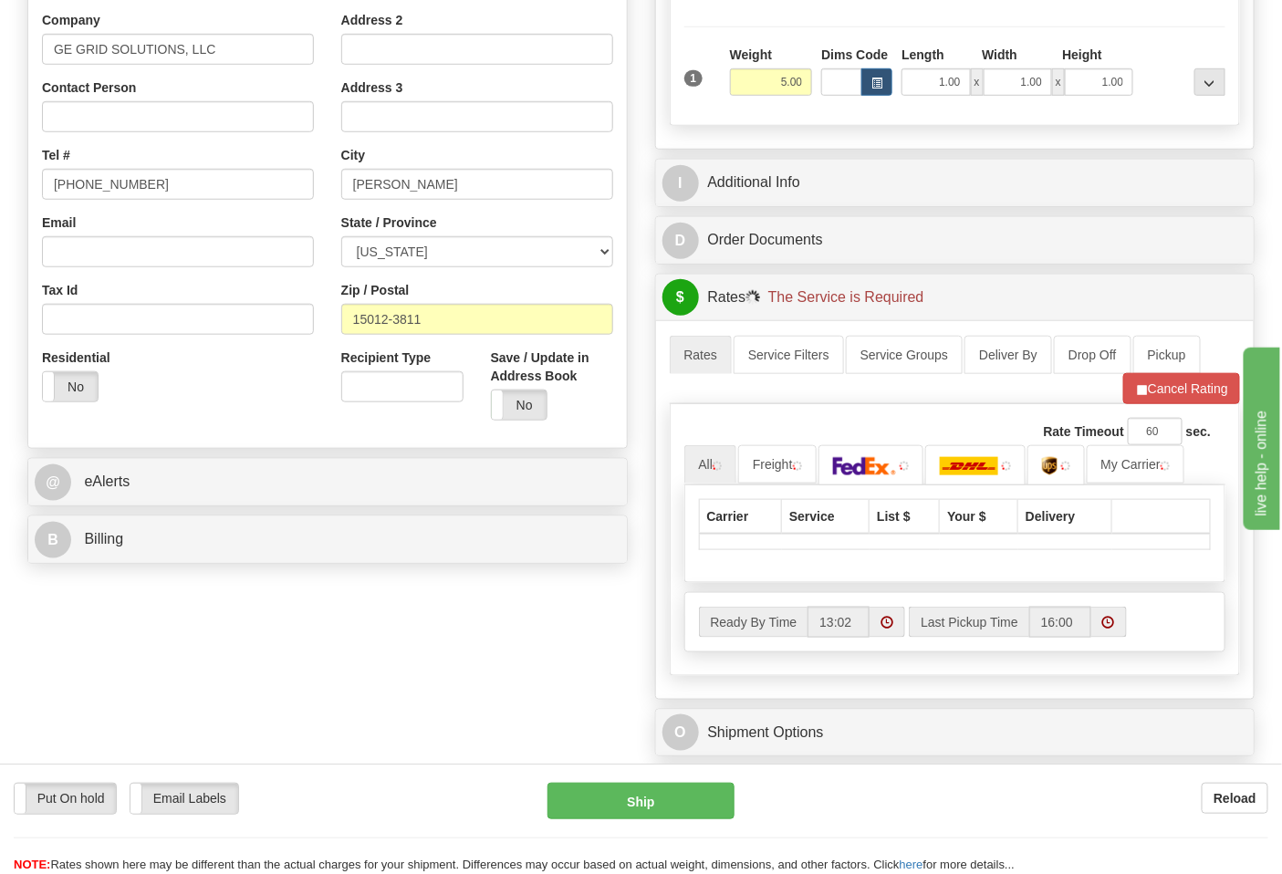
click at [241, 563] on div "B Billing" at bounding box center [327, 540] width 599 height 47
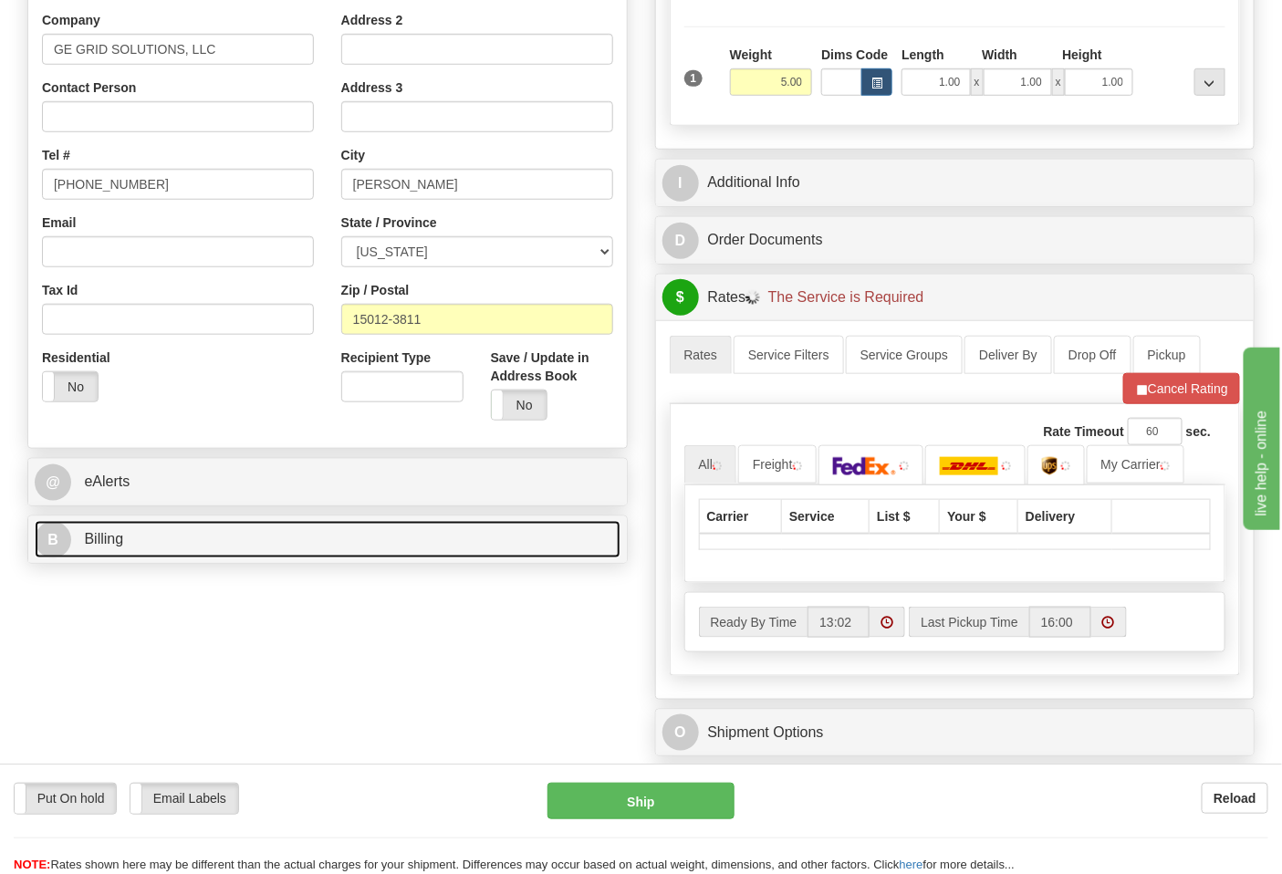
click at [252, 540] on link "B Billing" at bounding box center [328, 539] width 586 height 37
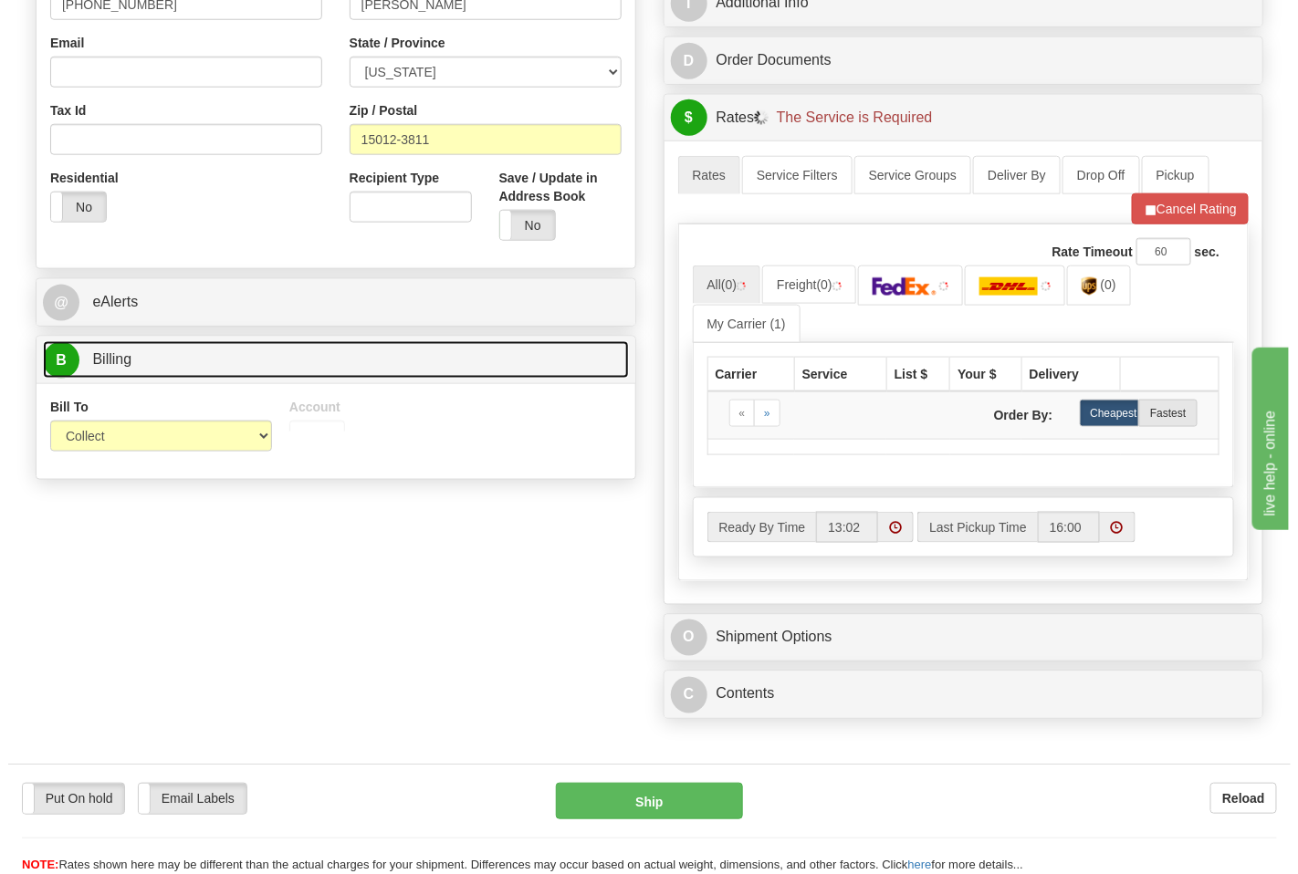
scroll to position [608, 0]
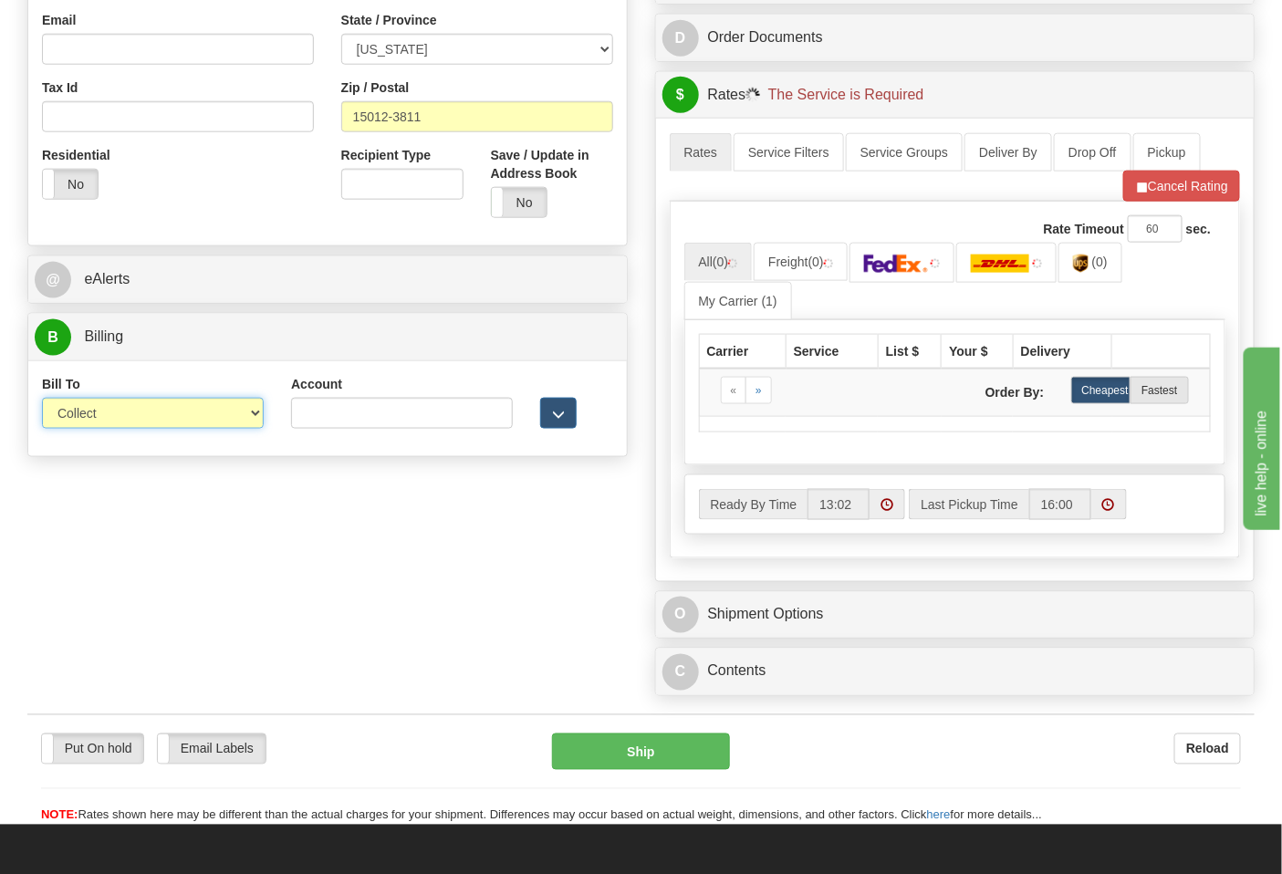
click at [125, 424] on select "Sender Recipient Third Party Collect" at bounding box center [153, 413] width 222 height 31
select select "2"
click at [42, 400] on select "Sender Recipient Third Party Collect" at bounding box center [153, 413] width 222 height 31
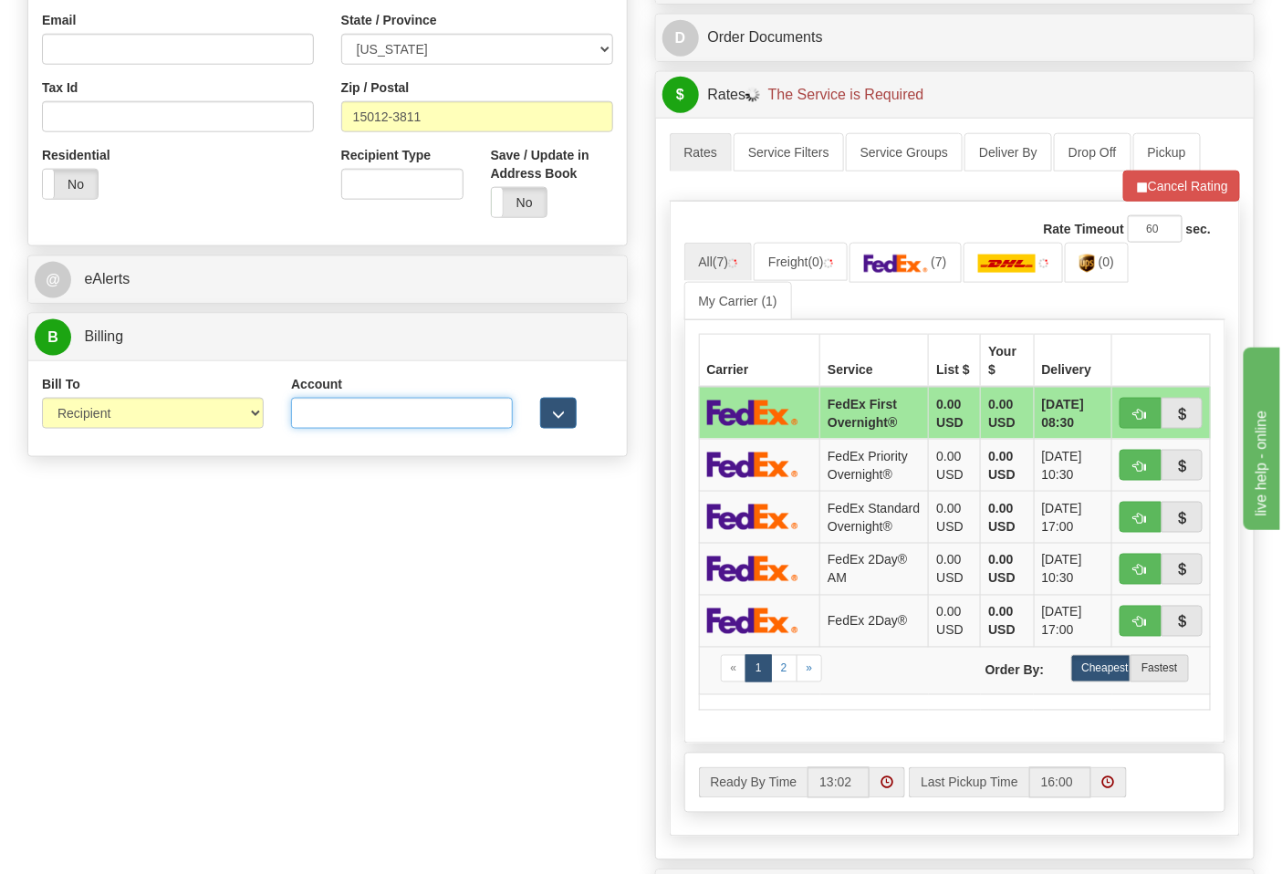
click at [306, 423] on input "Account" at bounding box center [402, 413] width 222 height 31
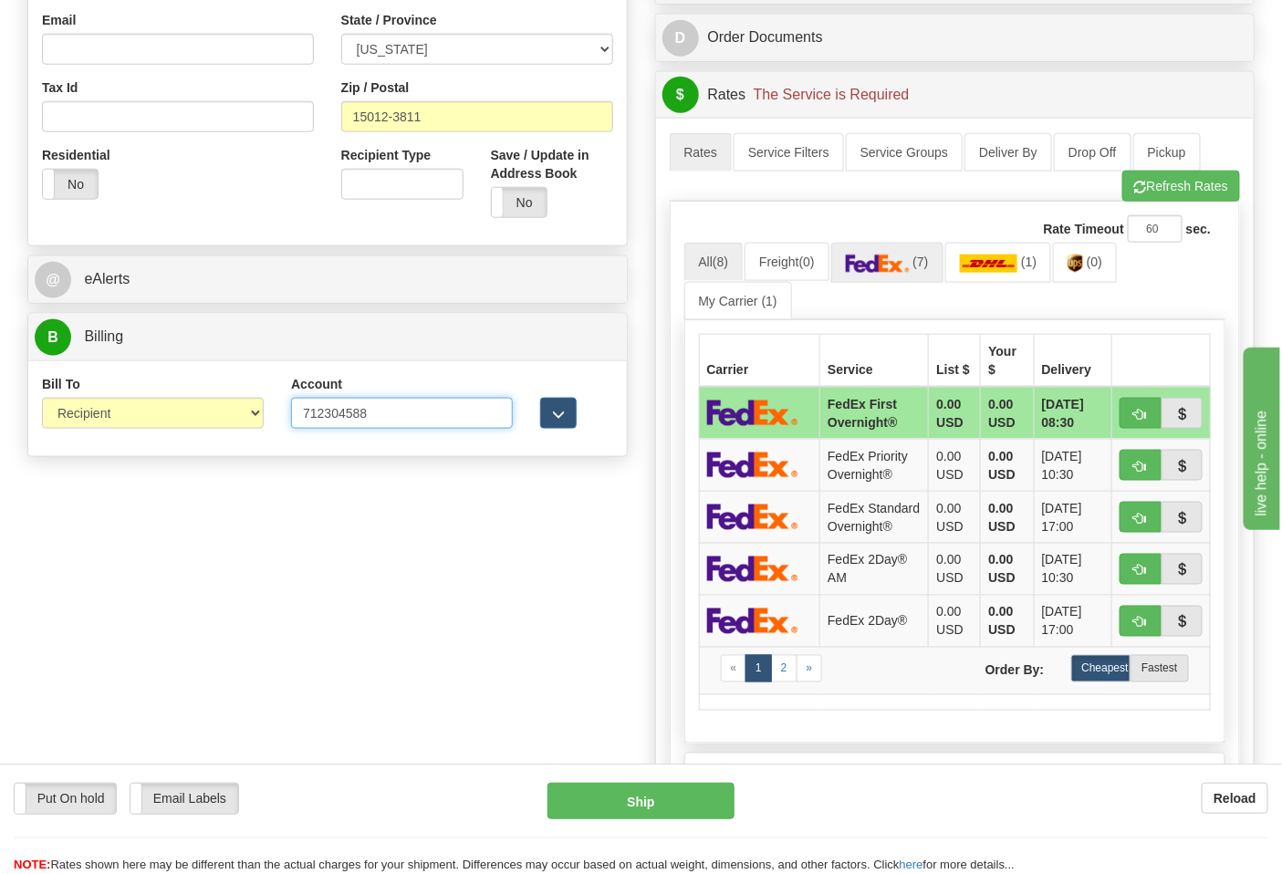
type input "712304588"
click at [923, 256] on link "(7)" at bounding box center [887, 262] width 112 height 39
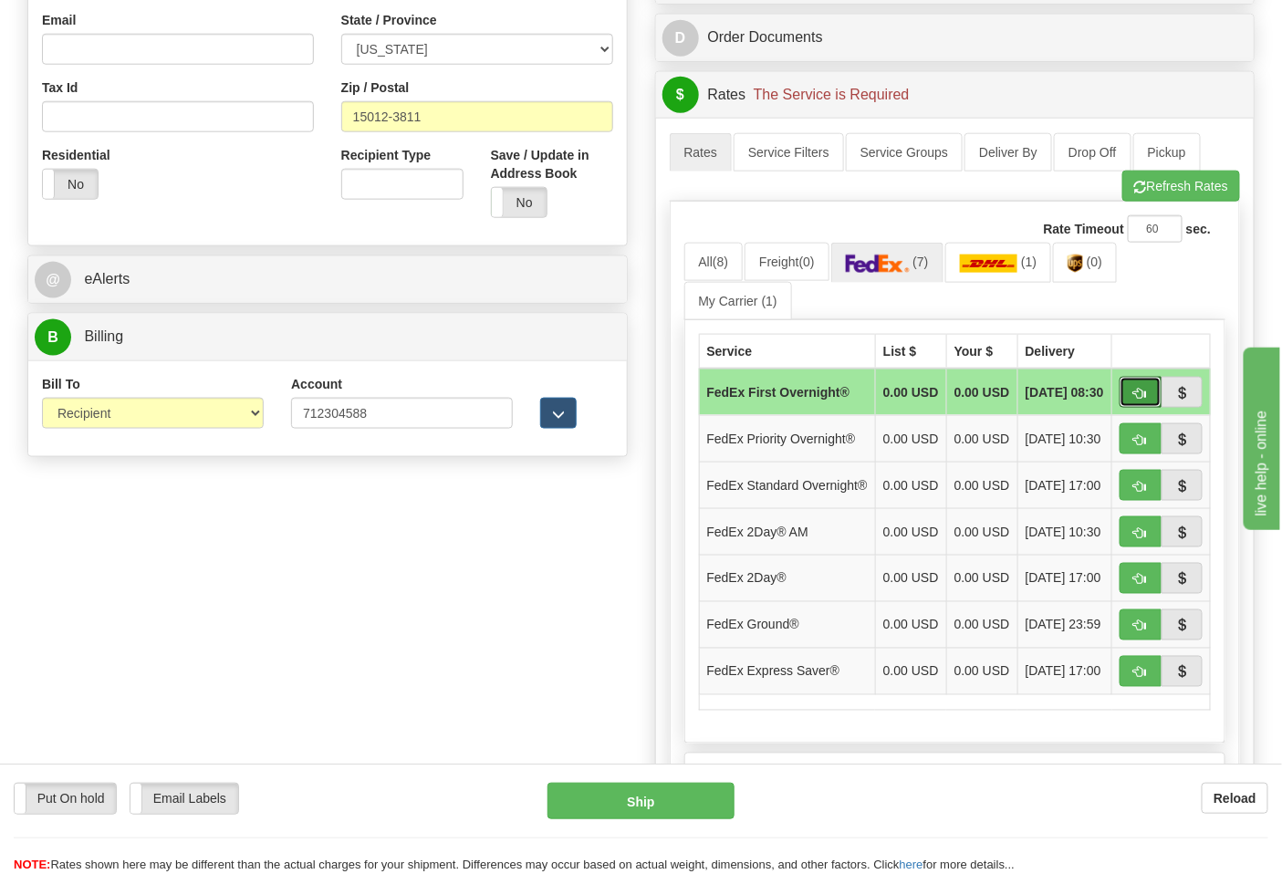
click at [1129, 398] on button "button" at bounding box center [1141, 392] width 42 height 31
type input "06"
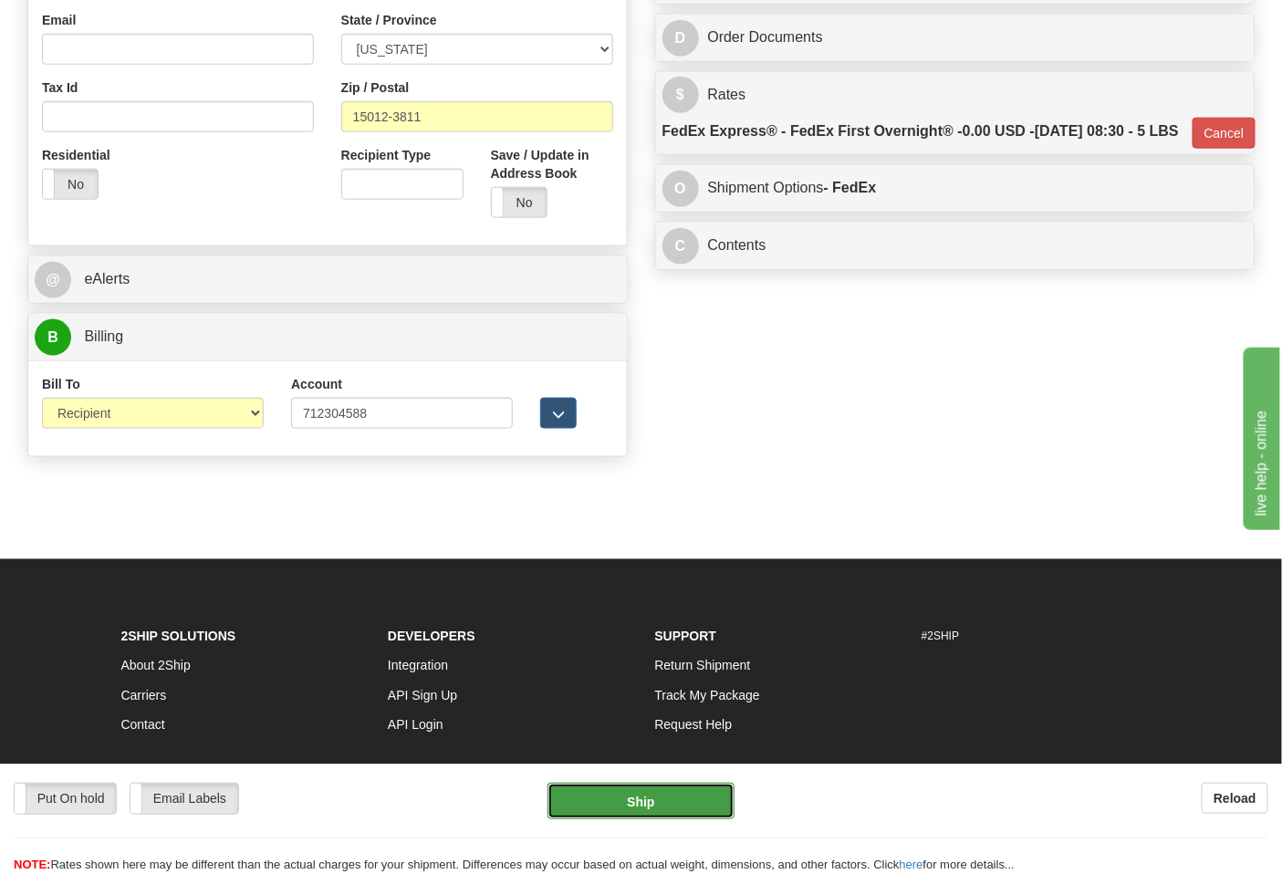
click at [677, 796] on button "Ship" at bounding box center [641, 801] width 186 height 37
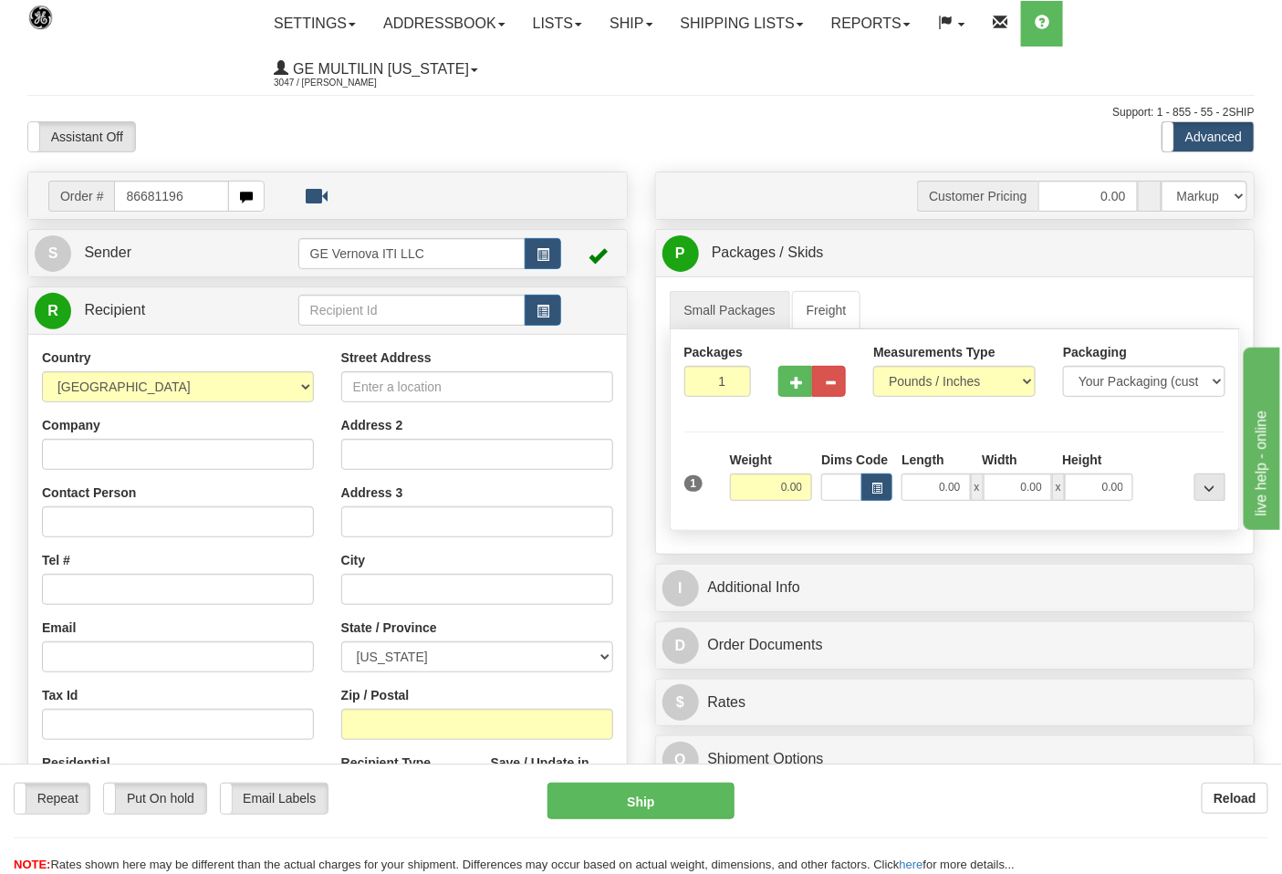
type input "86681196"
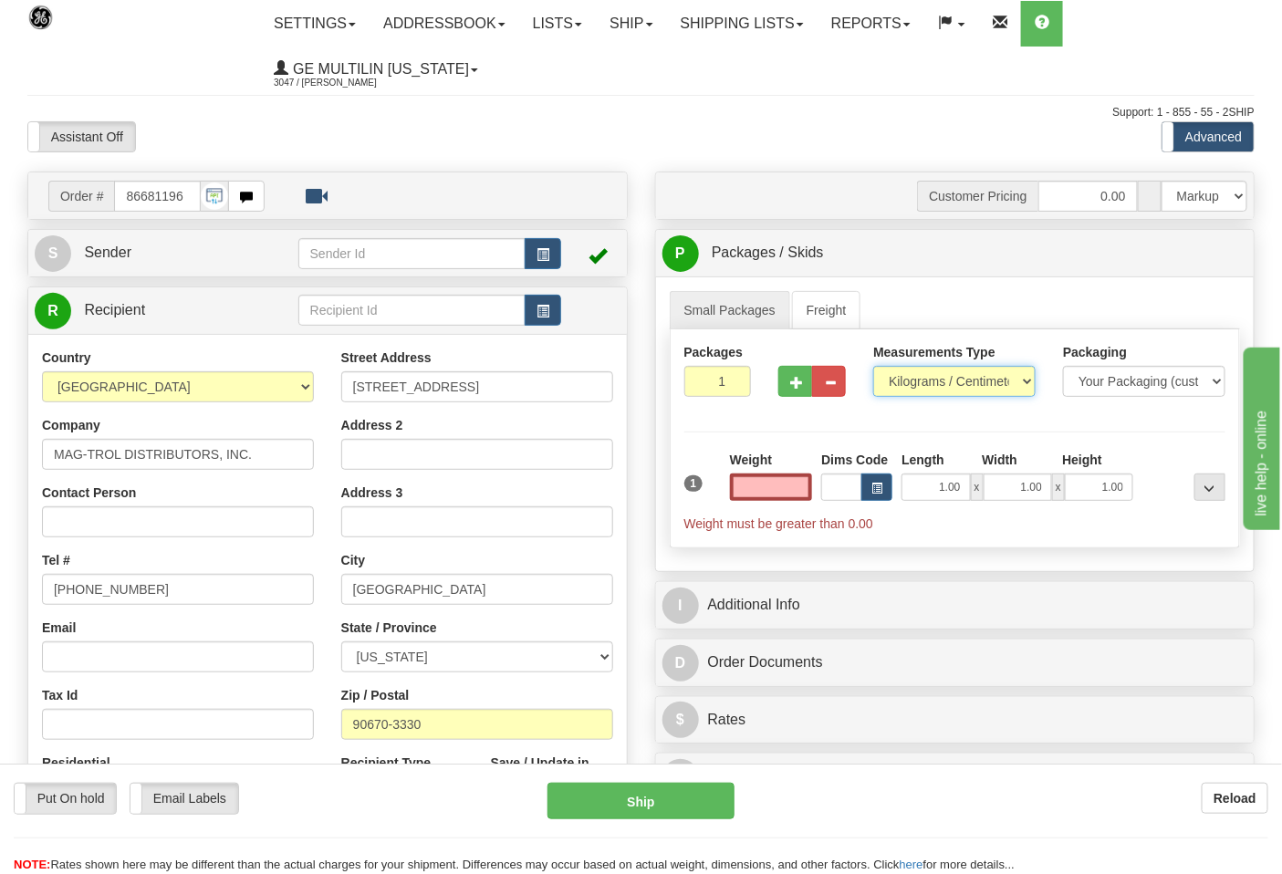
type input "0.00"
drag, startPoint x: 909, startPoint y: 385, endPoint x: 920, endPoint y: 396, distance: 15.5
click at [910, 384] on select "Pounds / Inches Kilograms / Centimeters" at bounding box center [954, 381] width 162 height 31
select select "0"
click at [873, 367] on select "Pounds / Inches Kilograms / Centimeters" at bounding box center [954, 381] width 162 height 31
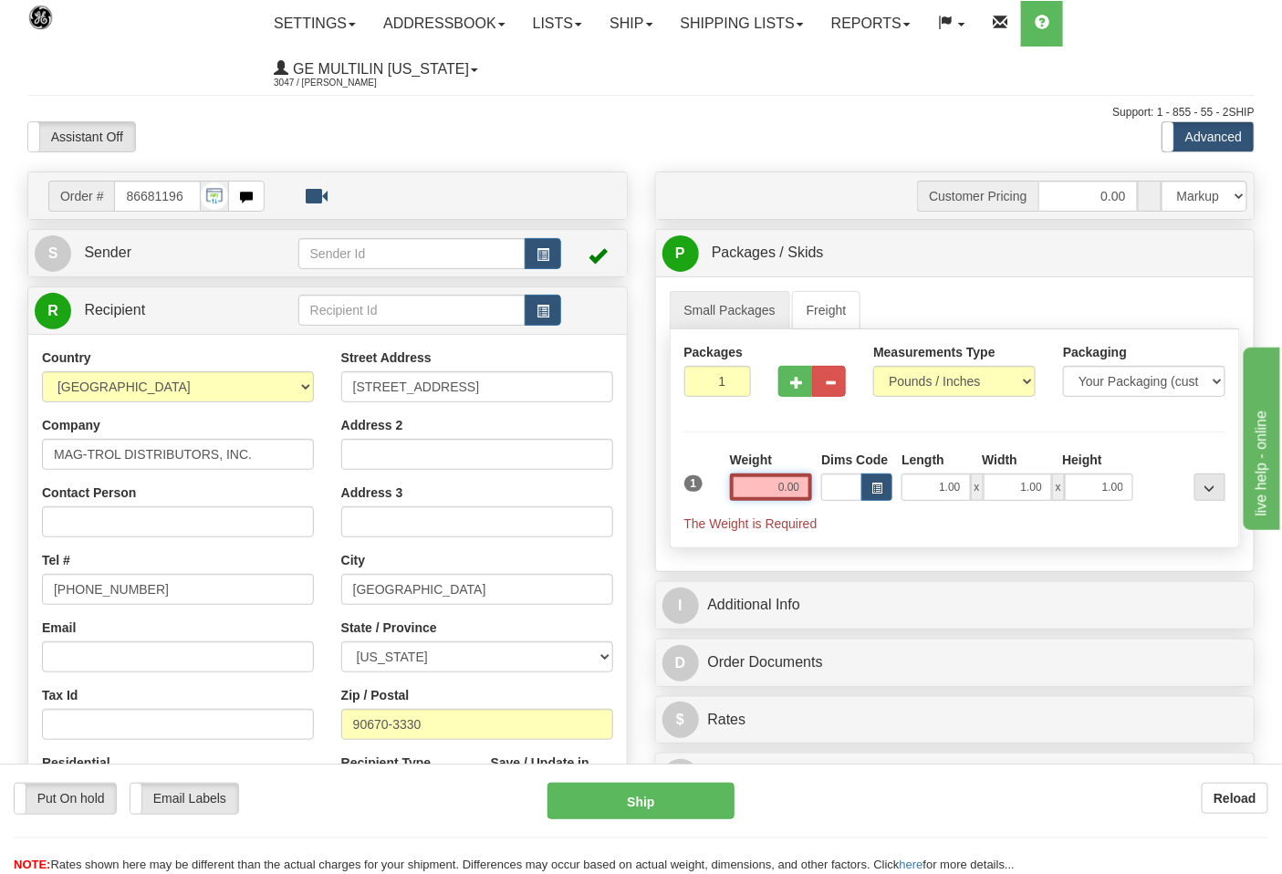
click at [799, 487] on input "0.00" at bounding box center [771, 487] width 83 height 27
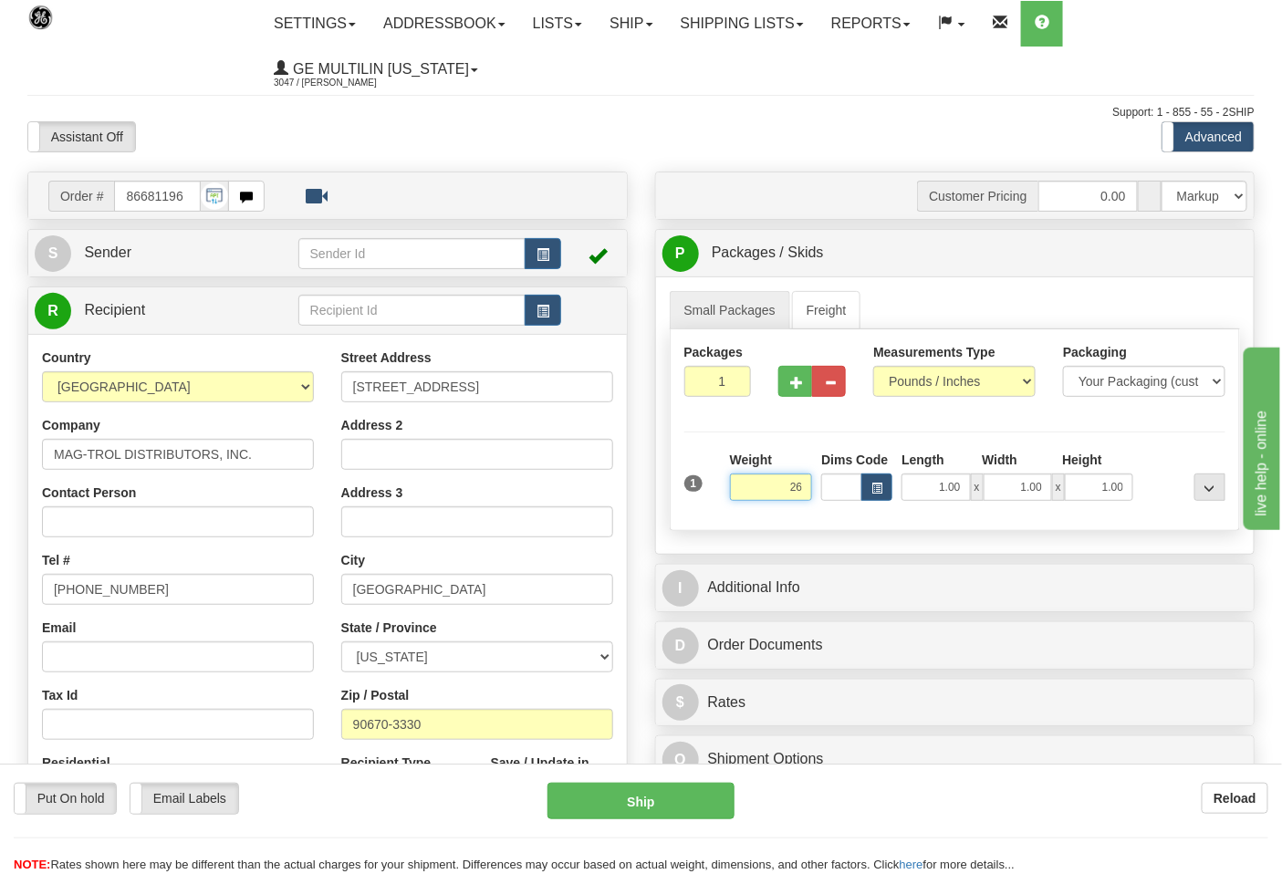
click button "Delete" at bounding box center [0, 0] width 0 height 0
type input "26.00"
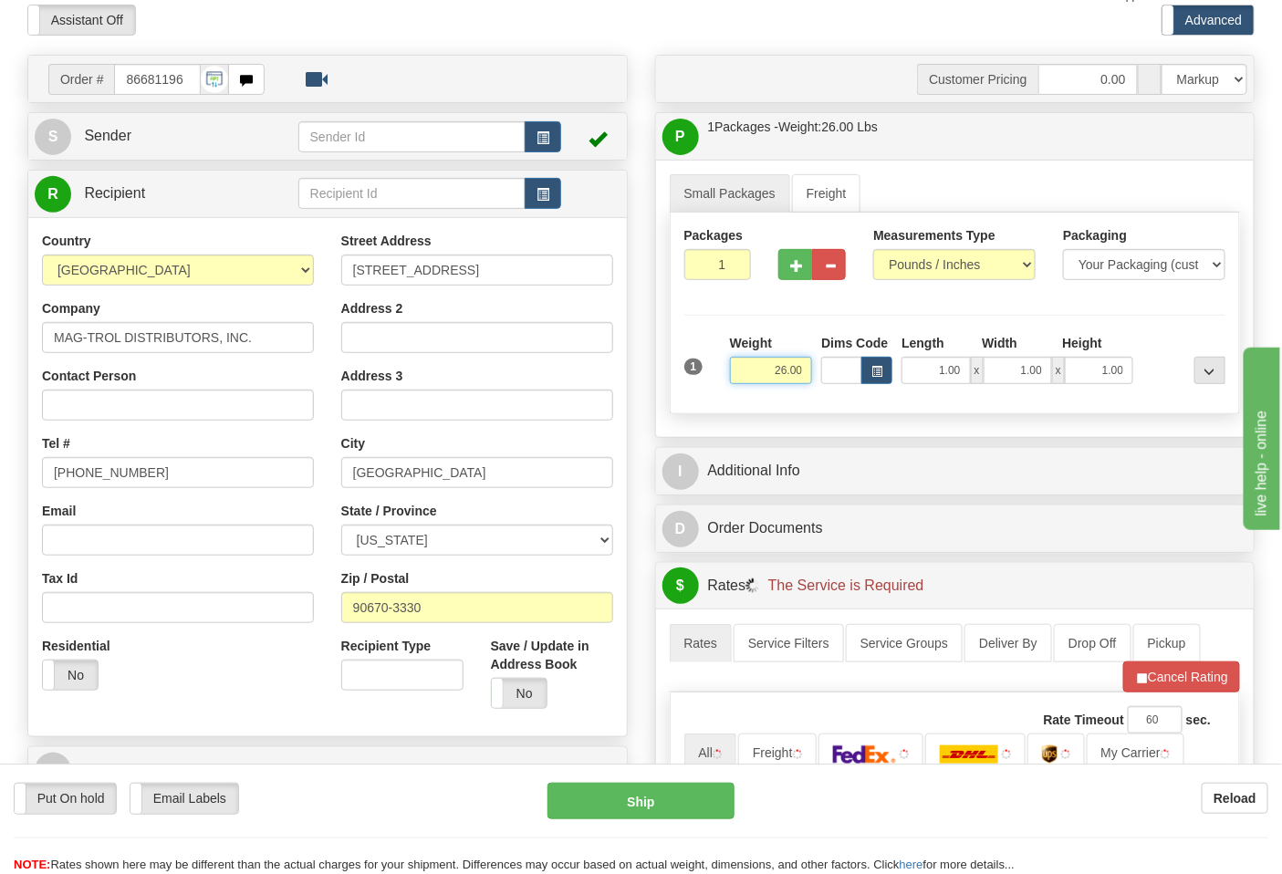
scroll to position [405, 0]
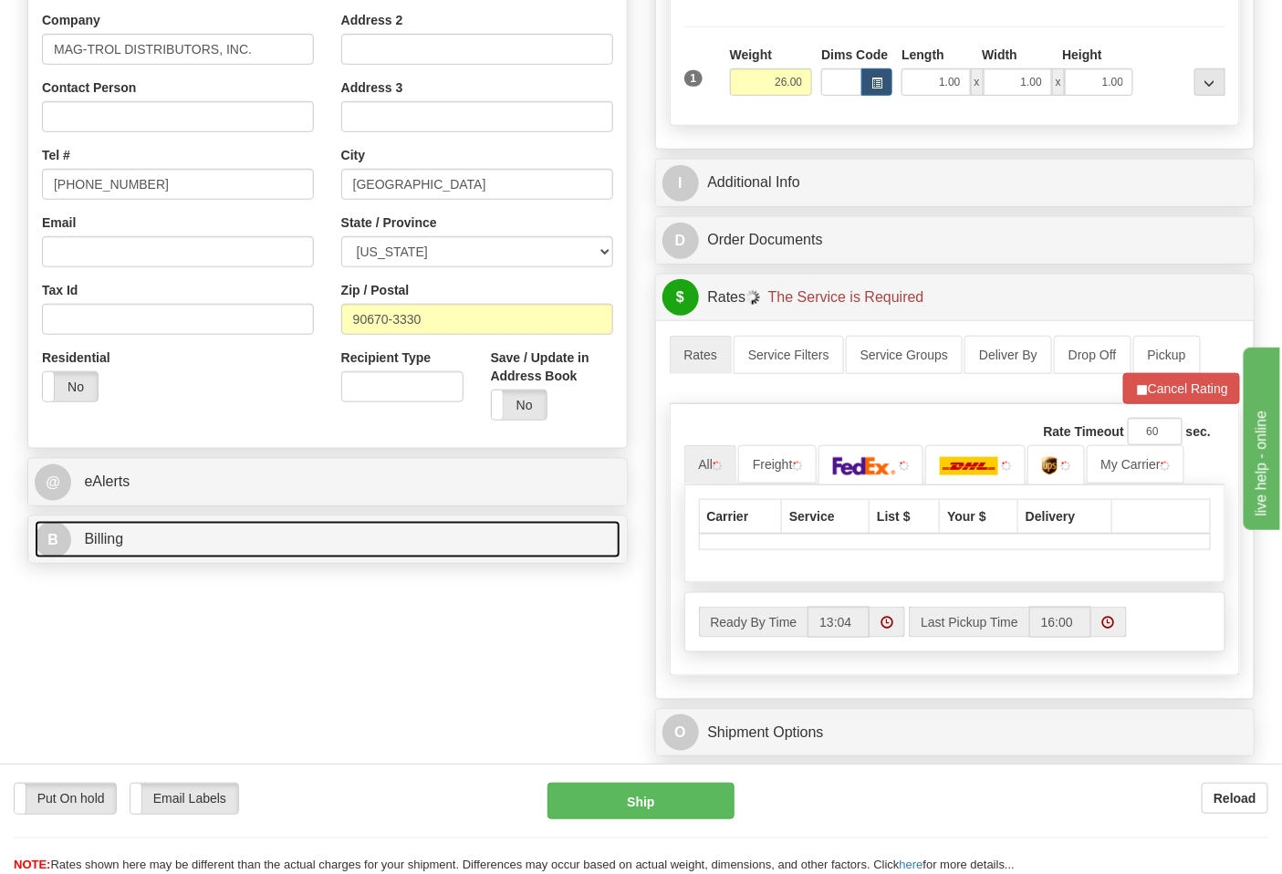
click at [244, 541] on link "B Billing" at bounding box center [328, 539] width 586 height 37
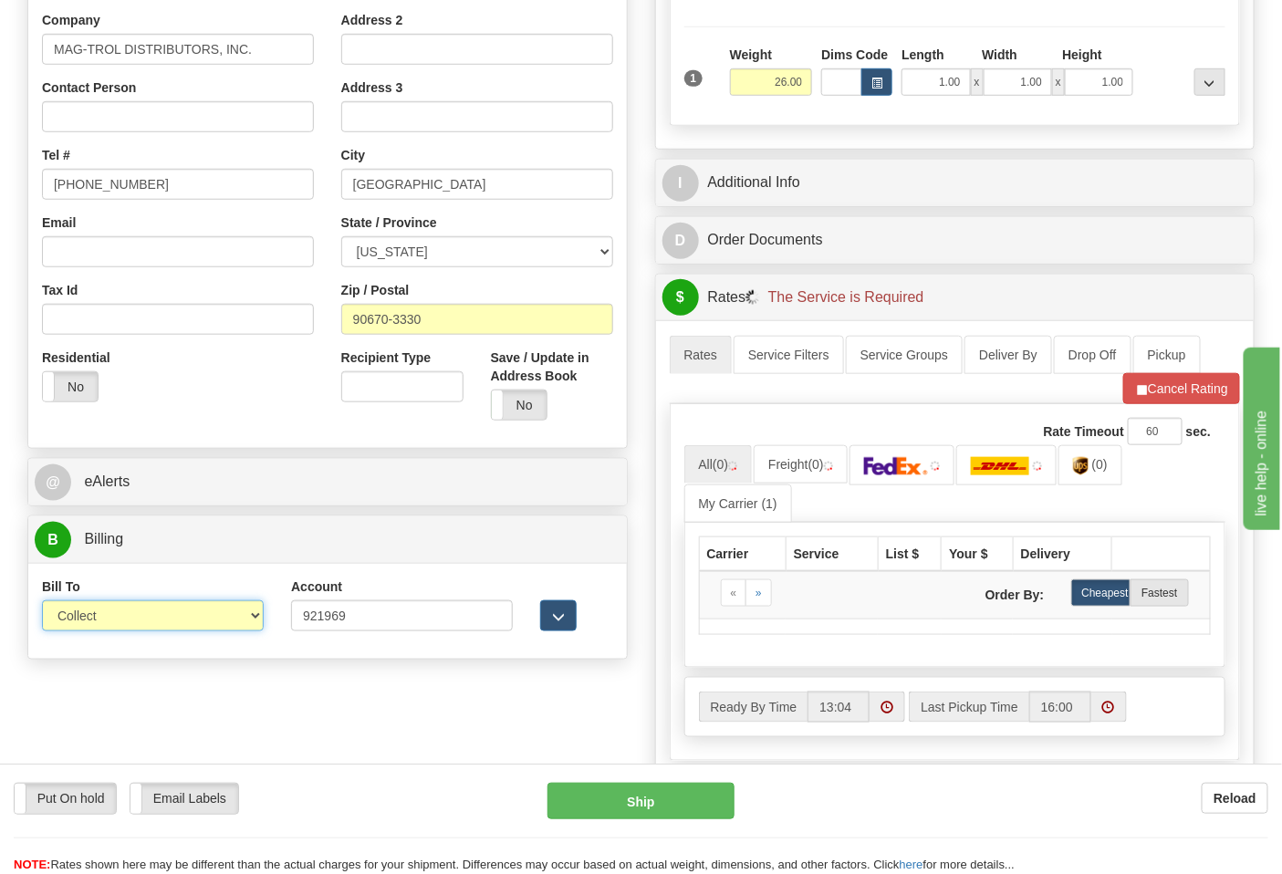
click at [134, 614] on select "Sender Recipient Third Party Collect" at bounding box center [153, 616] width 222 height 31
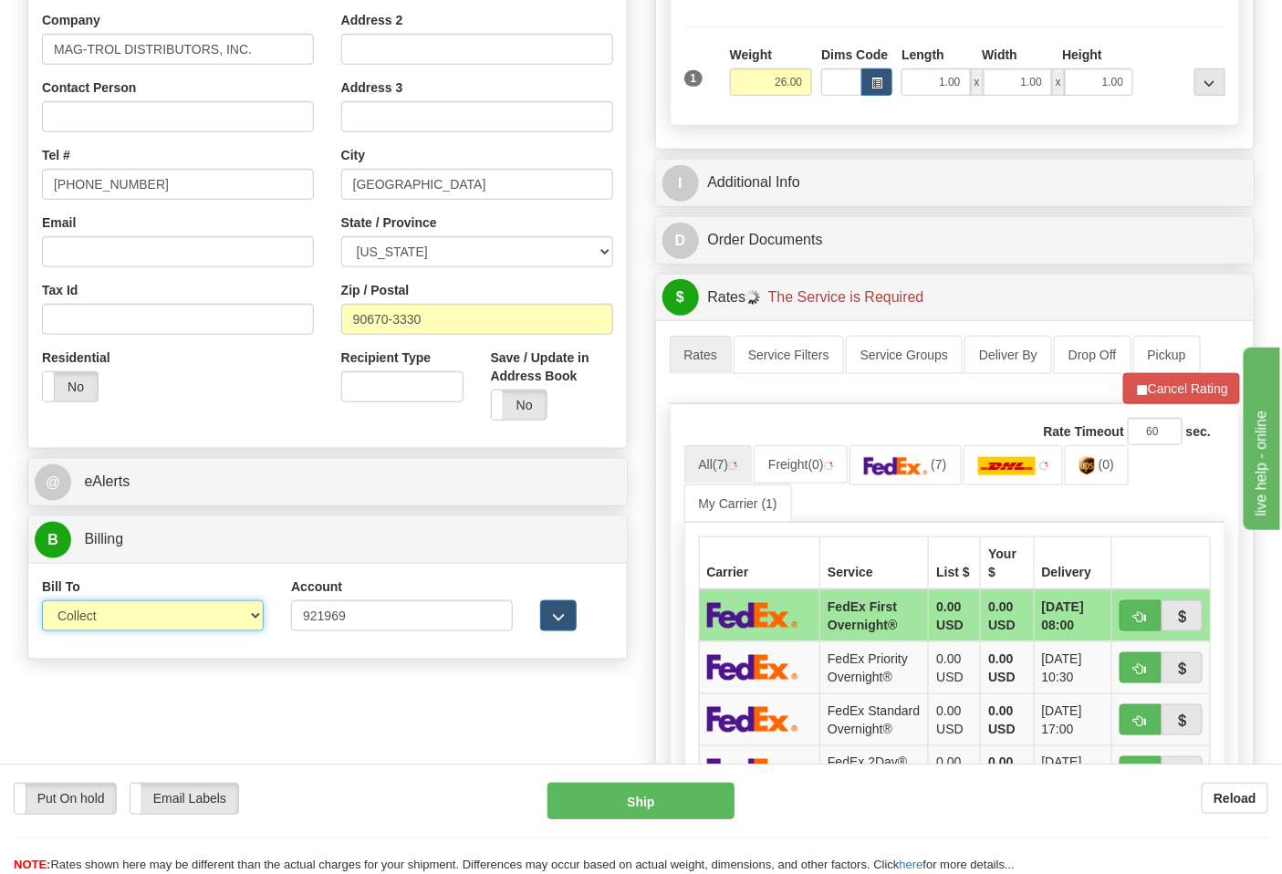
select select "2"
click at [42, 602] on select "Sender Recipient Third Party Collect" at bounding box center [153, 616] width 222 height 31
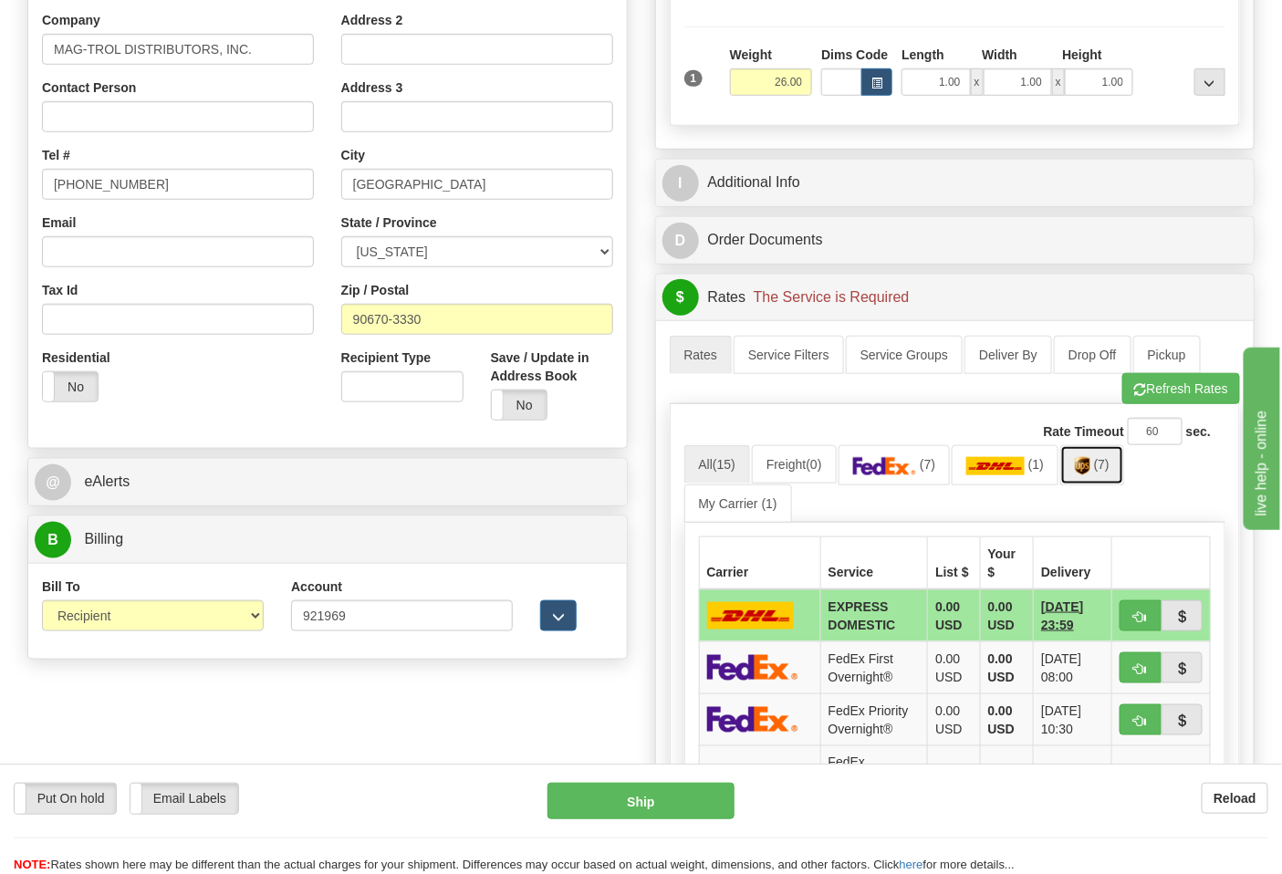
click at [1110, 472] on span "(7)" at bounding box center [1102, 464] width 16 height 15
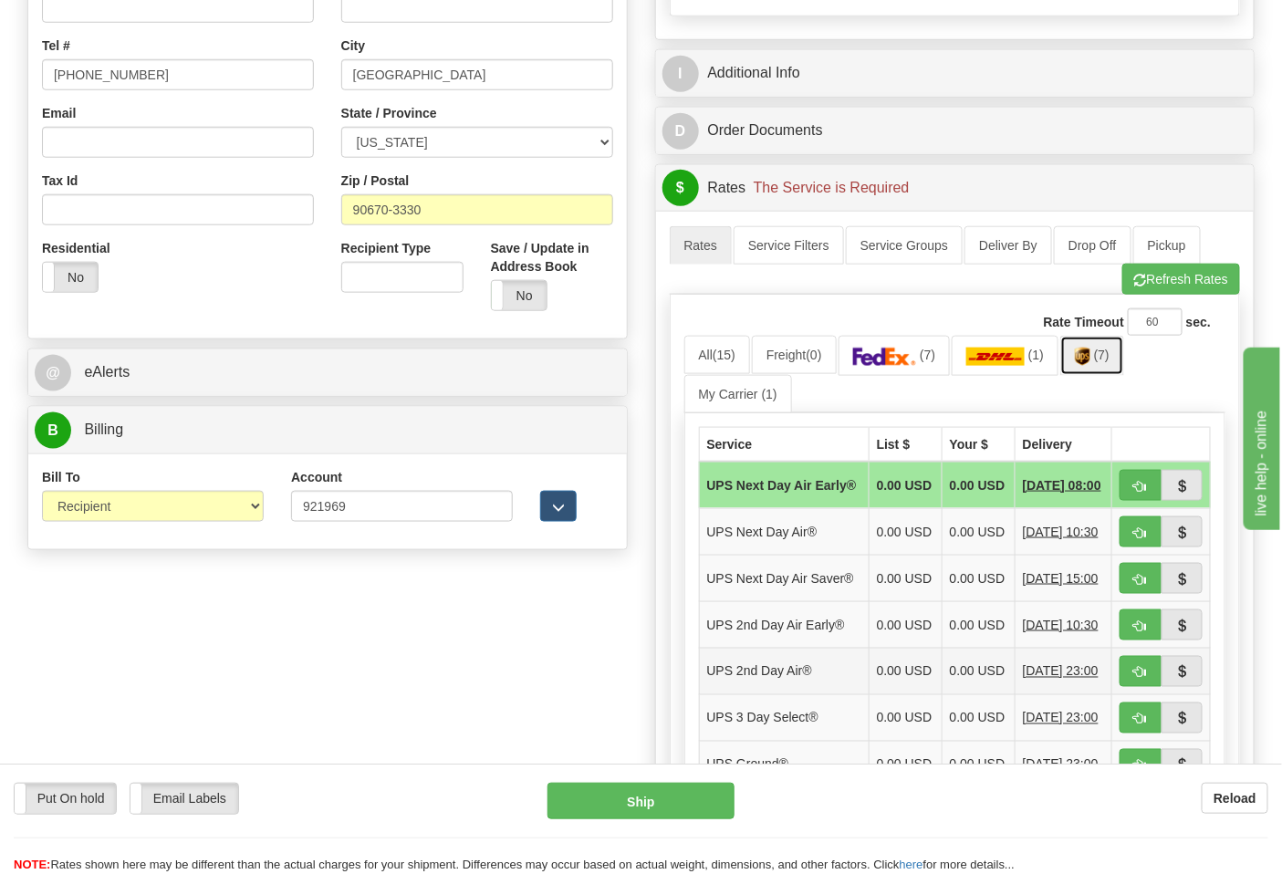
scroll to position [709, 0]
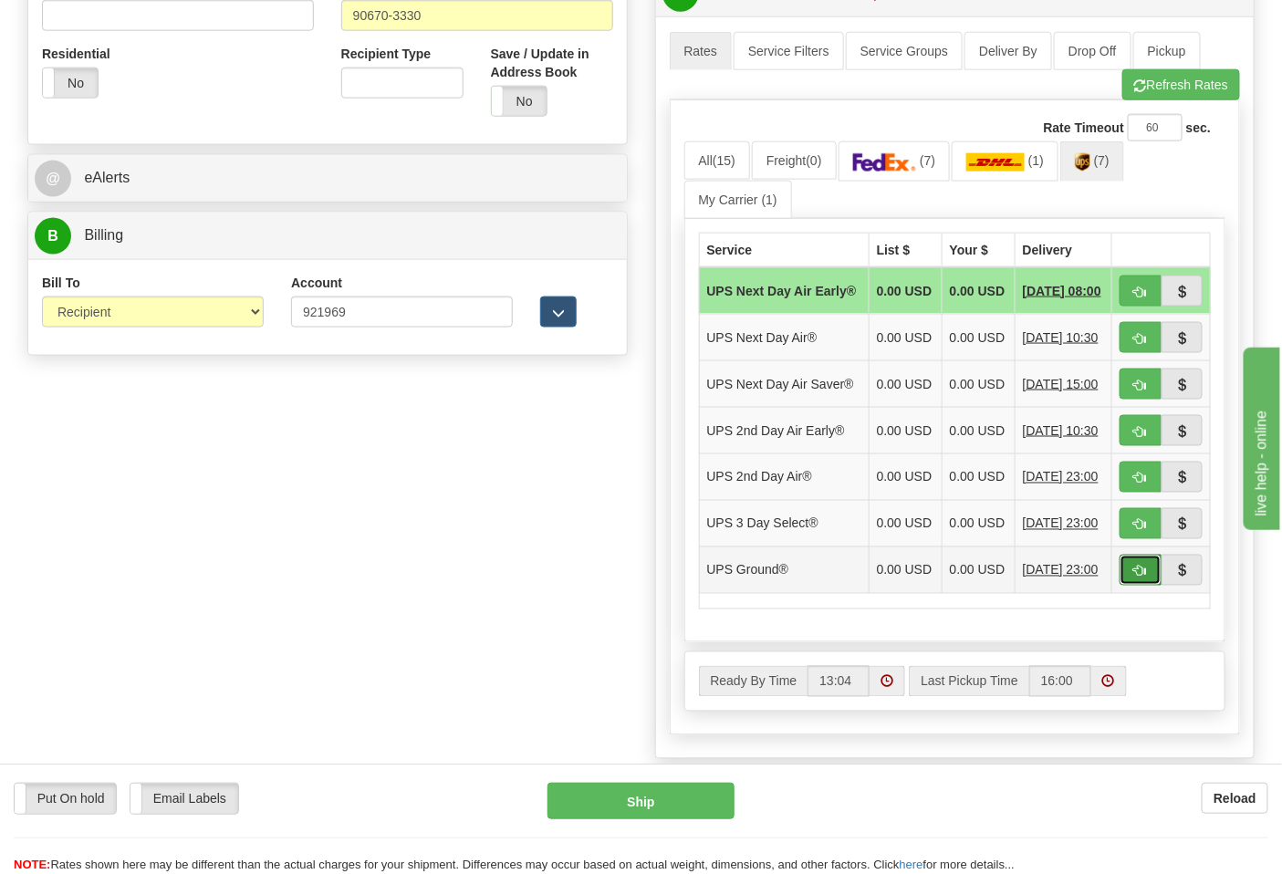
click at [1142, 586] on button "button" at bounding box center [1141, 570] width 42 height 31
type input "03"
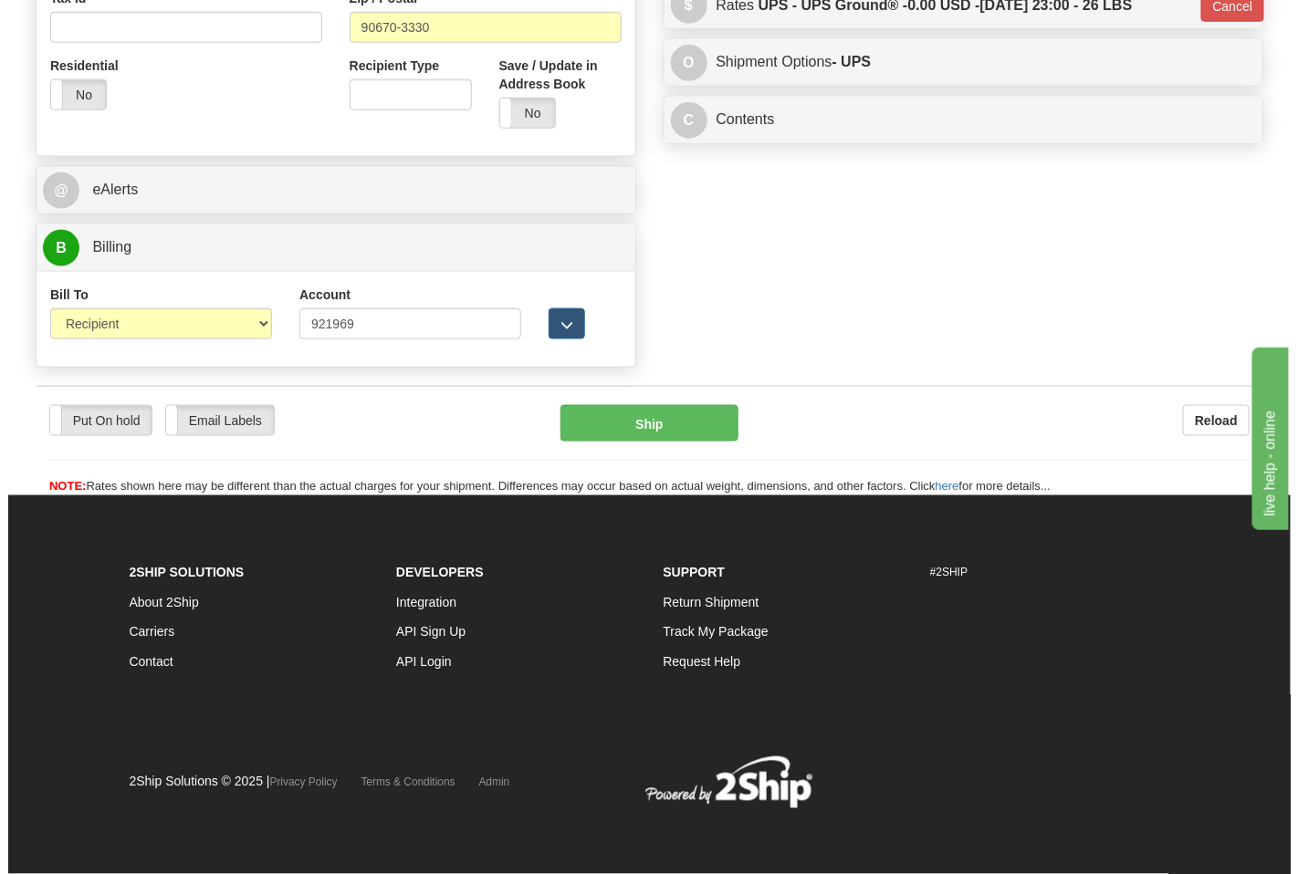
scroll to position [673, 0]
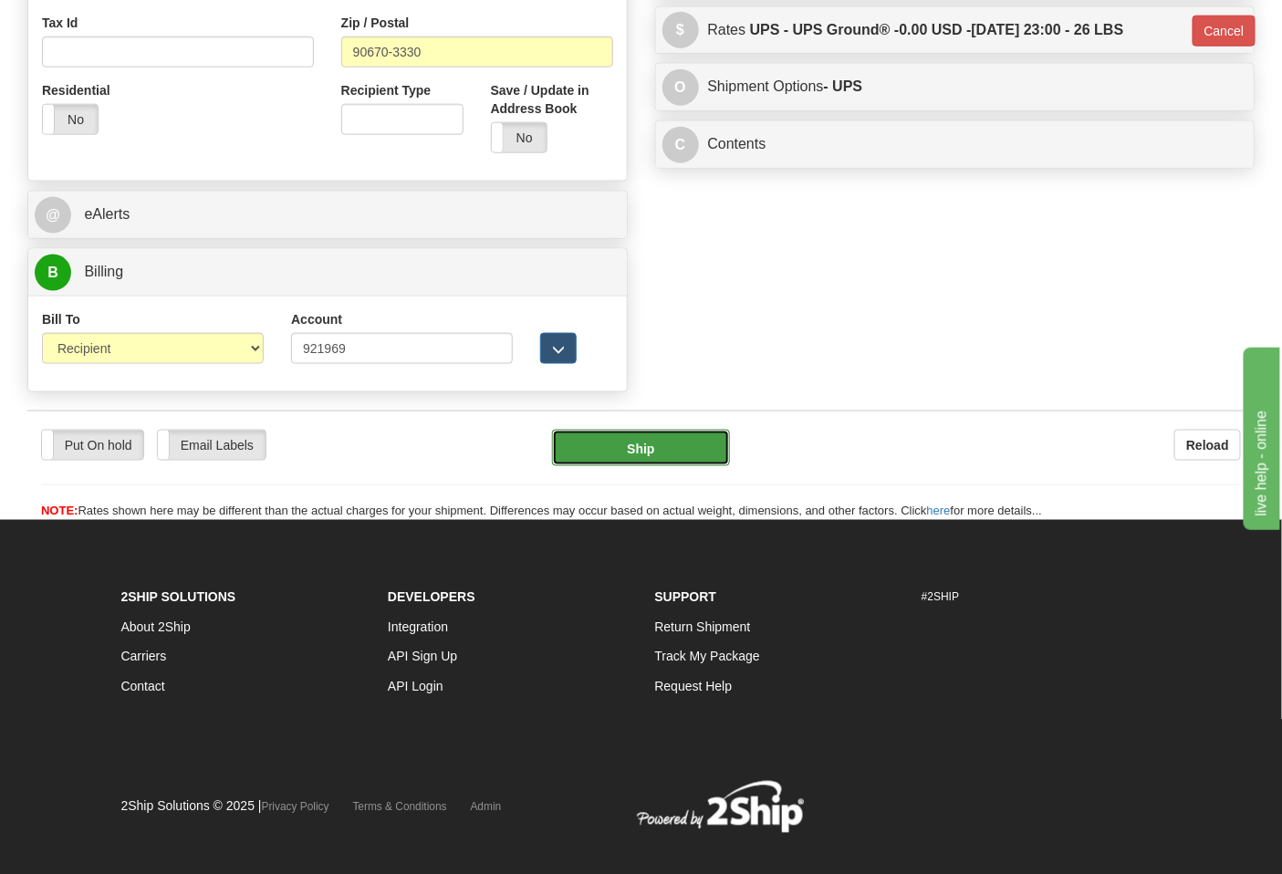
click at [670, 459] on button "Ship" at bounding box center [640, 448] width 177 height 37
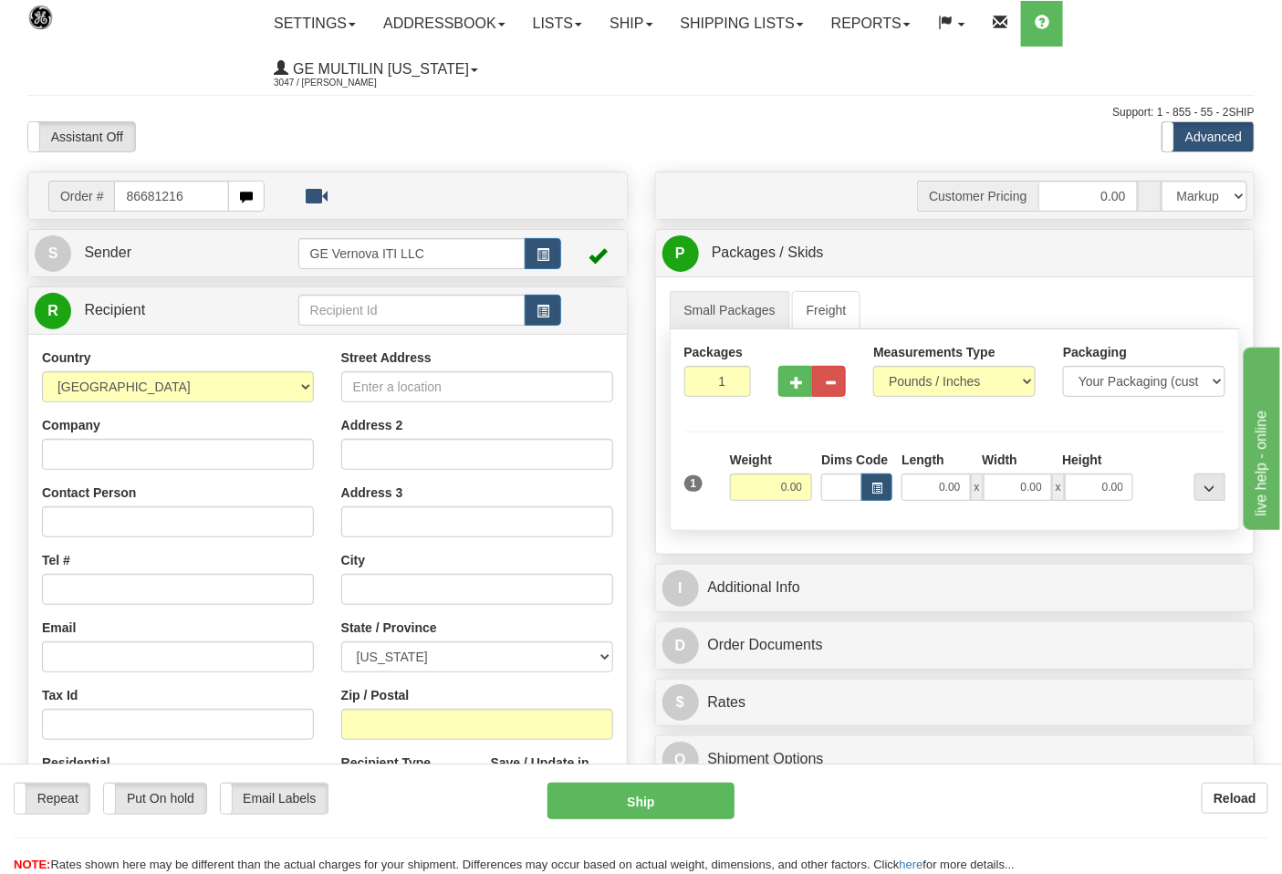
type input "86681216"
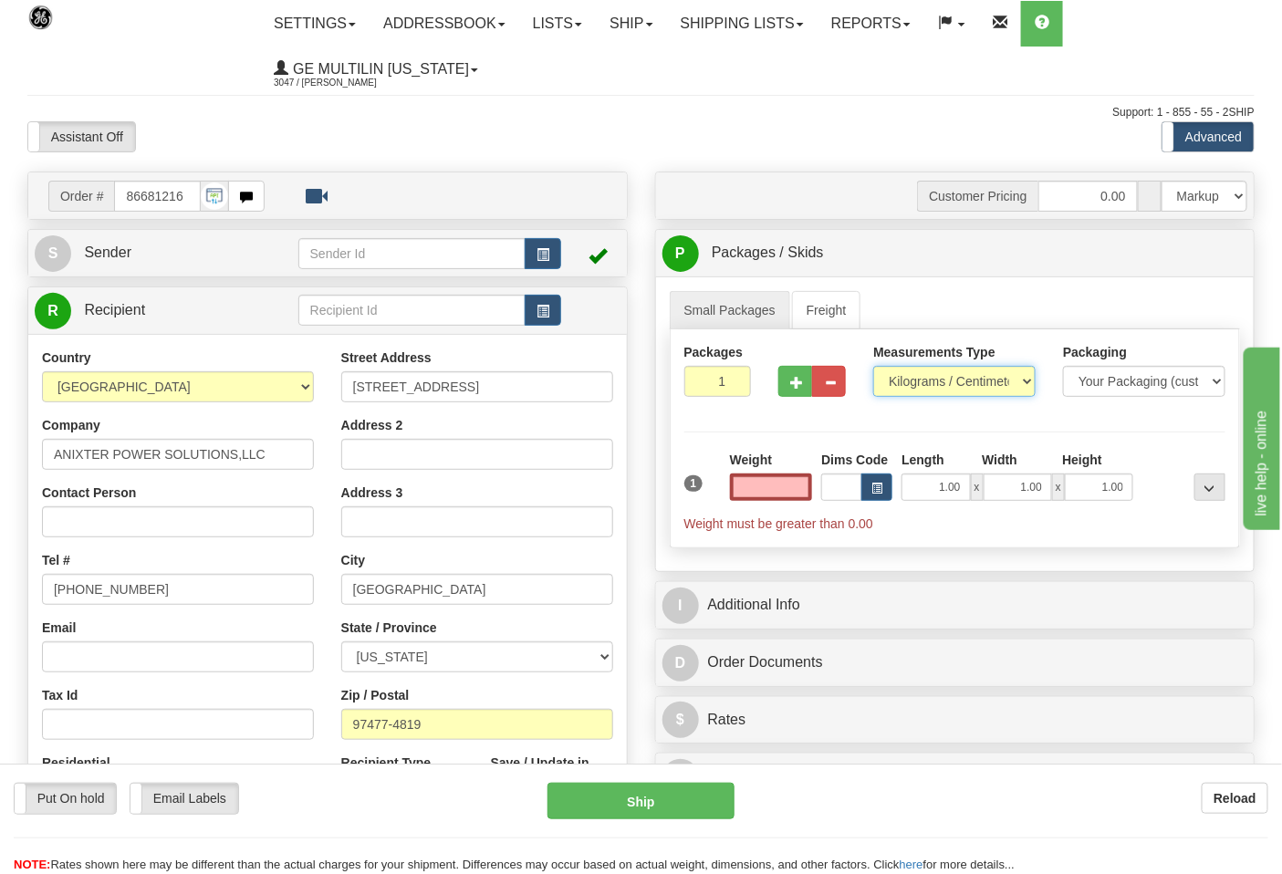
type input "0.00"
click at [931, 379] on select "Pounds / Inches Kilograms / Centimeters" at bounding box center [954, 381] width 162 height 31
select select "0"
click at [873, 367] on select "Pounds / Inches Kilograms / Centimeters" at bounding box center [954, 381] width 162 height 31
click at [805, 390] on button "button" at bounding box center [796, 381] width 34 height 31
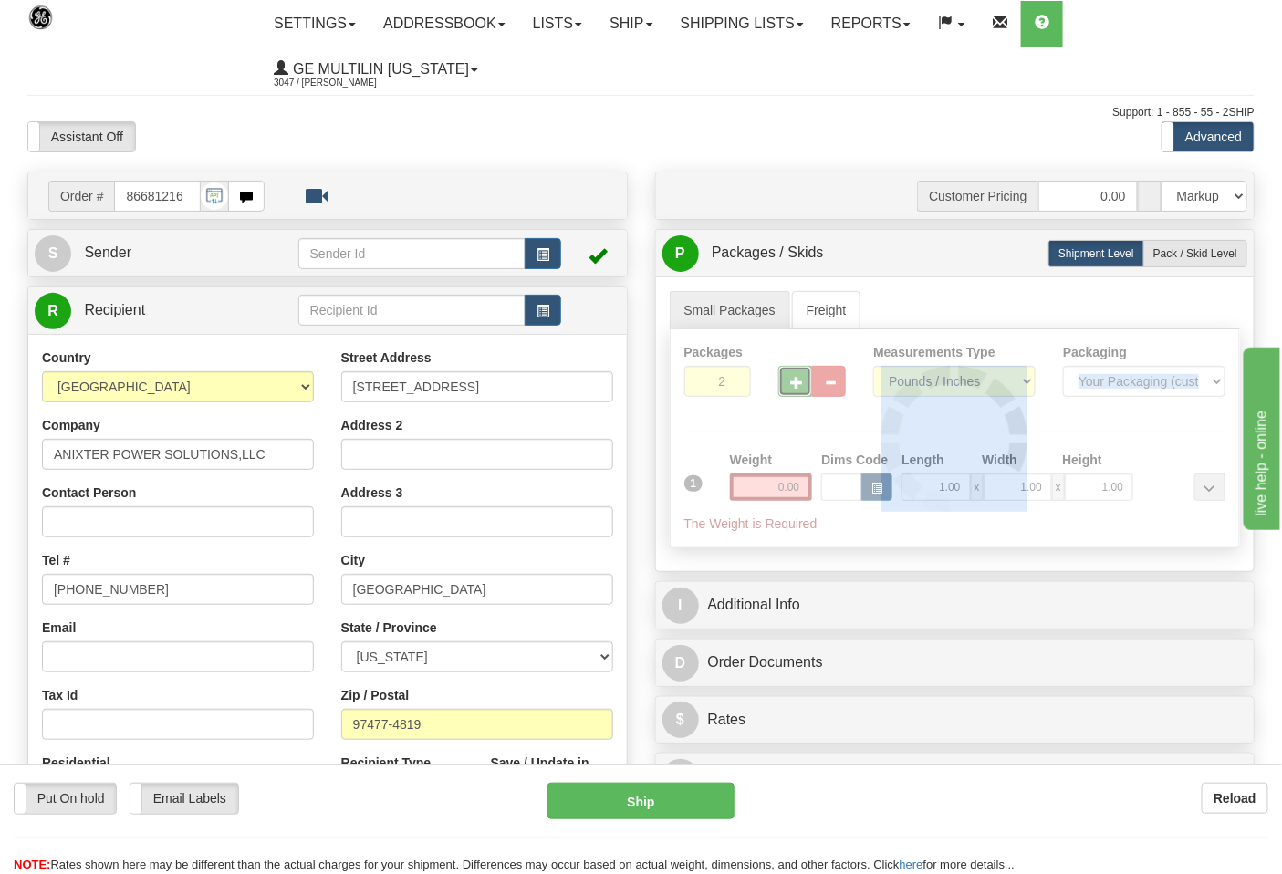
click at [805, 390] on div at bounding box center [956, 438] width 570 height 218
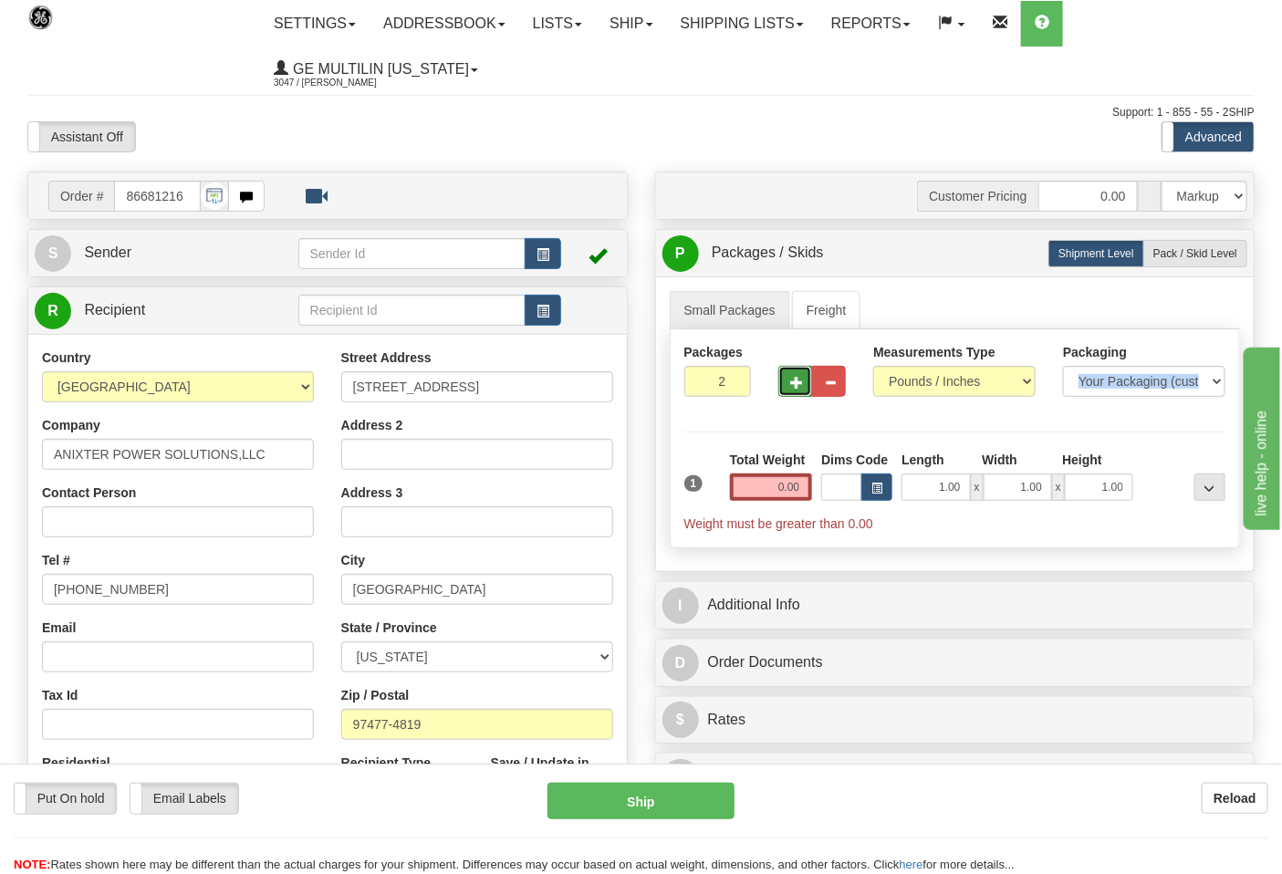
click at [804, 388] on button "button" at bounding box center [796, 381] width 34 height 31
type input "6"
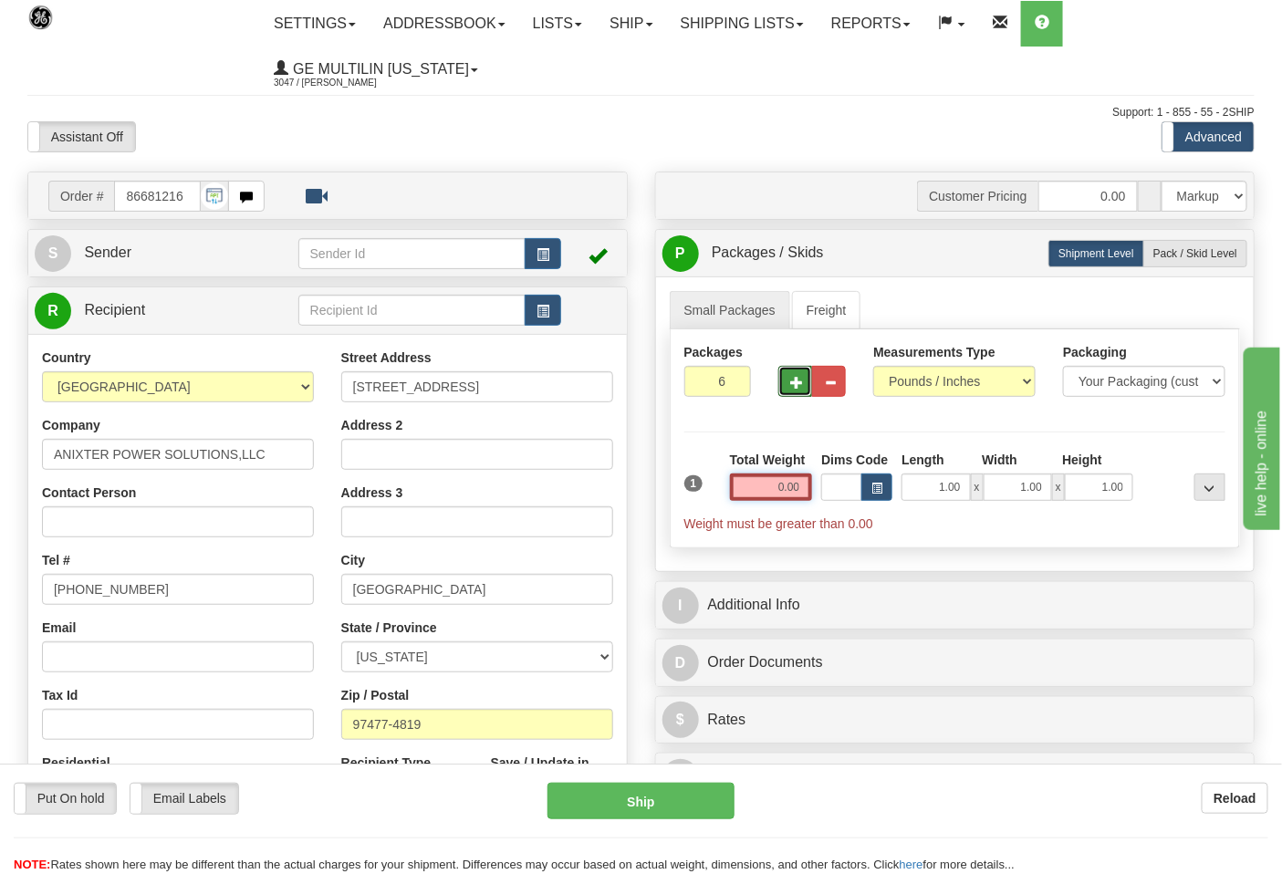
click at [805, 486] on input "0.00" at bounding box center [771, 487] width 83 height 27
click button "Delete" at bounding box center [0, 0] width 0 height 0
type input "60.00"
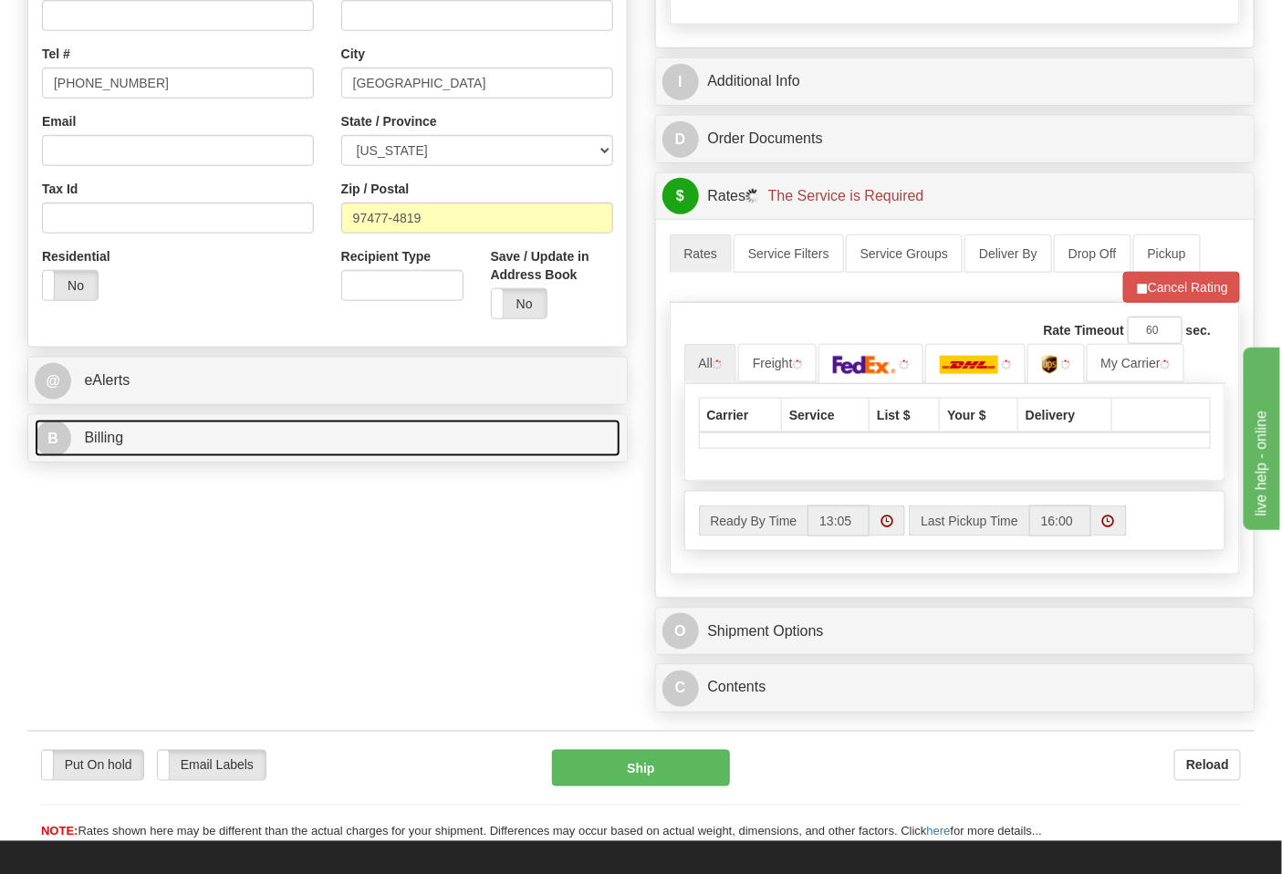
click at [164, 447] on link "B Billing" at bounding box center [328, 438] width 586 height 37
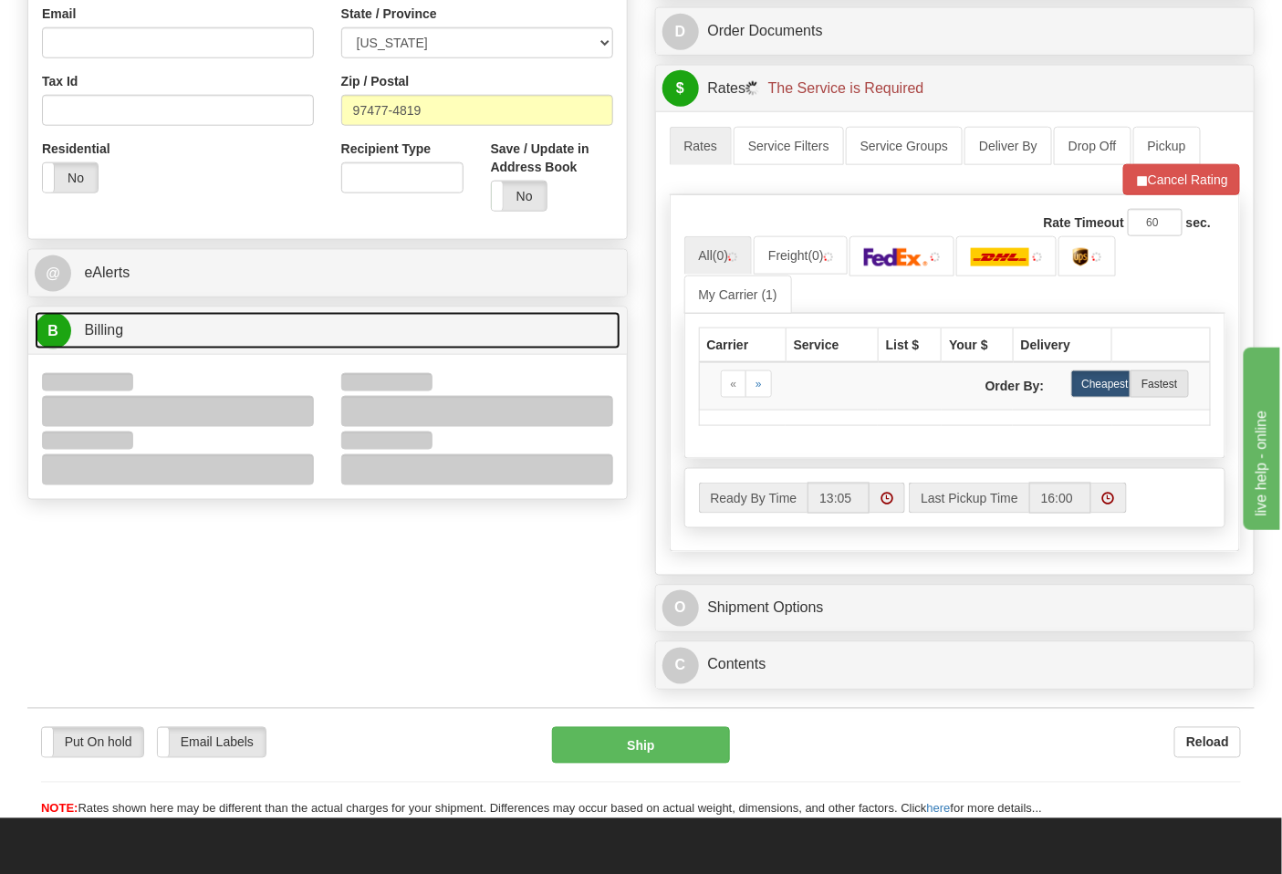
scroll to position [709, 0]
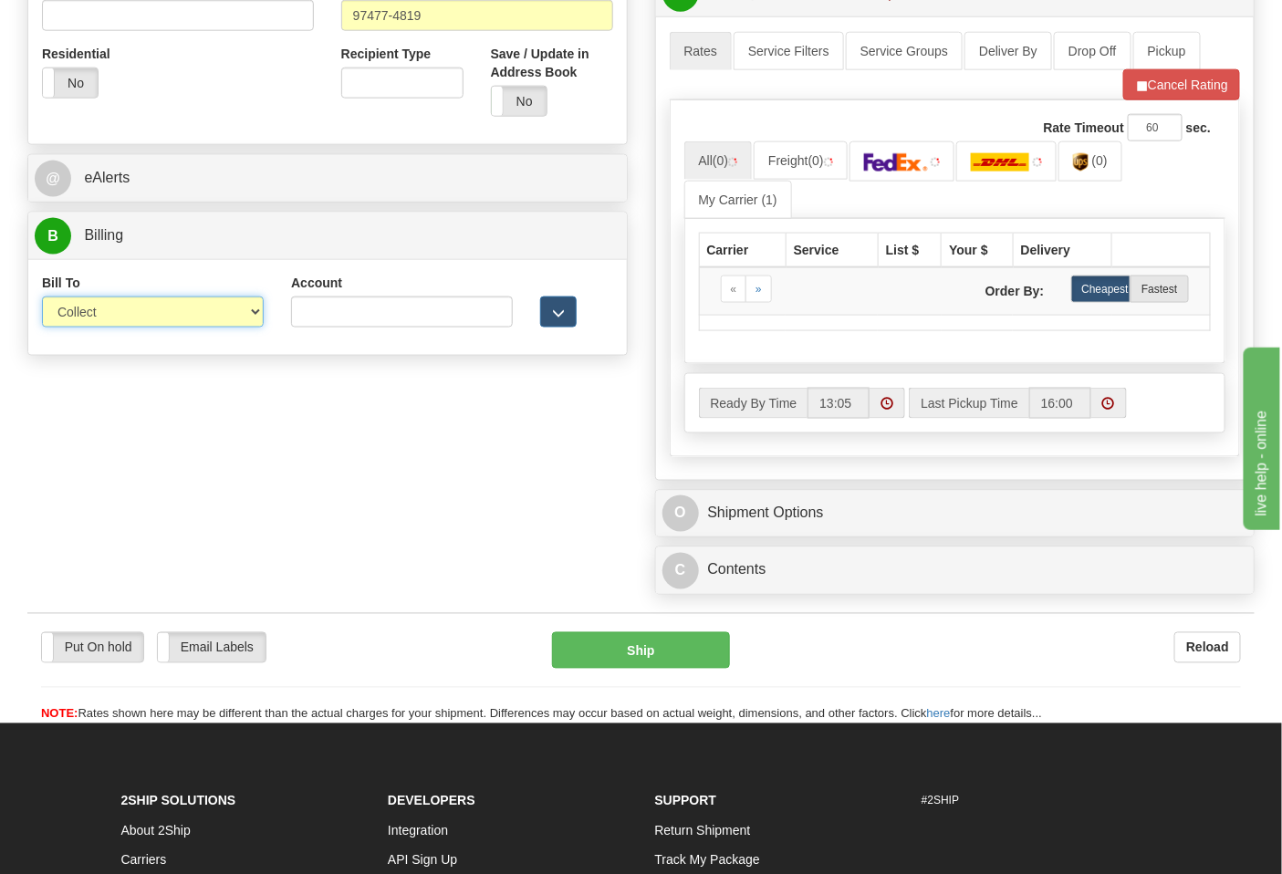
click at [97, 319] on select "Sender Recipient Third Party Collect" at bounding box center [153, 312] width 222 height 31
select select "2"
click at [42, 298] on select "Sender Recipient Third Party Collect" at bounding box center [153, 312] width 222 height 31
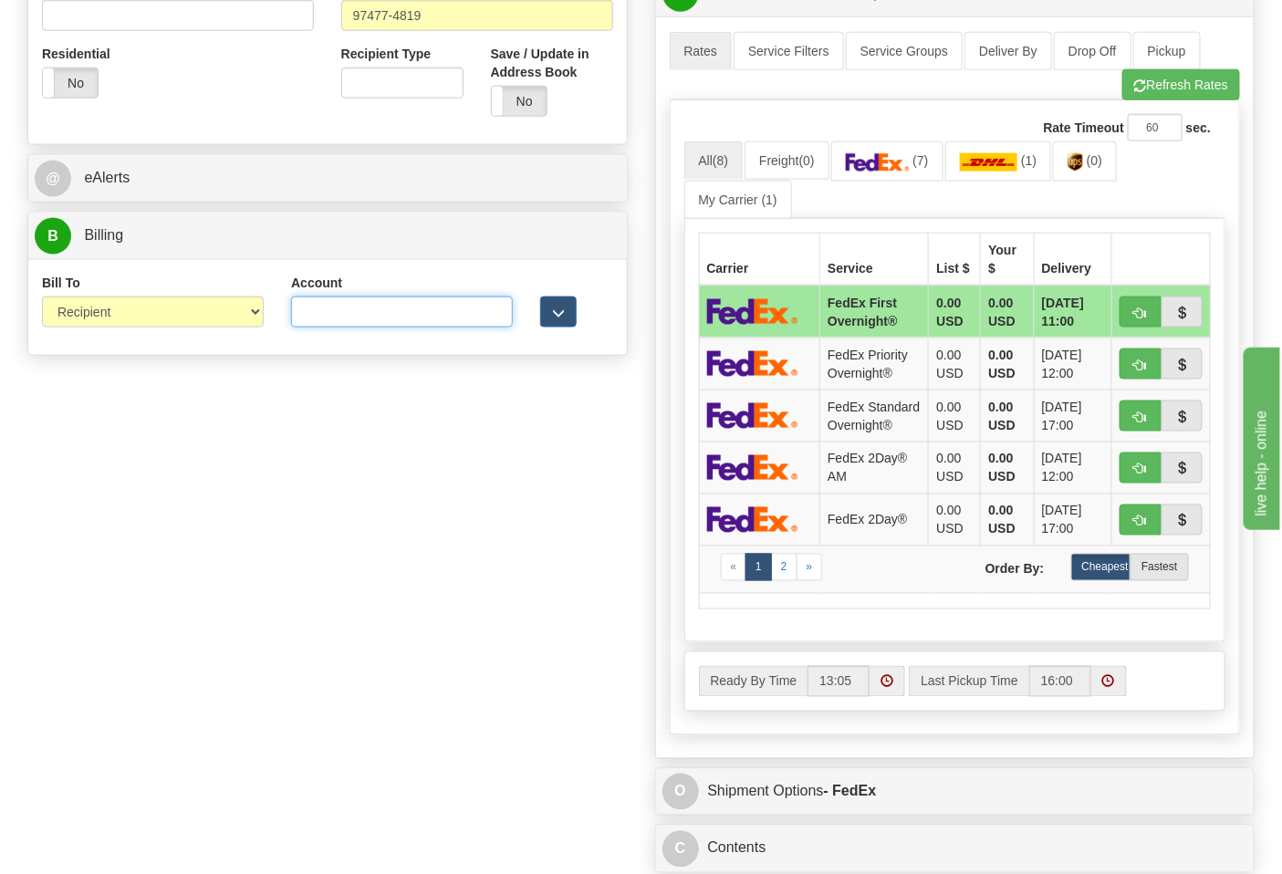
click at [340, 315] on input "Account" at bounding box center [402, 312] width 222 height 31
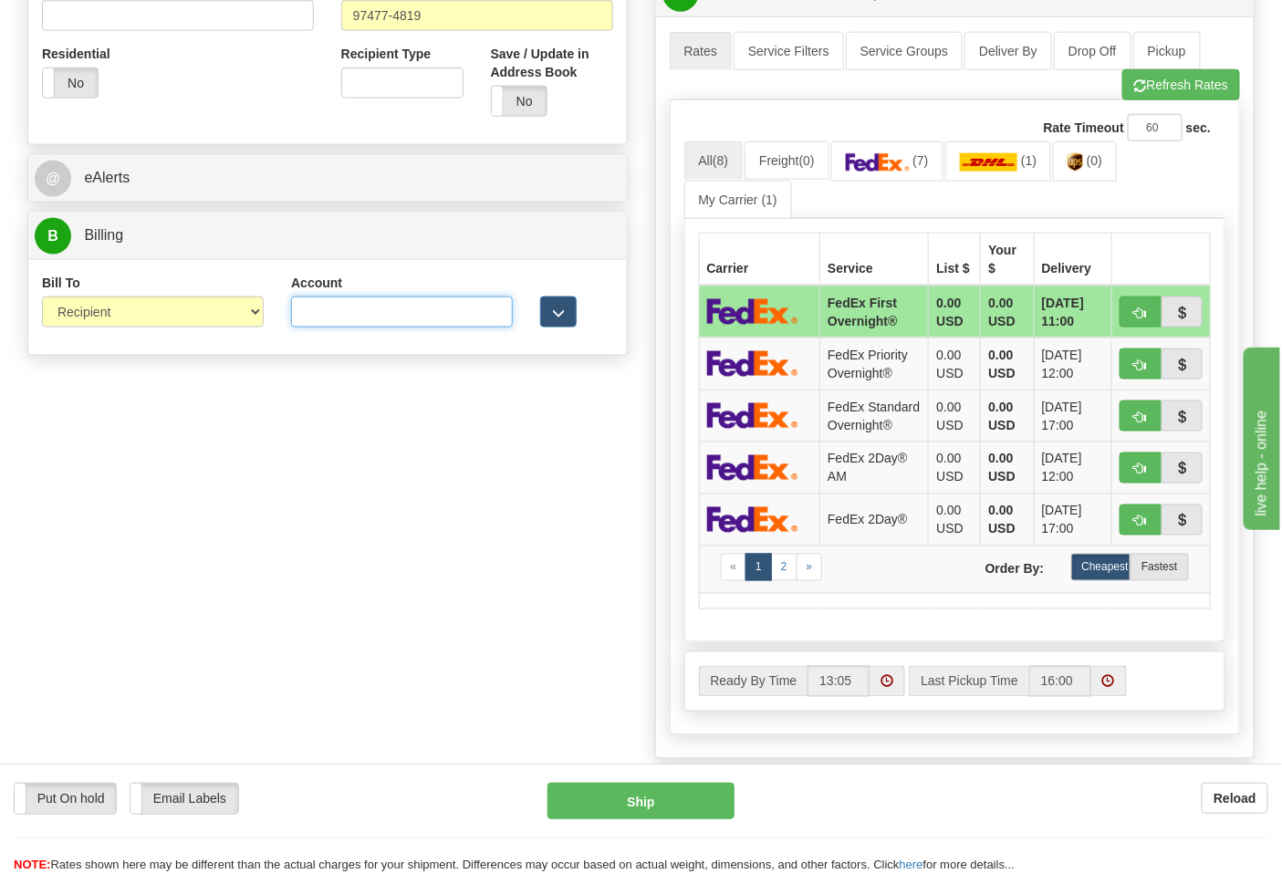
paste input "595A46"
type input "595A46"
click at [1172, 89] on button "Refresh Rates" at bounding box center [1182, 84] width 118 height 31
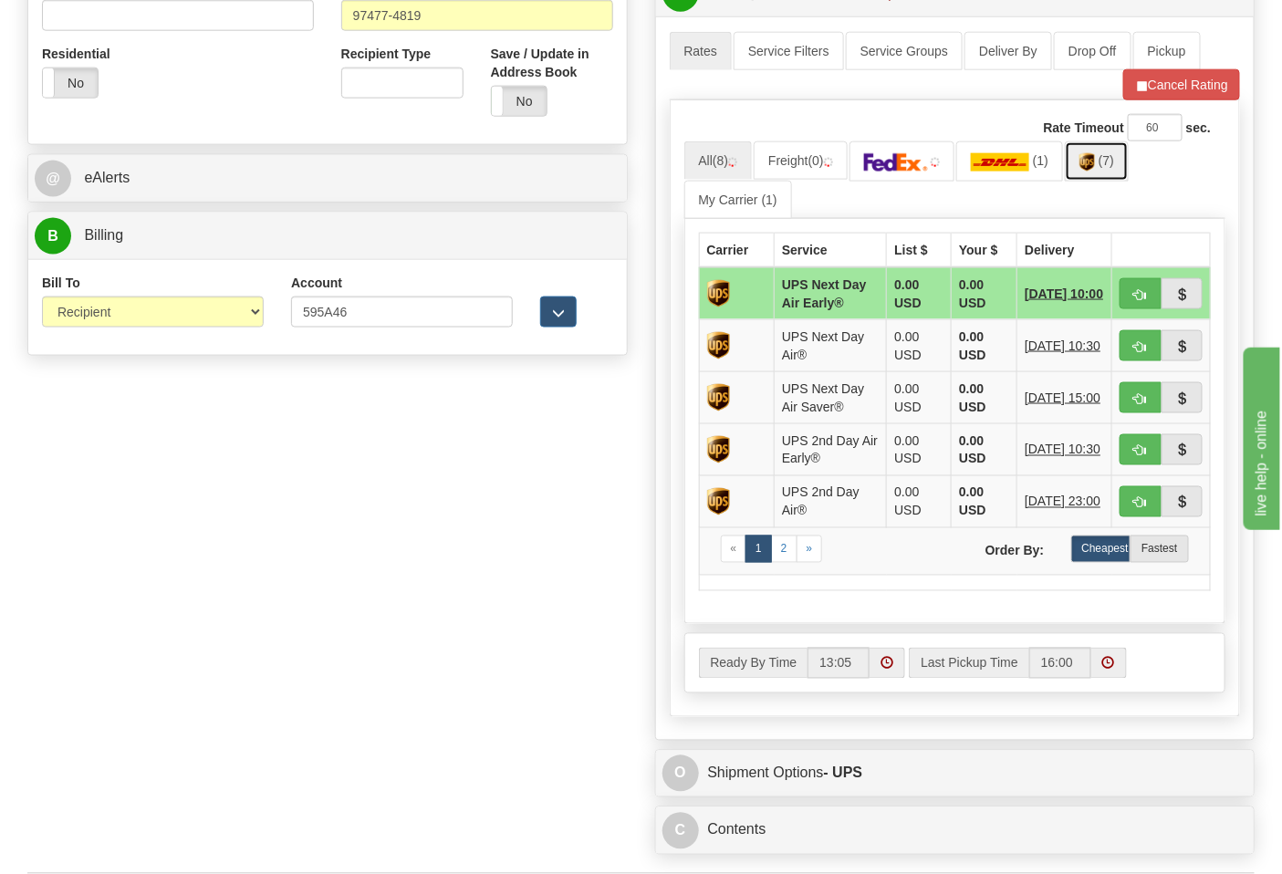
click at [1095, 172] on img at bounding box center [1088, 162] width 16 height 18
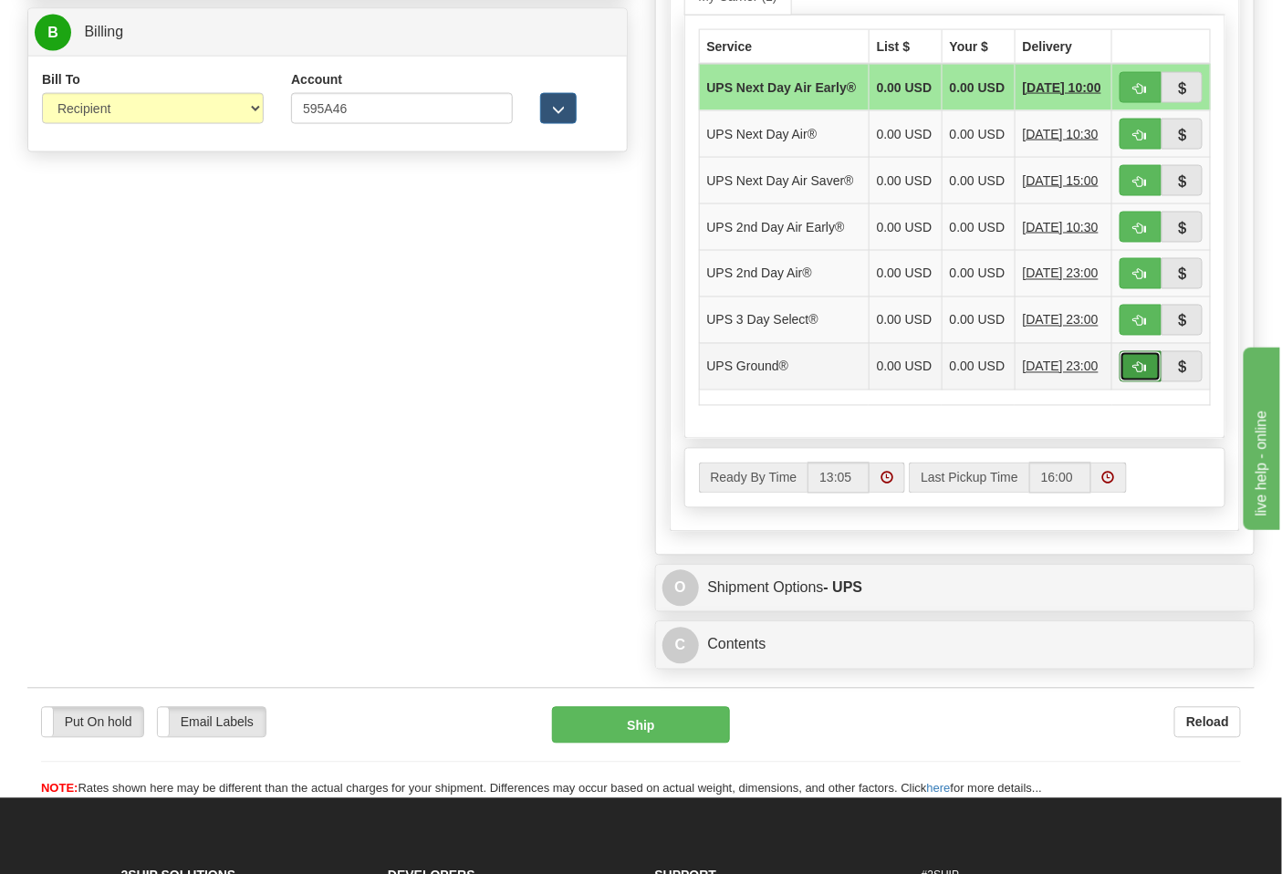
drag, startPoint x: 1137, startPoint y: 415, endPoint x: 1127, endPoint y: 413, distance: 10.2
click at [1135, 382] on button "button" at bounding box center [1141, 366] width 42 height 31
type input "03"
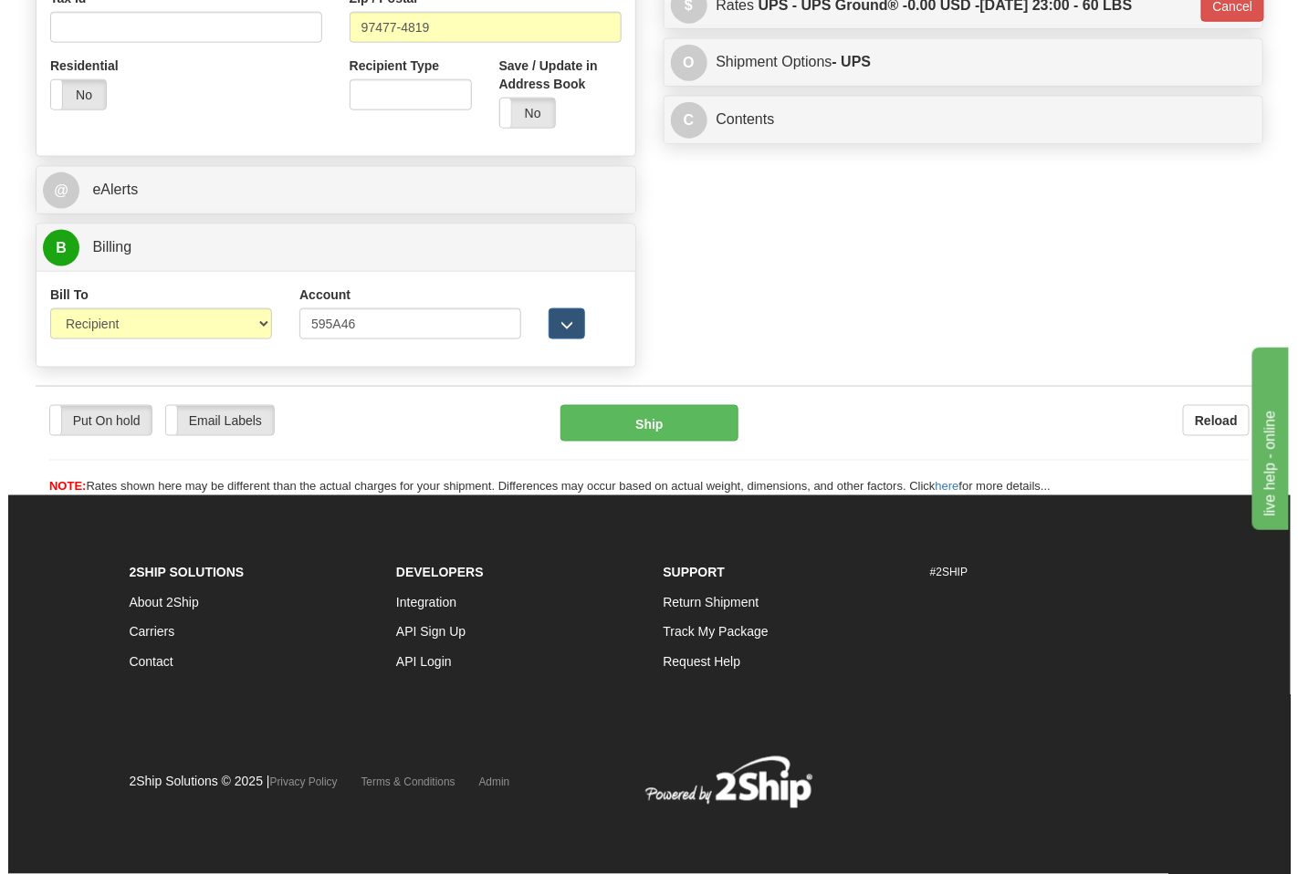
scroll to position [699, 0]
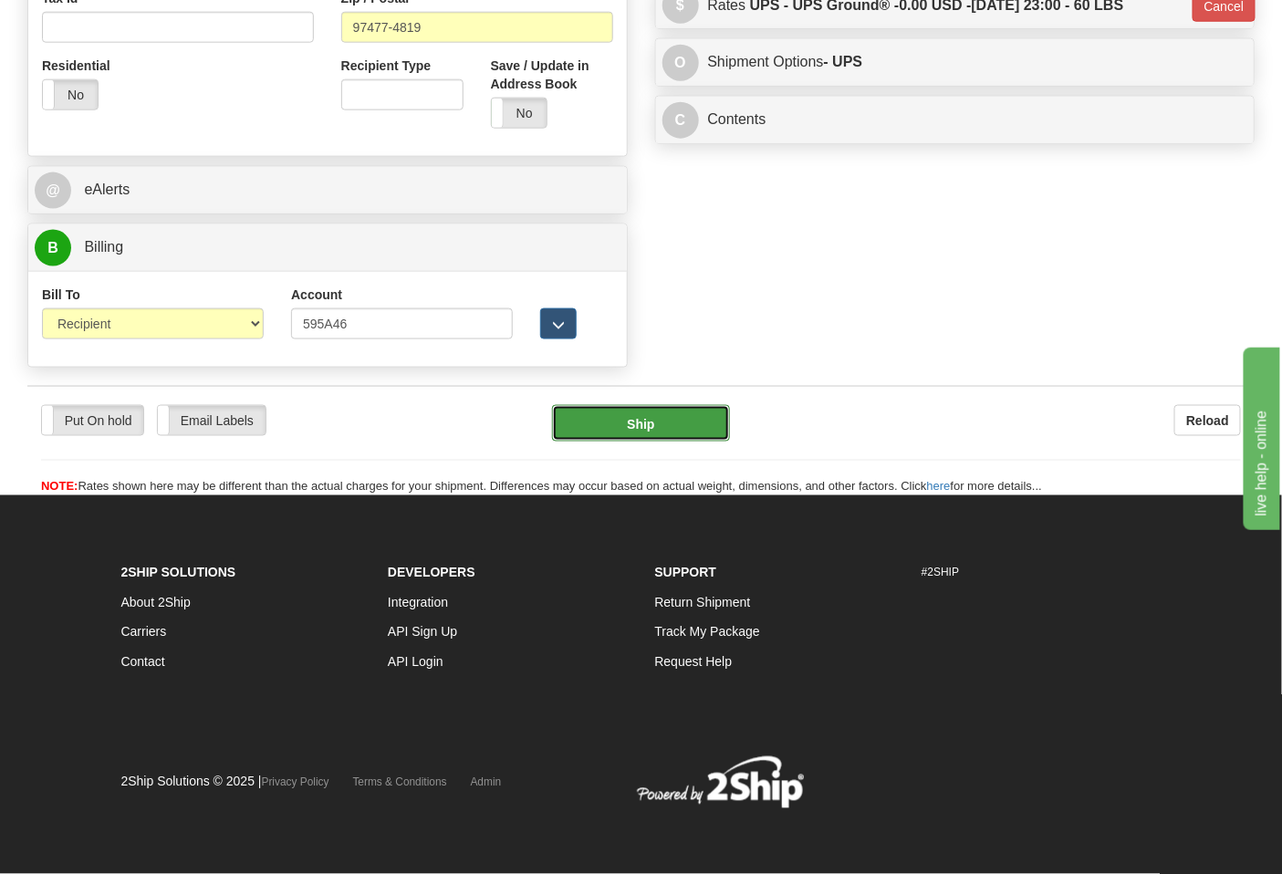
click at [653, 429] on button "Ship" at bounding box center [640, 423] width 177 height 37
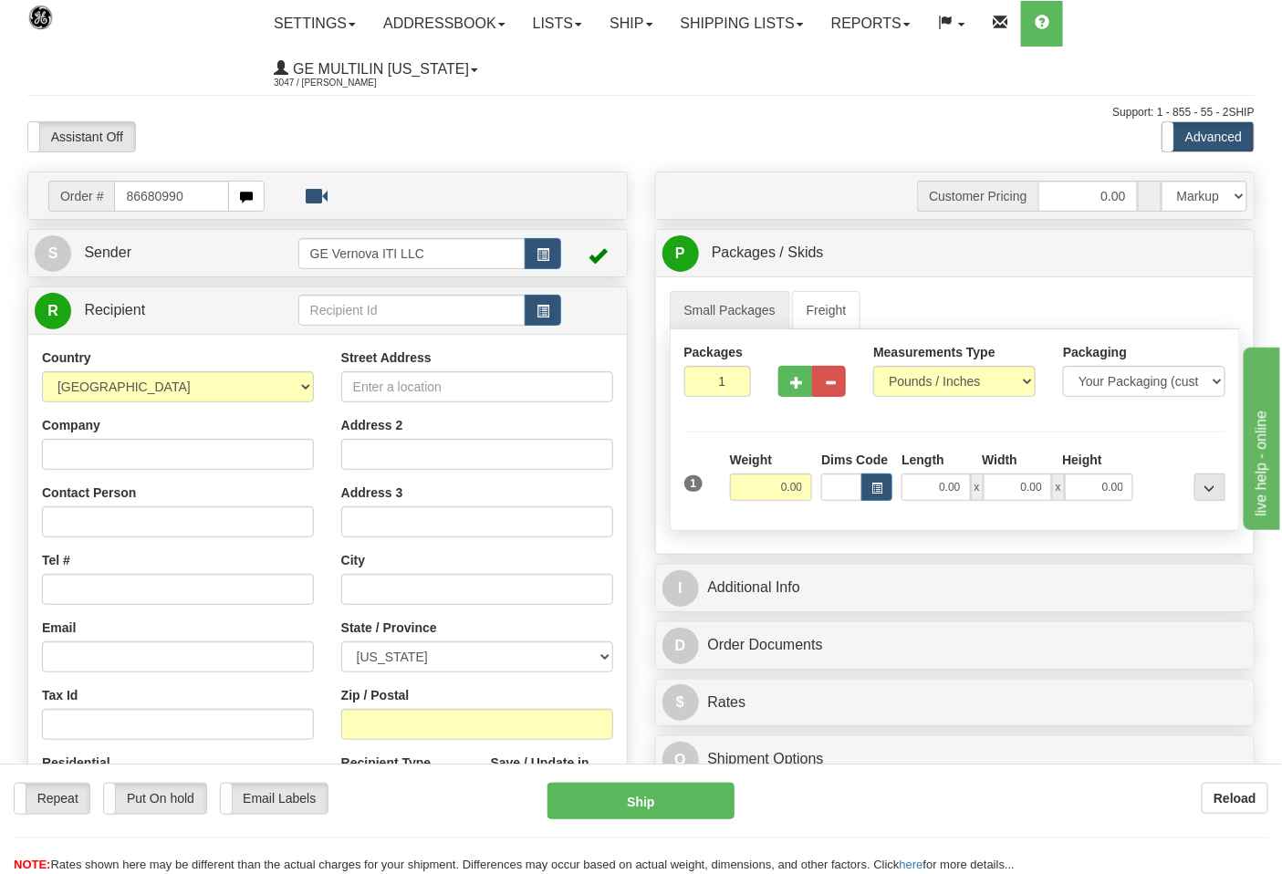
type input "86680990"
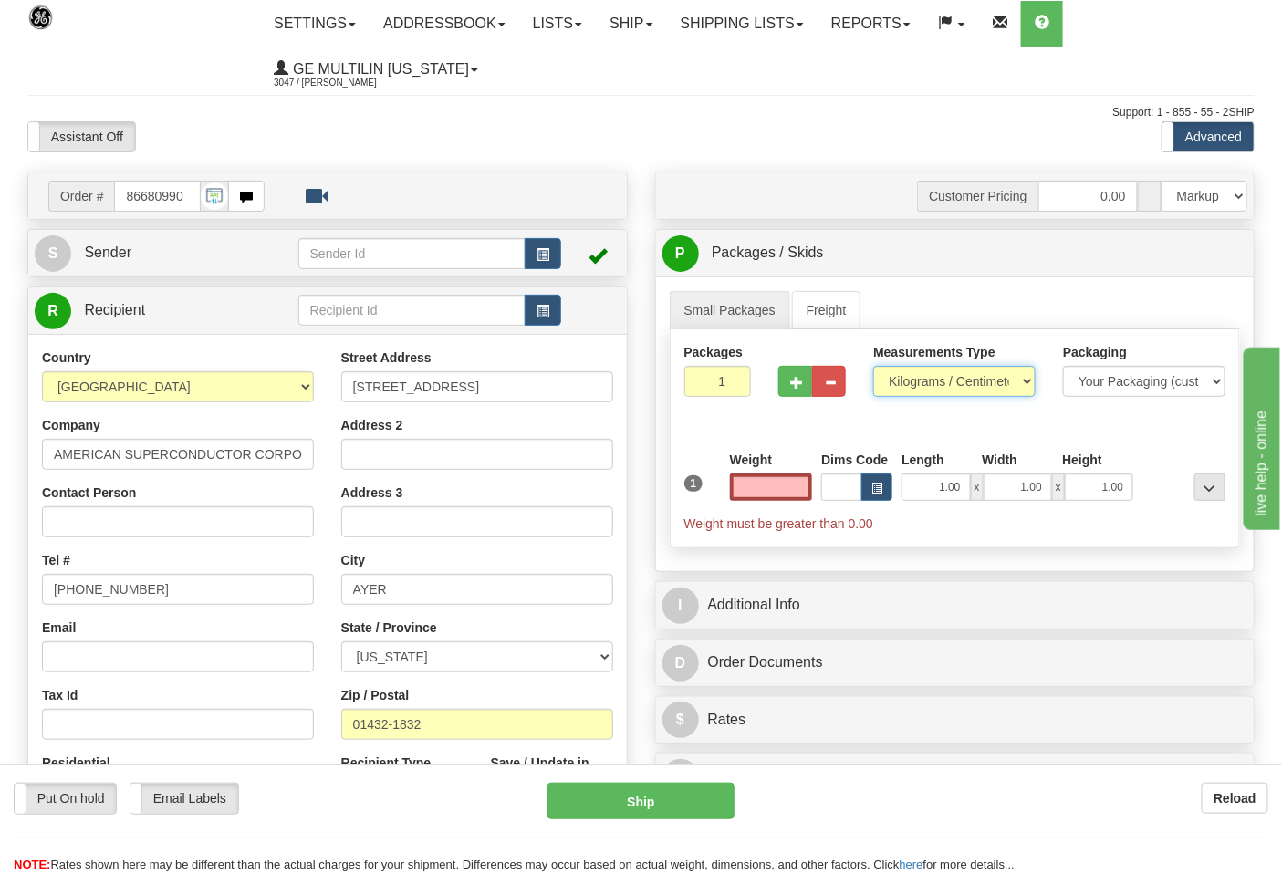
type input "0.00"
click at [925, 383] on select "Pounds / Inches Kilograms / Centimeters" at bounding box center [954, 381] width 162 height 31
select select "0"
click at [873, 367] on select "Pounds / Inches Kilograms / Centimeters" at bounding box center [954, 381] width 162 height 31
click at [797, 382] on span "button" at bounding box center [796, 383] width 13 height 12
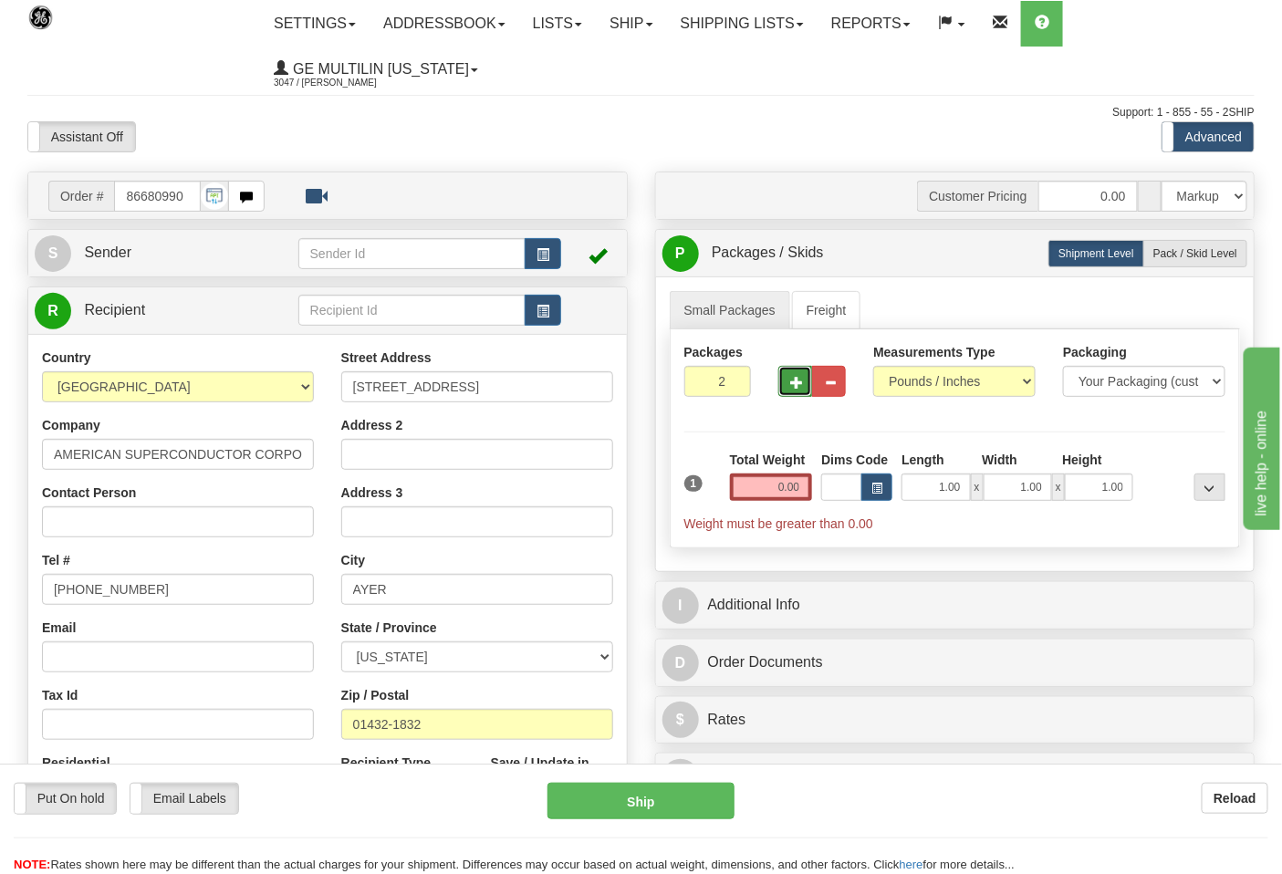
click at [797, 382] on span "button" at bounding box center [796, 383] width 13 height 12
type input "3"
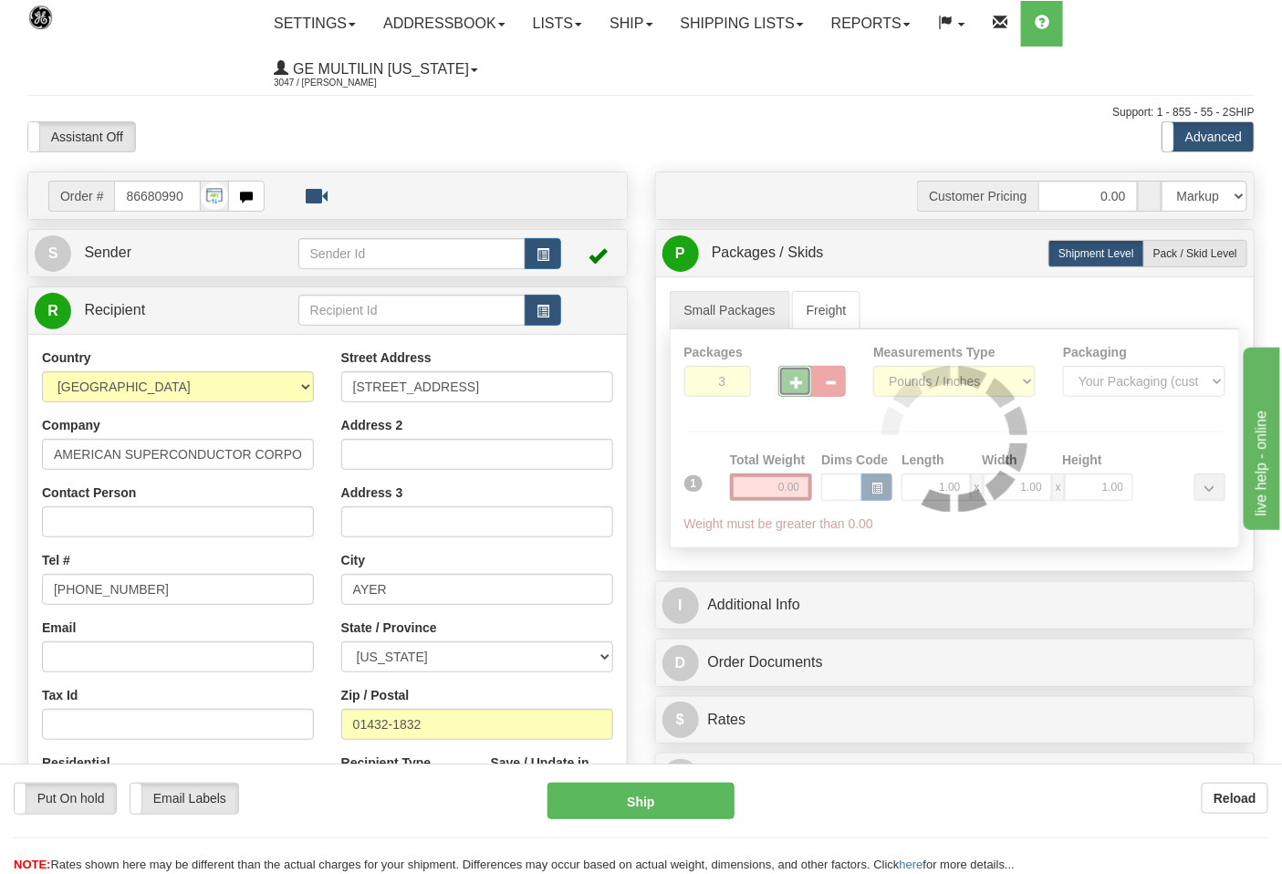
click at [804, 486] on div at bounding box center [956, 438] width 570 height 218
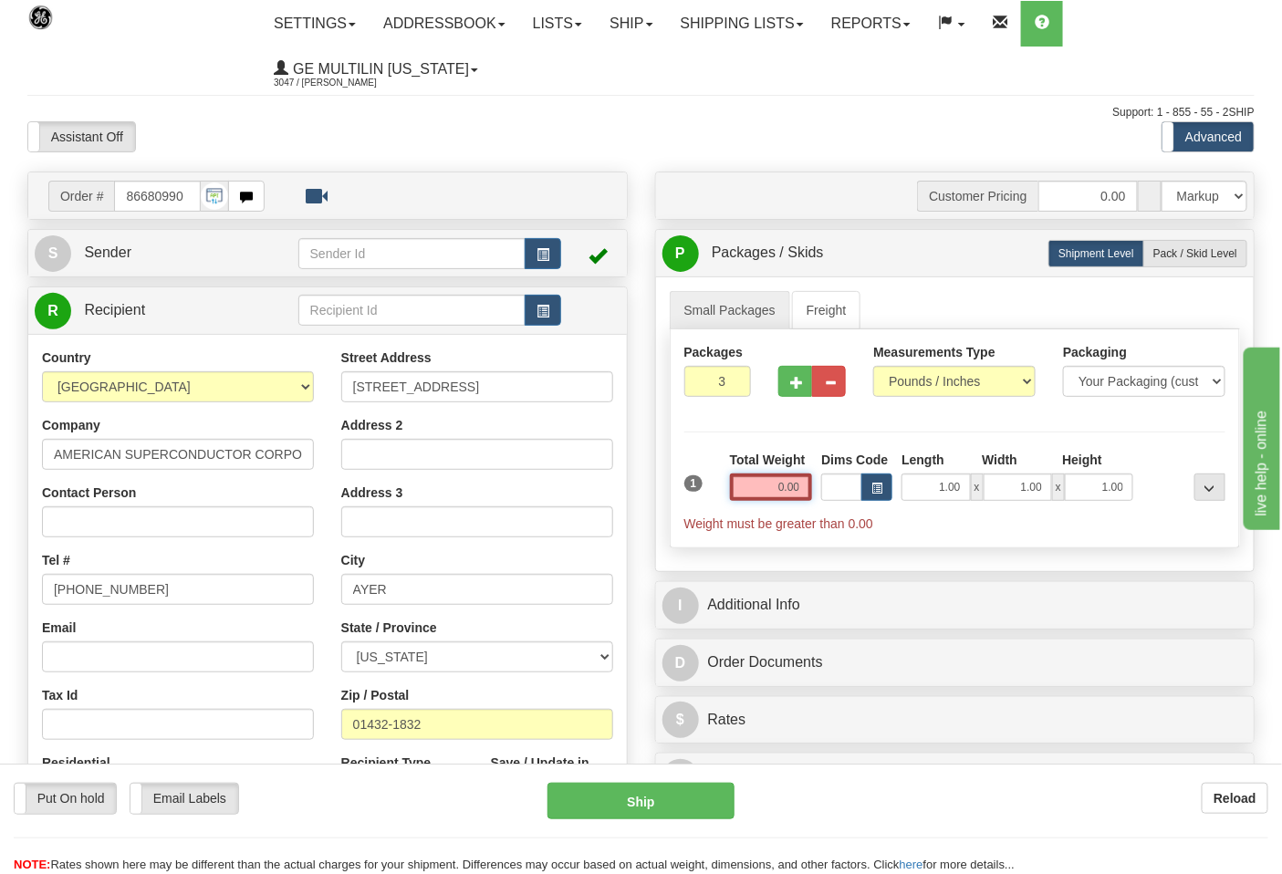
click at [804, 486] on input "0.00" at bounding box center [771, 487] width 83 height 27
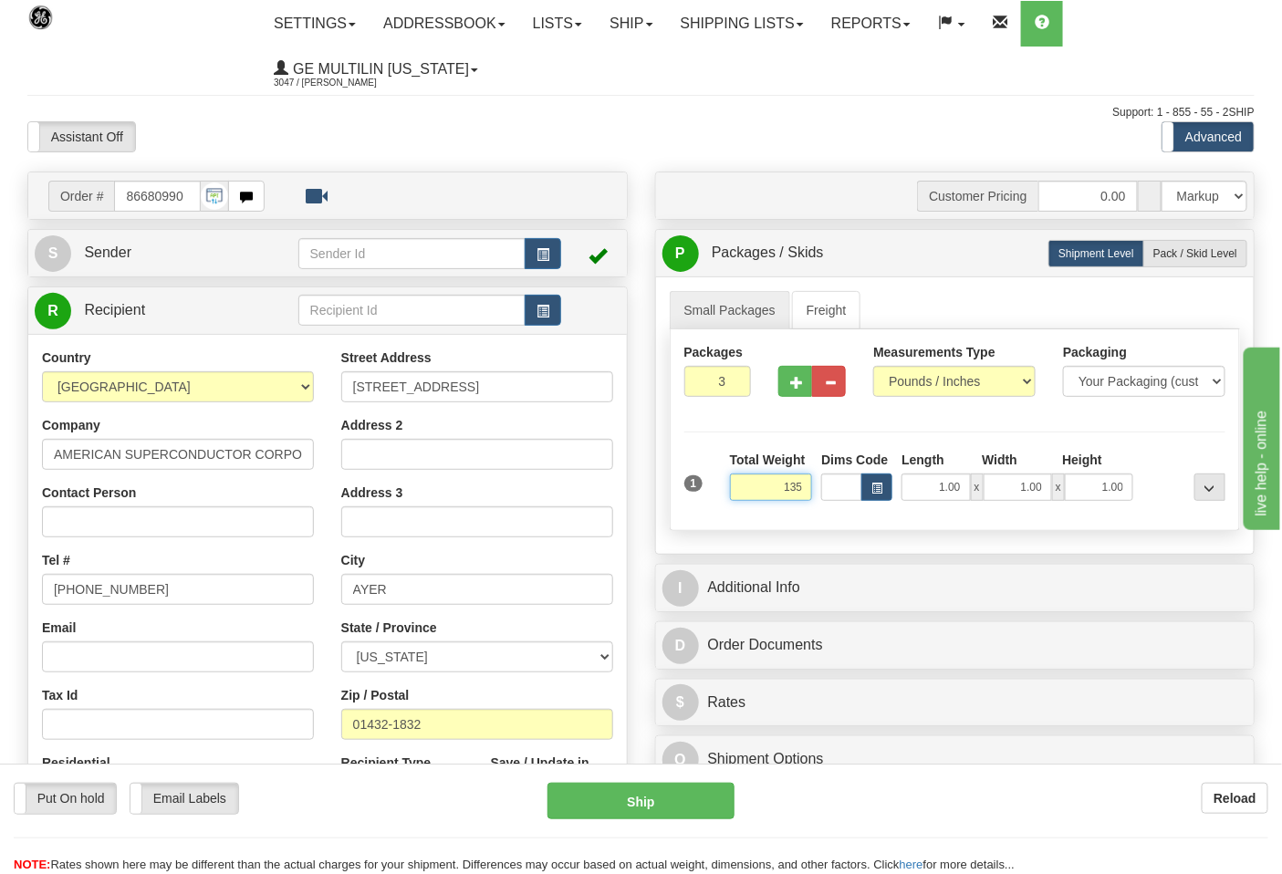
click button "Delete" at bounding box center [0, 0] width 0 height 0
type input "135.00"
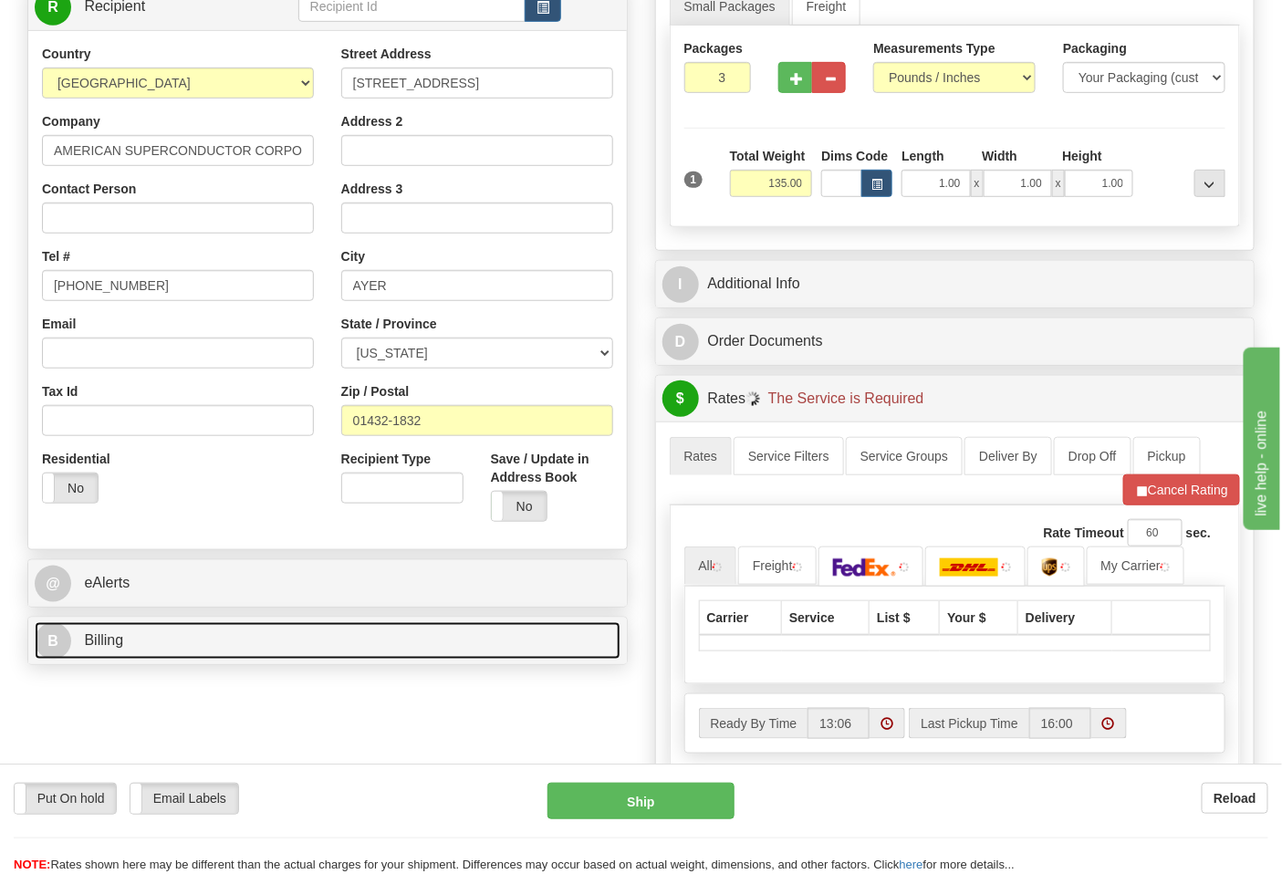
click at [294, 636] on link "B Billing" at bounding box center [328, 640] width 586 height 37
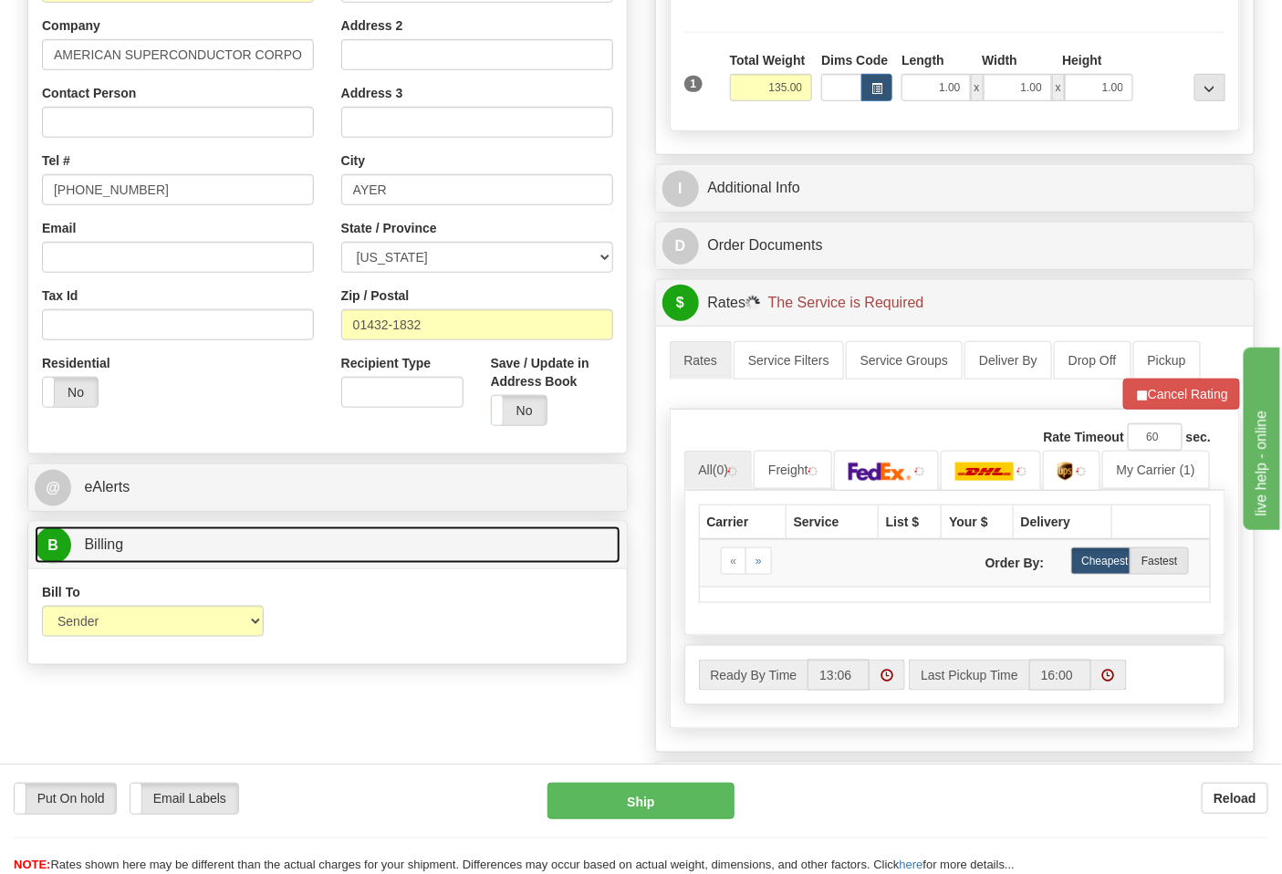
scroll to position [507, 0]
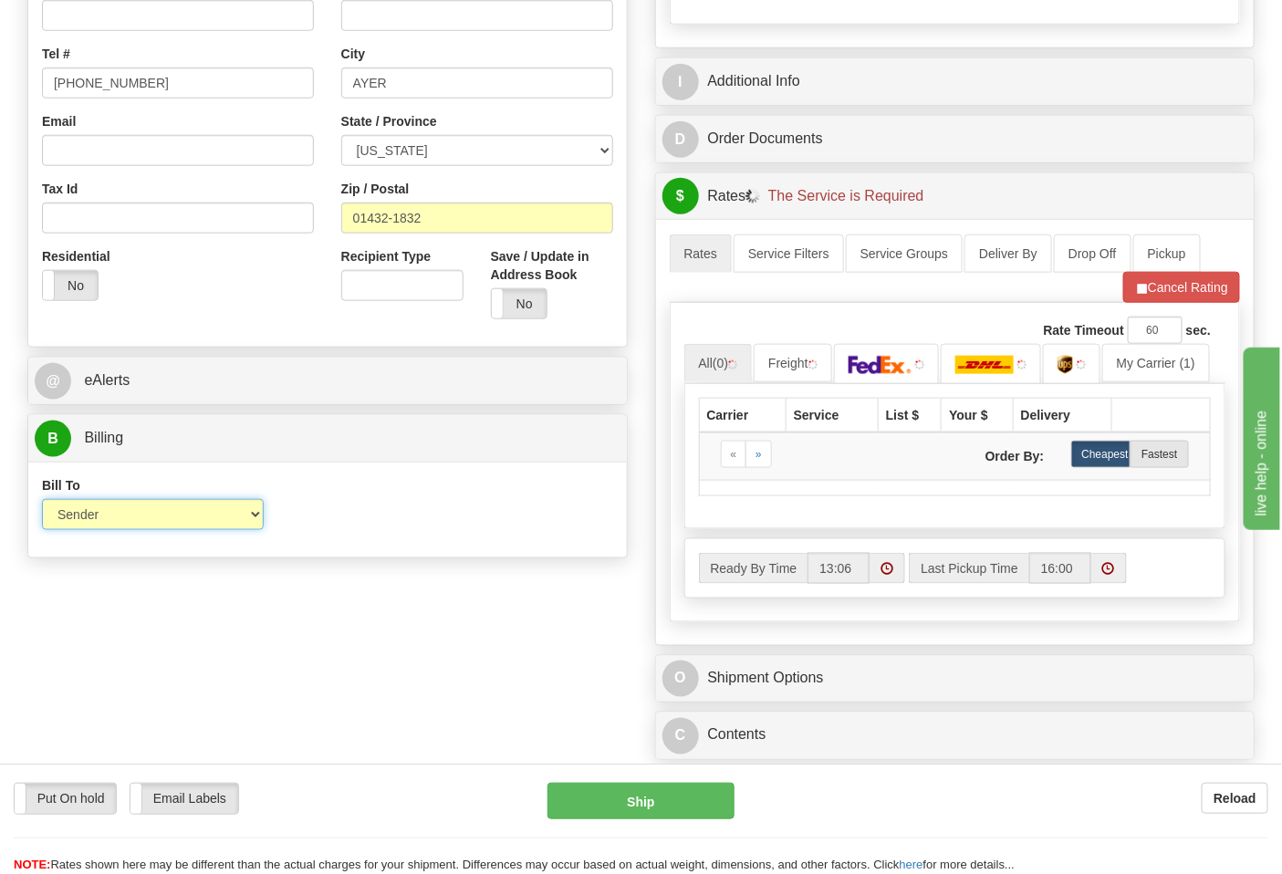
click at [124, 518] on select "Sender Recipient Third Party Collect" at bounding box center [153, 514] width 222 height 31
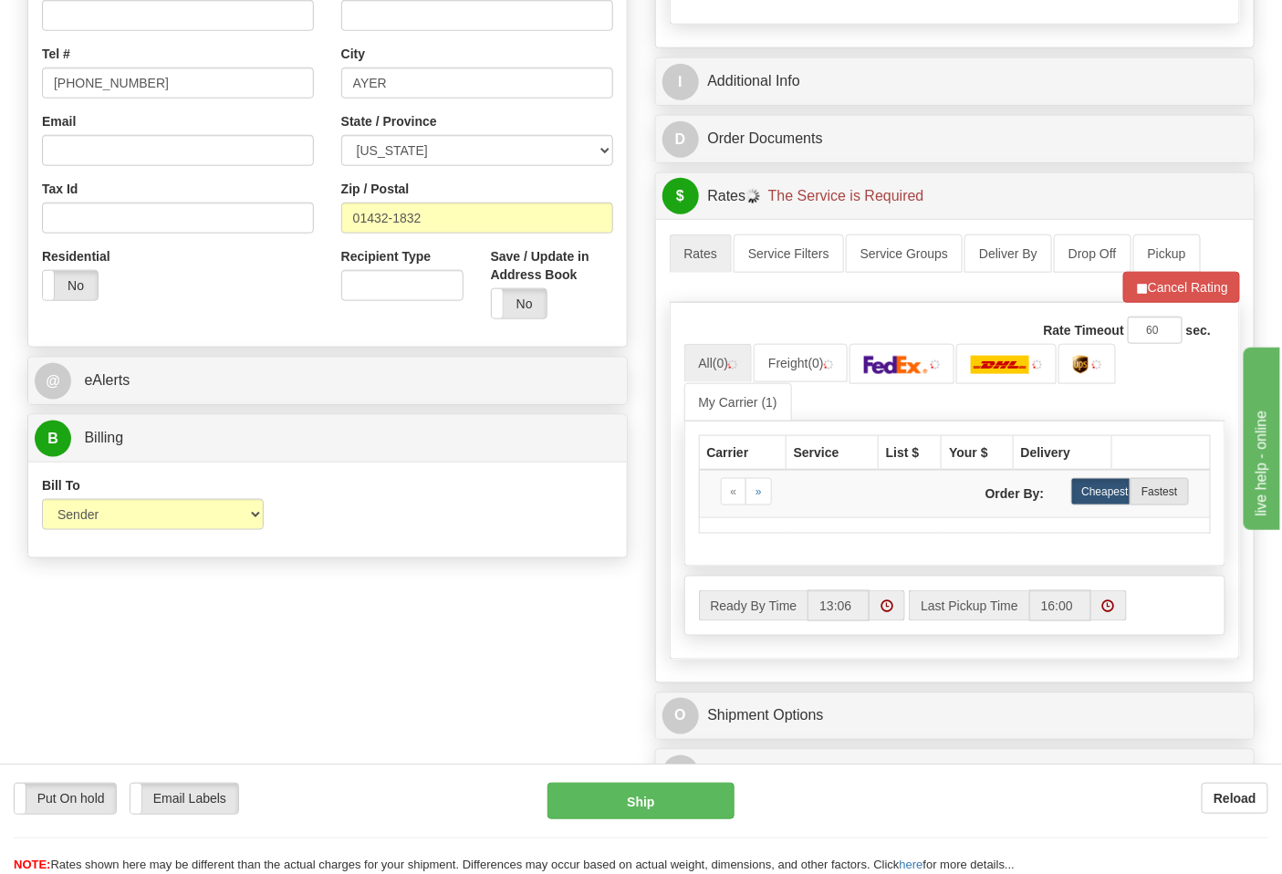
drag, startPoint x: 356, startPoint y: 529, endPoint x: 453, endPoint y: 521, distance: 97.1
click at [356, 529] on div "Bill To Sender Recipient Third Party Collect Account 3rd Party Account List Ple…" at bounding box center [327, 510] width 599 height 68
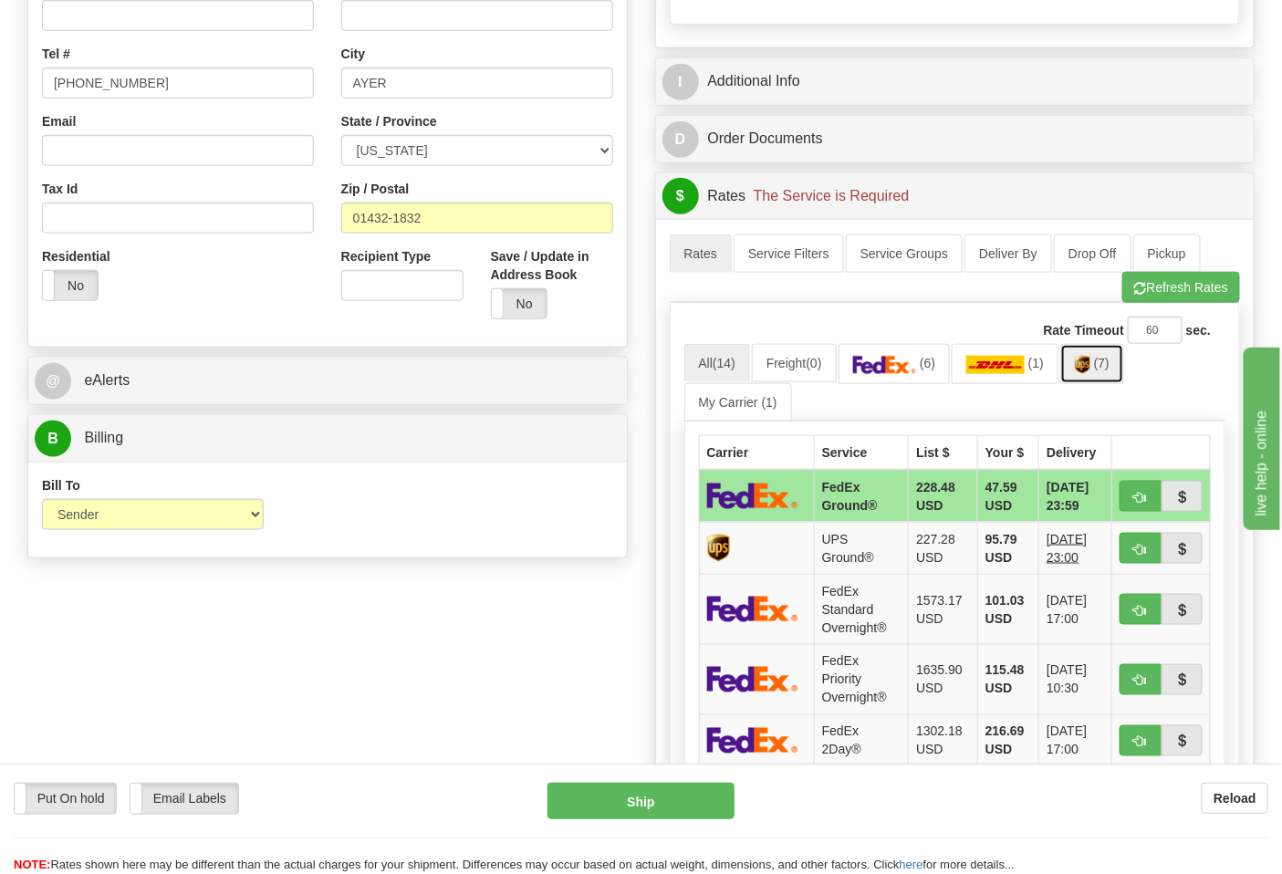
click at [1119, 371] on link "(7)" at bounding box center [1093, 363] width 64 height 39
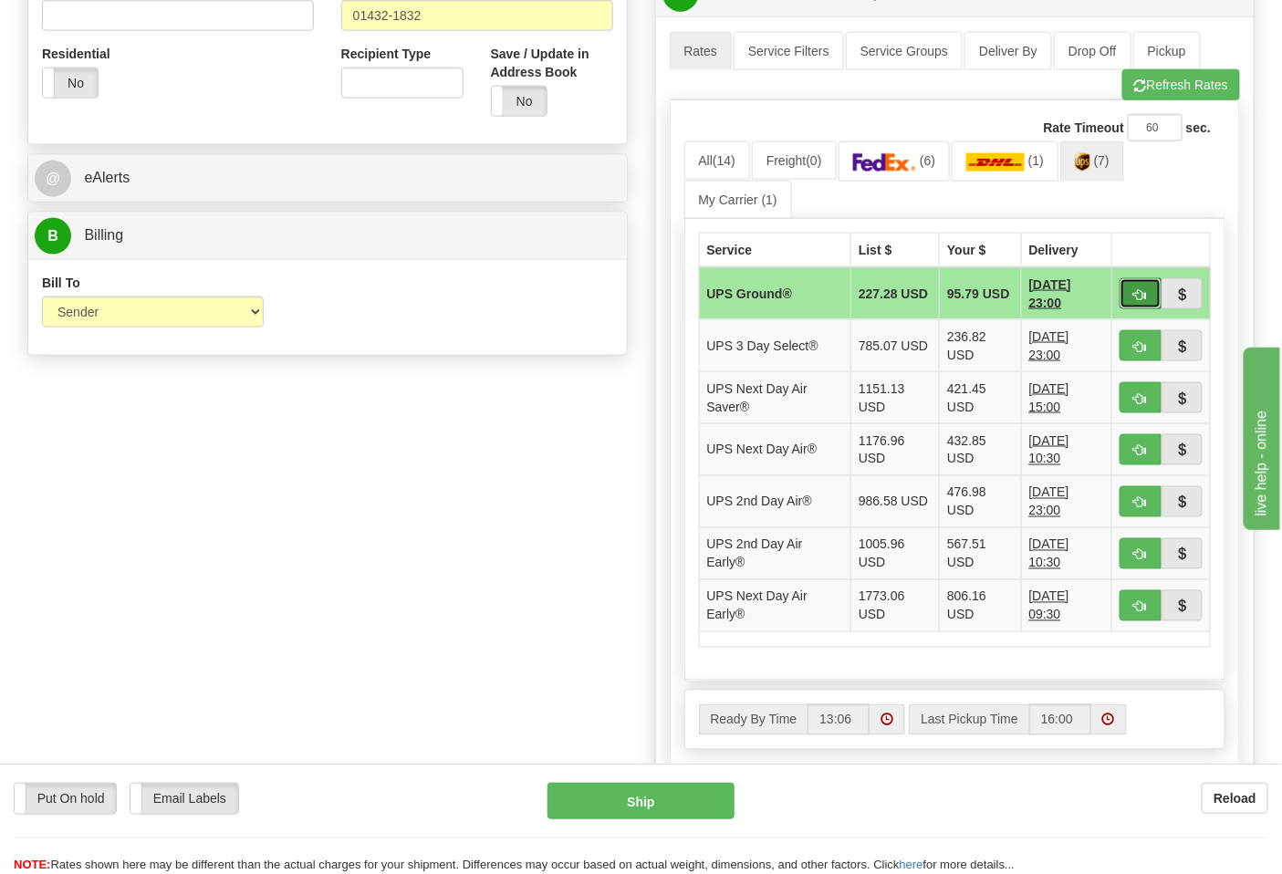
click at [1136, 296] on span "button" at bounding box center [1141, 295] width 13 height 12
type input "03"
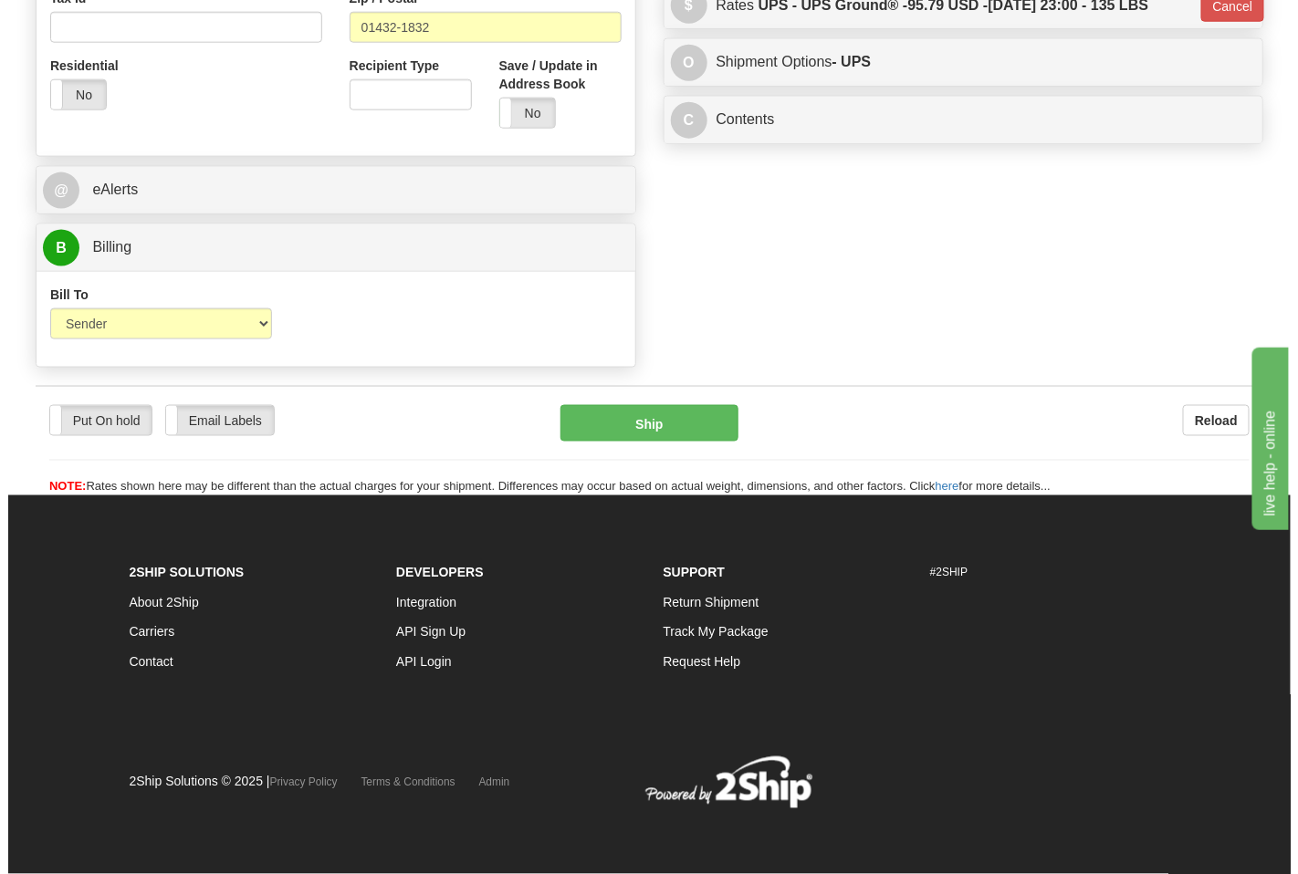
scroll to position [673, 0]
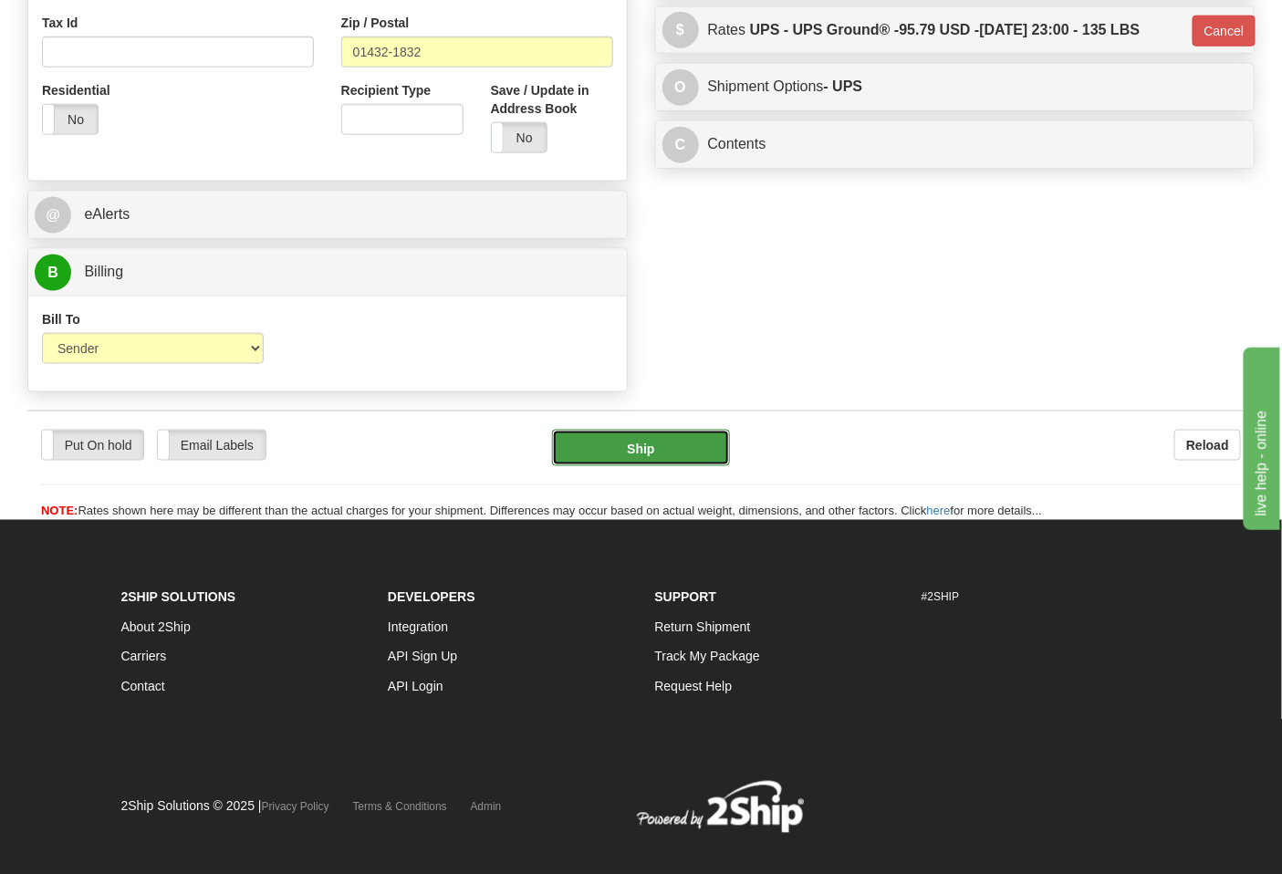
click at [643, 451] on button "Ship" at bounding box center [640, 448] width 177 height 37
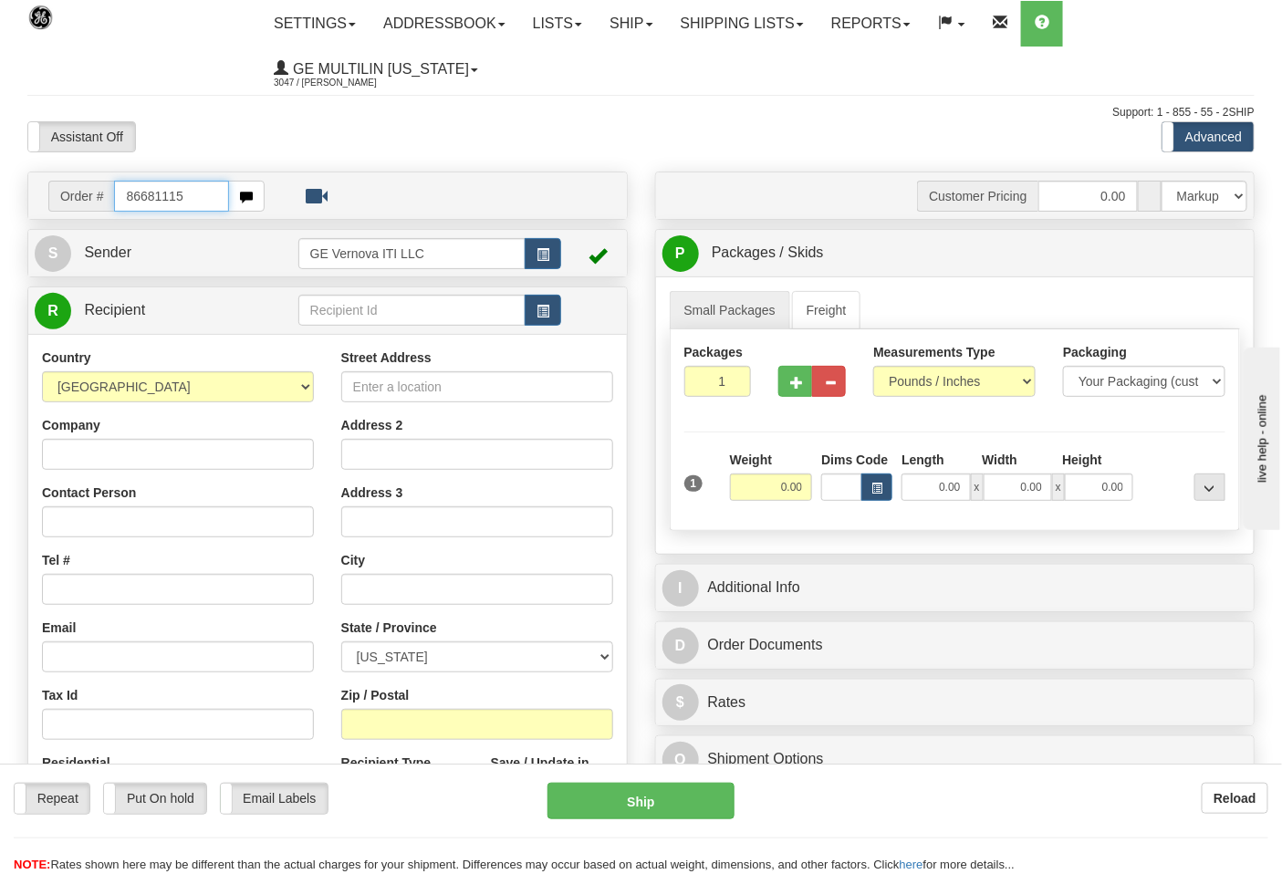
type input "86681115"
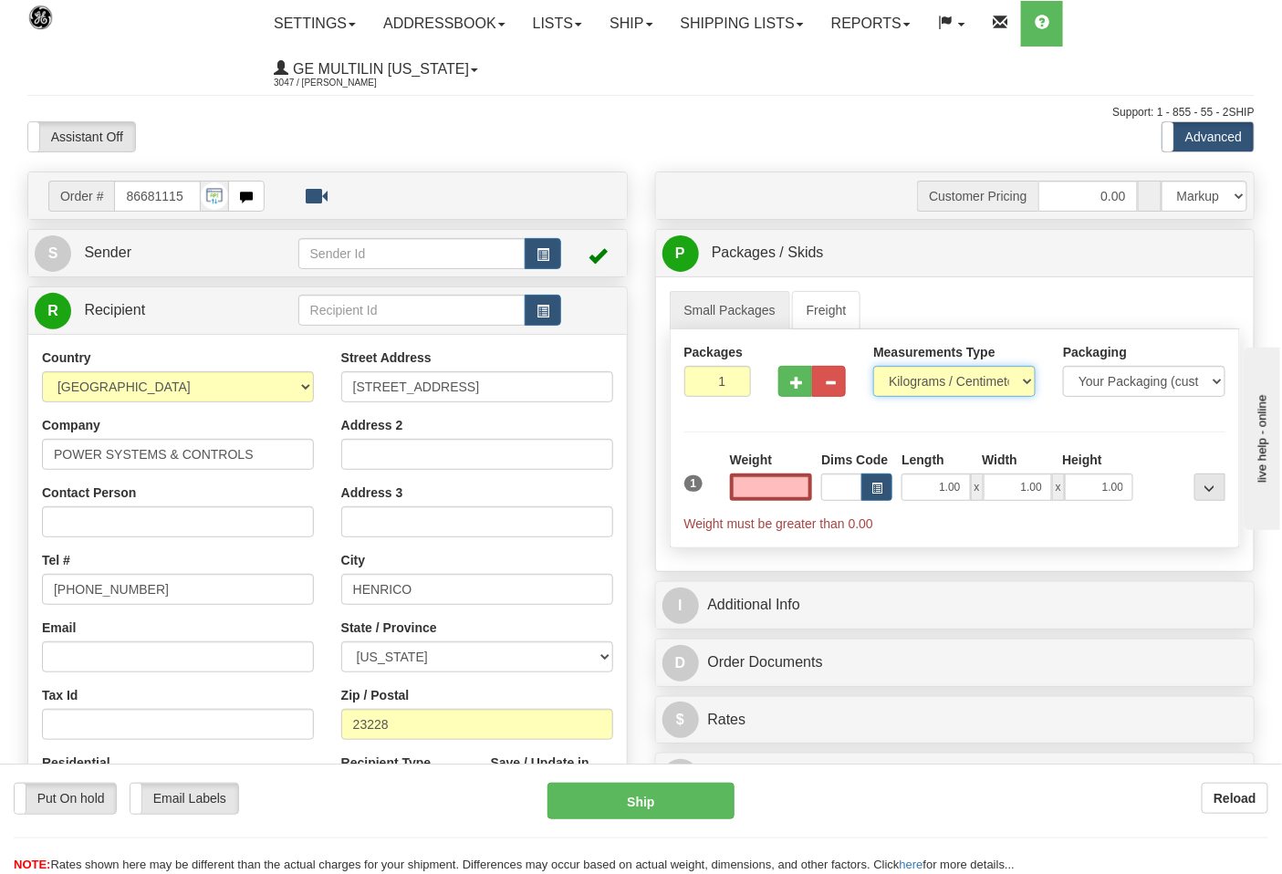
type input "0.00"
click at [923, 383] on select "Pounds / Inches Kilograms / Centimeters" at bounding box center [954, 381] width 162 height 31
select select "0"
click at [873, 367] on select "Pounds / Inches Kilograms / Centimeters" at bounding box center [954, 381] width 162 height 31
click at [801, 497] on input "0.00" at bounding box center [771, 487] width 83 height 27
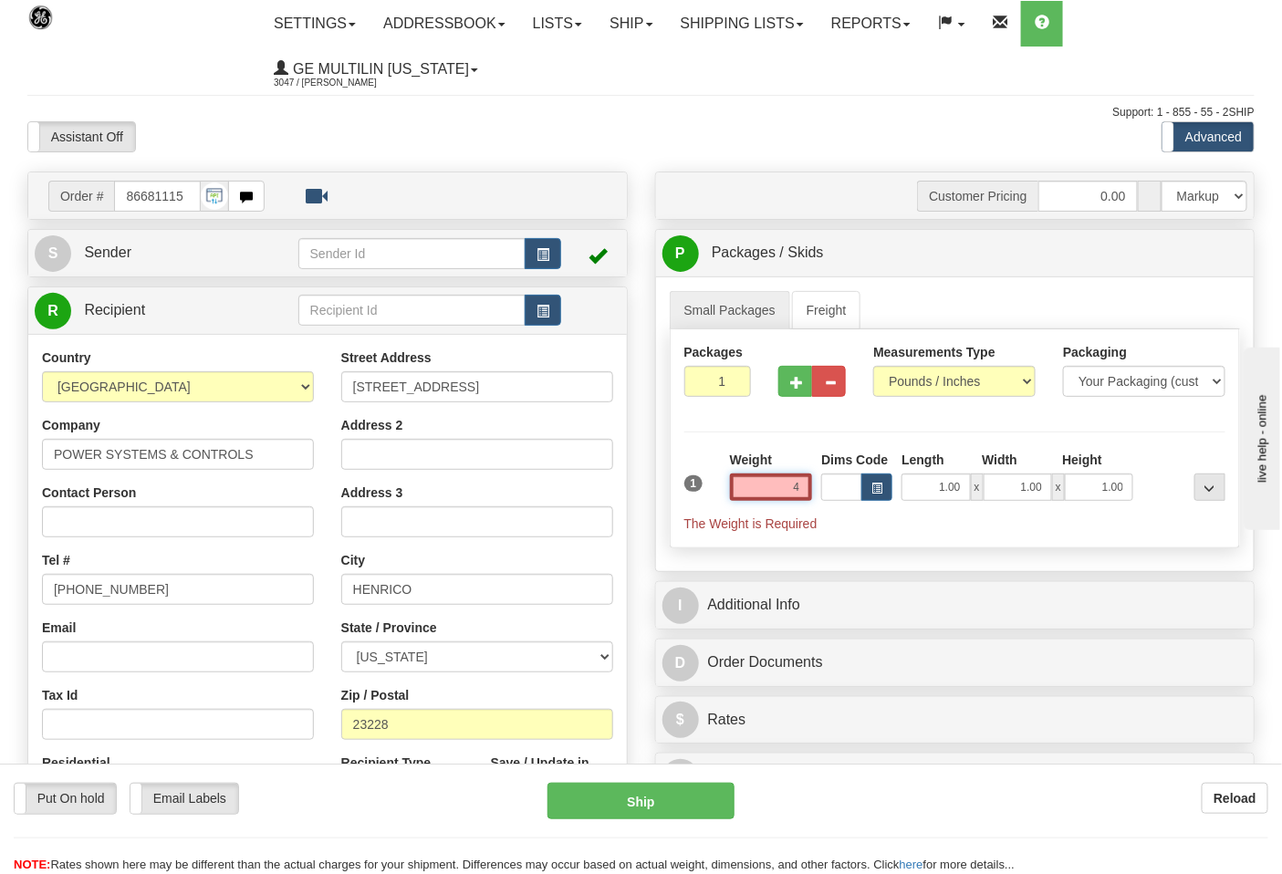
click button "Delete" at bounding box center [0, 0] width 0 height 0
type input "4.00"
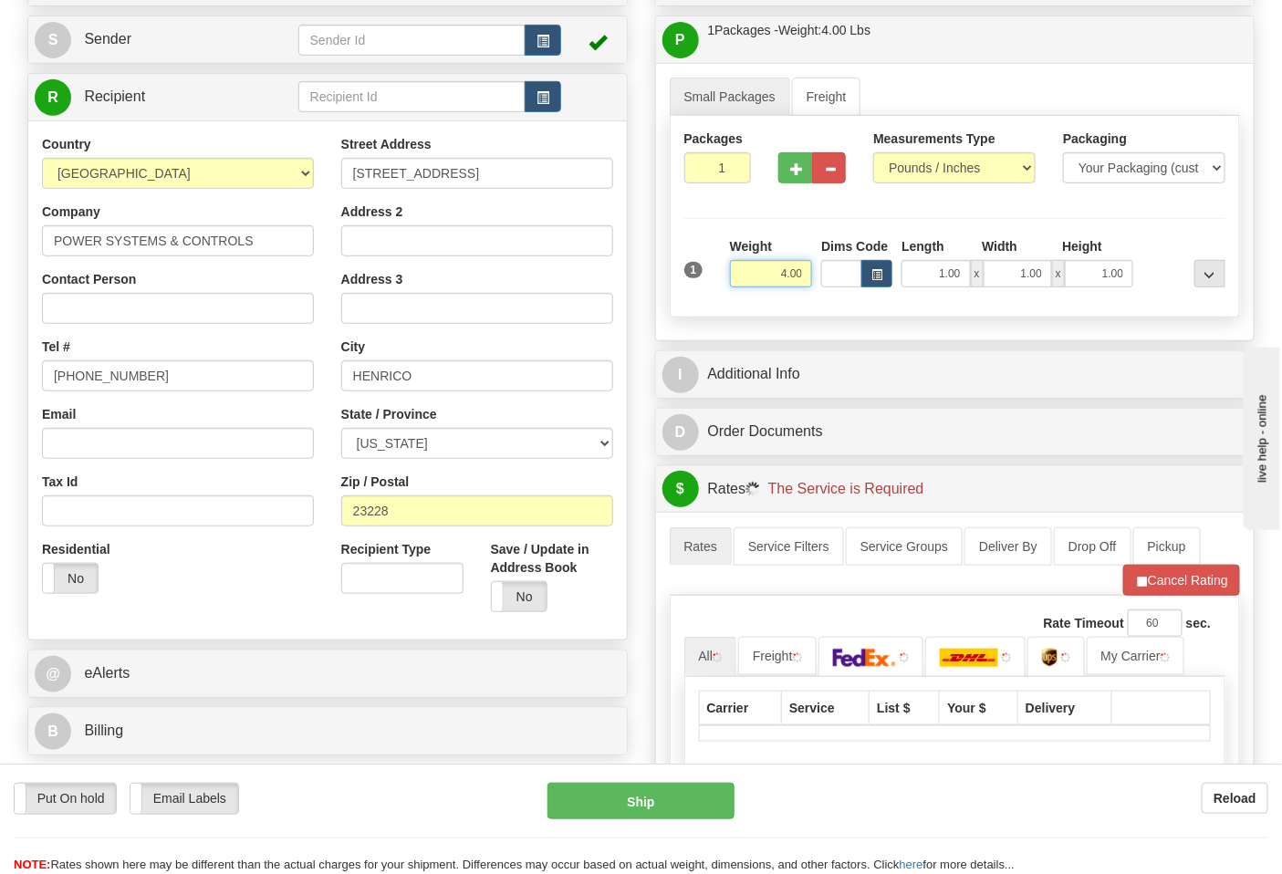
scroll to position [405, 0]
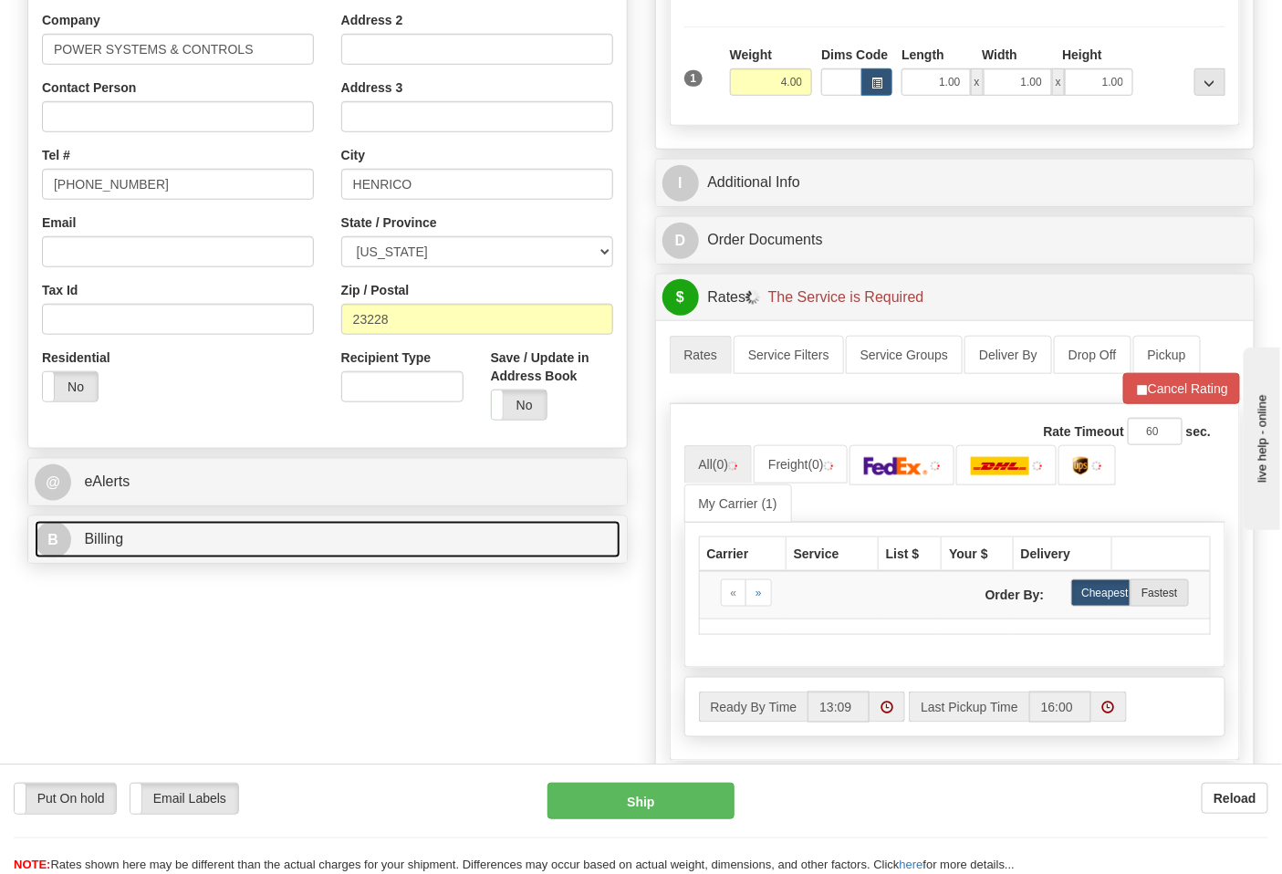
click at [202, 529] on link "B Billing" at bounding box center [328, 539] width 586 height 37
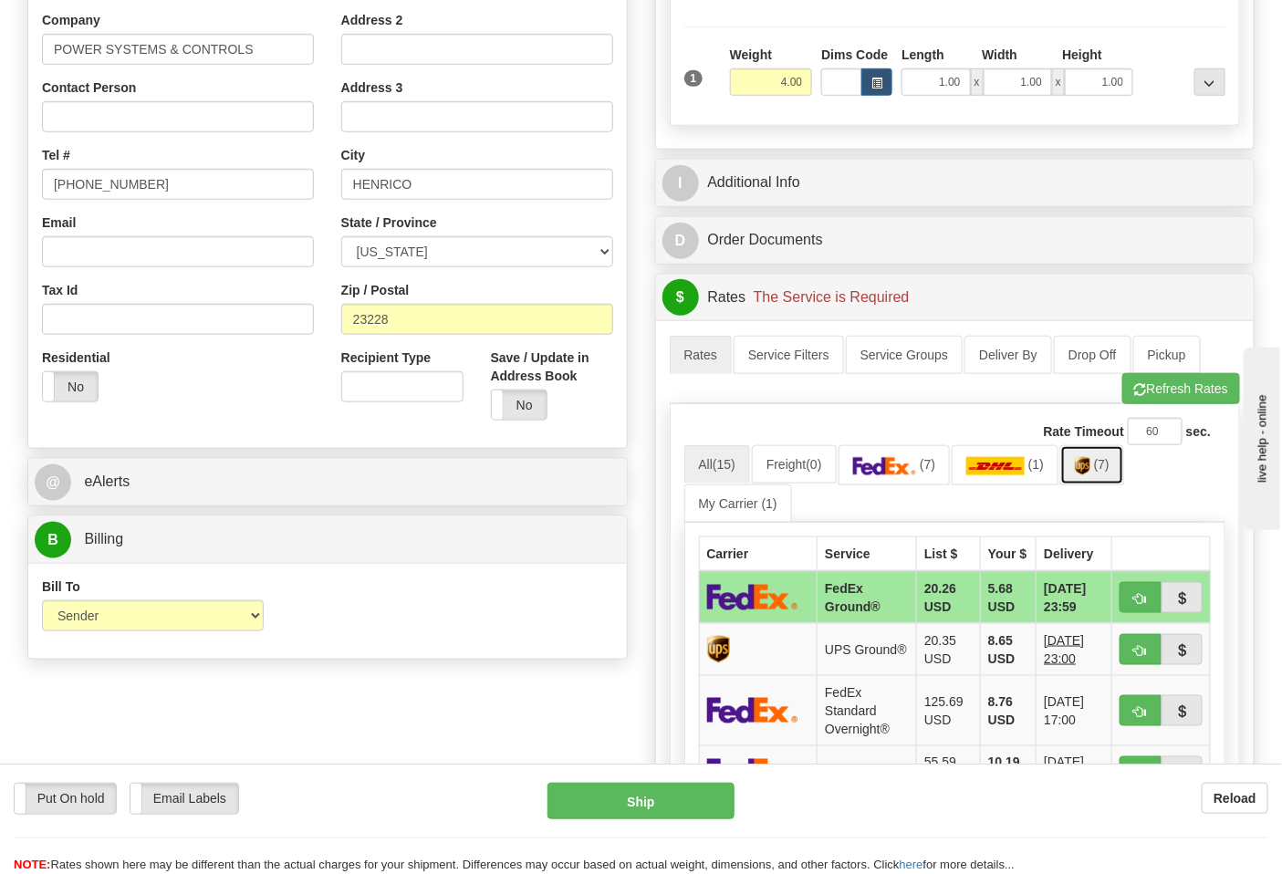
click at [1110, 472] on span "(7)" at bounding box center [1102, 464] width 16 height 15
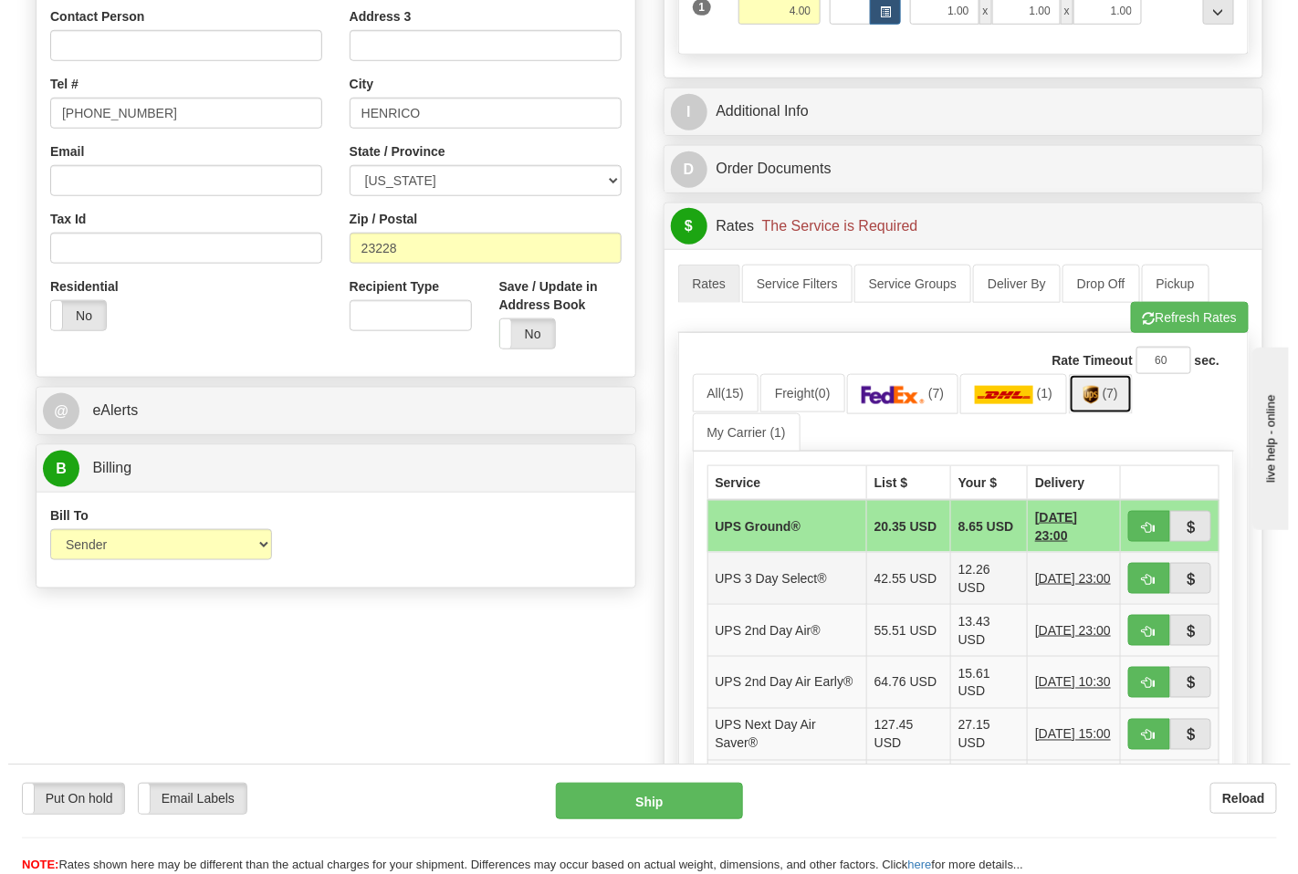
scroll to position [507, 0]
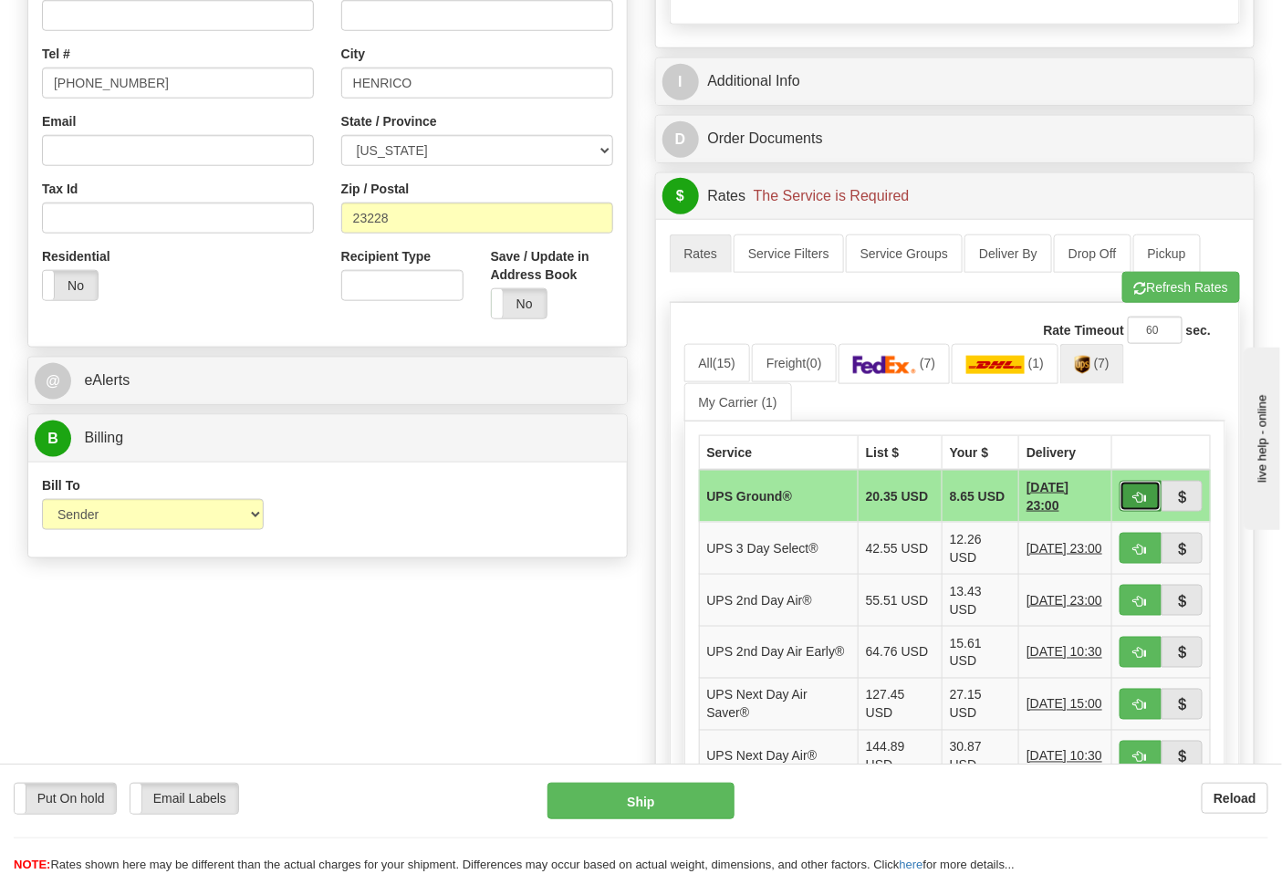
click at [1138, 504] on span "button" at bounding box center [1141, 498] width 13 height 12
type input "03"
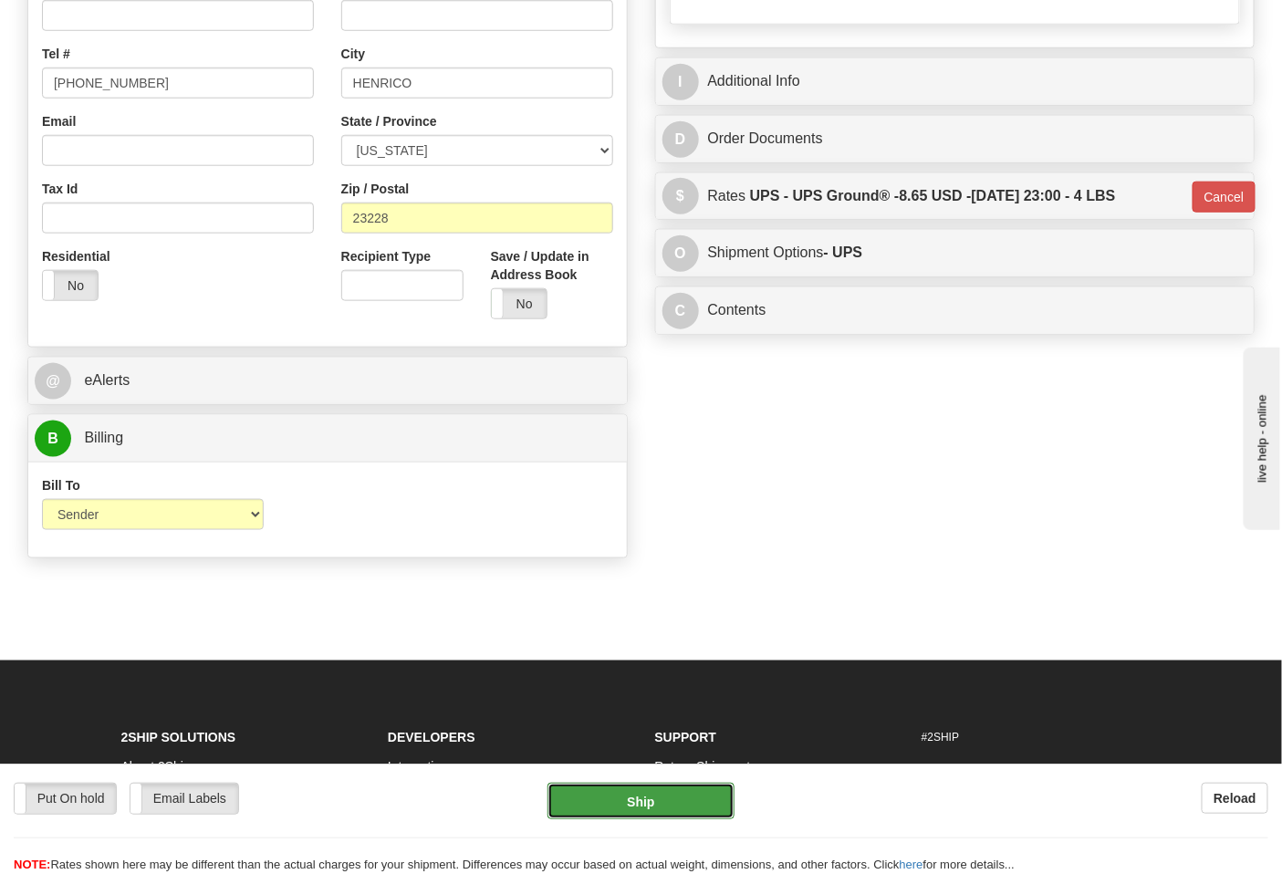
click at [618, 800] on button "Ship" at bounding box center [641, 801] width 186 height 37
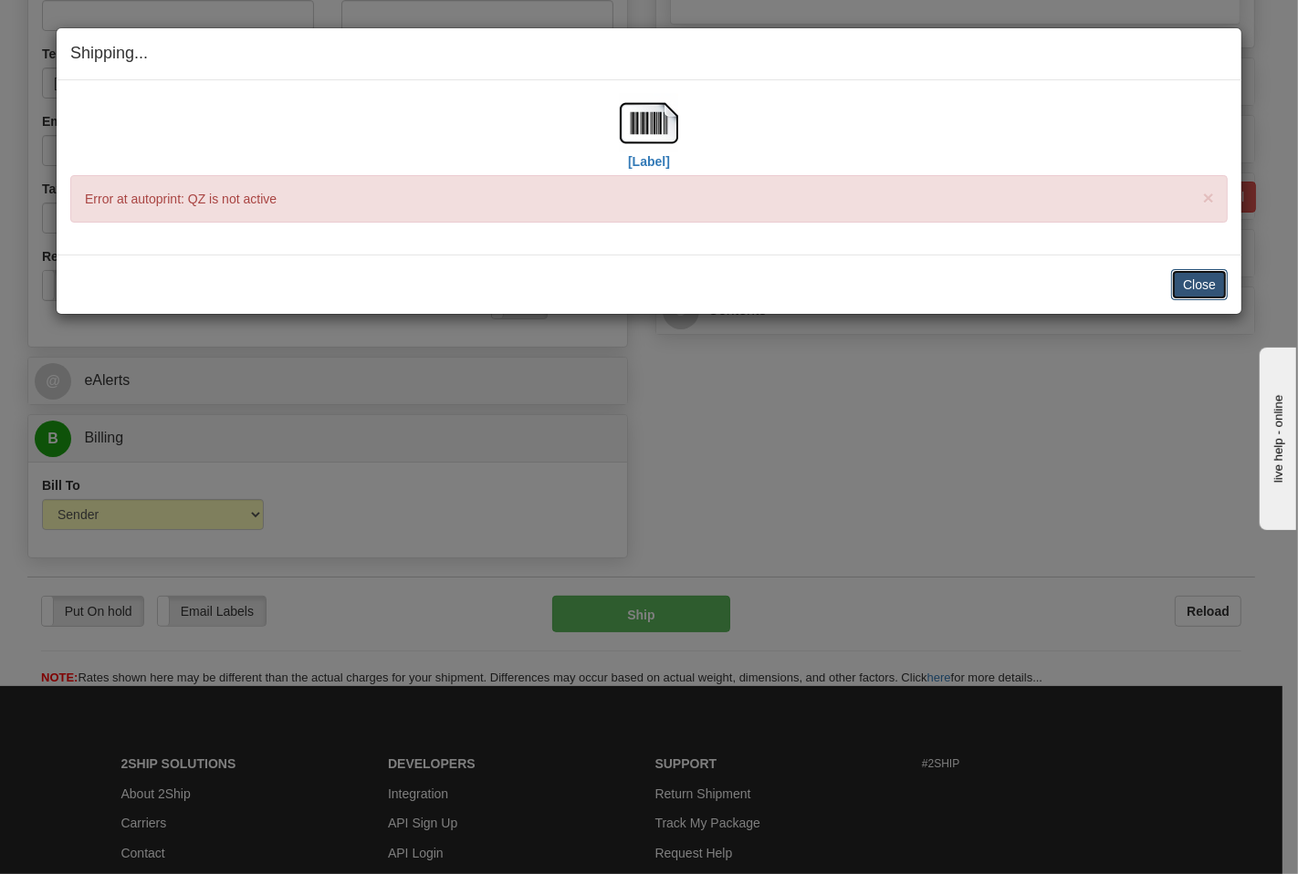
click at [1194, 281] on button "Close" at bounding box center [1199, 284] width 57 height 31
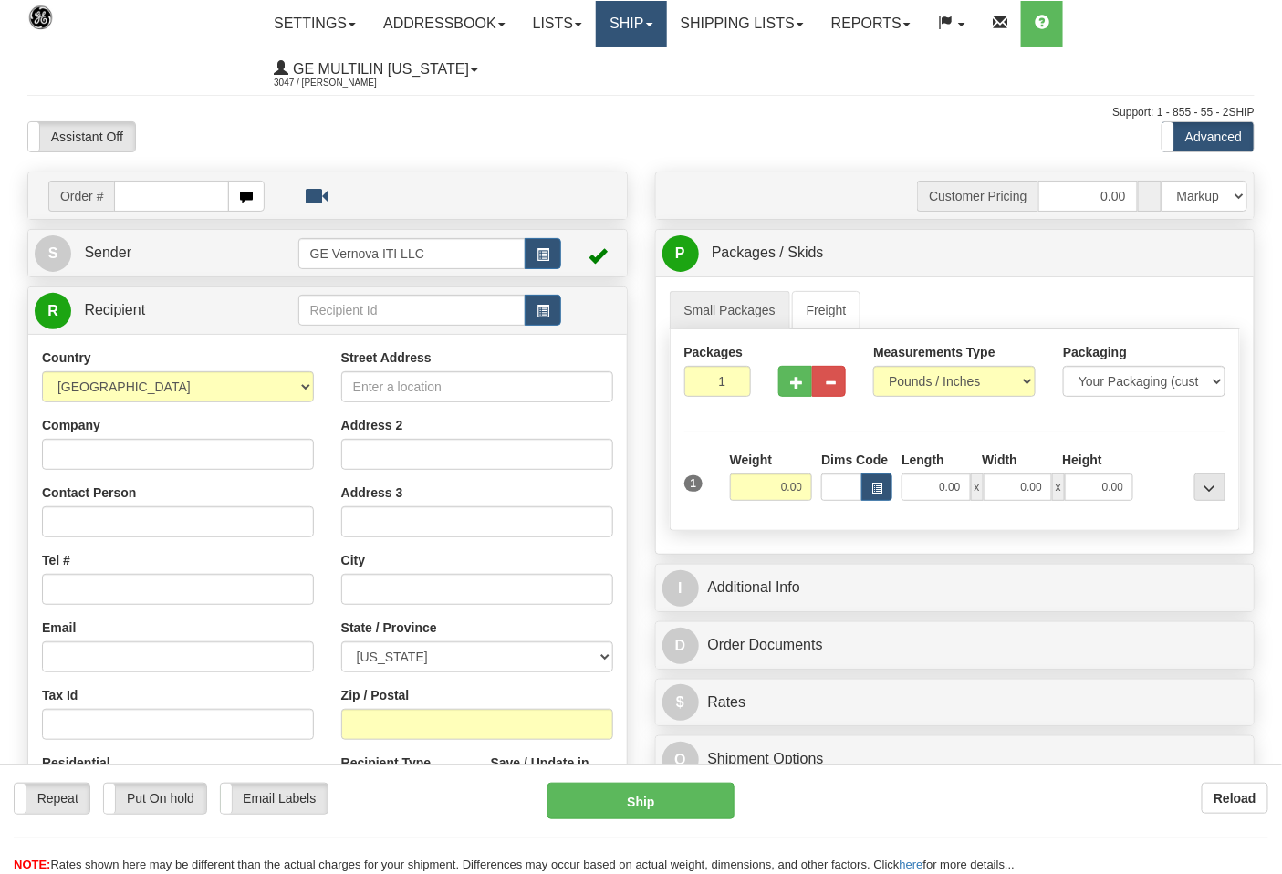
click at [626, 34] on link "Ship" at bounding box center [631, 24] width 70 height 46
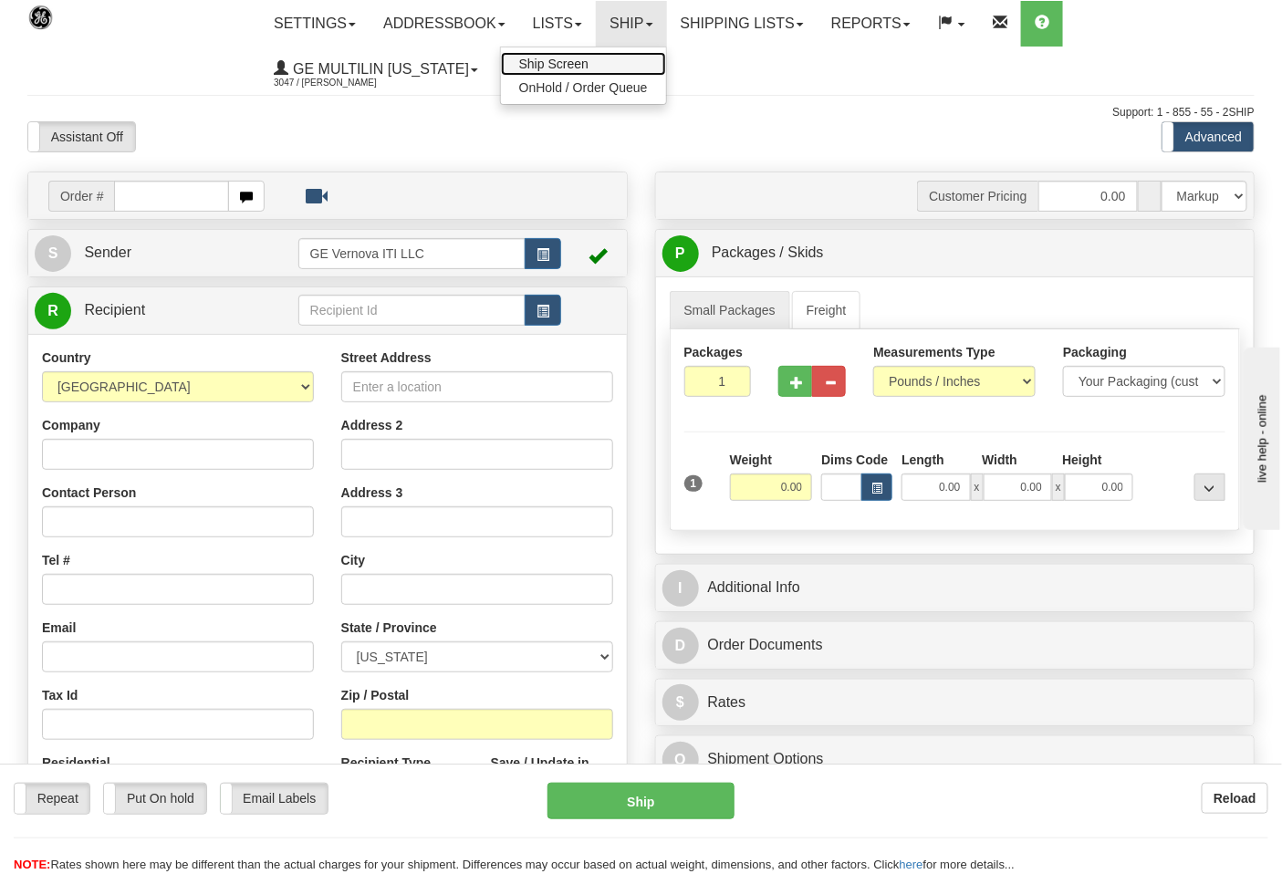
click at [601, 61] on link "Ship Screen" at bounding box center [583, 64] width 165 height 24
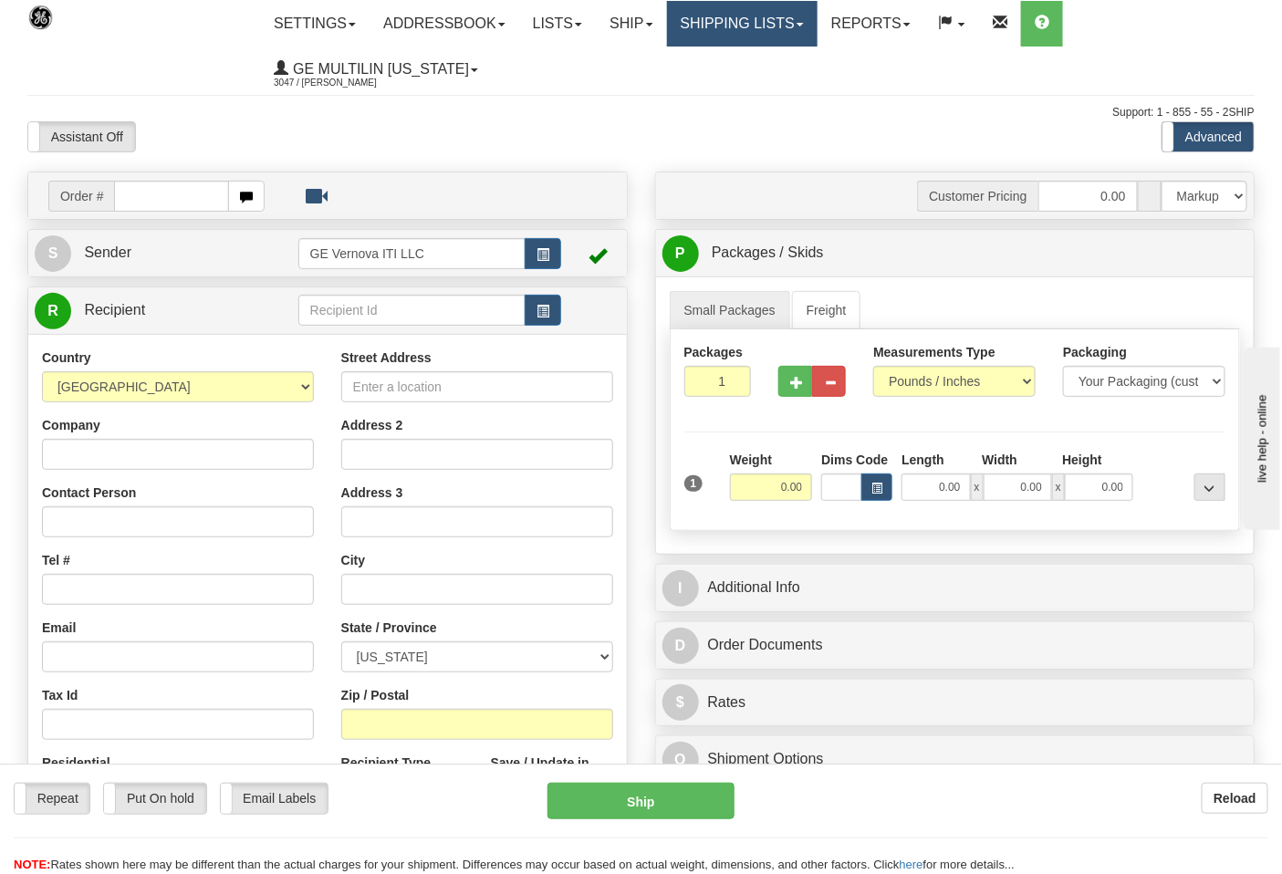
click at [745, 26] on link "Shipping lists" at bounding box center [742, 24] width 151 height 46
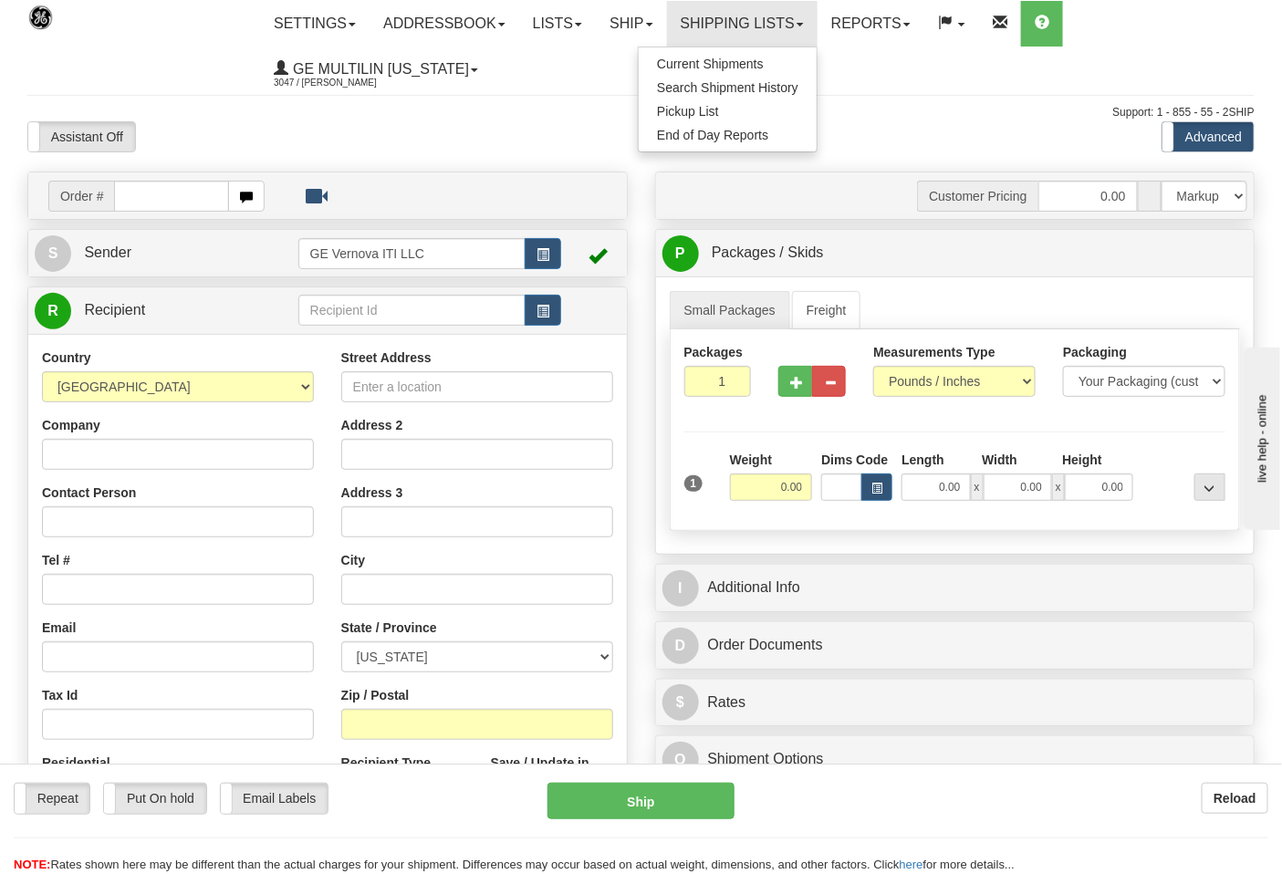
click at [734, 50] on ul "Current Shipments Search Shipment History Pickup List End of Day Reports" at bounding box center [728, 100] width 180 height 106
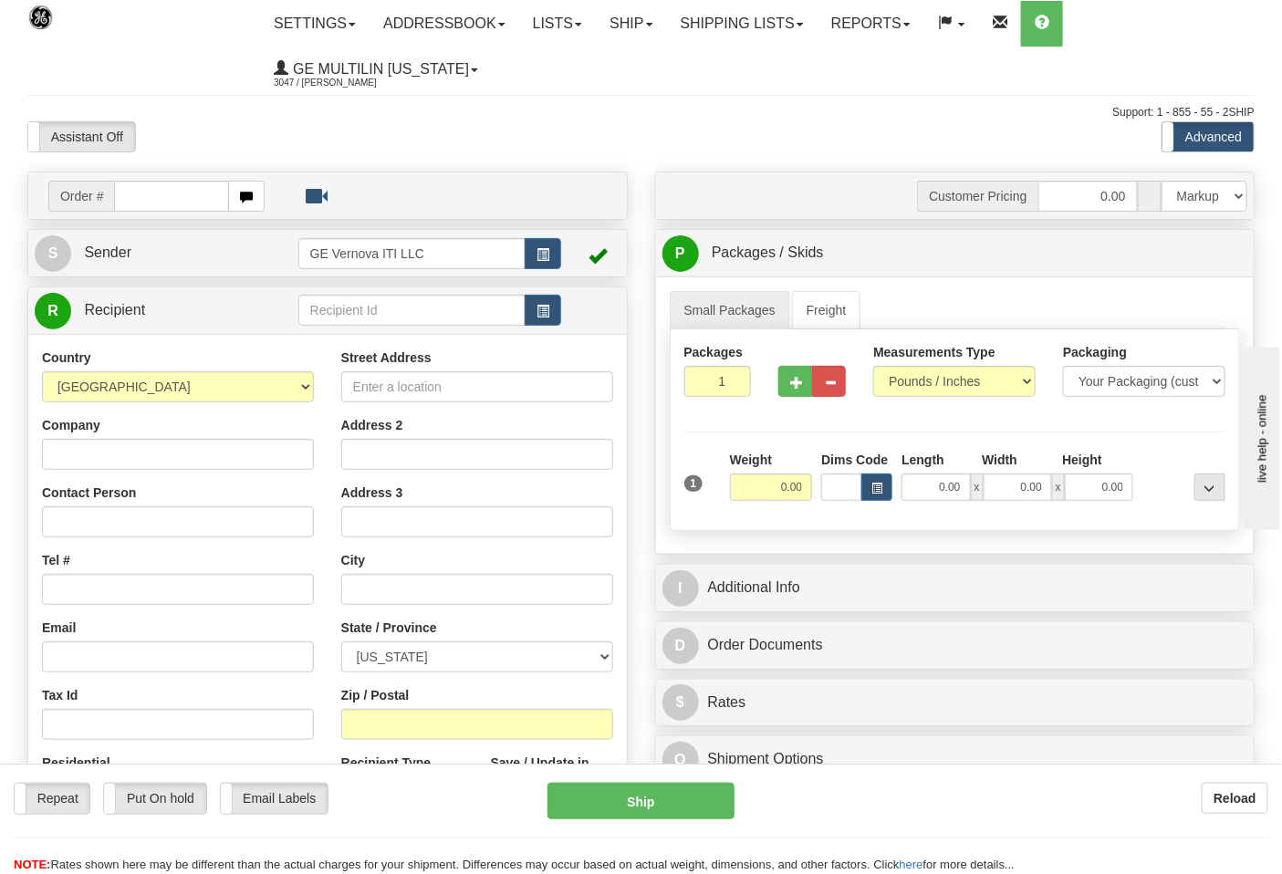
click at [737, 59] on ul "Settings Shipping Preferences Fields Preferences New Addressbook Recipients Sen…" at bounding box center [757, 46] width 994 height 91
click at [739, 42] on link "Shipping lists" at bounding box center [742, 24] width 151 height 46
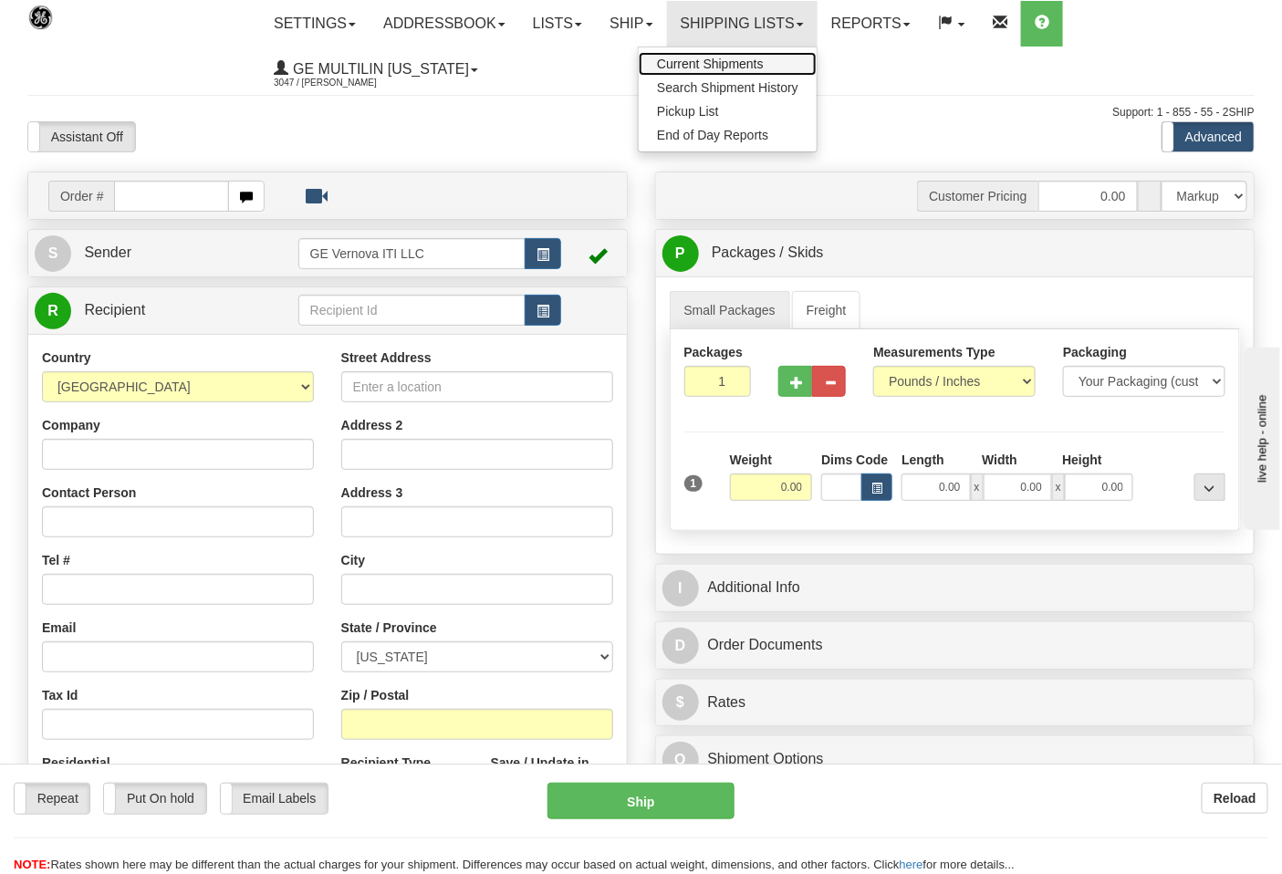
click at [732, 60] on span "Current Shipments" at bounding box center [710, 64] width 107 height 15
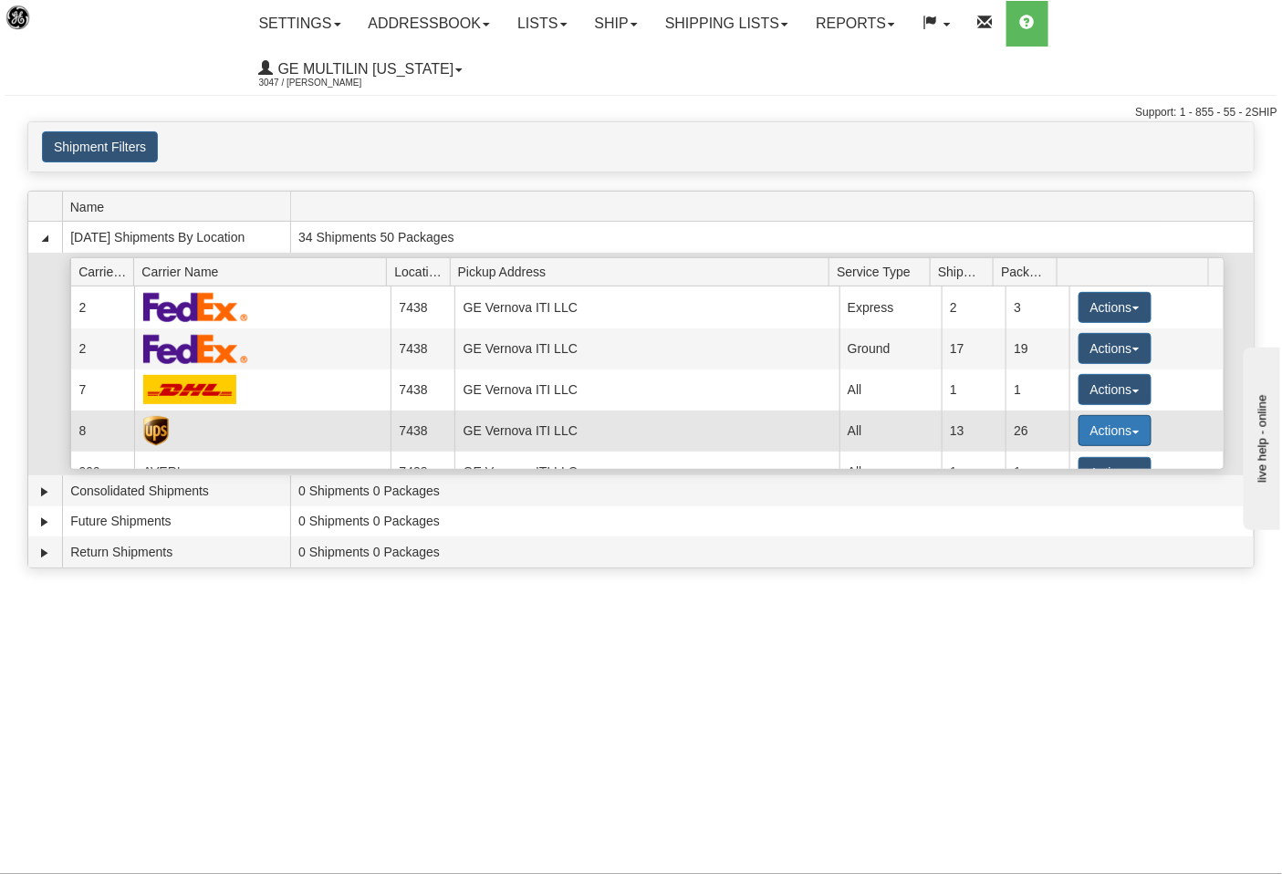
click at [1093, 415] on button "Actions" at bounding box center [1115, 430] width 73 height 31
click at [1051, 458] on span "Details" at bounding box center [1047, 464] width 49 height 13
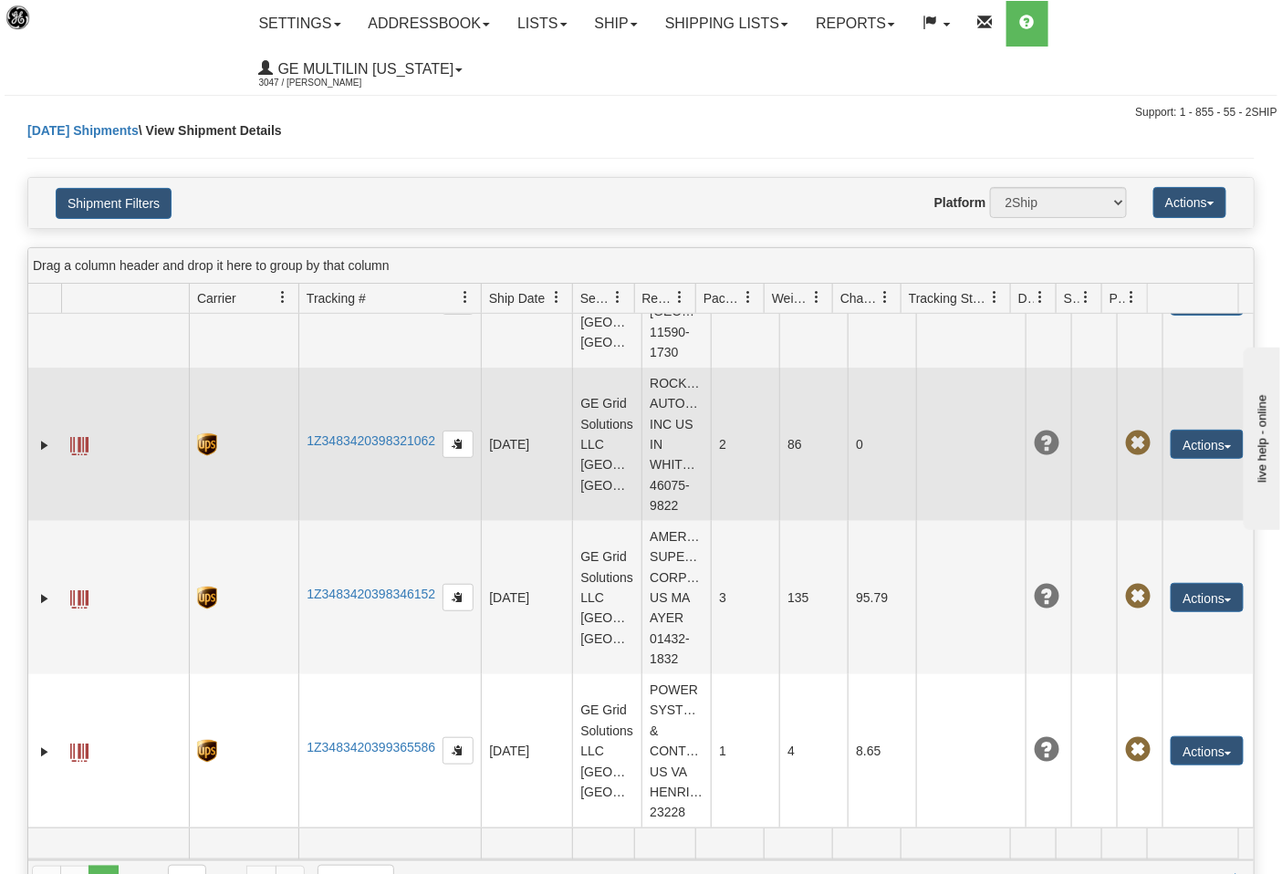
scroll to position [1561, 0]
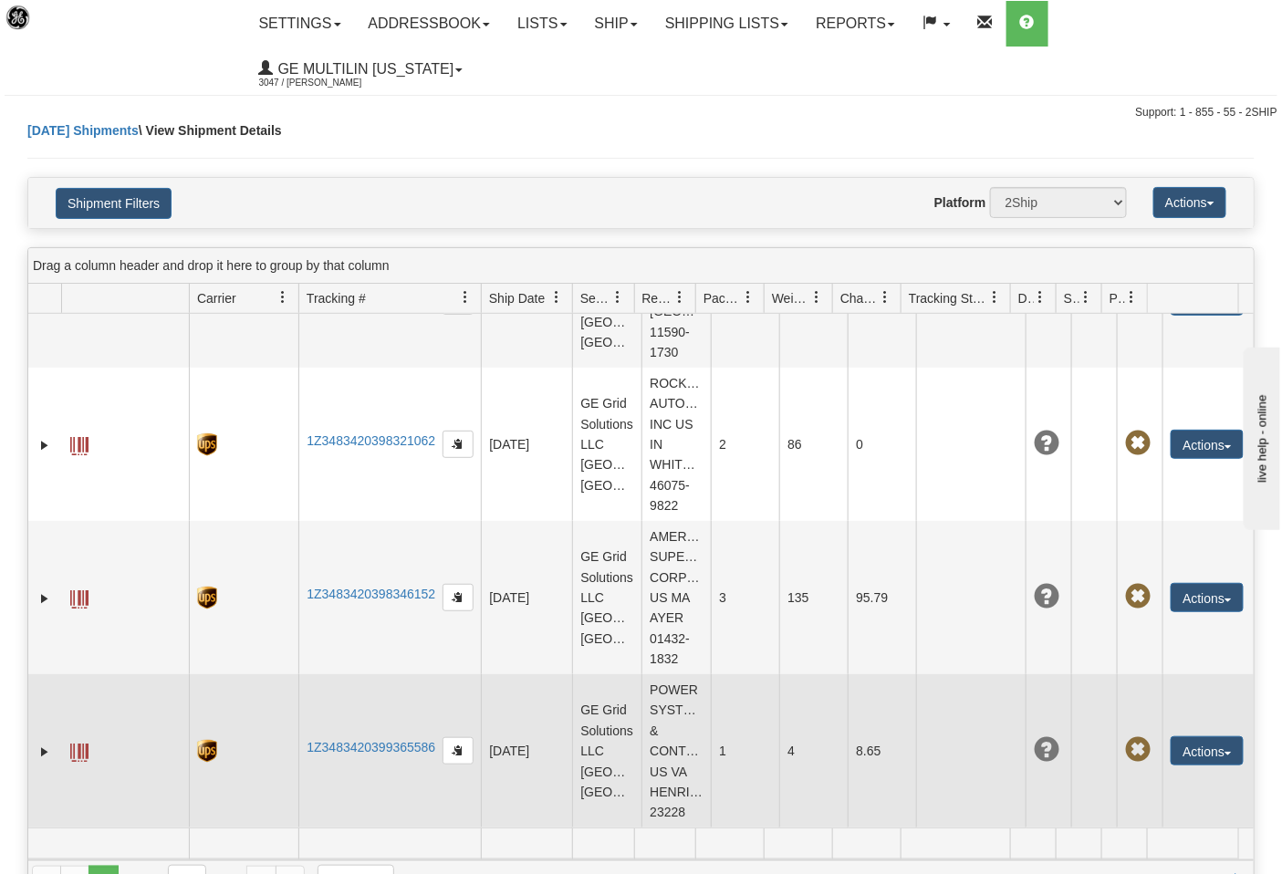
click at [84, 744] on span at bounding box center [79, 753] width 18 height 18
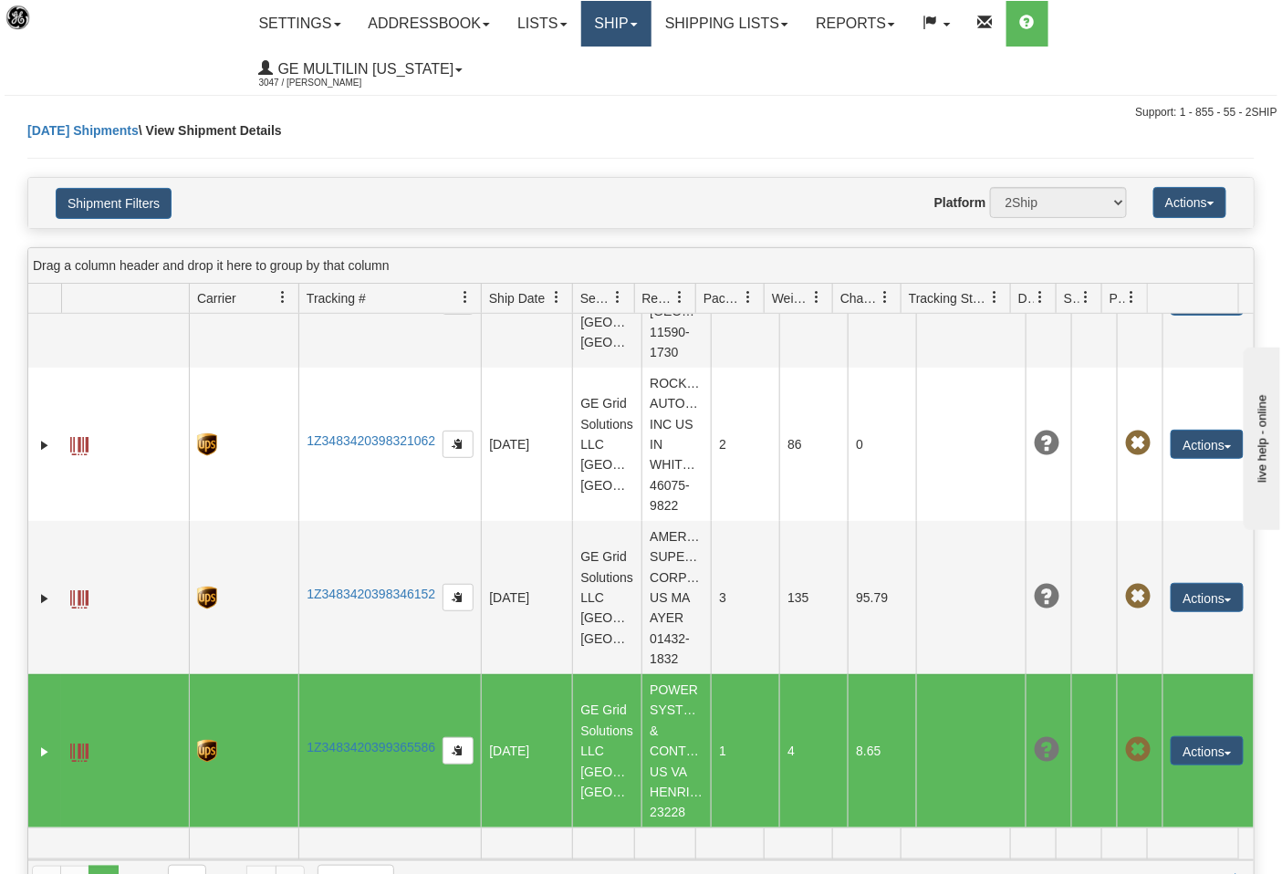
click at [622, 18] on link "Ship" at bounding box center [616, 24] width 70 height 46
click at [573, 64] on span "Ship Screen" at bounding box center [538, 64] width 69 height 15
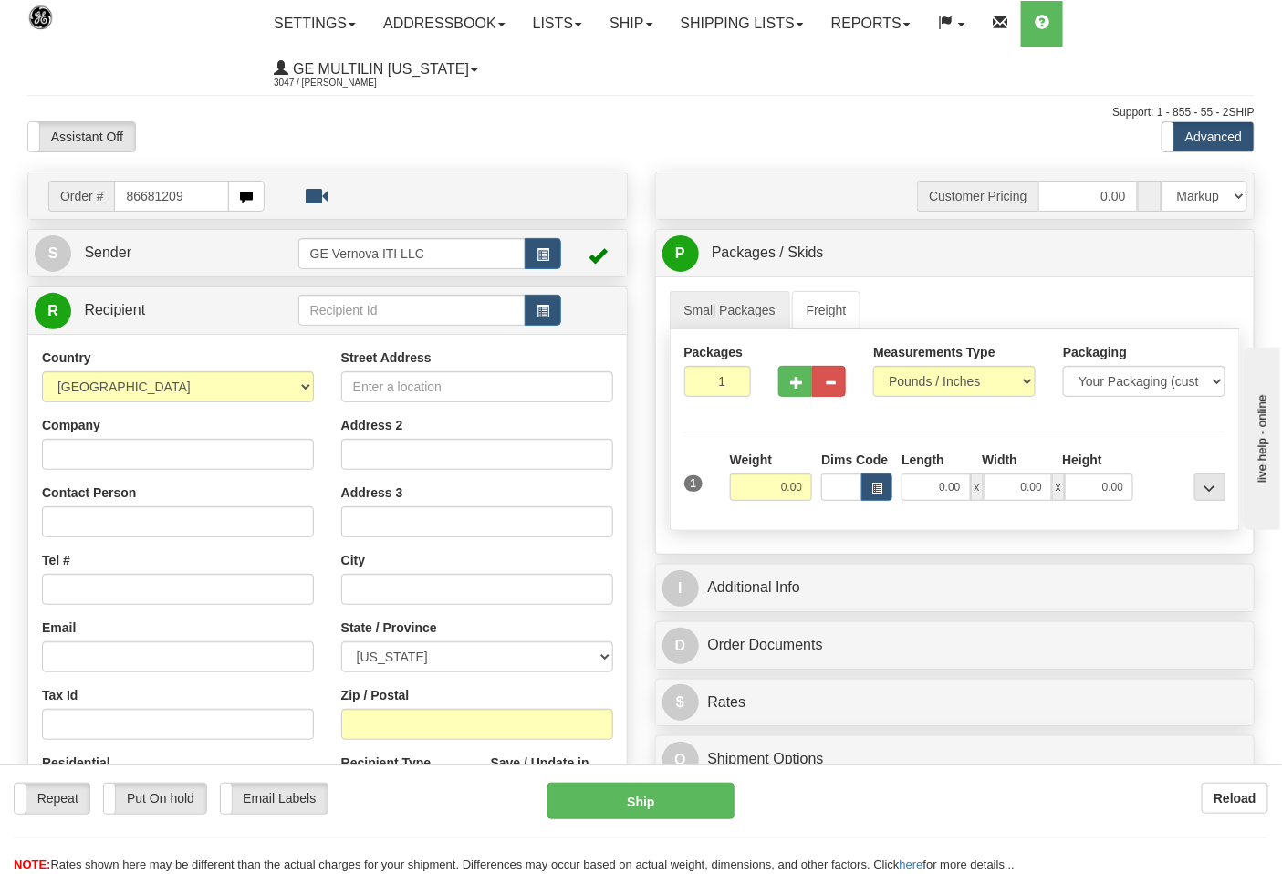
type input "86681209"
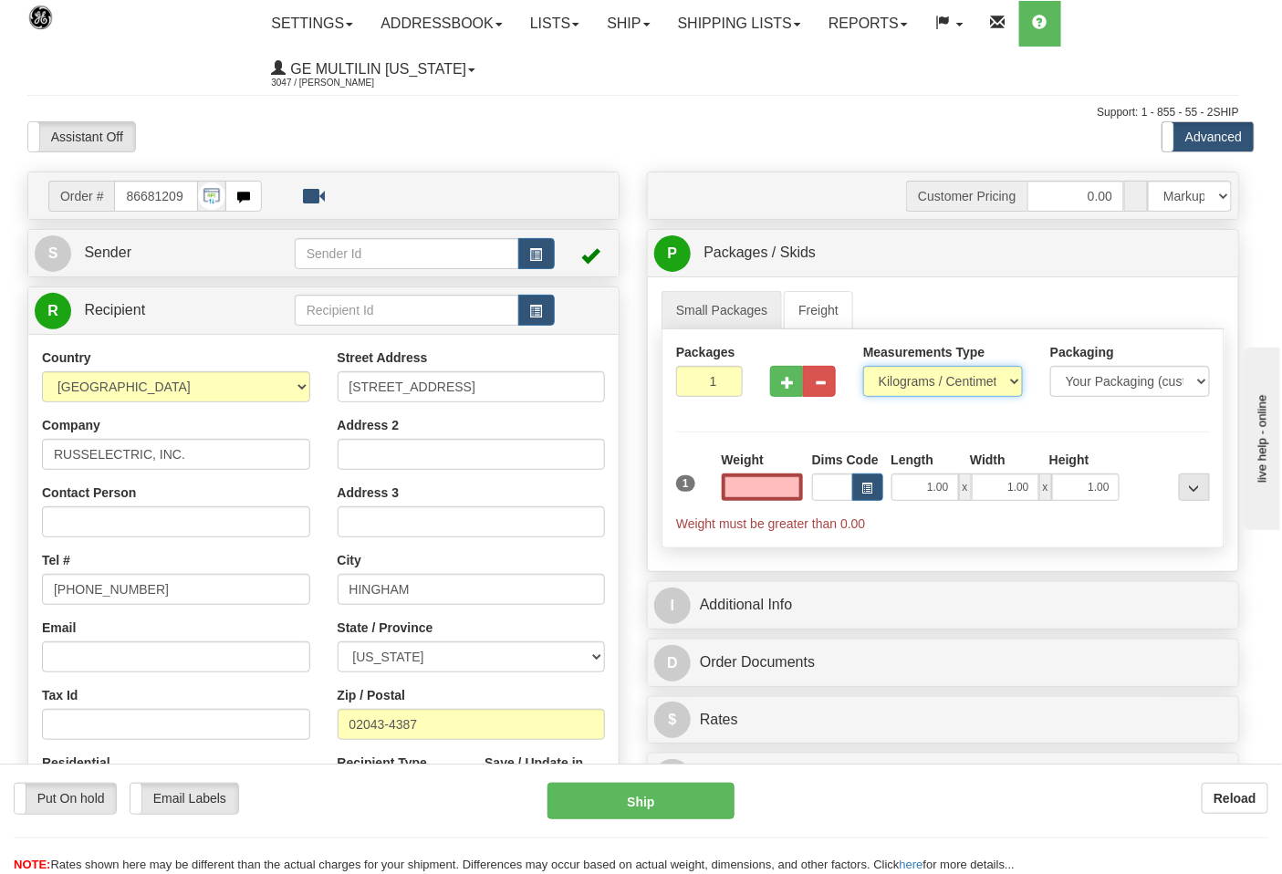
type input "0.00"
click at [923, 388] on select "Pounds / Inches Kilograms / Centimeters" at bounding box center [943, 381] width 160 height 31
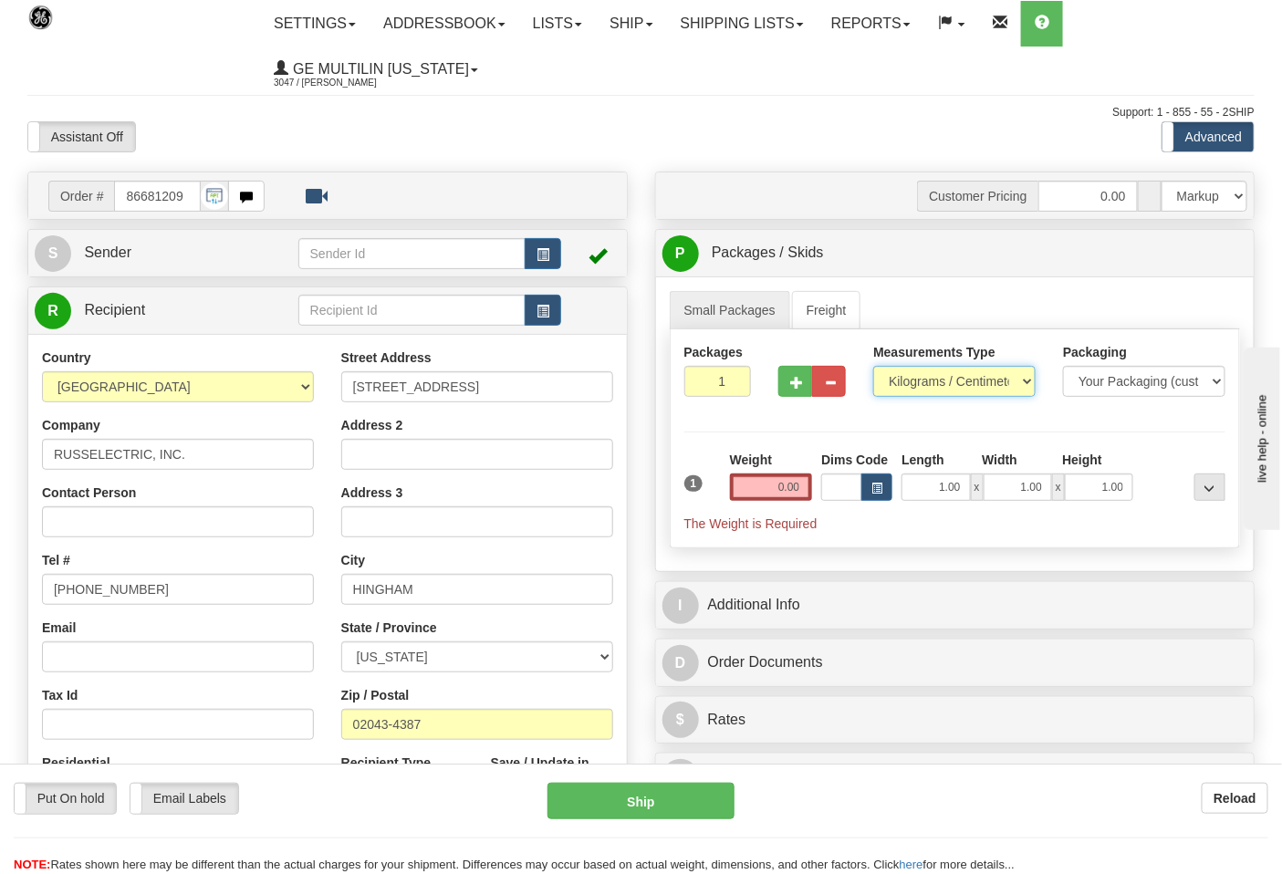
select select "0"
click at [873, 367] on select "Pounds / Inches Kilograms / Centimeters" at bounding box center [954, 381] width 162 height 31
click at [801, 488] on input "0.00" at bounding box center [771, 487] width 83 height 27
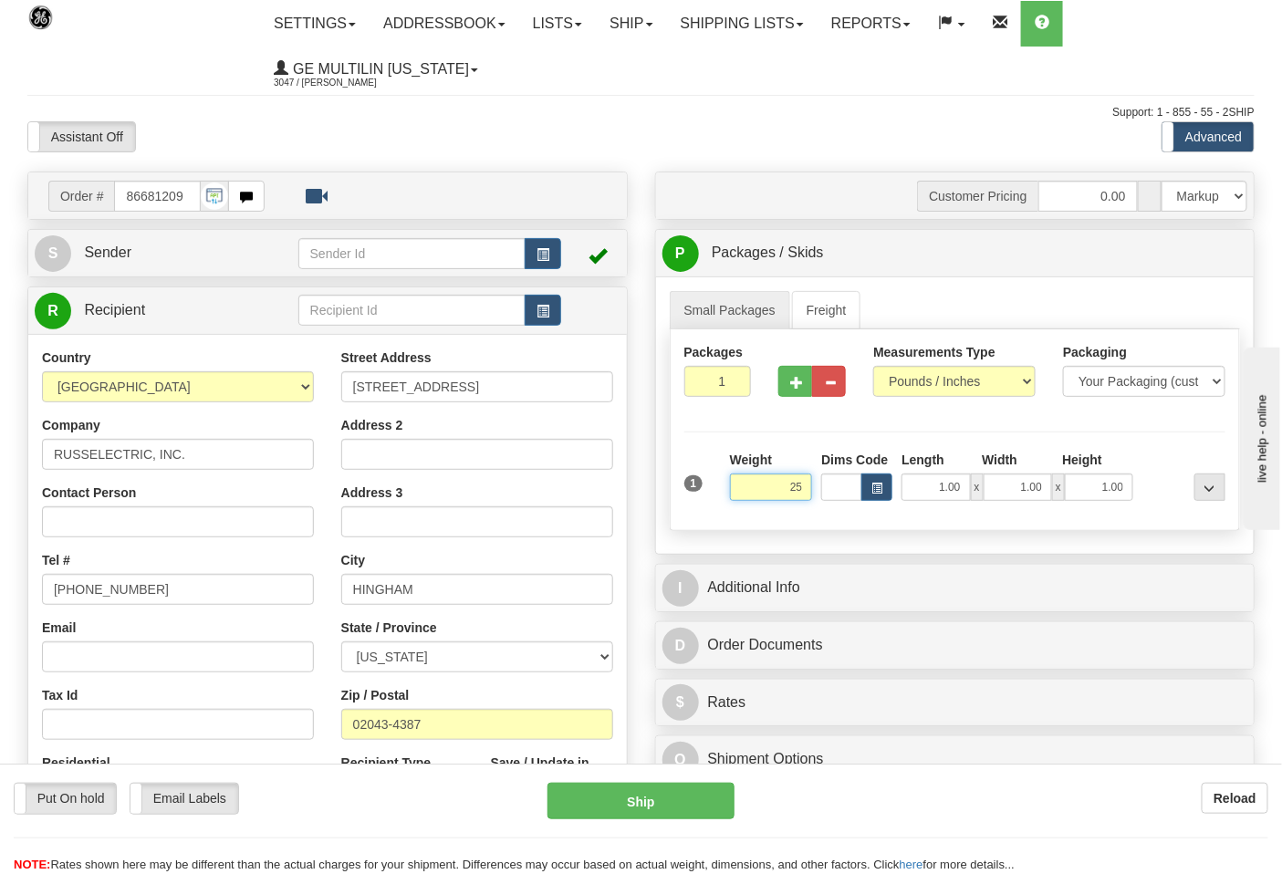
click button "Delete" at bounding box center [0, 0] width 0 height 0
type input "25.00"
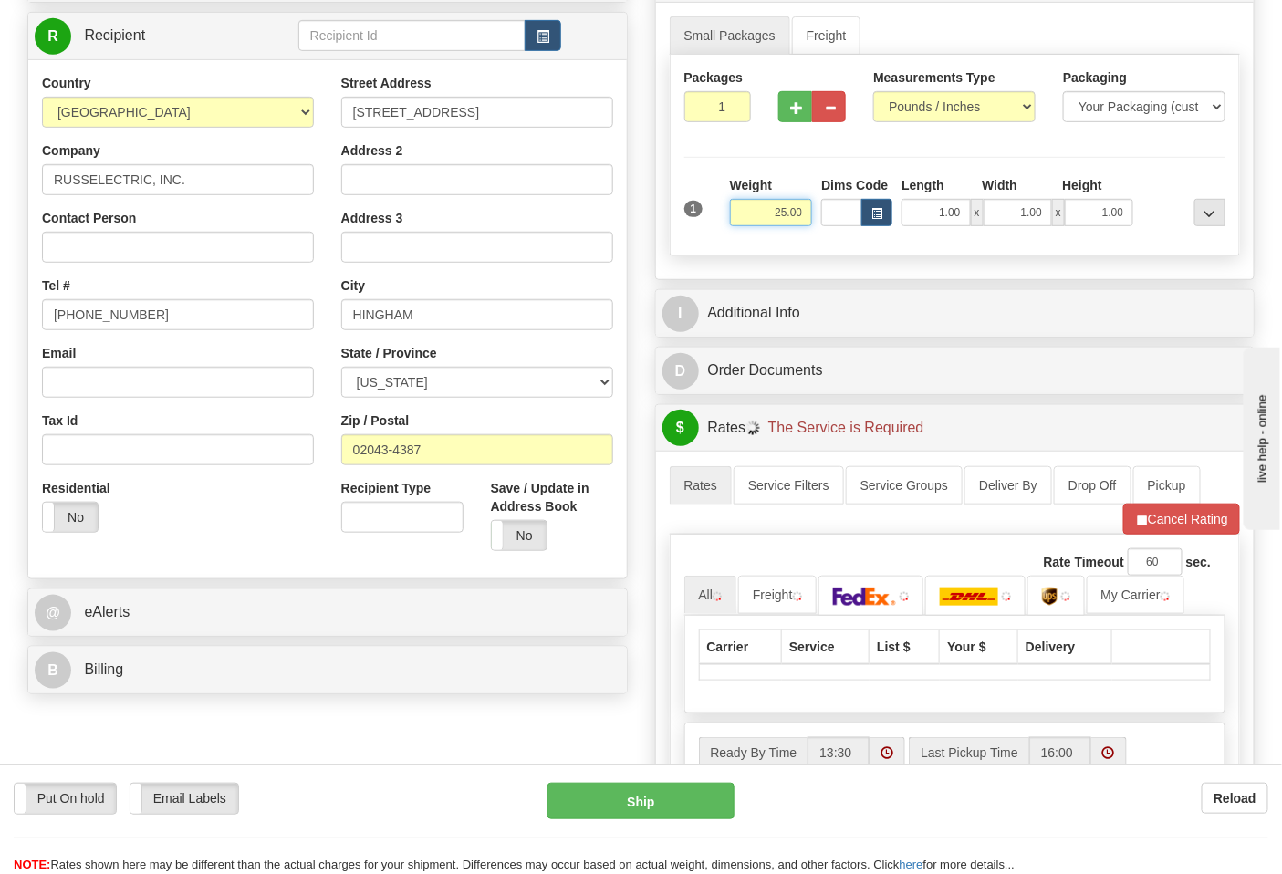
scroll to position [304, 0]
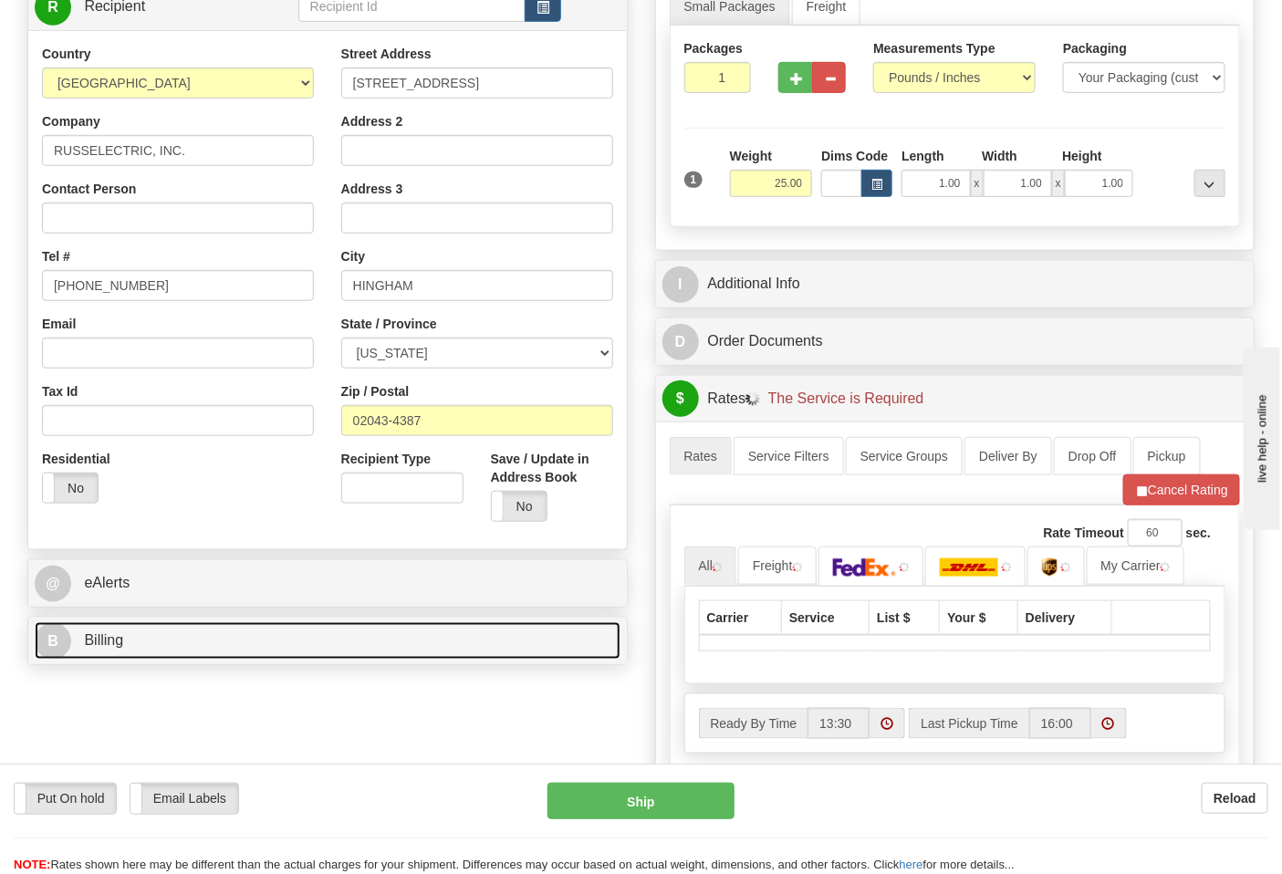
click at [214, 642] on link "B Billing" at bounding box center [328, 640] width 586 height 37
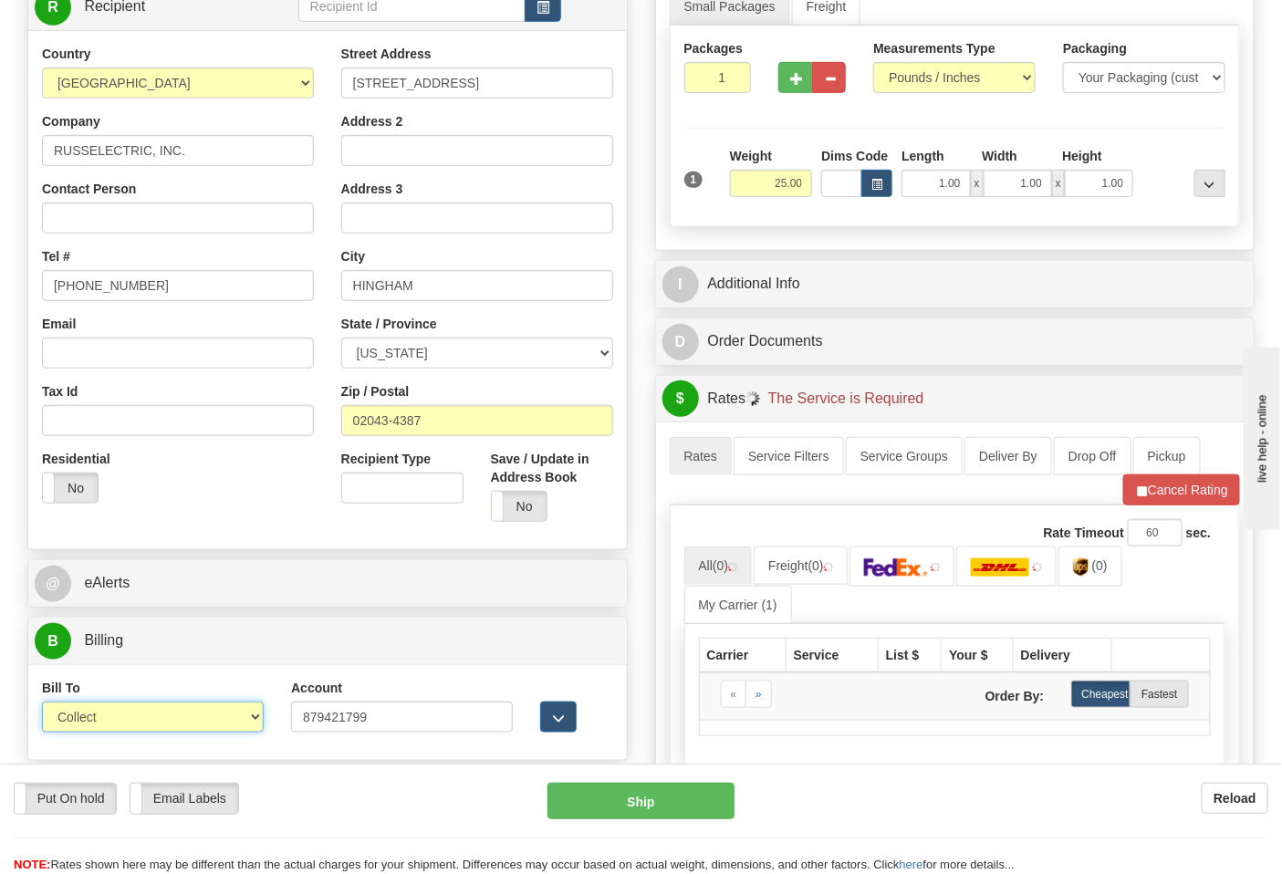
click at [83, 726] on select "Sender Recipient Third Party Collect" at bounding box center [153, 717] width 222 height 31
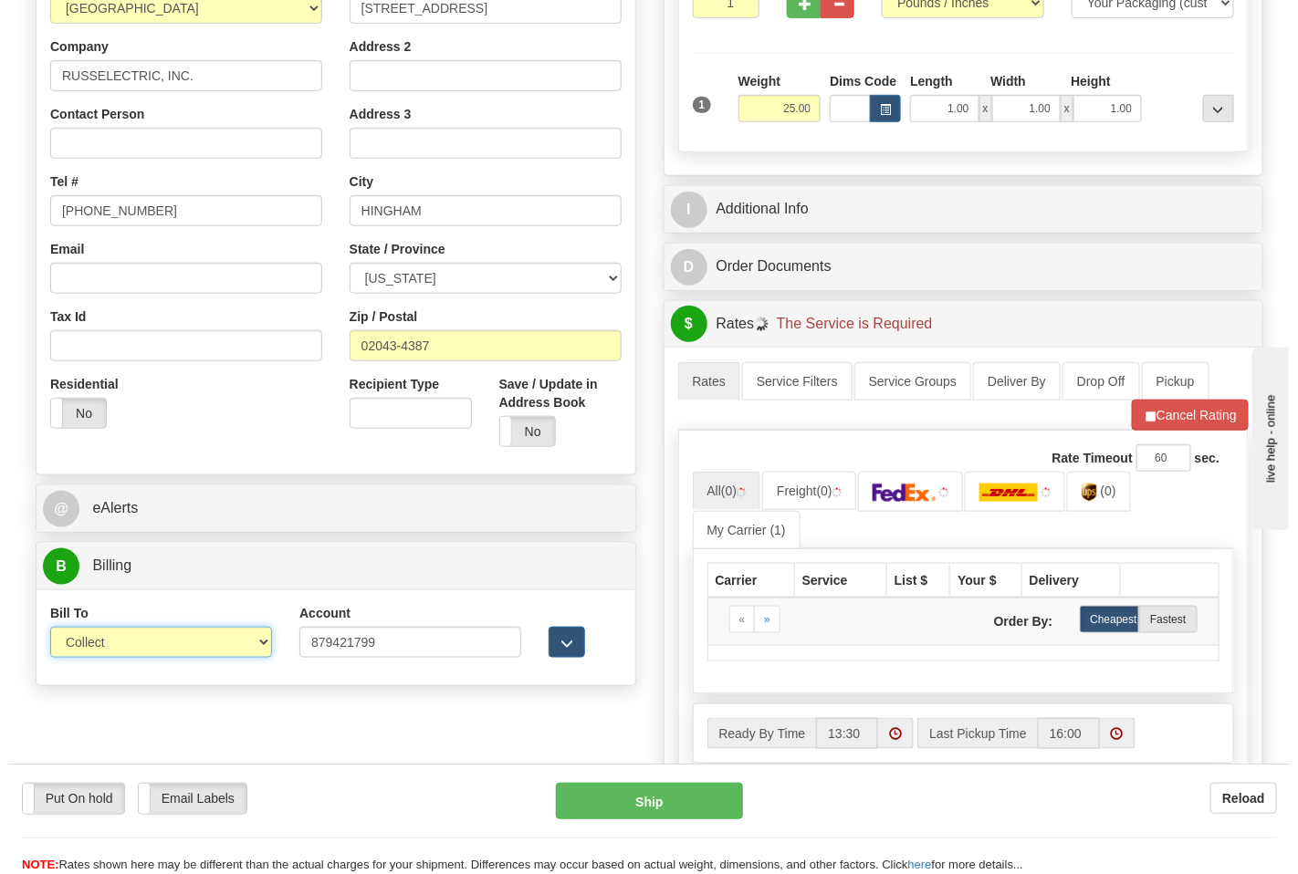
scroll to position [507, 0]
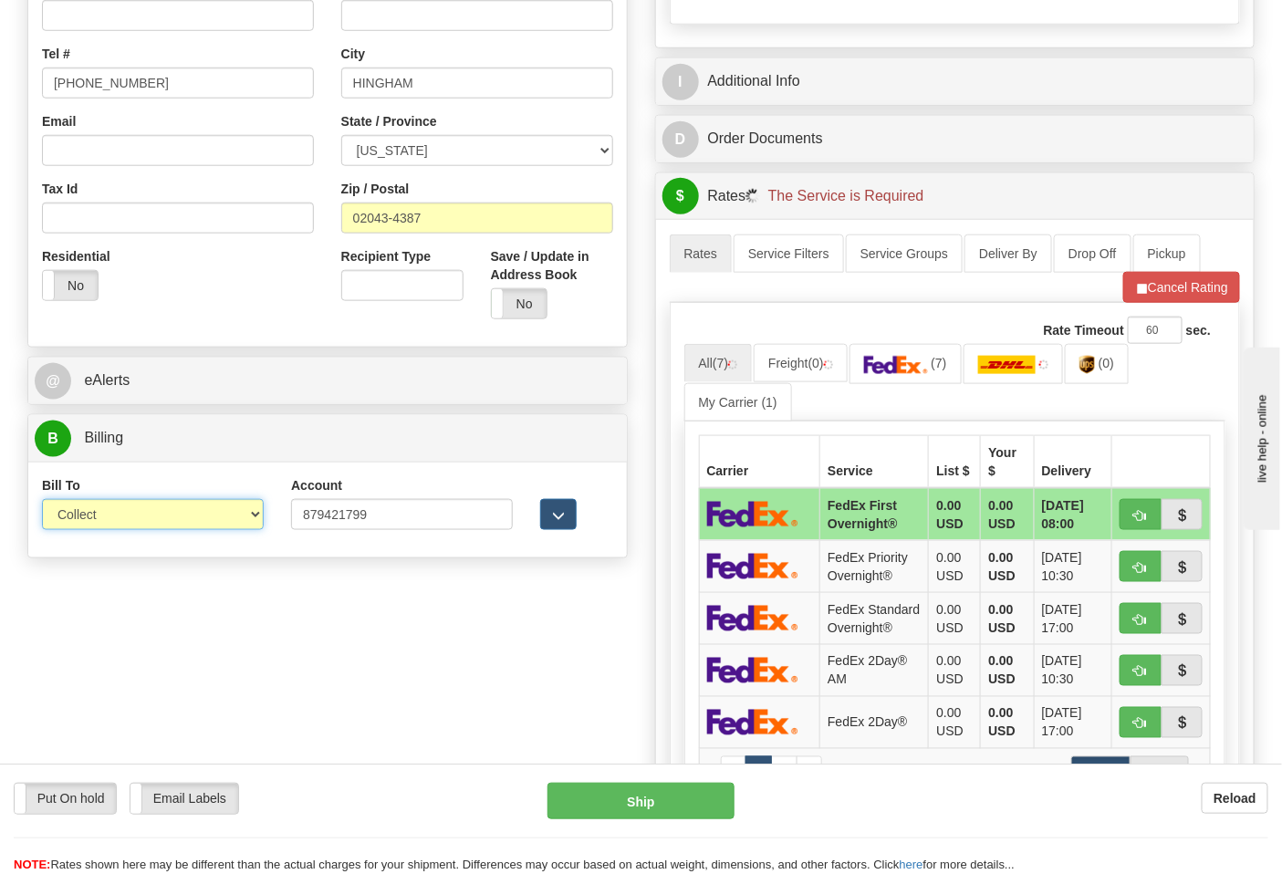
click at [89, 517] on select "Sender Recipient Third Party Collect" at bounding box center [153, 514] width 222 height 31
select select "2"
click at [42, 501] on select "Sender Recipient Third Party Collect" at bounding box center [153, 514] width 222 height 31
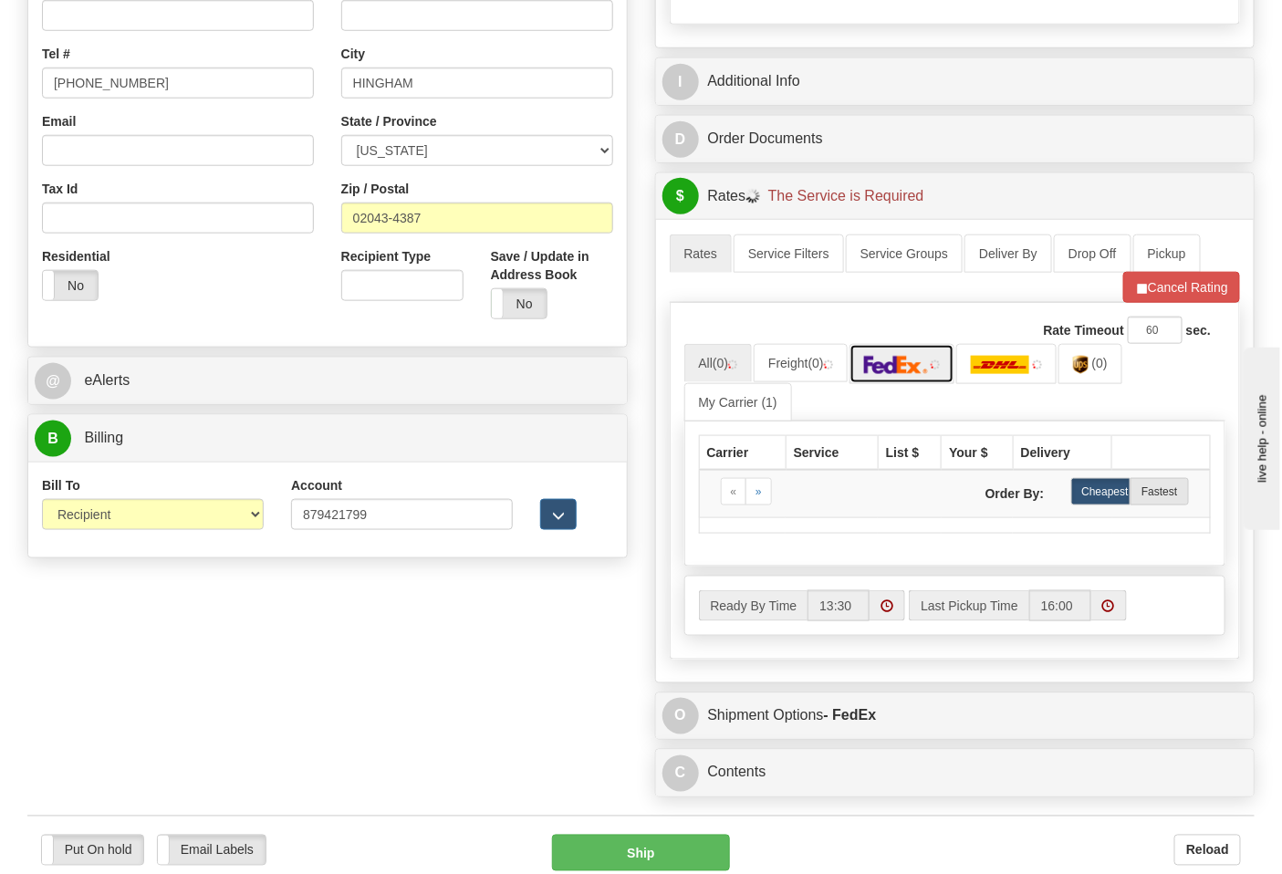
click at [897, 378] on link at bounding box center [903, 363] width 106 height 39
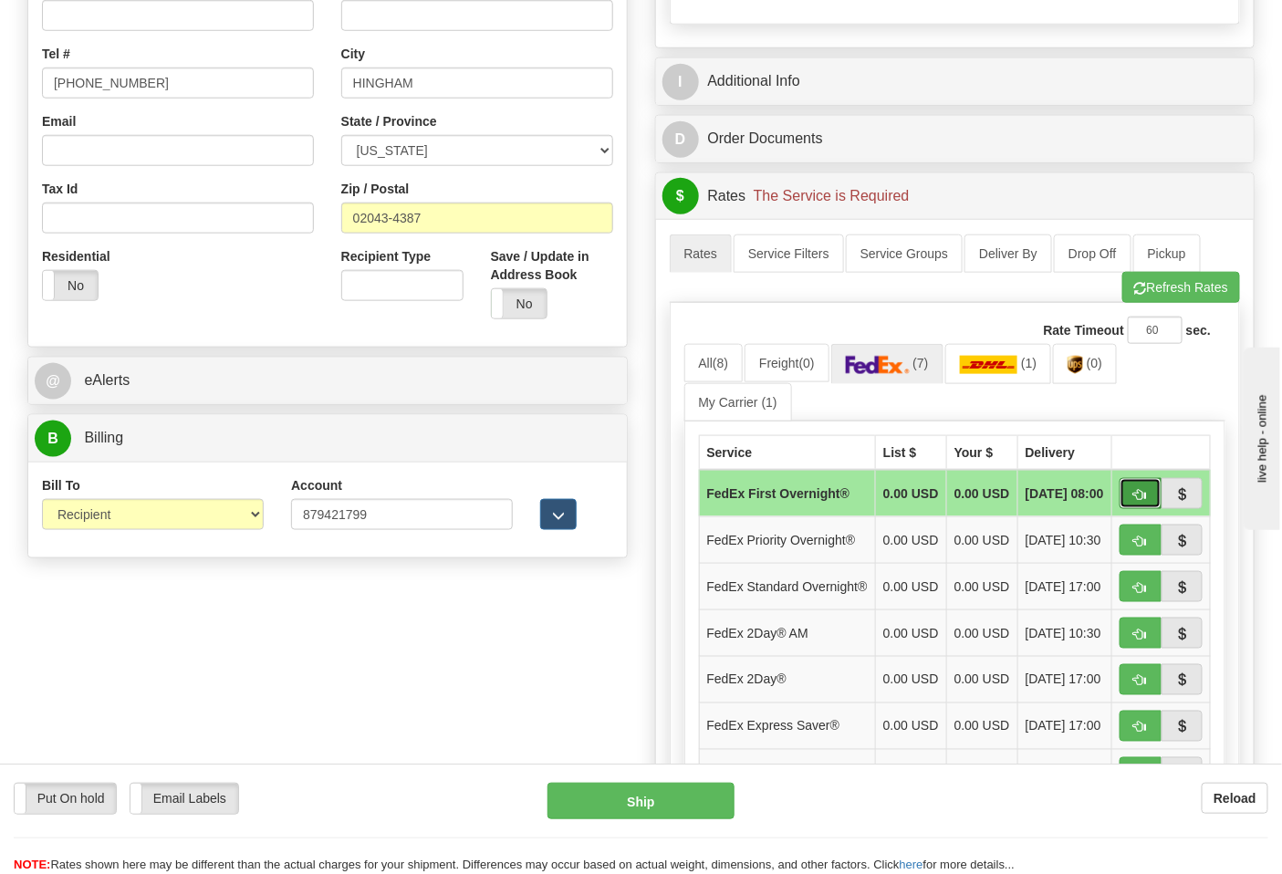
click at [1145, 497] on span "button" at bounding box center [1141, 495] width 13 height 12
type input "06"
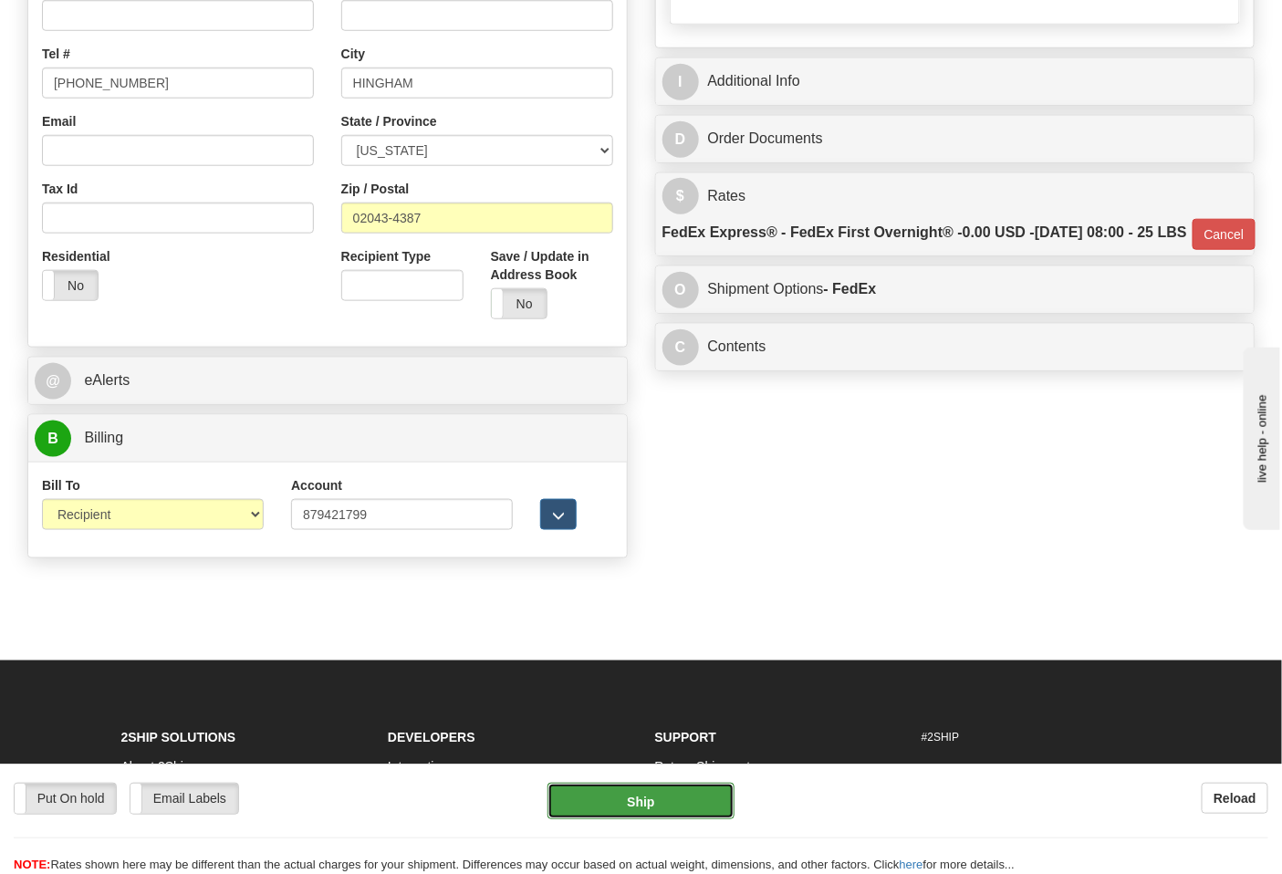
click at [664, 806] on button "Ship" at bounding box center [641, 801] width 186 height 37
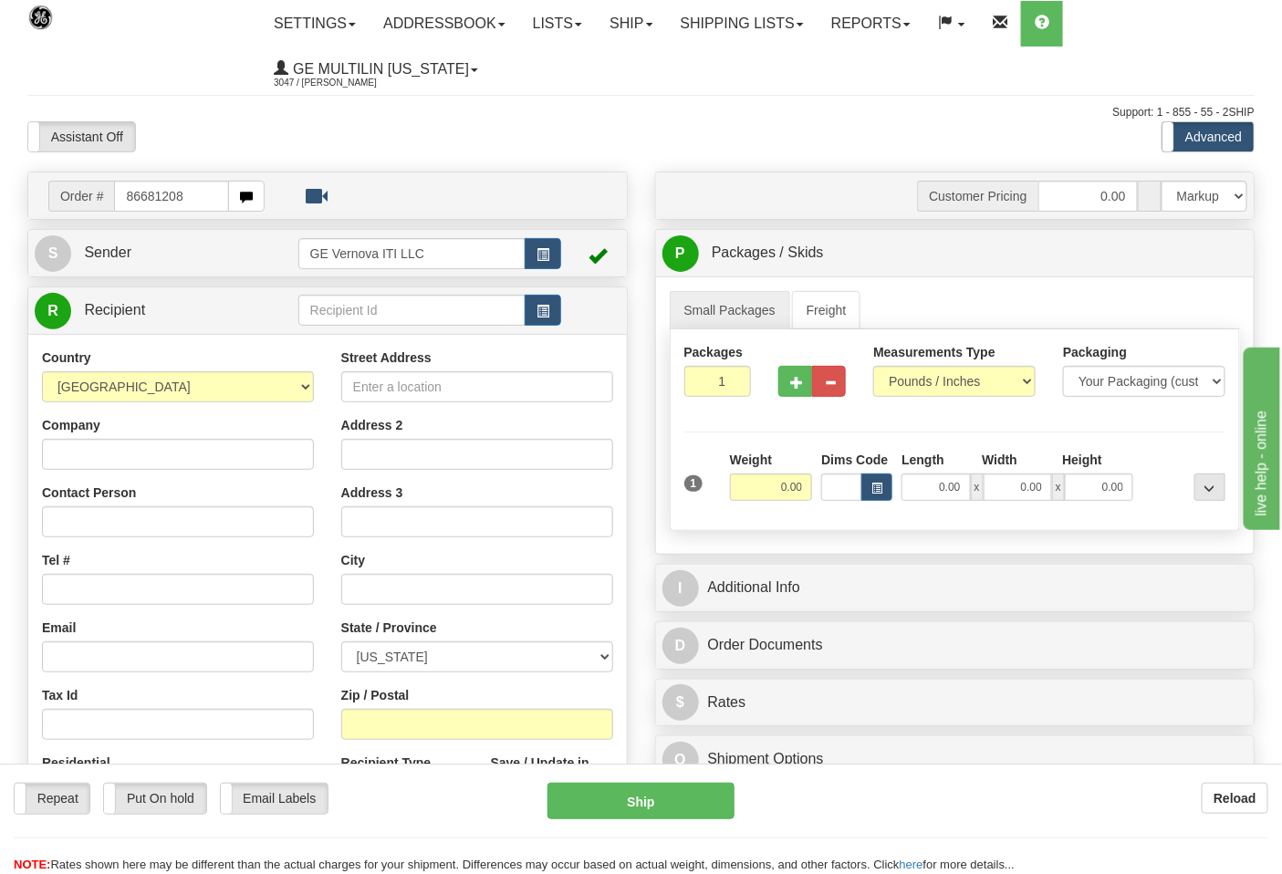
type input "86681208"
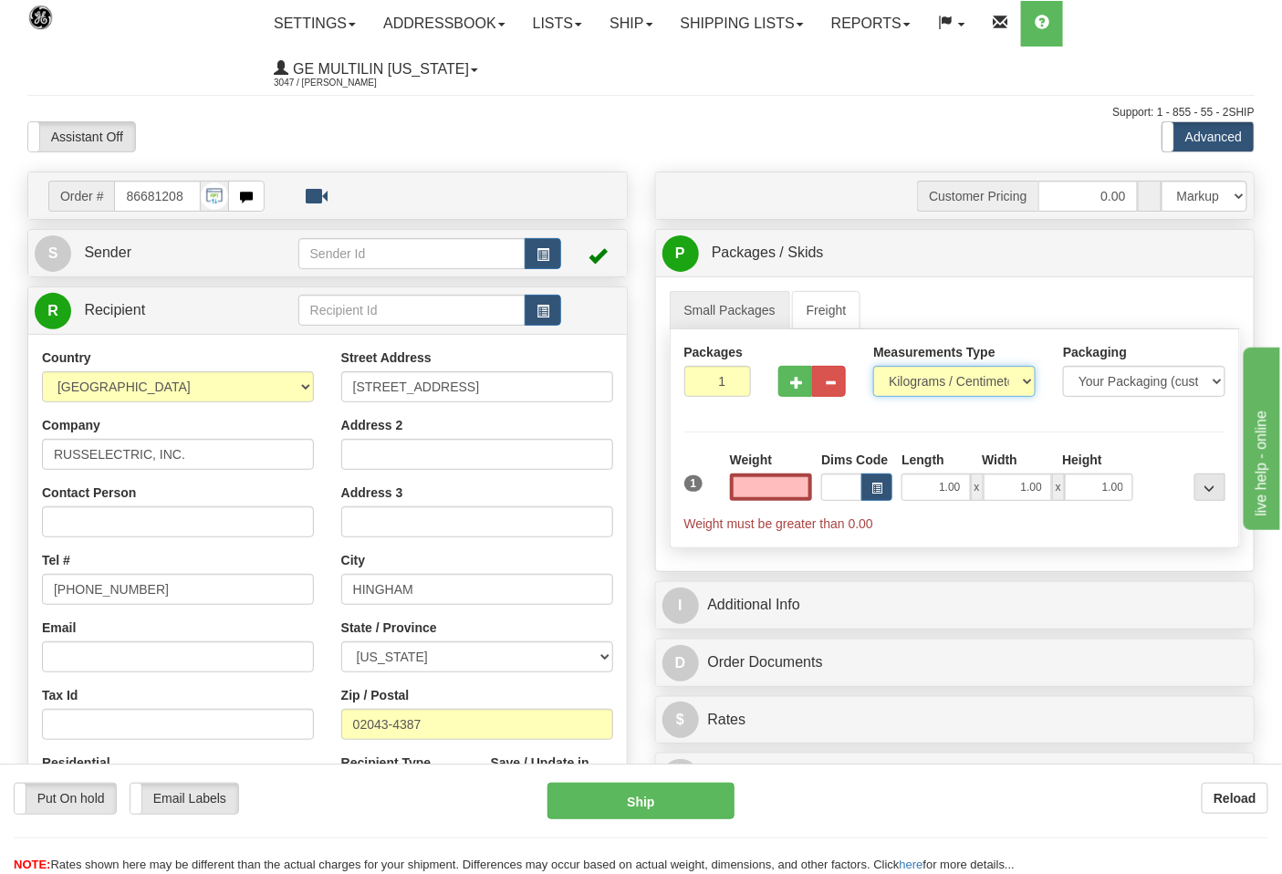
type input "0.00"
click at [935, 388] on select "Pounds / Inches Kilograms / Centimeters" at bounding box center [954, 381] width 162 height 31
select select "0"
click at [873, 367] on select "Pounds / Inches Kilograms / Centimeters" at bounding box center [954, 381] width 162 height 31
click at [795, 484] on input "0.00" at bounding box center [771, 487] width 83 height 27
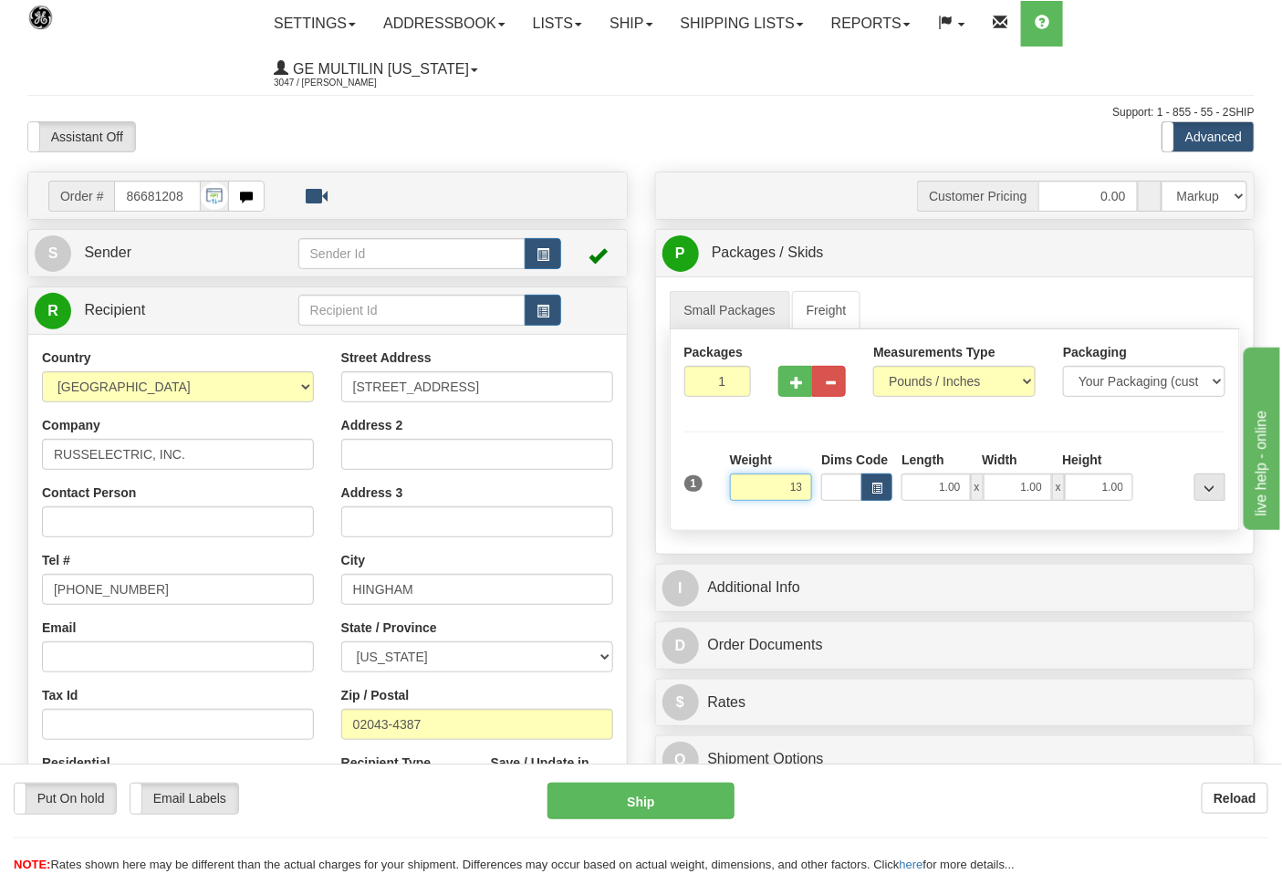
click button "Delete" at bounding box center [0, 0] width 0 height 0
type input "13.00"
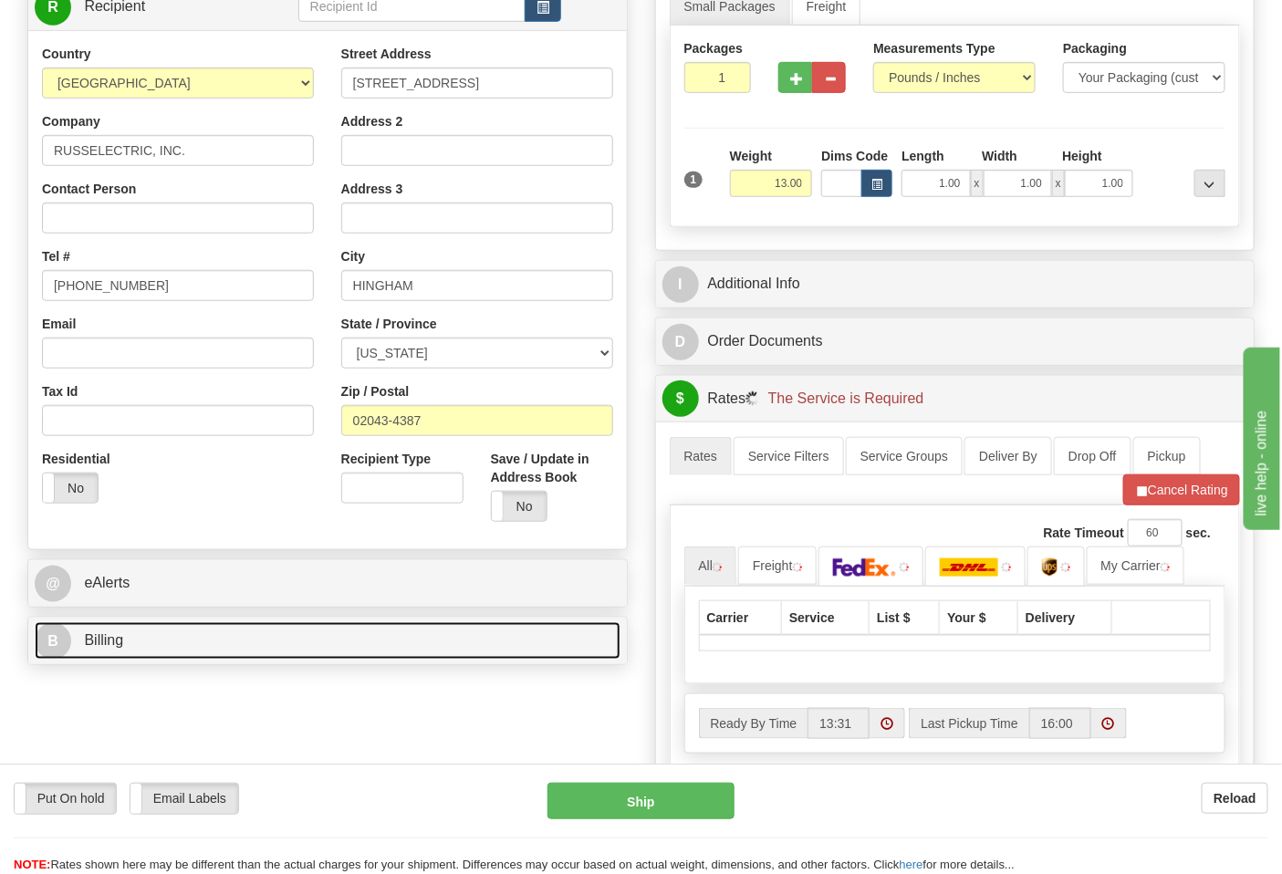
click at [221, 637] on link "B Billing" at bounding box center [328, 640] width 586 height 37
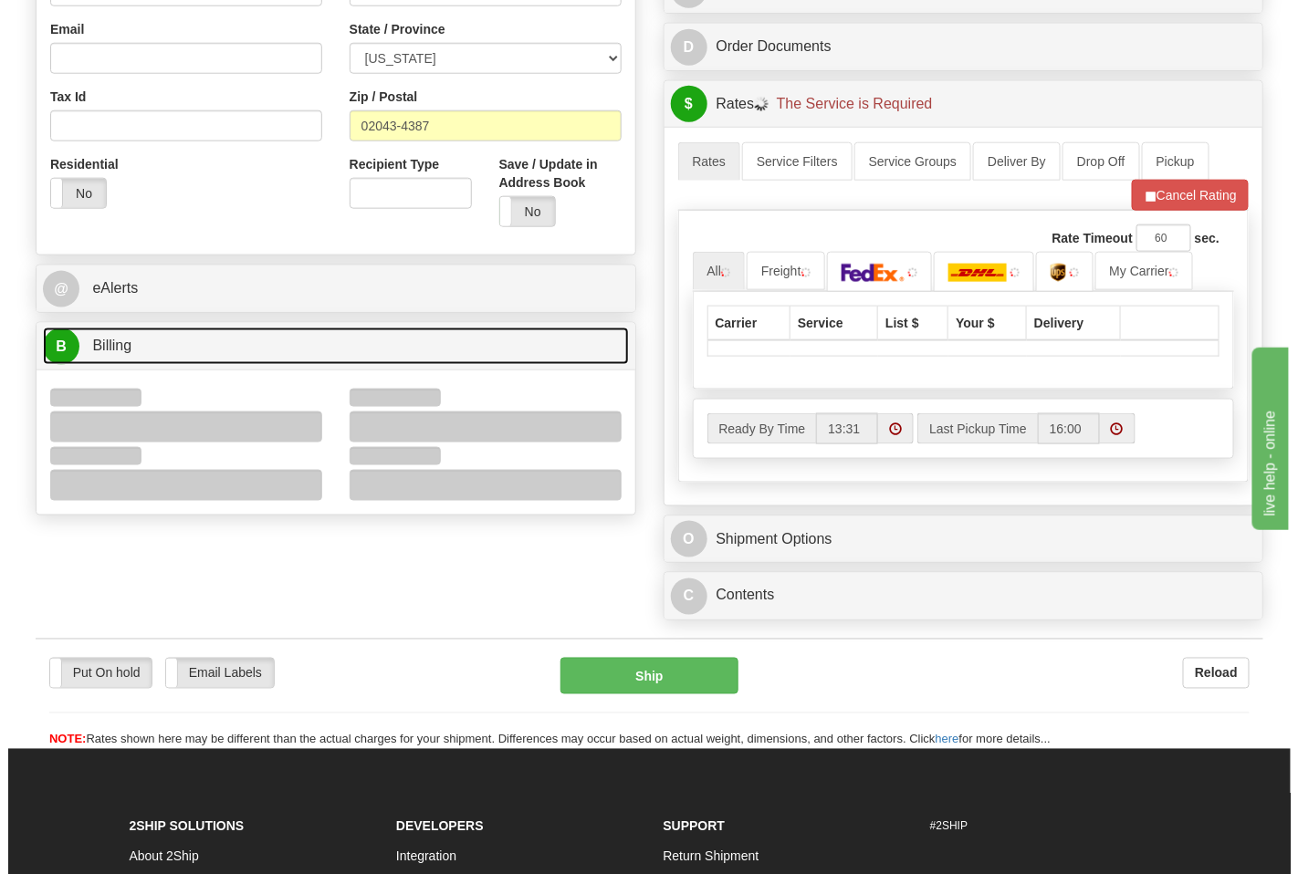
scroll to position [608, 0]
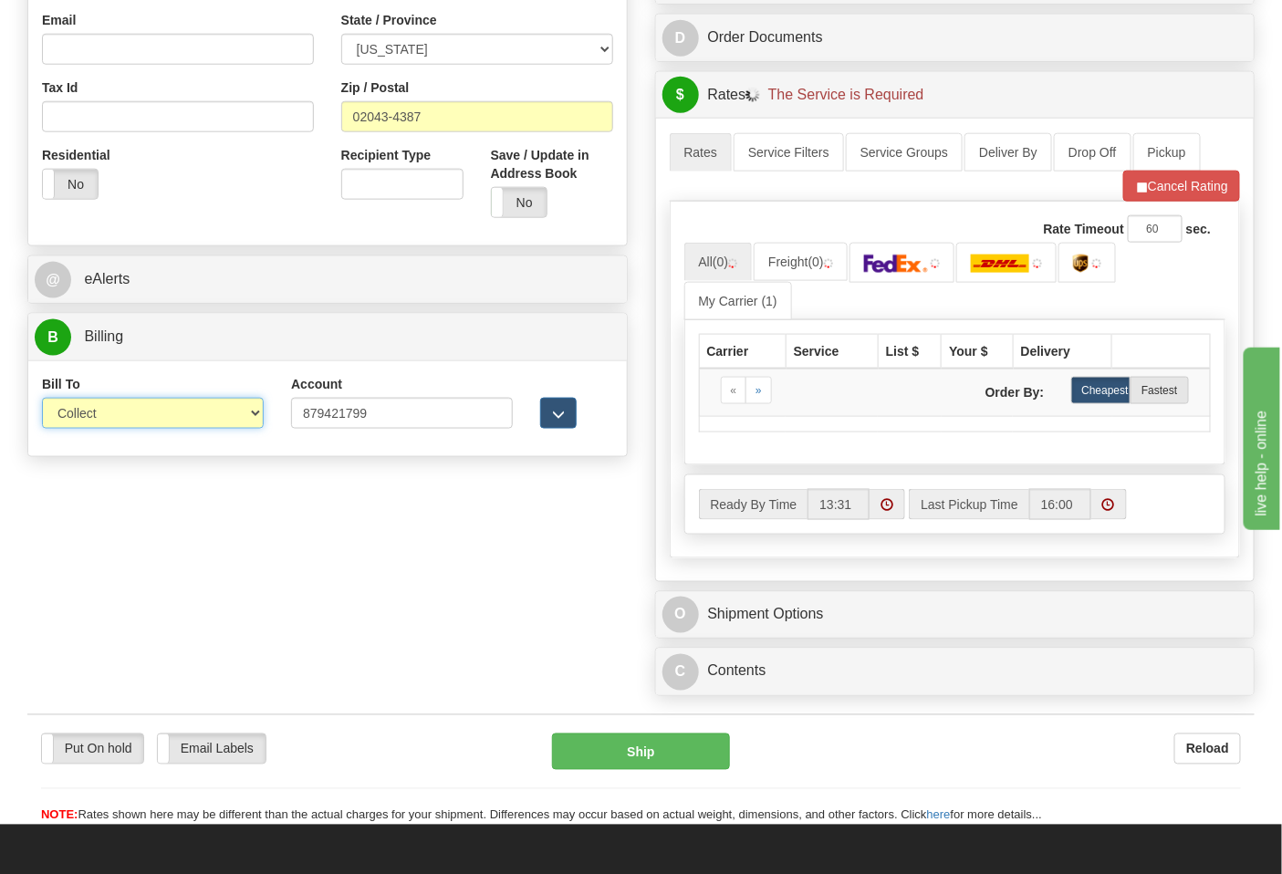
click at [111, 421] on select "Sender Recipient Third Party Collect" at bounding box center [153, 413] width 222 height 31
select select "2"
click at [42, 400] on select "Sender Recipient Third Party Collect" at bounding box center [153, 413] width 222 height 31
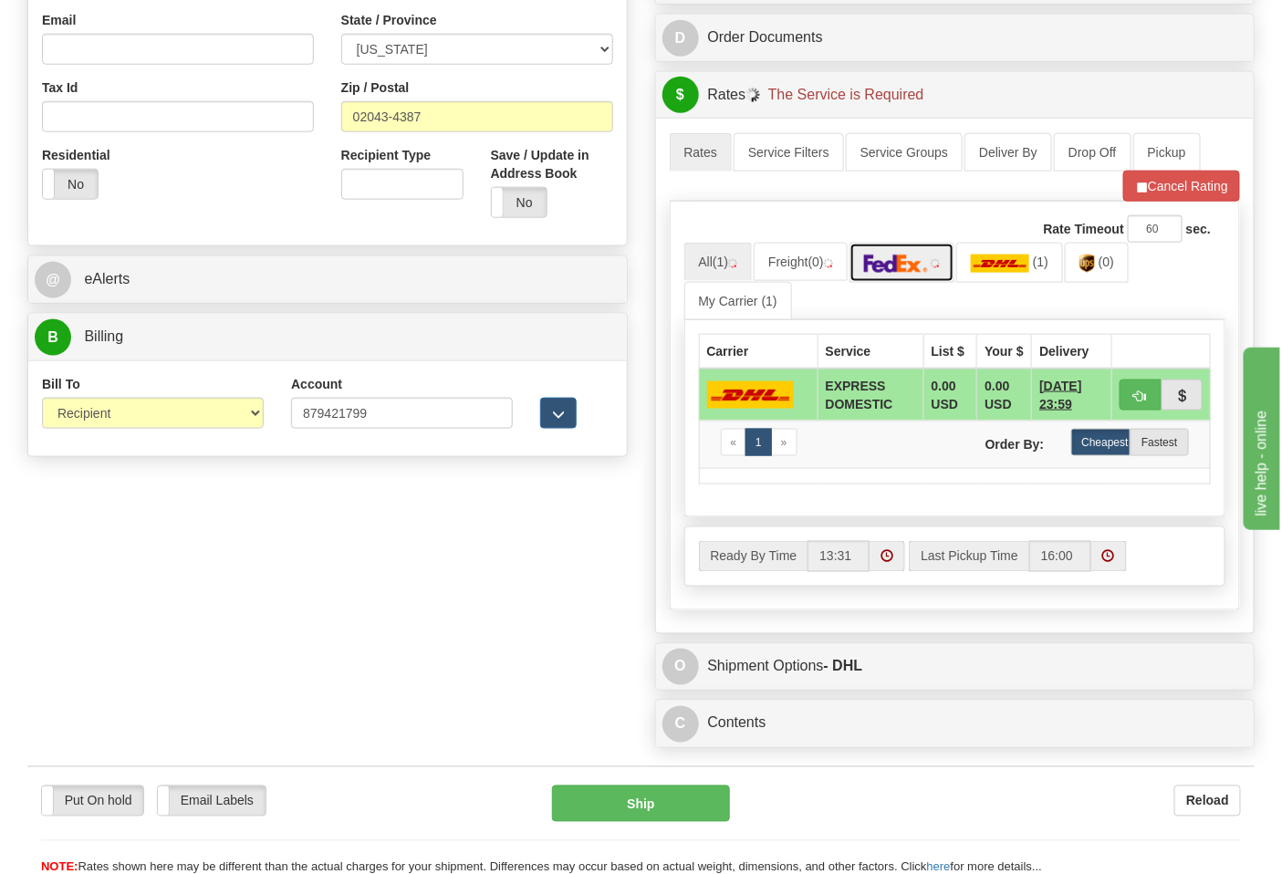
click at [919, 269] on img at bounding box center [896, 264] width 64 height 18
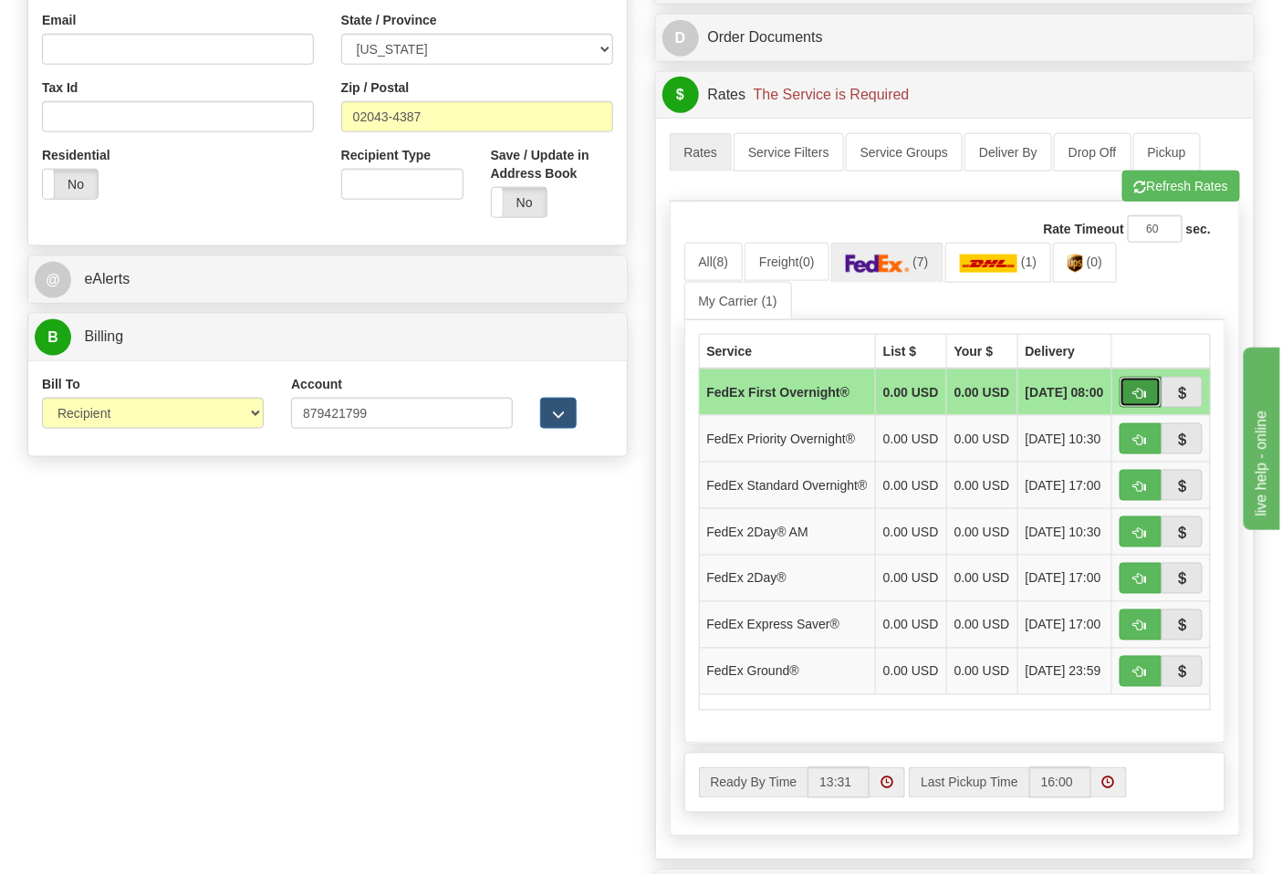
click at [1139, 400] on span "button" at bounding box center [1141, 394] width 13 height 12
type input "06"
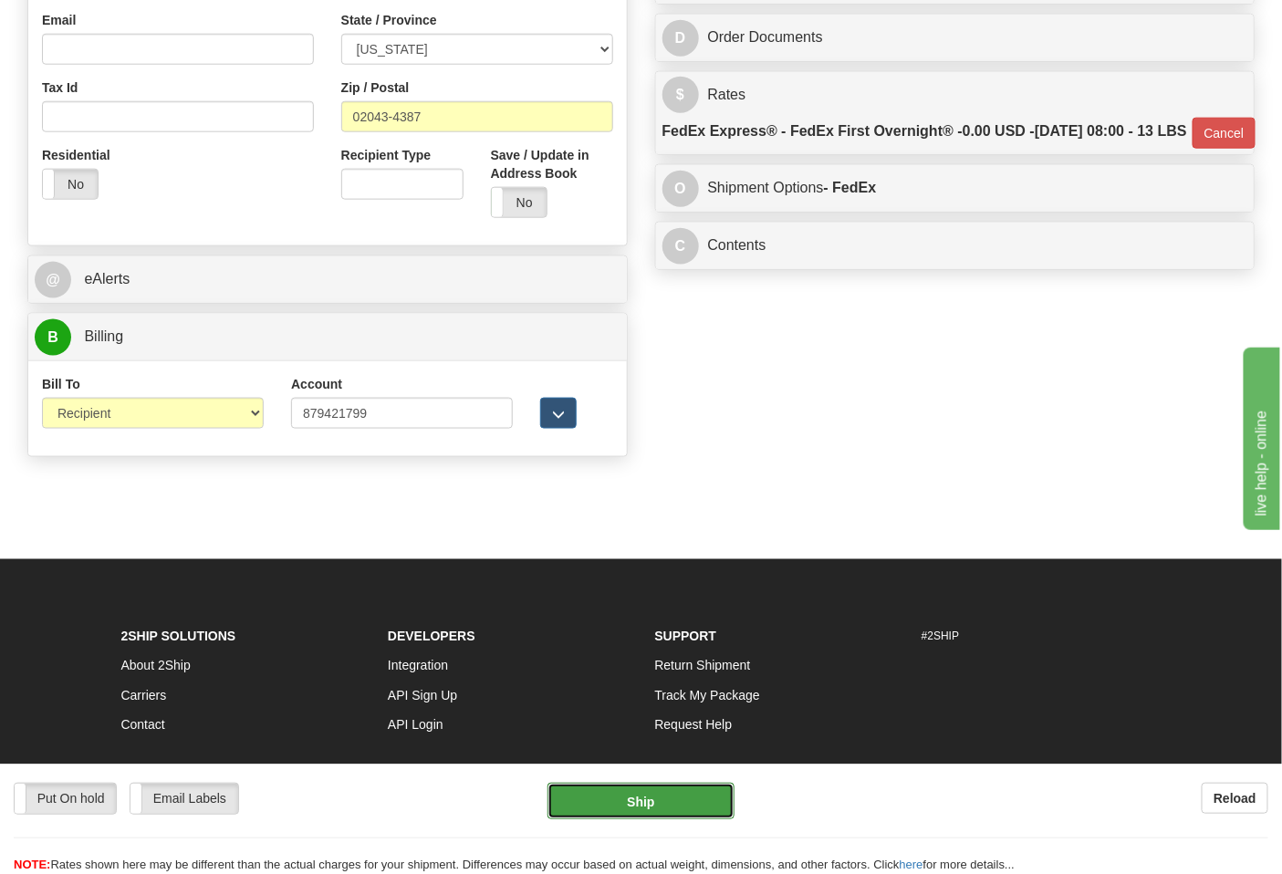
click at [674, 798] on button "Ship" at bounding box center [641, 801] width 186 height 37
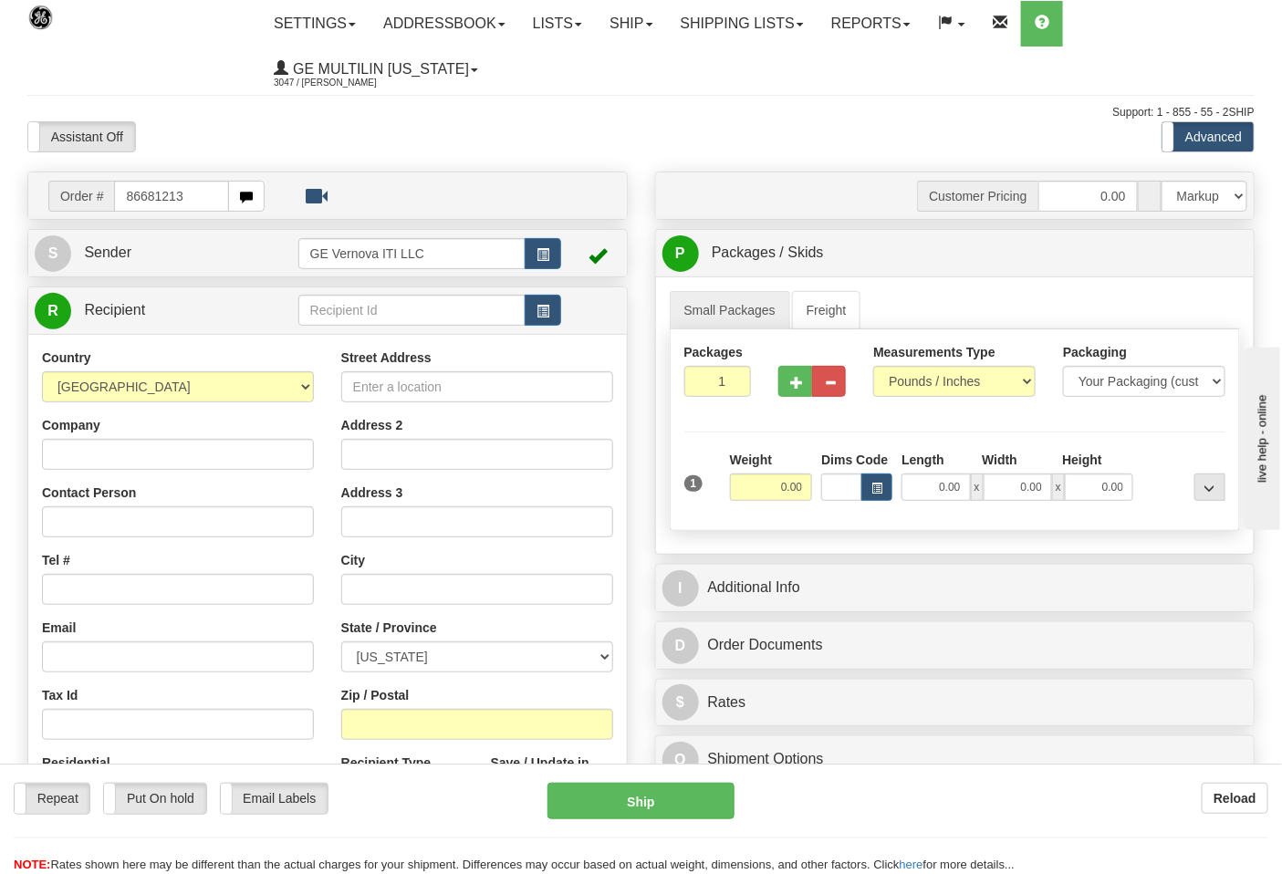
type input "86681213"
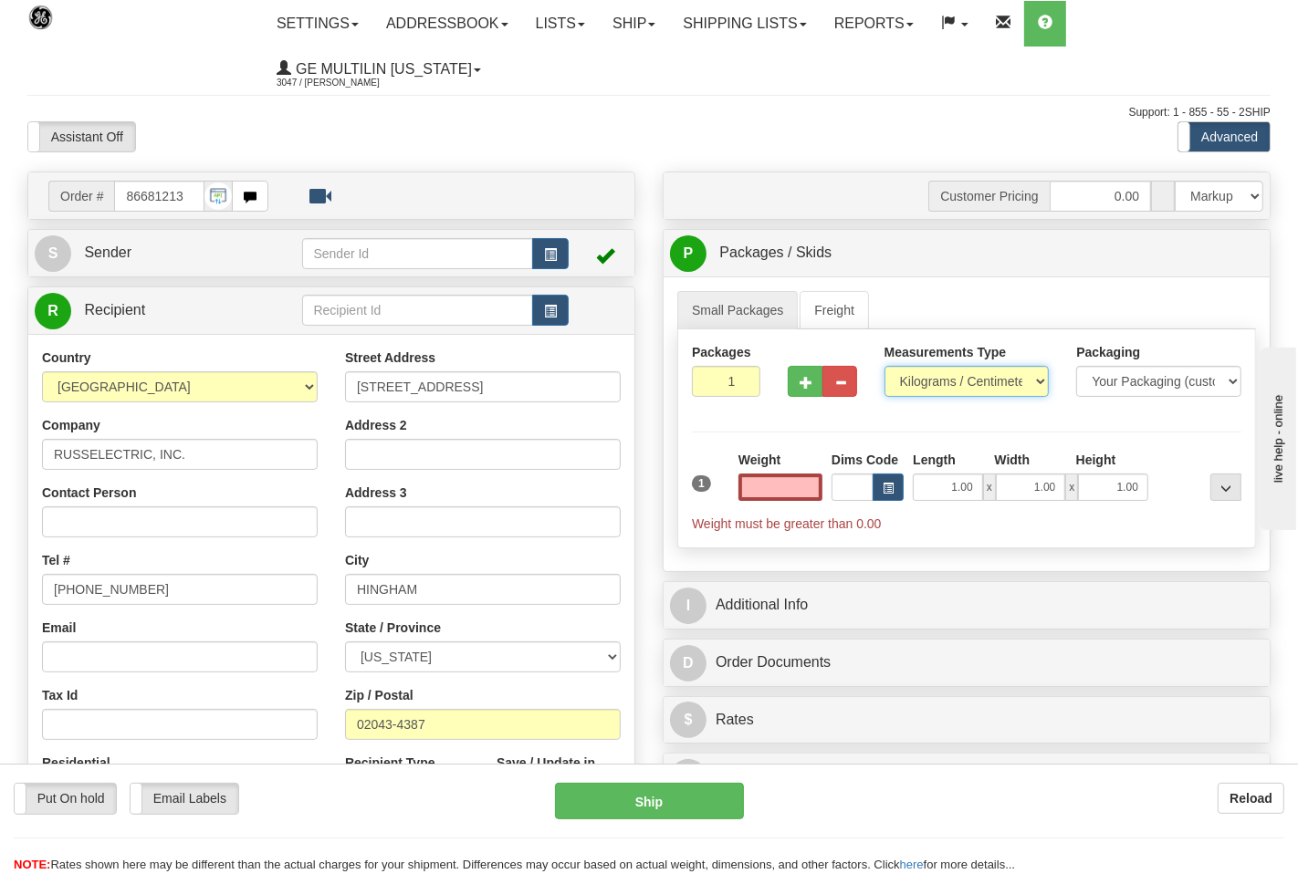
type input "0.00"
drag, startPoint x: 917, startPoint y: 382, endPoint x: 918, endPoint y: 397, distance: 15.5
click at [917, 382] on select "Pounds / Inches Kilograms / Centimeters" at bounding box center [954, 381] width 162 height 31
select select "0"
click at [873, 367] on select "Pounds / Inches Kilograms / Centimeters" at bounding box center [954, 381] width 162 height 31
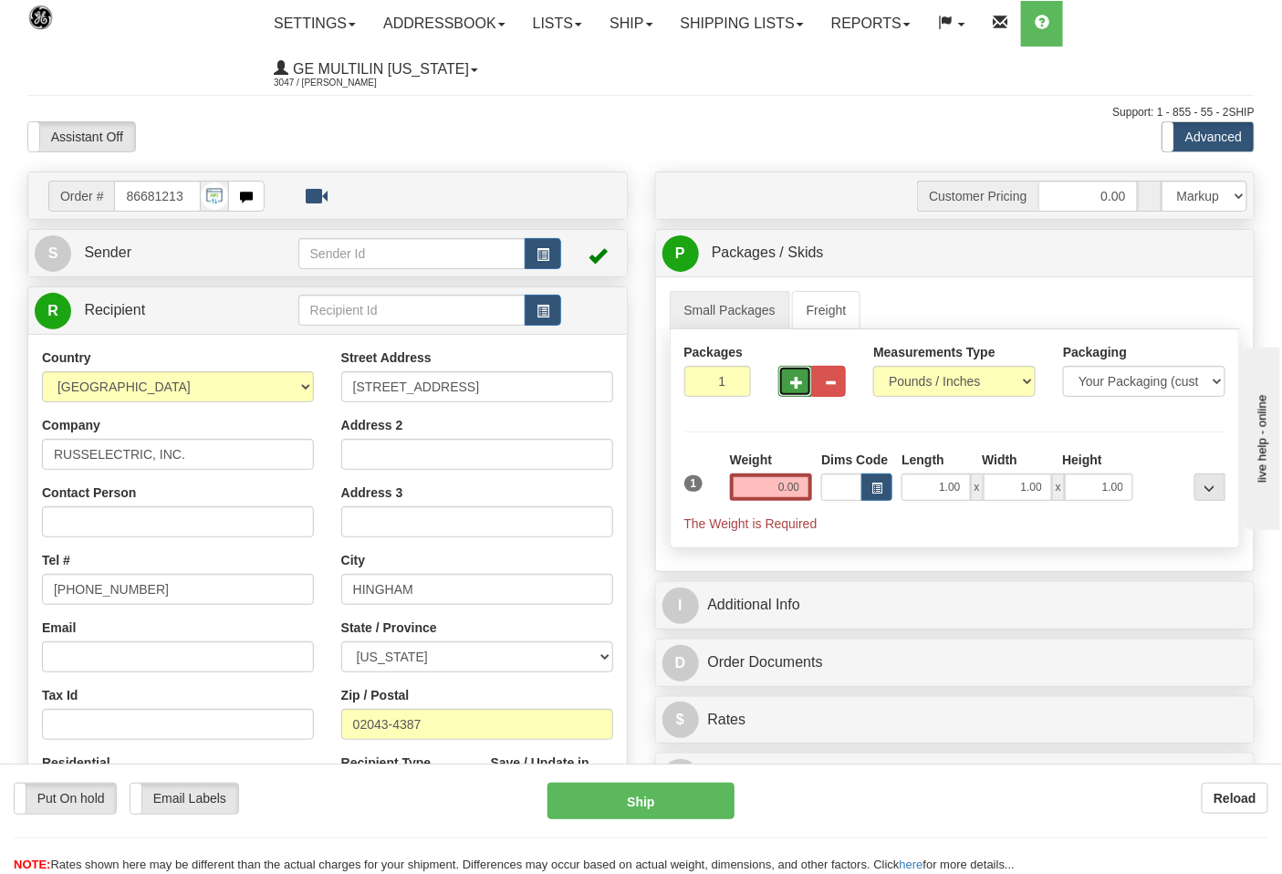
click at [780, 387] on button "button" at bounding box center [796, 381] width 34 height 31
type input "2"
click at [799, 488] on input "0.00" at bounding box center [771, 487] width 83 height 27
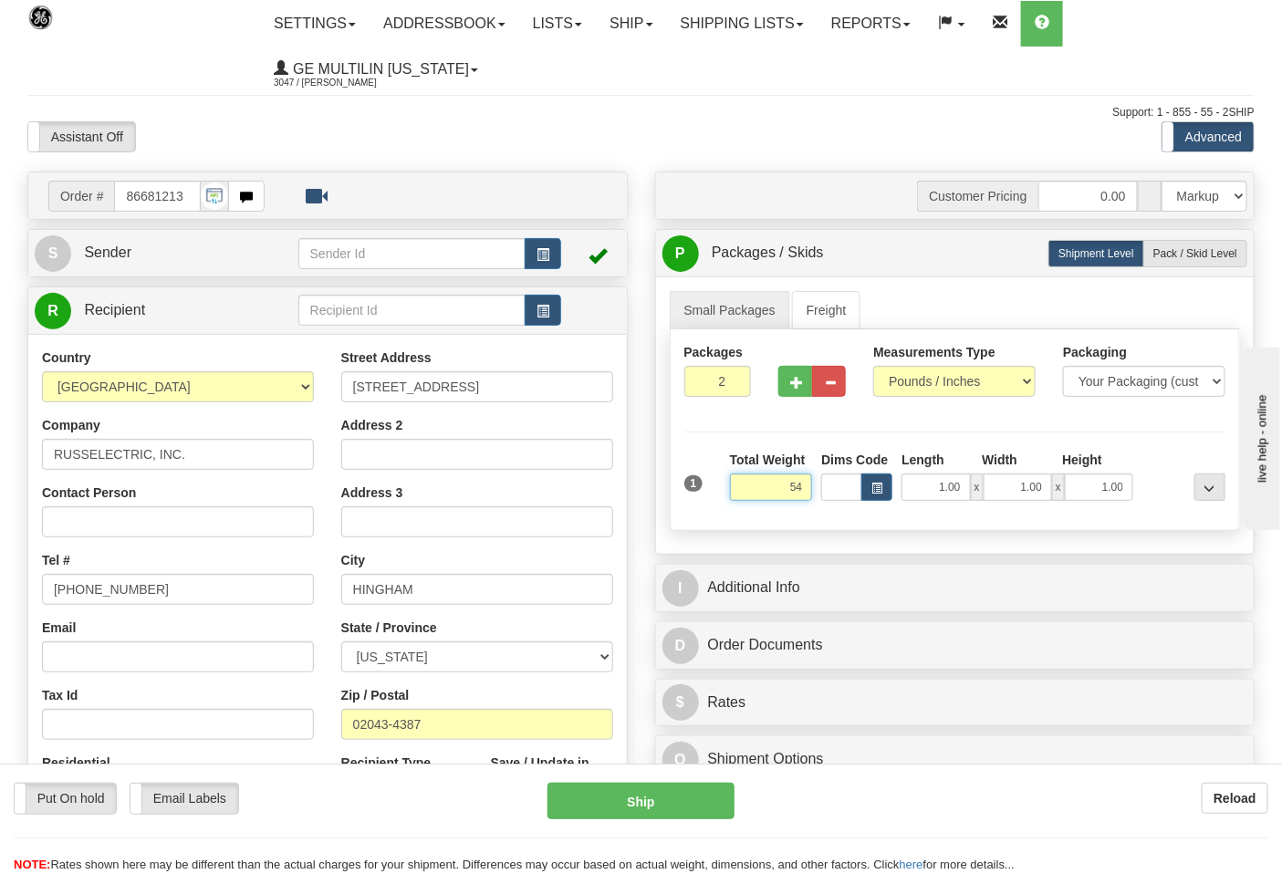
click button "Delete" at bounding box center [0, 0] width 0 height 0
type input "54.00"
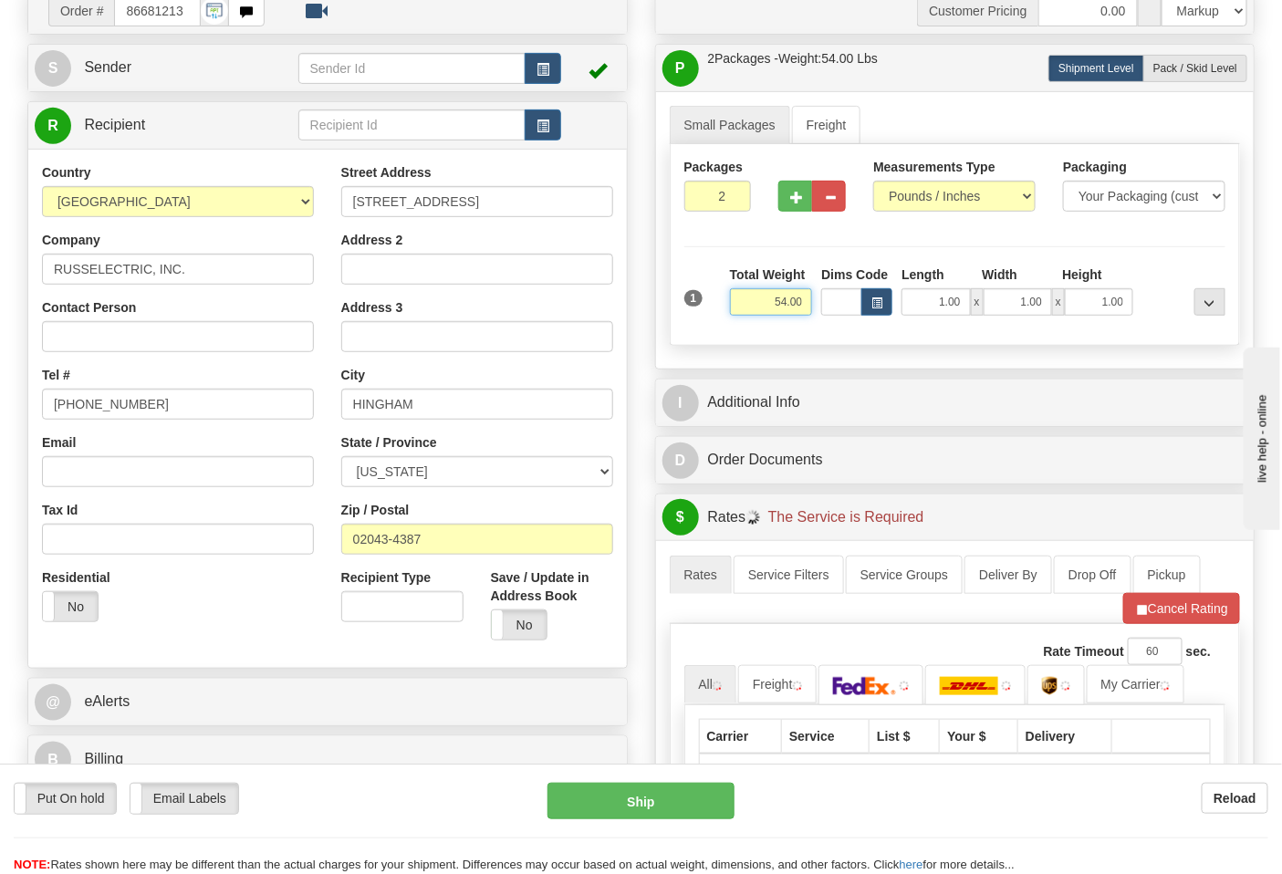
scroll to position [405, 0]
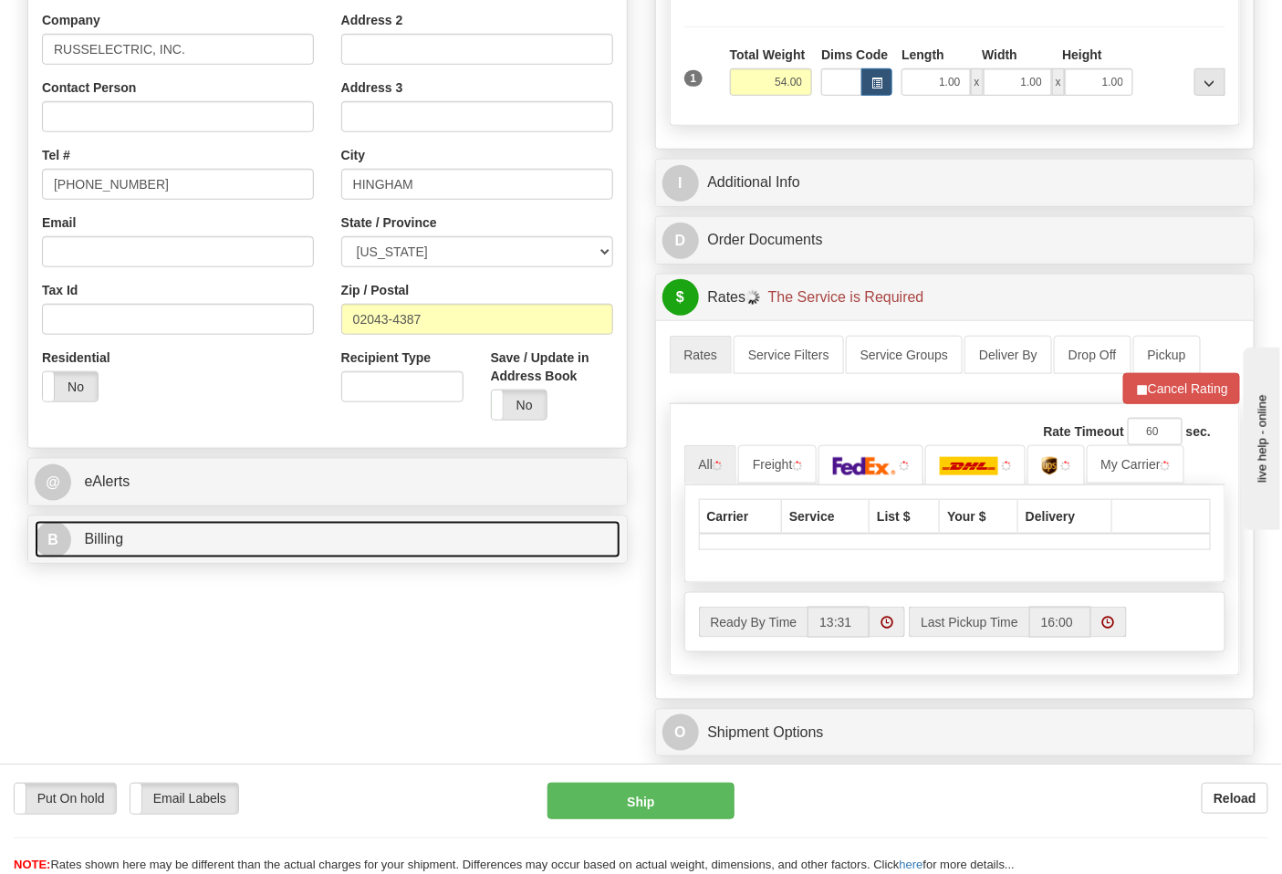
click at [228, 548] on link "B Billing" at bounding box center [328, 539] width 586 height 37
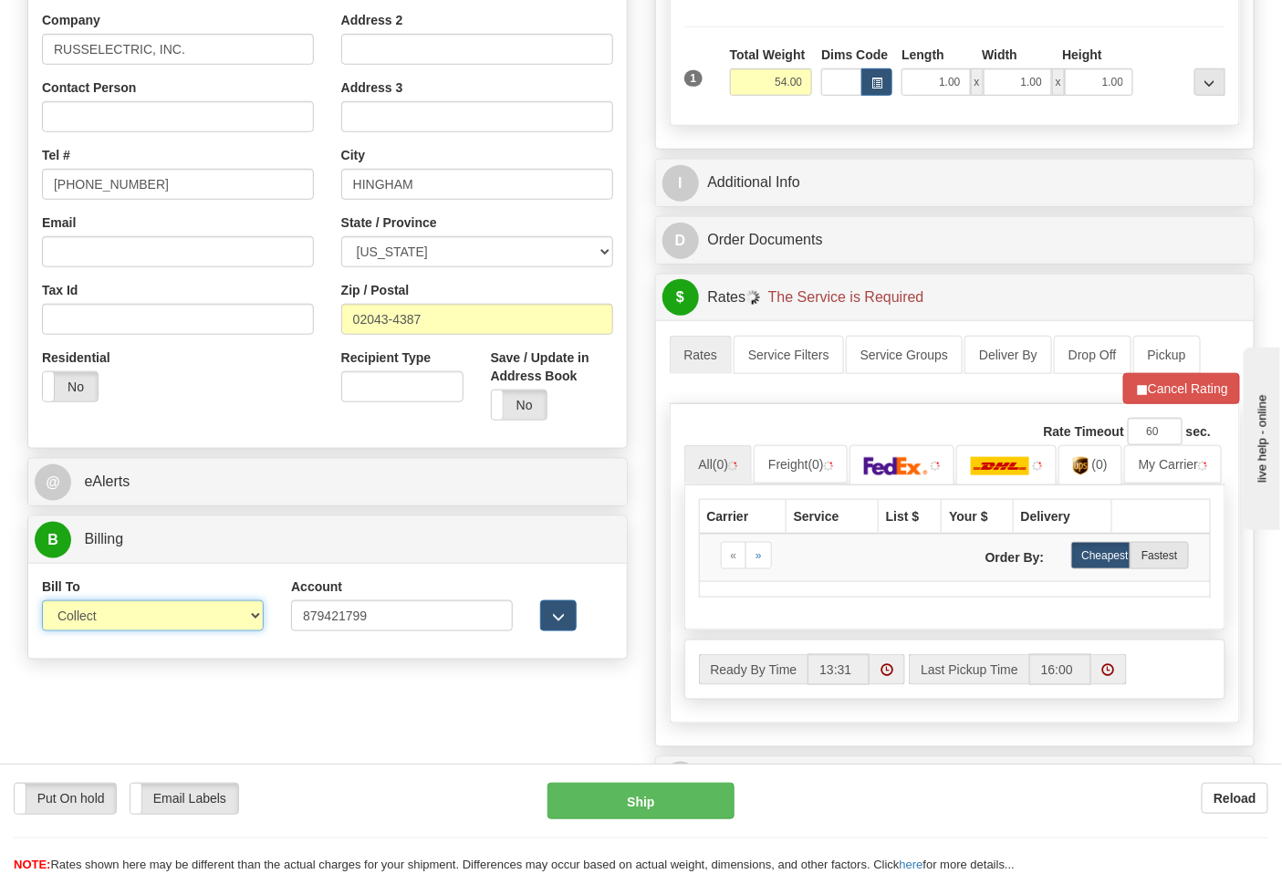
click at [178, 610] on select "Sender Recipient Third Party Collect" at bounding box center [153, 616] width 222 height 31
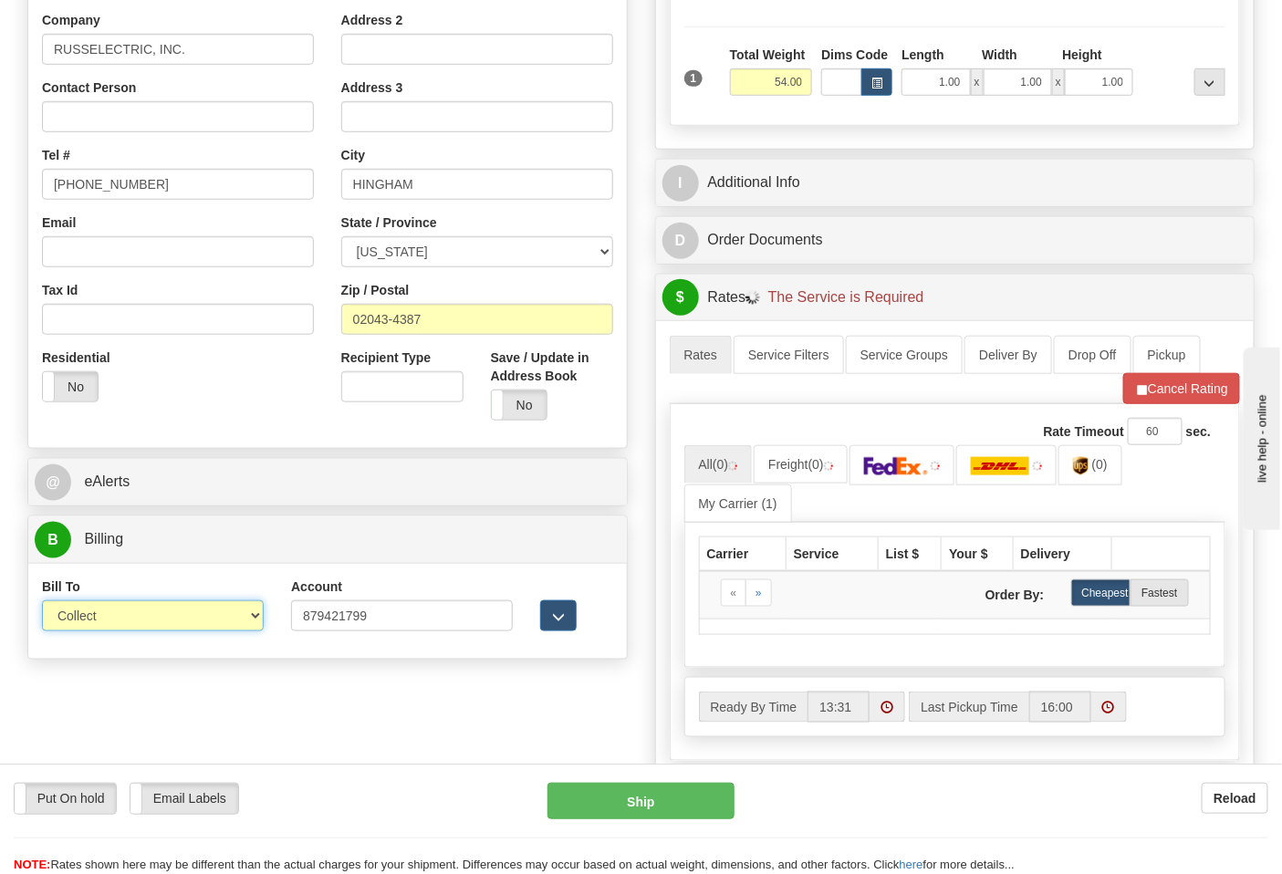
select select "2"
click at [42, 602] on select "Sender Recipient Third Party Collect" at bounding box center [153, 616] width 222 height 31
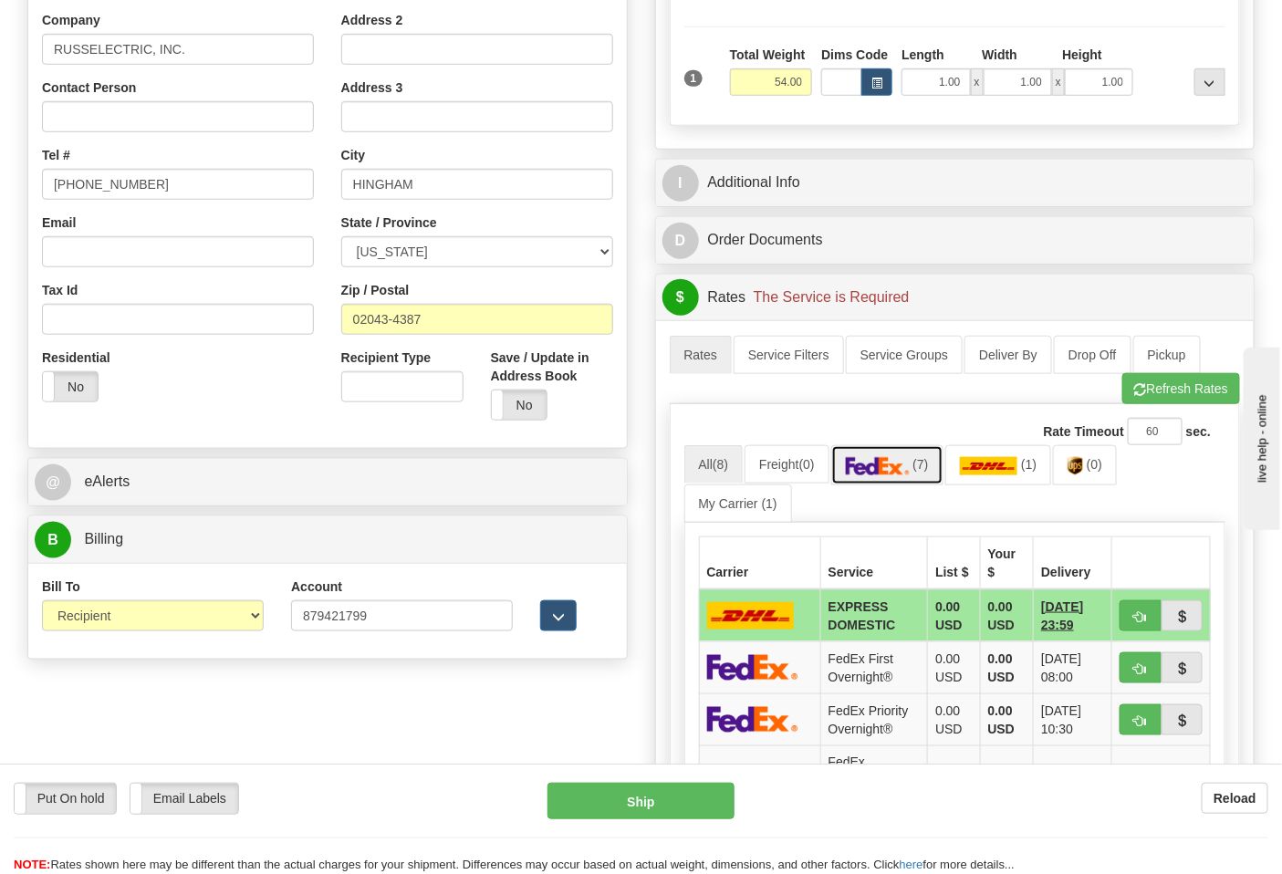
click at [922, 478] on link "(7)" at bounding box center [887, 464] width 112 height 39
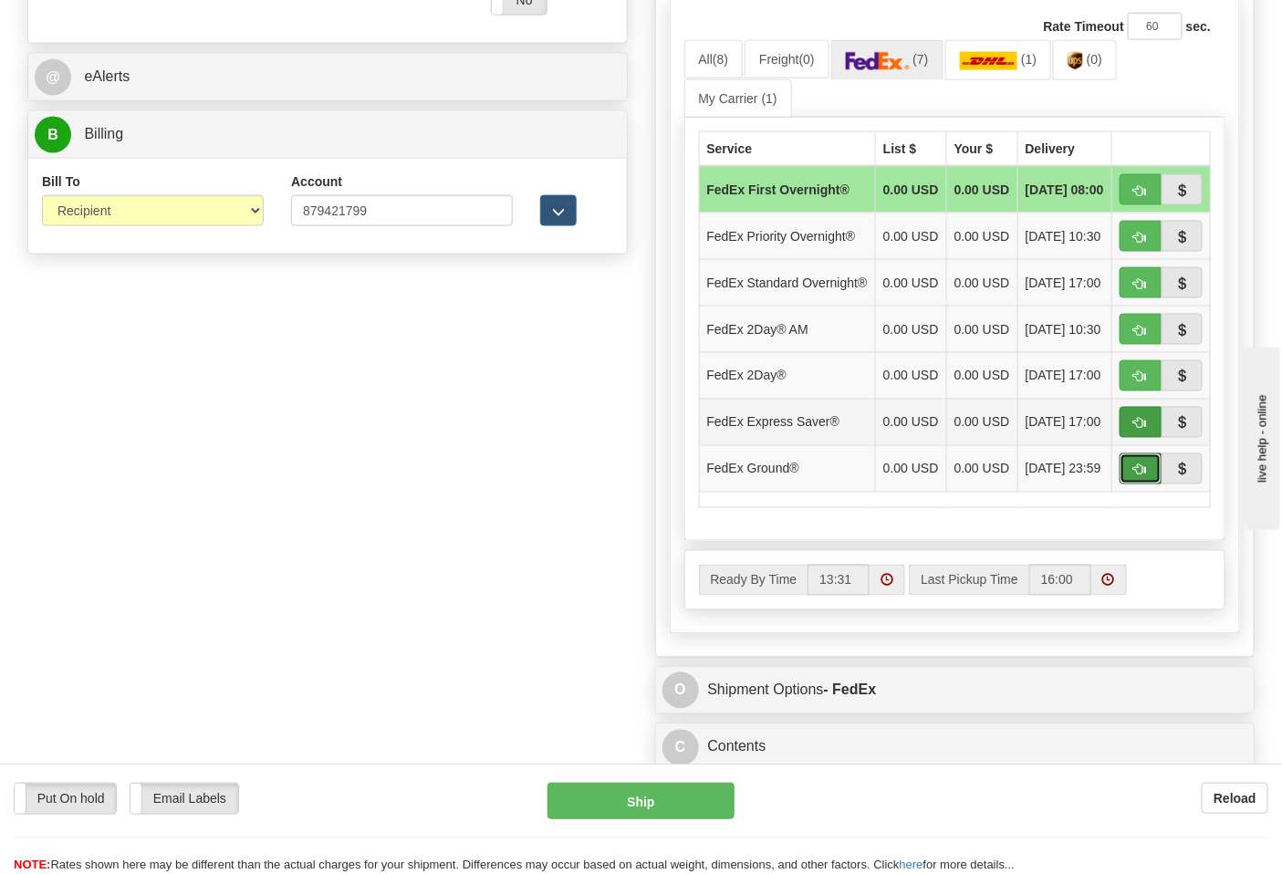
click at [1141, 476] on span "button" at bounding box center [1141, 471] width 13 height 12
type input "92"
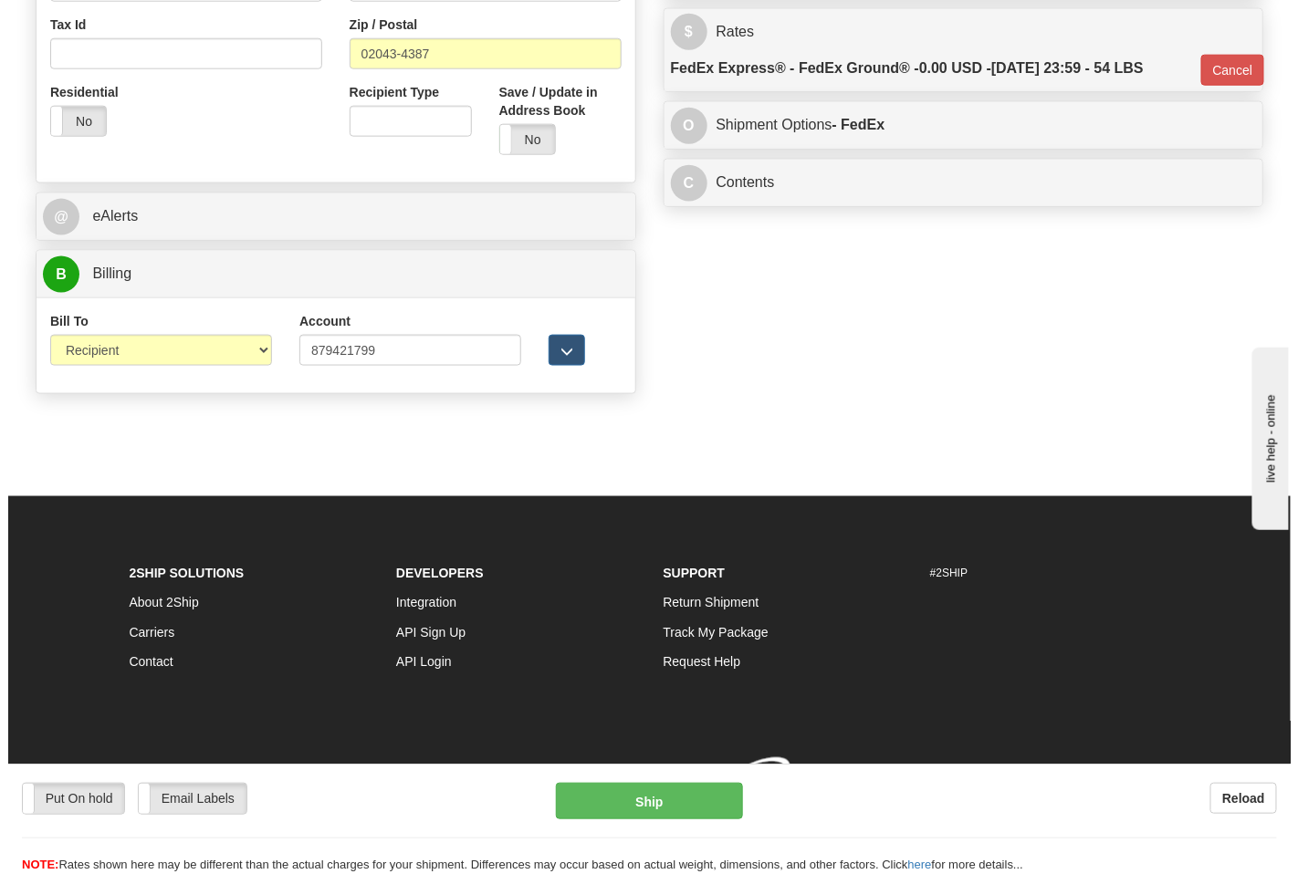
scroll to position [699, 0]
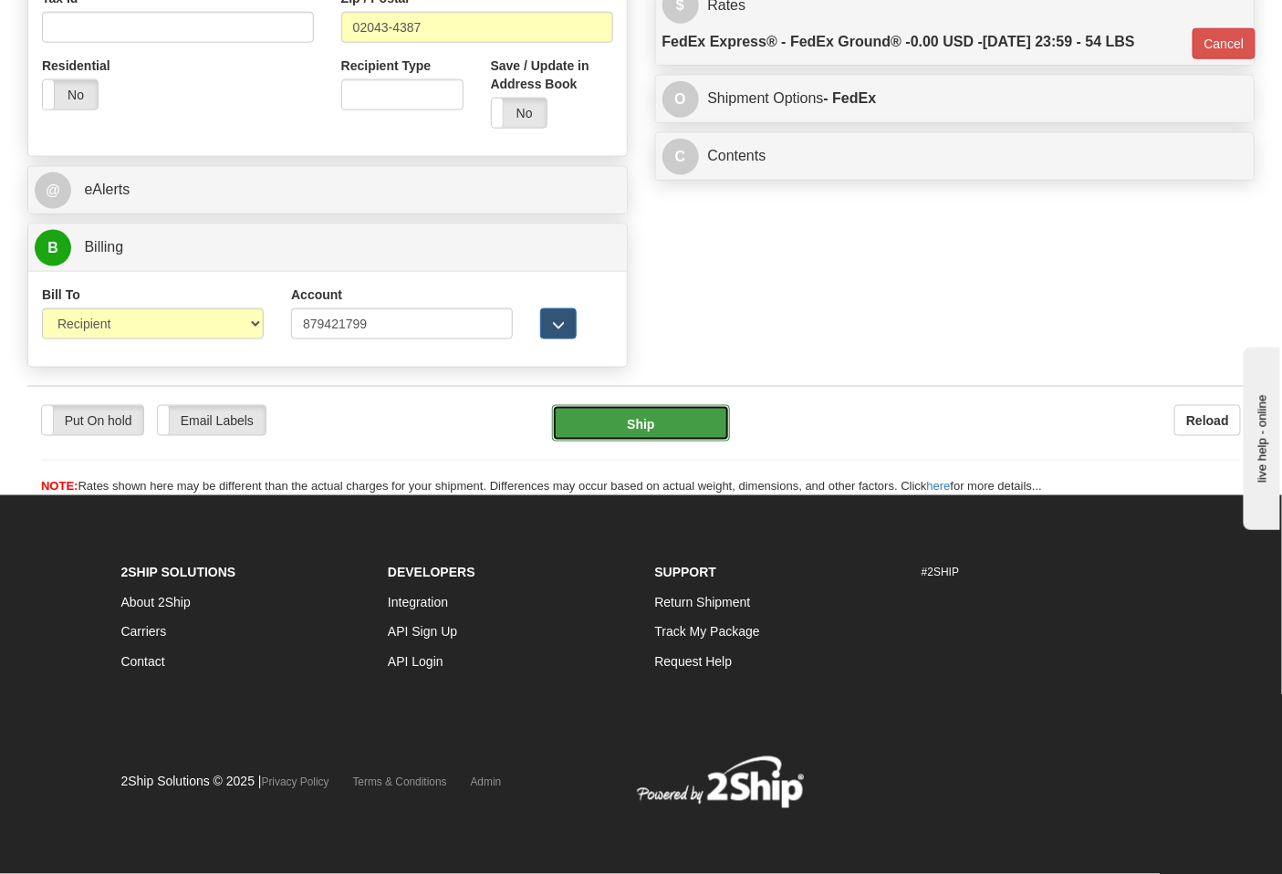
click at [652, 418] on button "Ship" at bounding box center [640, 423] width 177 height 37
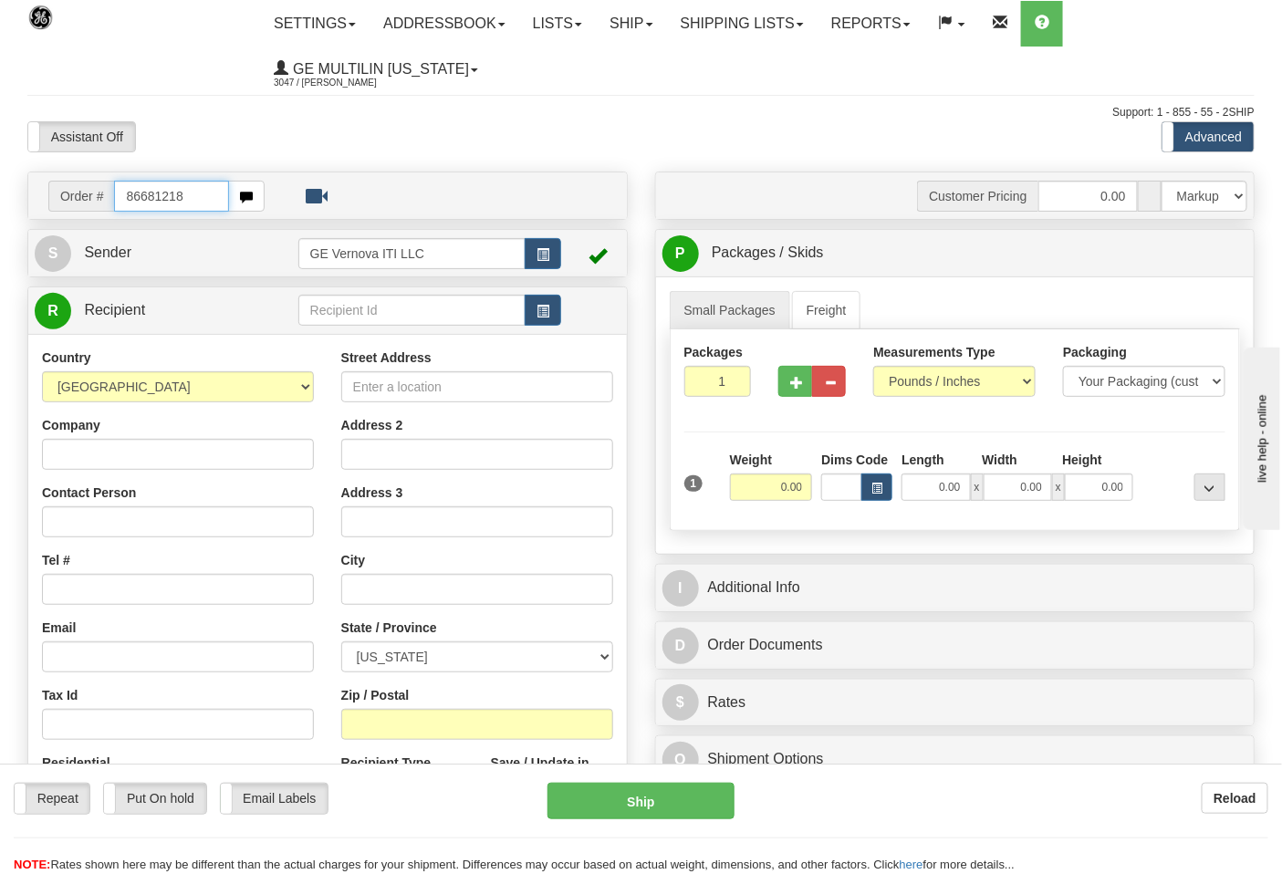
type input "86681218"
